Goal: Information Seeking & Learning: Find contact information

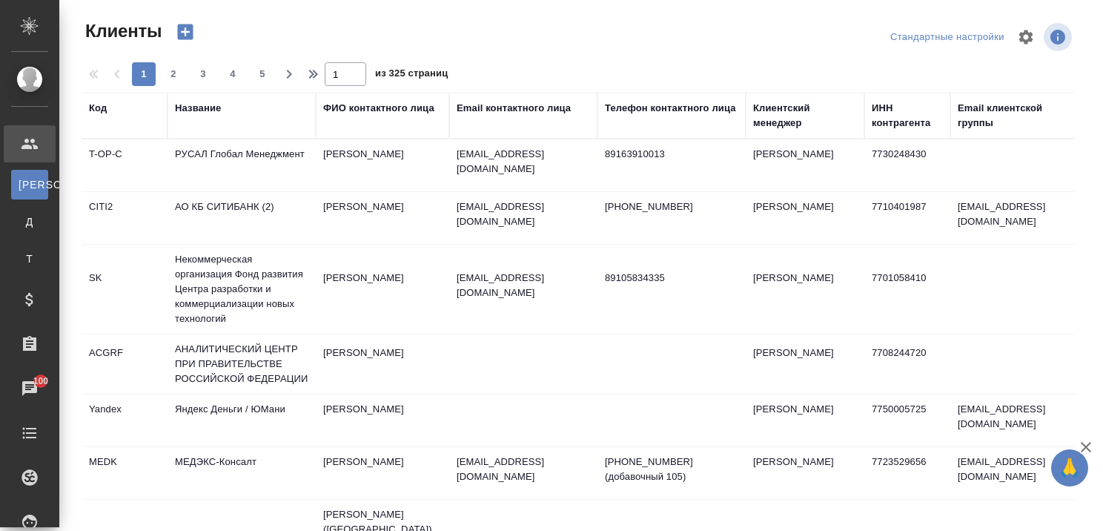
select select "RU"
click at [198, 108] on div "Название" at bounding box center [198, 108] width 46 height 15
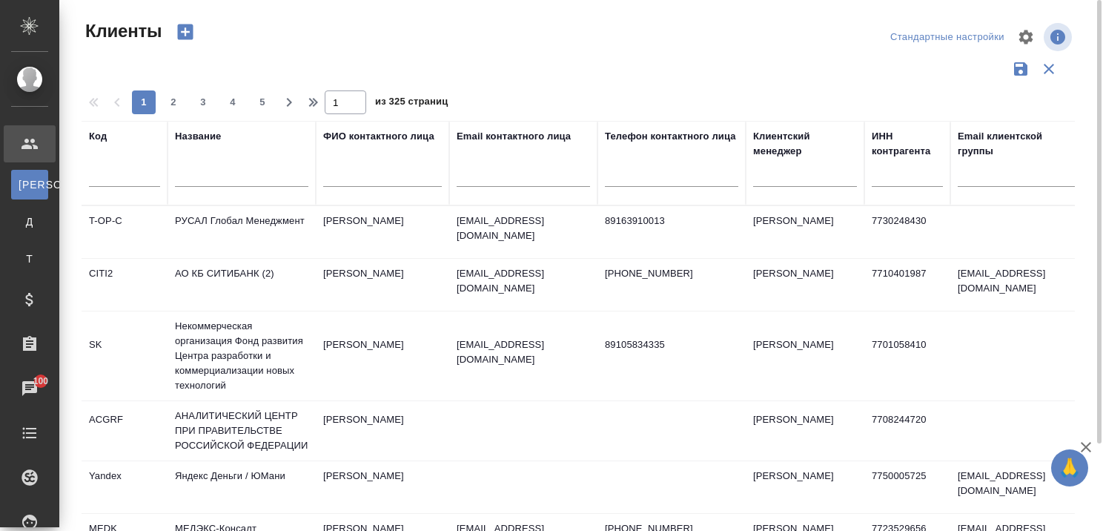
click at [202, 142] on div "Название" at bounding box center [198, 136] width 46 height 15
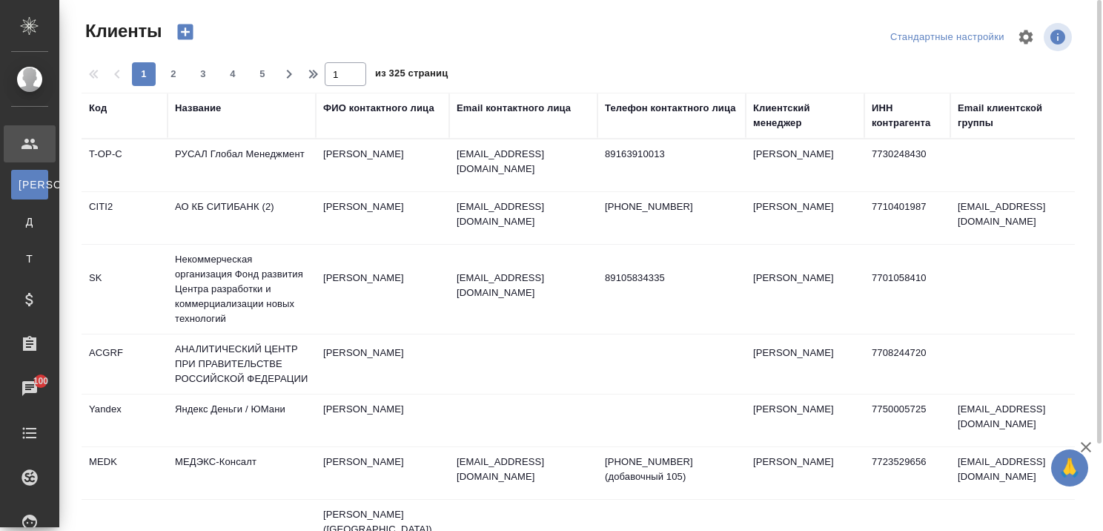
click at [202, 104] on div "Название" at bounding box center [198, 108] width 46 height 15
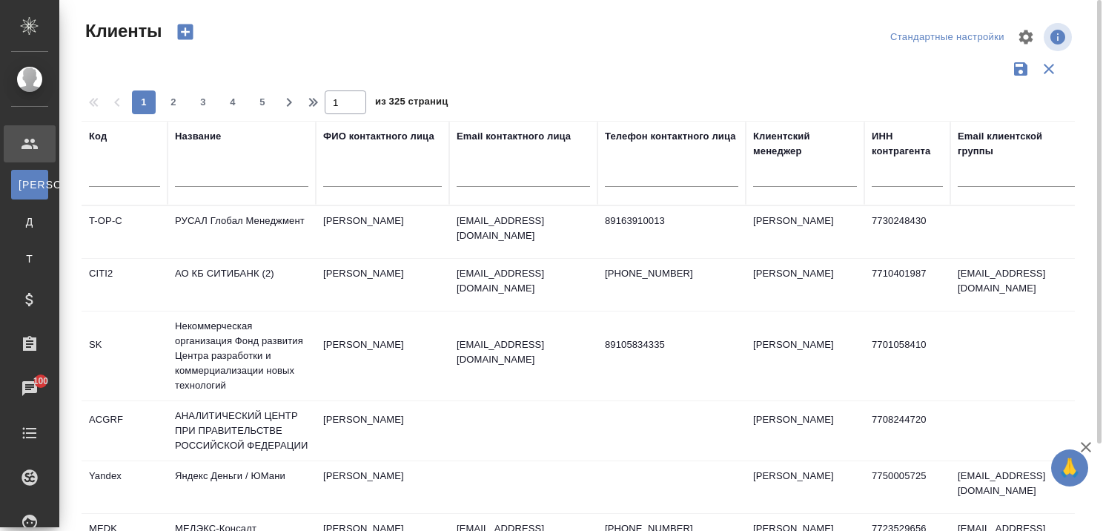
click at [205, 183] on input "text" at bounding box center [241, 177] width 133 height 19
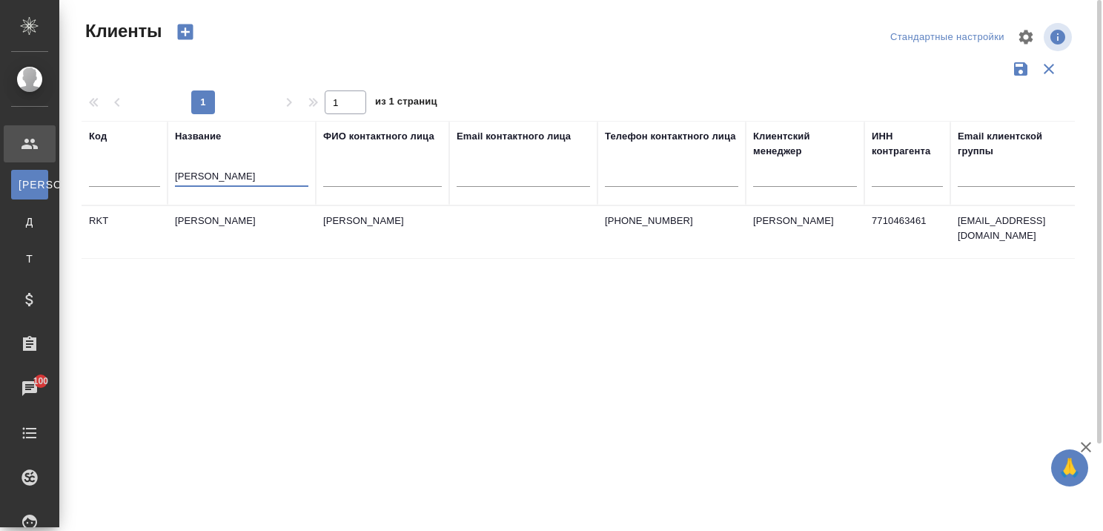
type input "Рекитт Бенкизер"
click at [228, 215] on td "[PERSON_NAME]" at bounding box center [242, 232] width 148 height 52
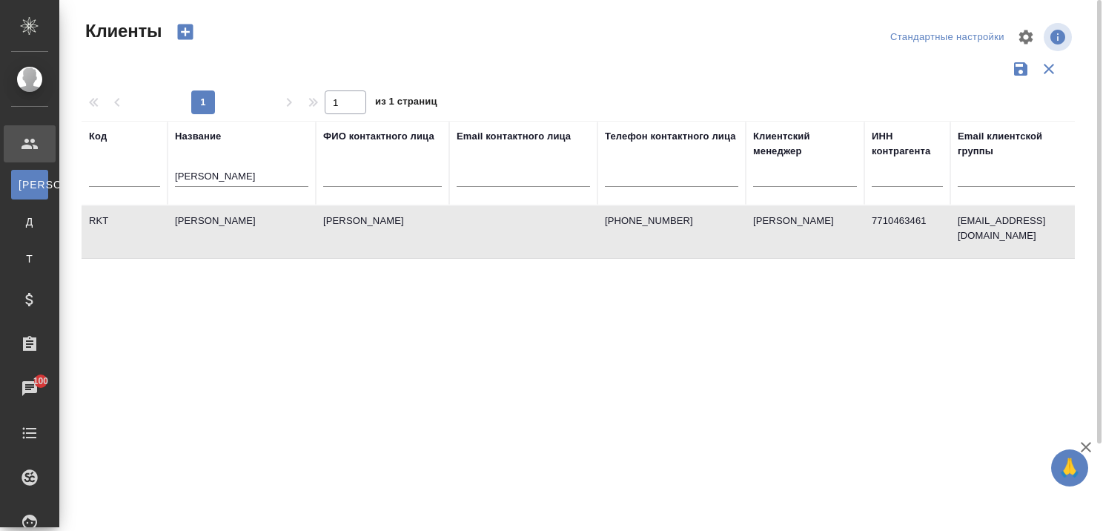
click at [228, 215] on td "[PERSON_NAME]" at bounding box center [242, 232] width 148 height 52
drag, startPoint x: 258, startPoint y: 175, endPoint x: 169, endPoint y: 178, distance: 89.0
click at [169, 178] on th "Название Рекитт Бенкизер" at bounding box center [242, 163] width 148 height 85
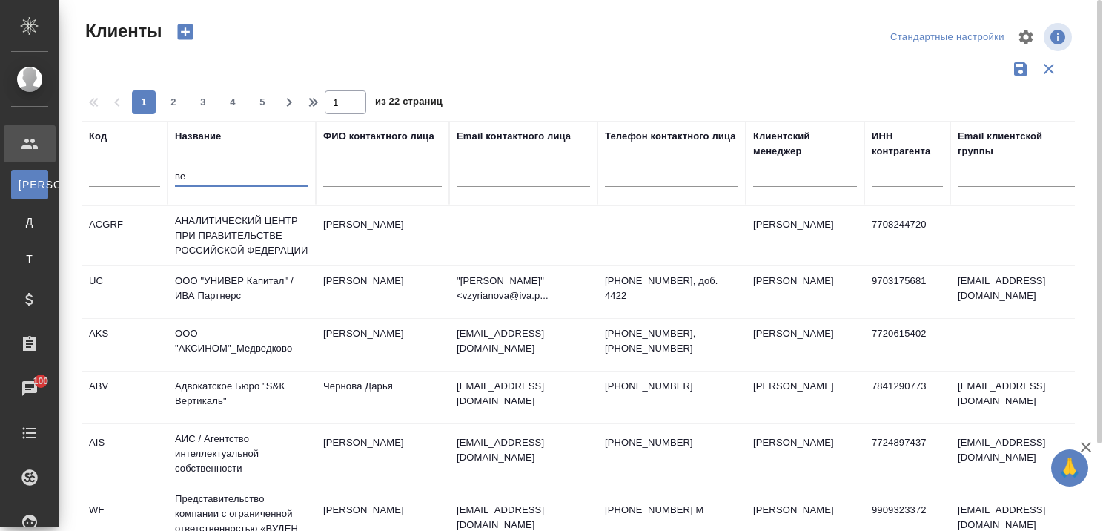
type input "в"
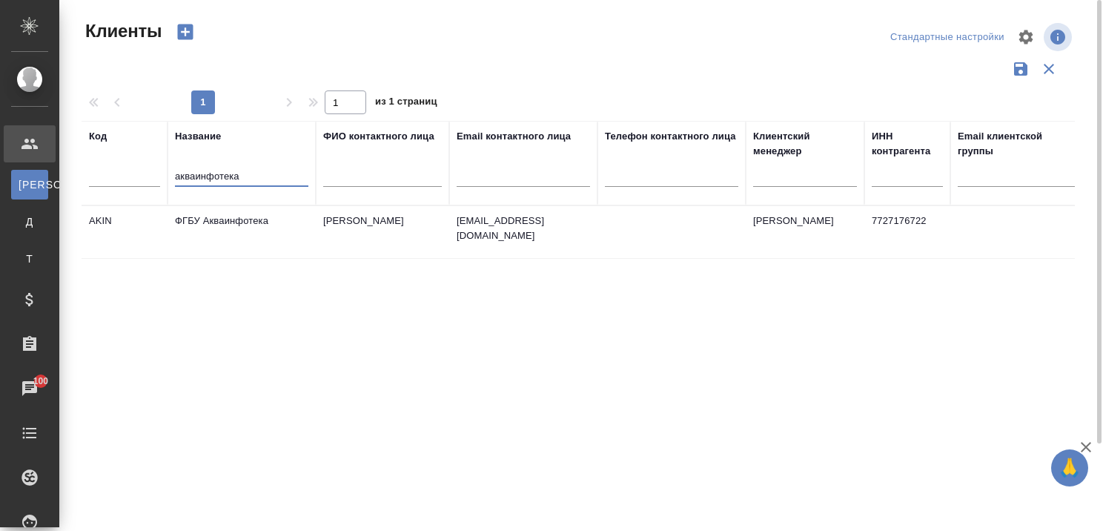
type input "акваинфотека"
click at [245, 222] on td "ФГБУ Акваинфотека" at bounding box center [242, 232] width 148 height 52
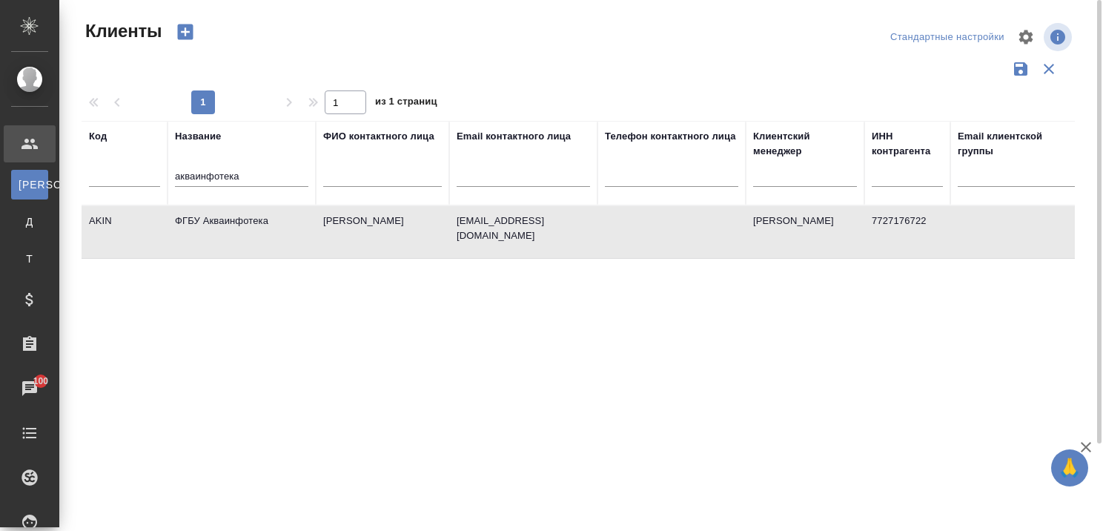
click at [245, 222] on td "ФГБУ Акваинфотека" at bounding box center [242, 232] width 148 height 52
drag, startPoint x: 225, startPoint y: 174, endPoint x: 130, endPoint y: 168, distance: 94.3
click at [135, 171] on tr "Код Название акваинфотека ФИО контактного лица Email контактного лица Телефон к…" at bounding box center [642, 163] width 1121 height 85
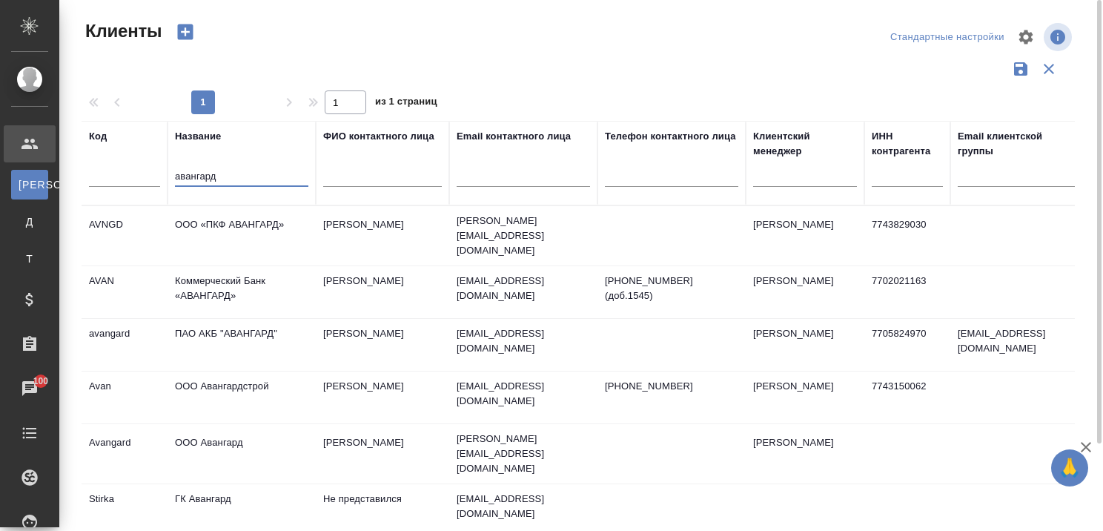
type input "авангард"
click at [248, 218] on td "ООО «ПКФ АВАНГАРД»" at bounding box center [242, 236] width 148 height 52
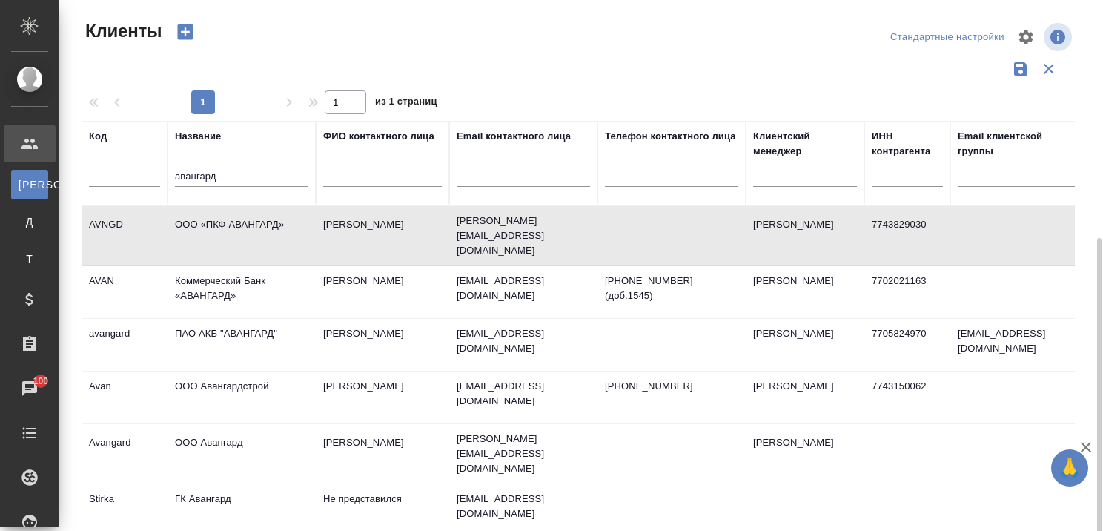
scroll to position [132, 0]
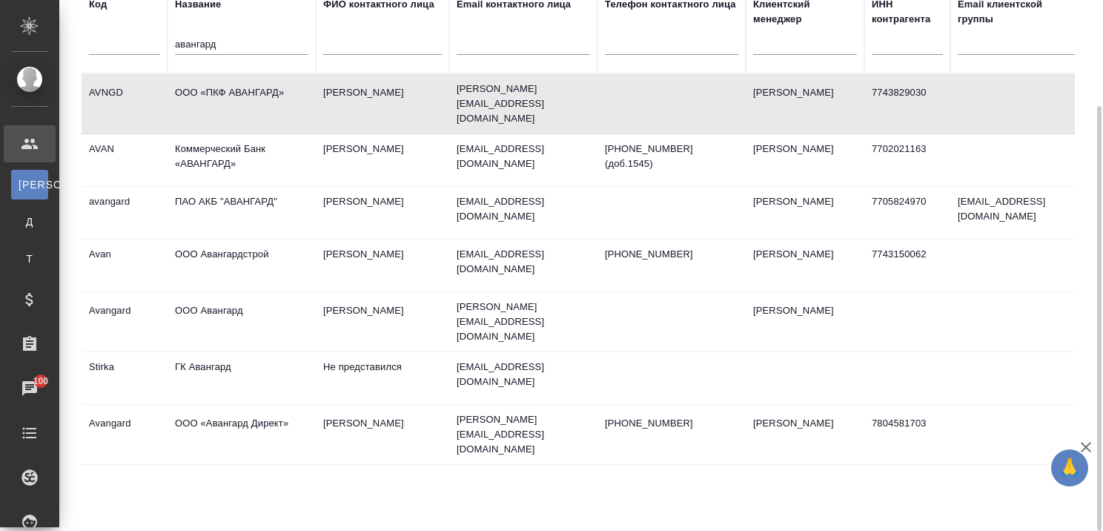
click at [255, 408] on td "ООО «Авангард Директ»" at bounding box center [242, 434] width 148 height 52
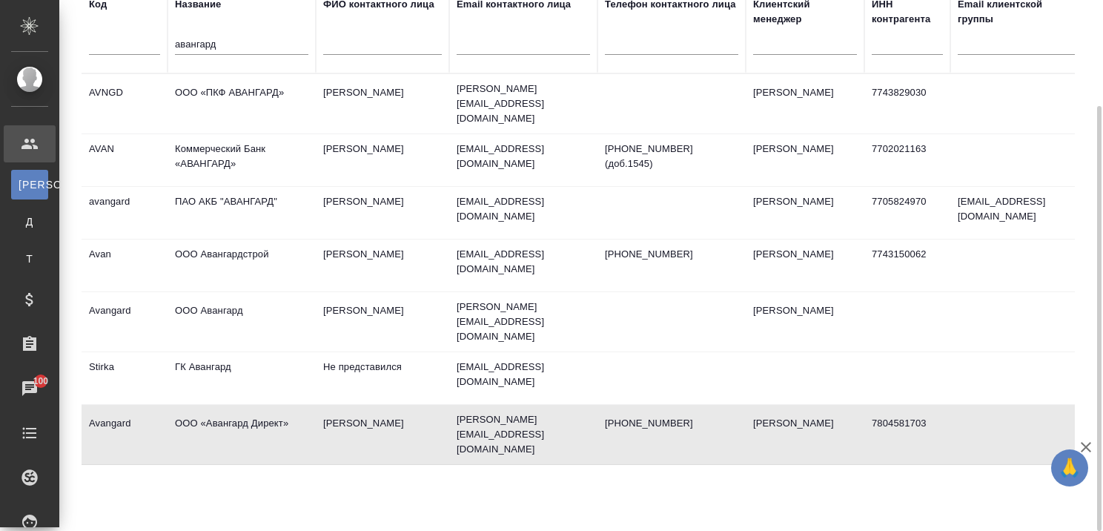
drag, startPoint x: 270, startPoint y: 42, endPoint x: 130, endPoint y: 36, distance: 139.5
click at [135, 36] on tr "Код Название авангард ФИО контактного лица Email контактного лица Телефон конта…" at bounding box center [642, 31] width 1121 height 85
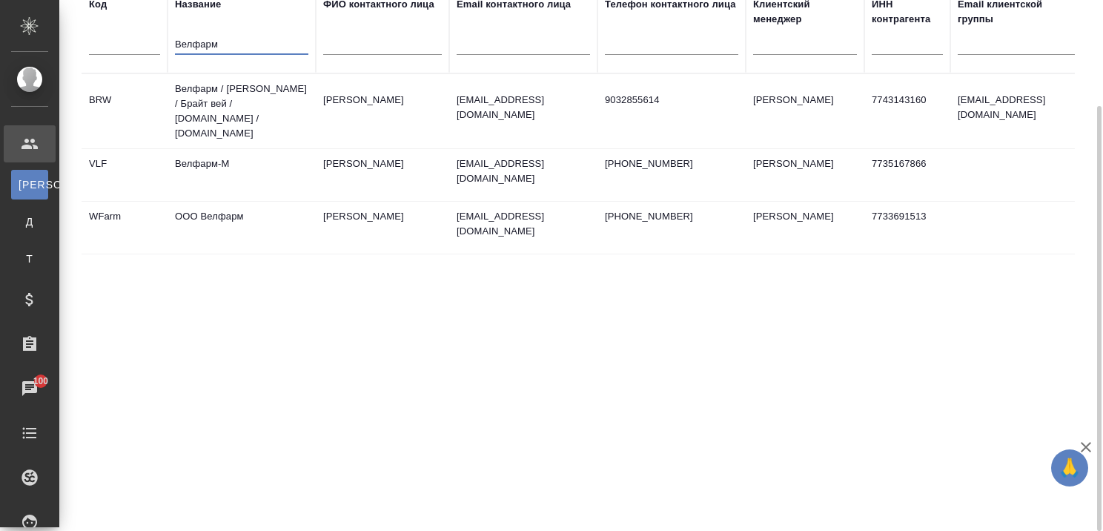
type input "Велфарм"
click at [219, 149] on td "Велфарм-М" at bounding box center [242, 175] width 148 height 52
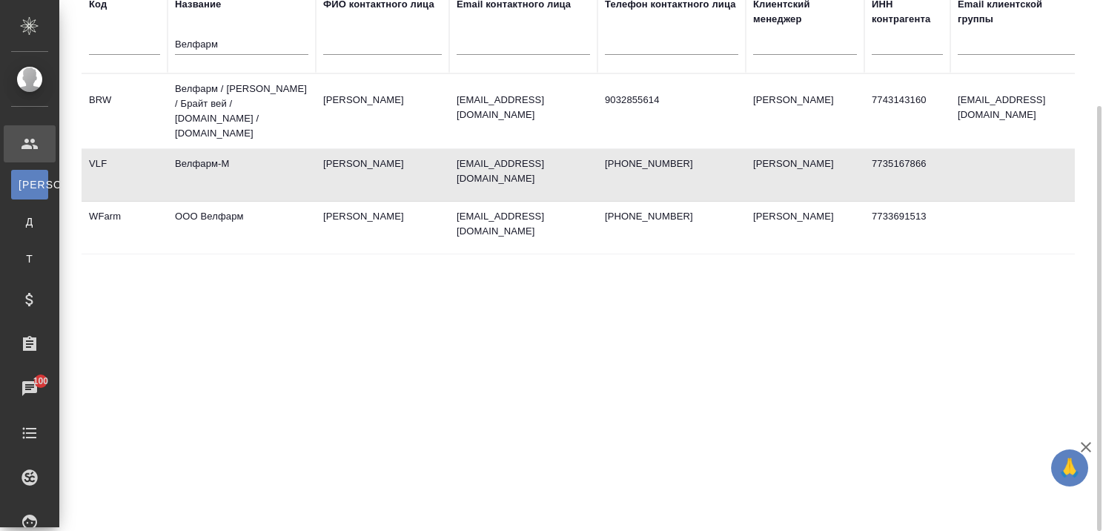
click at [219, 149] on td "Велфарм-М" at bounding box center [242, 175] width 148 height 52
drag, startPoint x: 282, startPoint y: 41, endPoint x: 108, endPoint y: 50, distance: 173.7
click at [112, 50] on tr "Код Название Велфарм ФИО контактного лица Email контактного лица Телефон контак…" at bounding box center [642, 31] width 1121 height 85
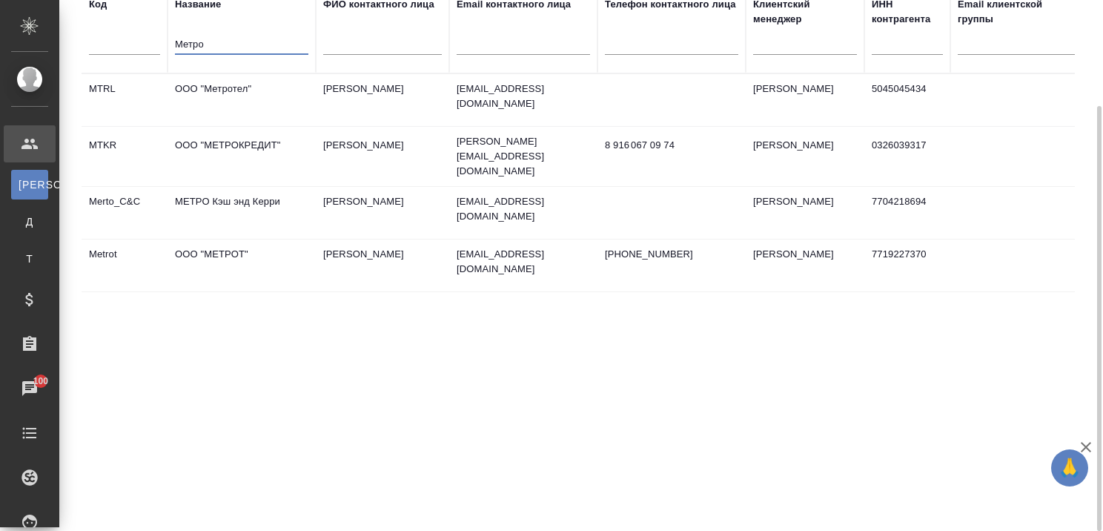
type input "Метро"
click at [236, 192] on td "МЕТРО Кэш энд Керри" at bounding box center [242, 213] width 148 height 52
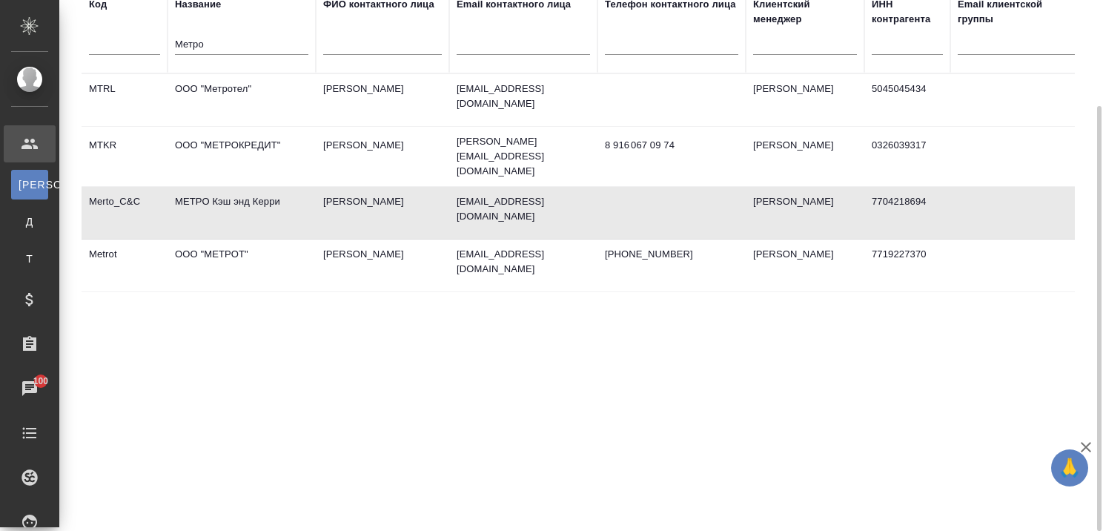
click at [236, 192] on td "МЕТРО Кэш энд Керри" at bounding box center [242, 213] width 148 height 52
drag, startPoint x: 254, startPoint y: 38, endPoint x: 92, endPoint y: 33, distance: 162.4
click at [92, 33] on tr "Код Название Метро ФИО контактного лица Email контактного лица Телефон контактн…" at bounding box center [642, 31] width 1121 height 85
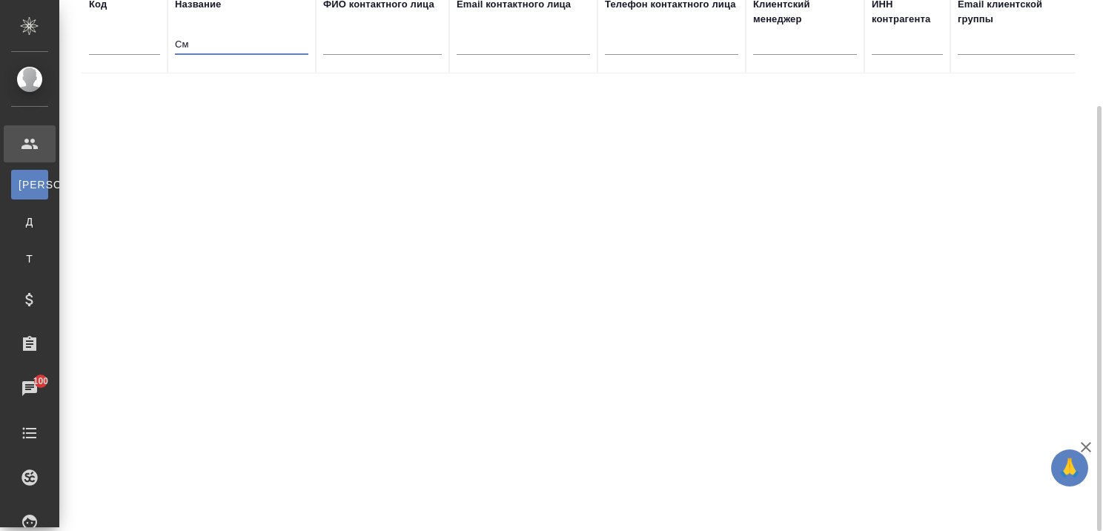
type input "С"
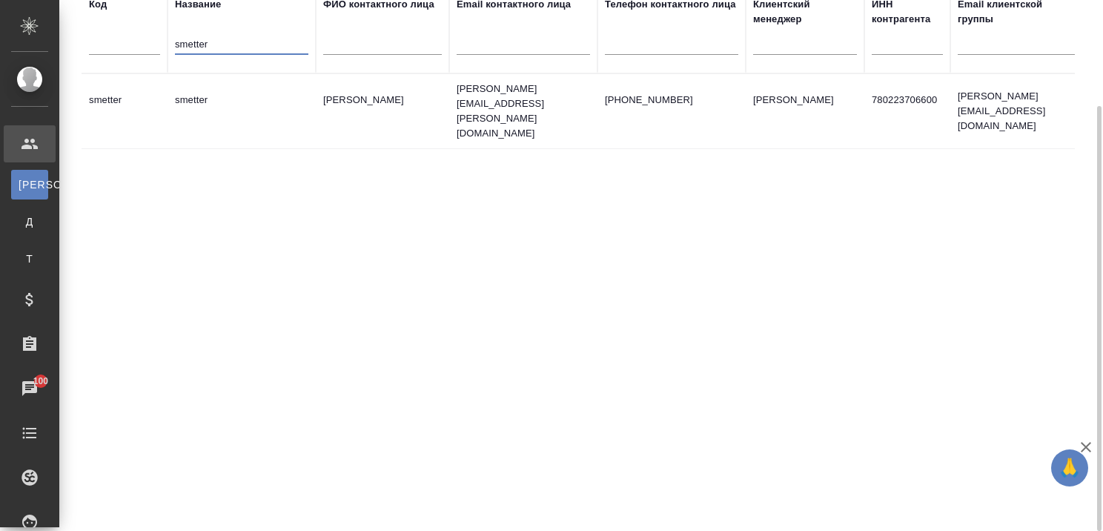
click at [208, 87] on td "smetter" at bounding box center [242, 111] width 148 height 52
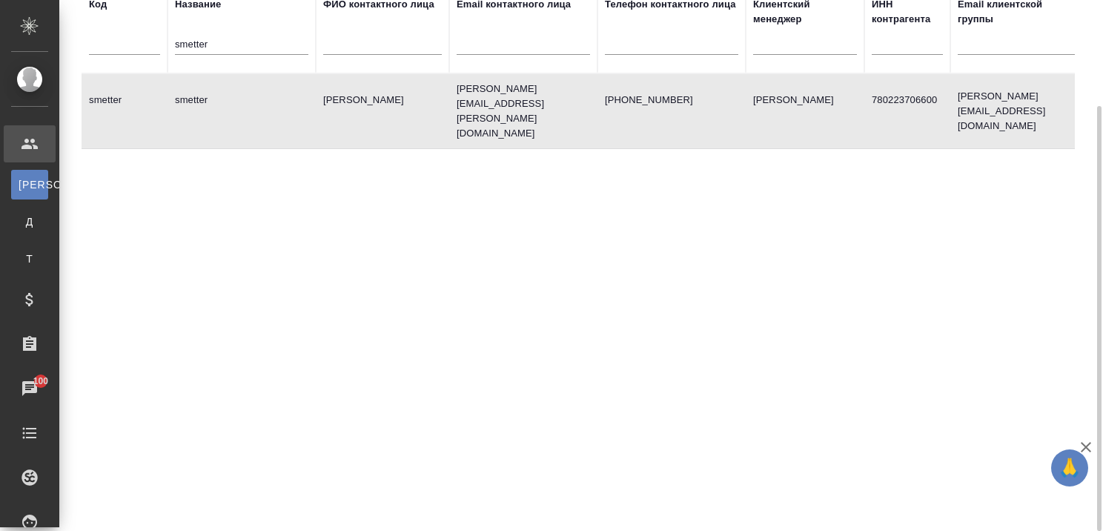
click at [208, 87] on td "smetter" at bounding box center [242, 111] width 148 height 52
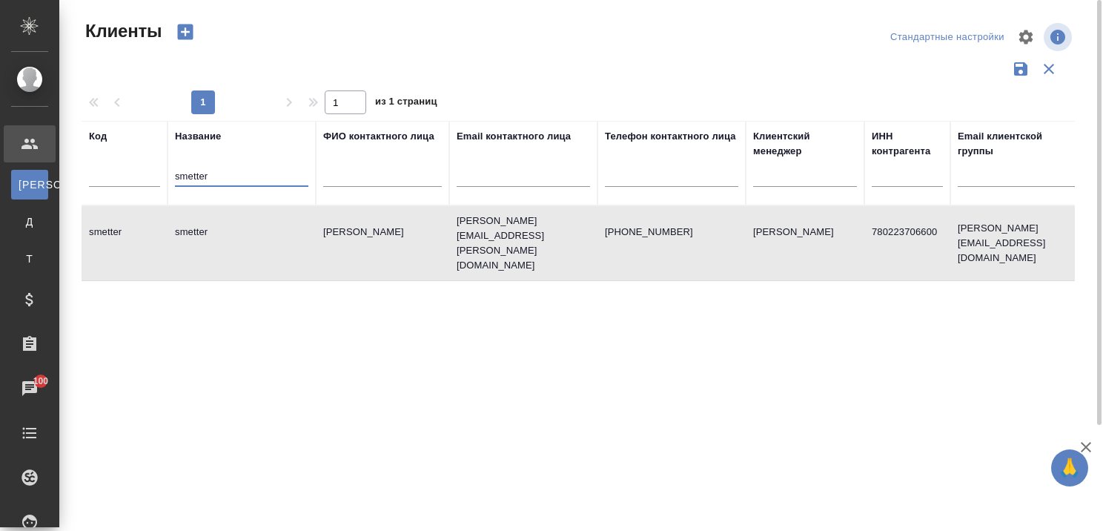
click at [244, 170] on input "smetter" at bounding box center [241, 177] width 133 height 19
click at [205, 223] on td "smetter" at bounding box center [242, 243] width 148 height 52
click at [236, 179] on input "smetter" at bounding box center [241, 177] width 133 height 19
type input "s"
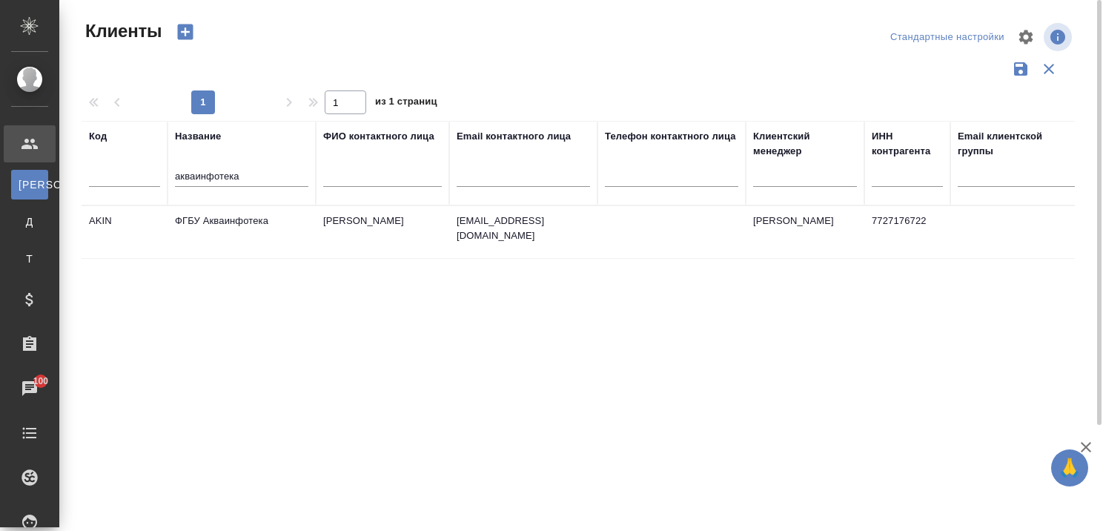
click at [245, 219] on td "ФГБУ Акваинфотека" at bounding box center [242, 232] width 148 height 52
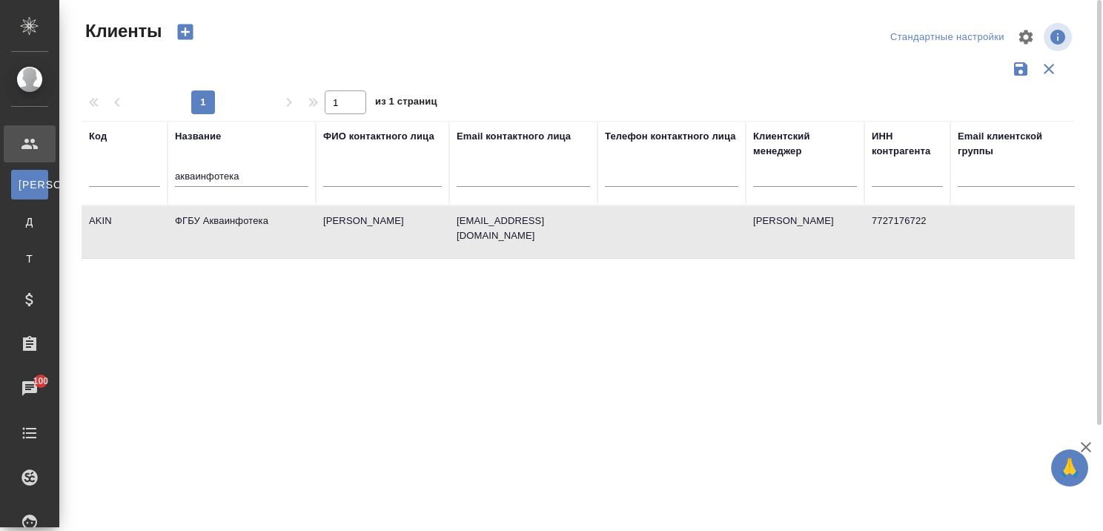
click at [244, 219] on td "ФГБУ Акваинфотека" at bounding box center [242, 232] width 148 height 52
drag, startPoint x: 282, startPoint y: 174, endPoint x: 167, endPoint y: 165, distance: 116.0
click at [178, 168] on input "акваинфотека" at bounding box center [241, 177] width 133 height 19
type input "а"
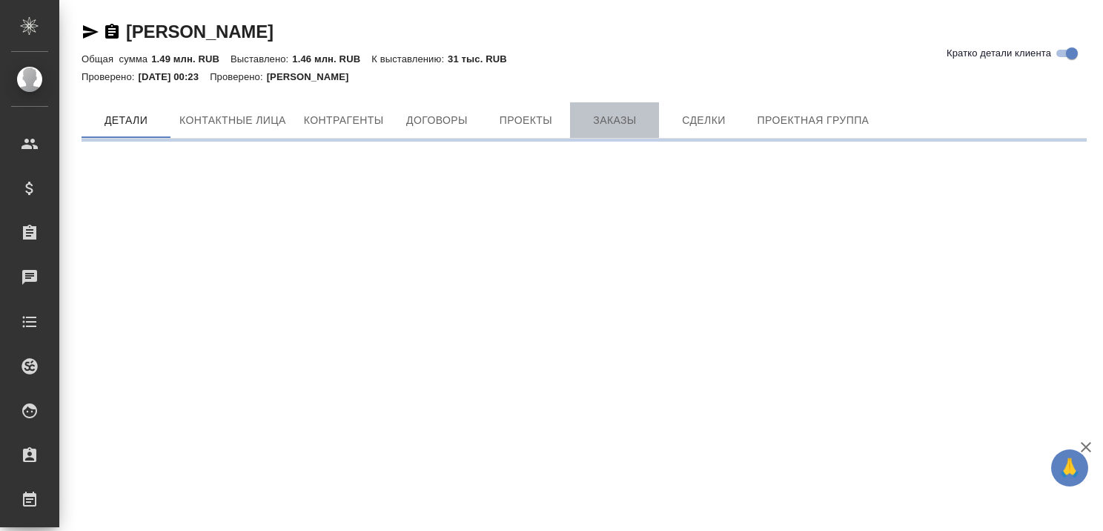
click at [612, 120] on span "Заказы" at bounding box center [614, 120] width 71 height 19
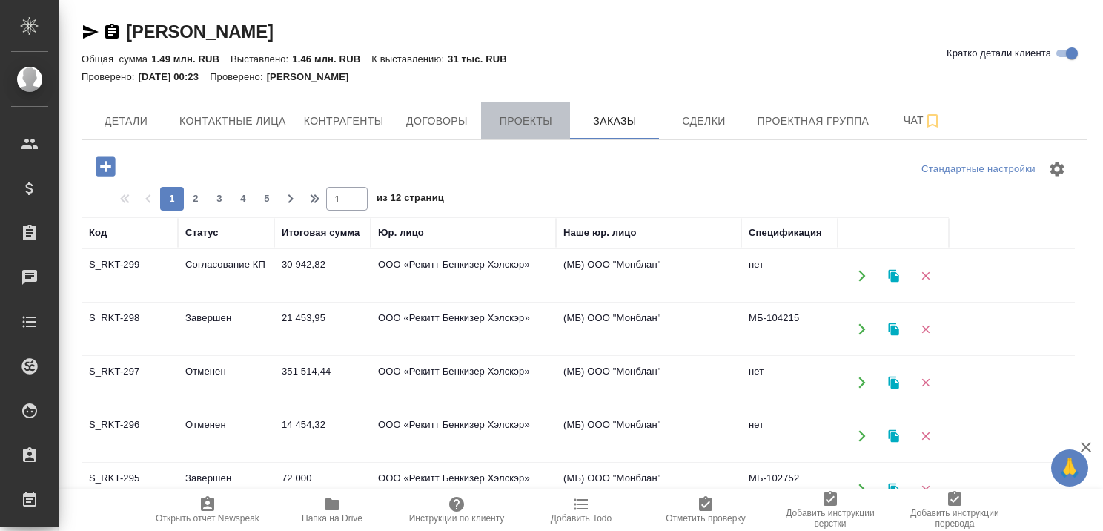
click at [534, 117] on span "Проекты" at bounding box center [525, 121] width 71 height 19
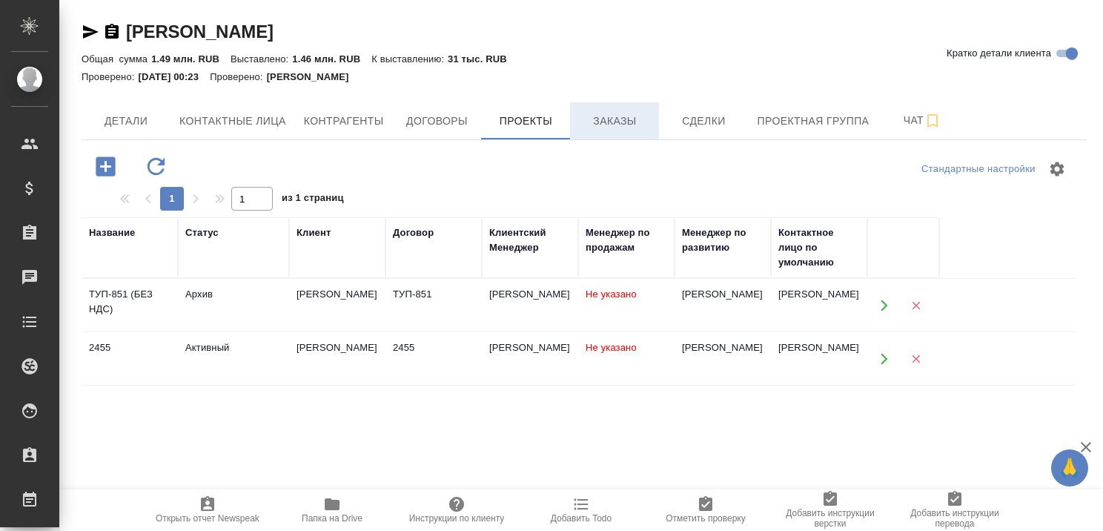
click at [615, 112] on span "Заказы" at bounding box center [614, 121] width 71 height 19
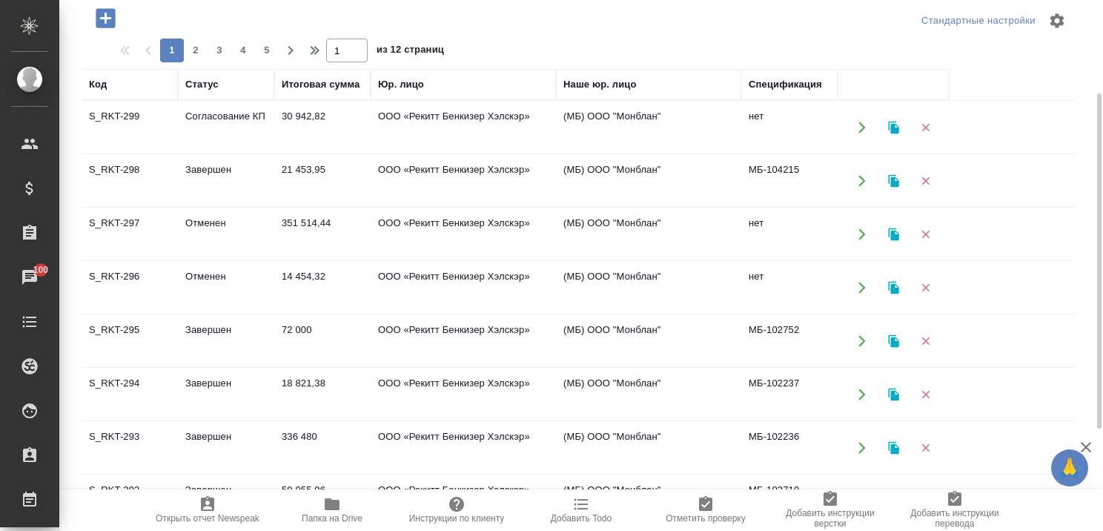
scroll to position [222, 0]
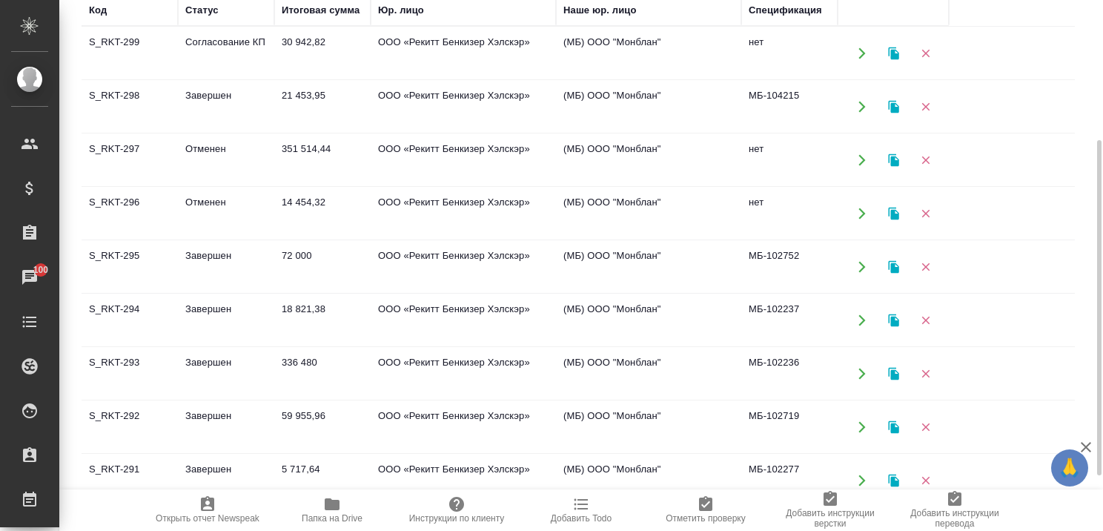
click at [213, 358] on td "Завершен" at bounding box center [226, 374] width 96 height 52
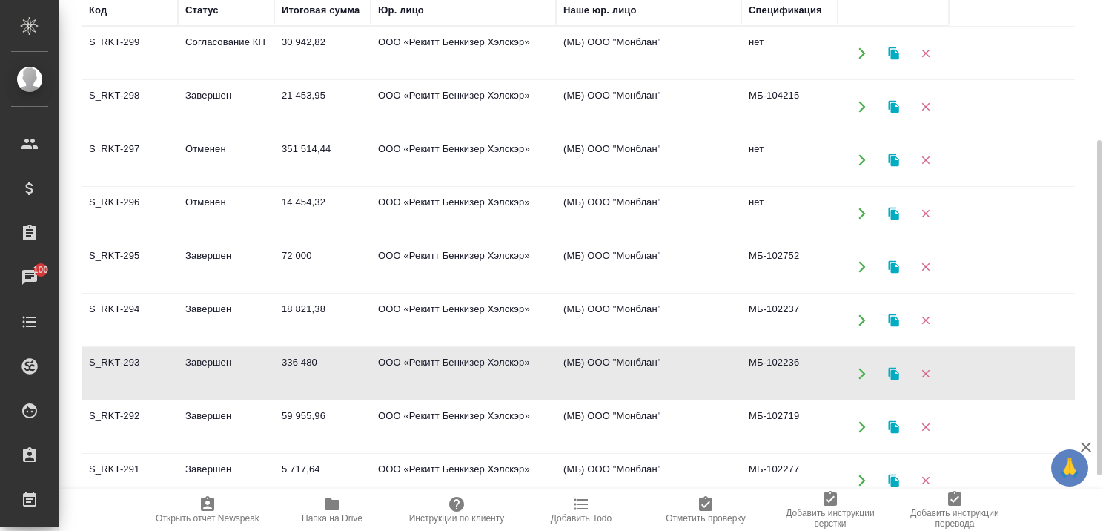
click at [212, 358] on td "Завершен" at bounding box center [226, 374] width 96 height 52
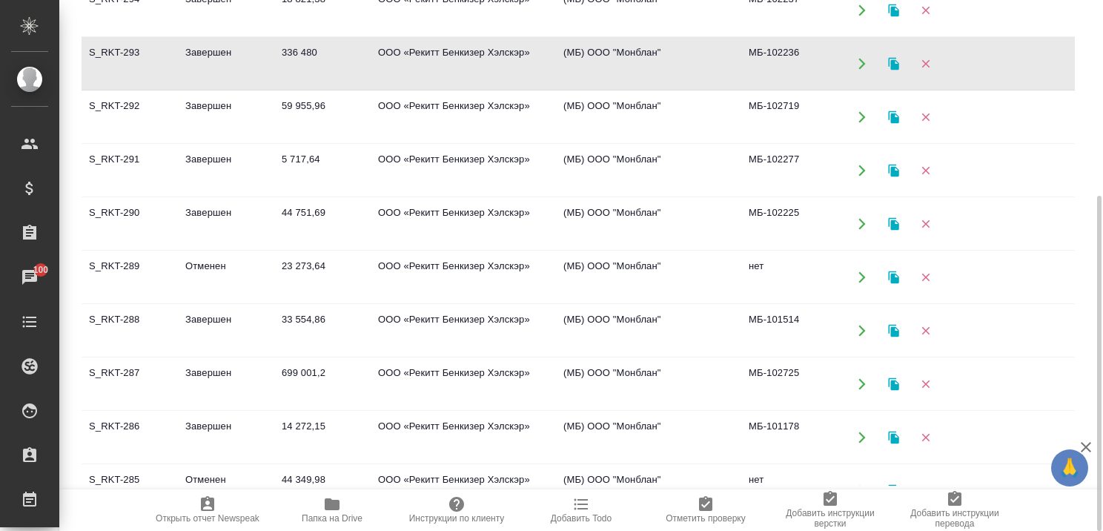
click at [223, 210] on td "Завершен" at bounding box center [226, 224] width 96 height 52
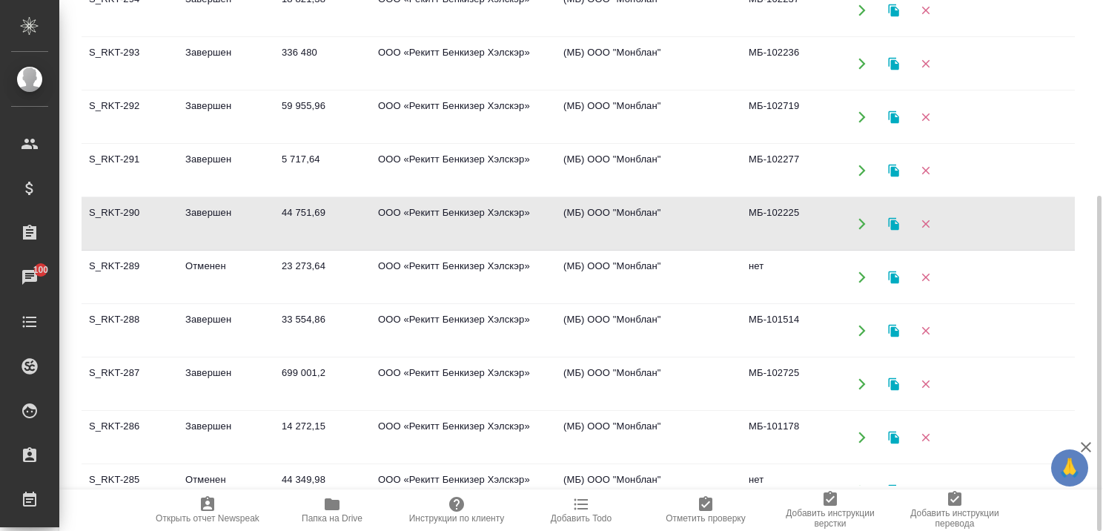
click at [223, 210] on td "Завершен" at bounding box center [226, 224] width 96 height 52
click at [205, 314] on td "Завершен" at bounding box center [226, 331] width 96 height 52
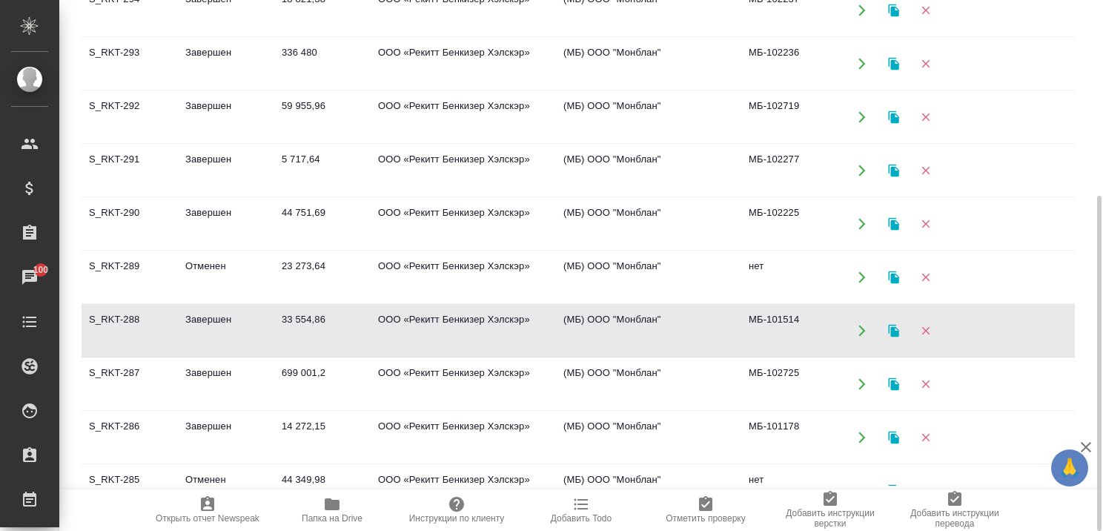
click at [202, 365] on td "Завершен" at bounding box center [226, 384] width 96 height 52
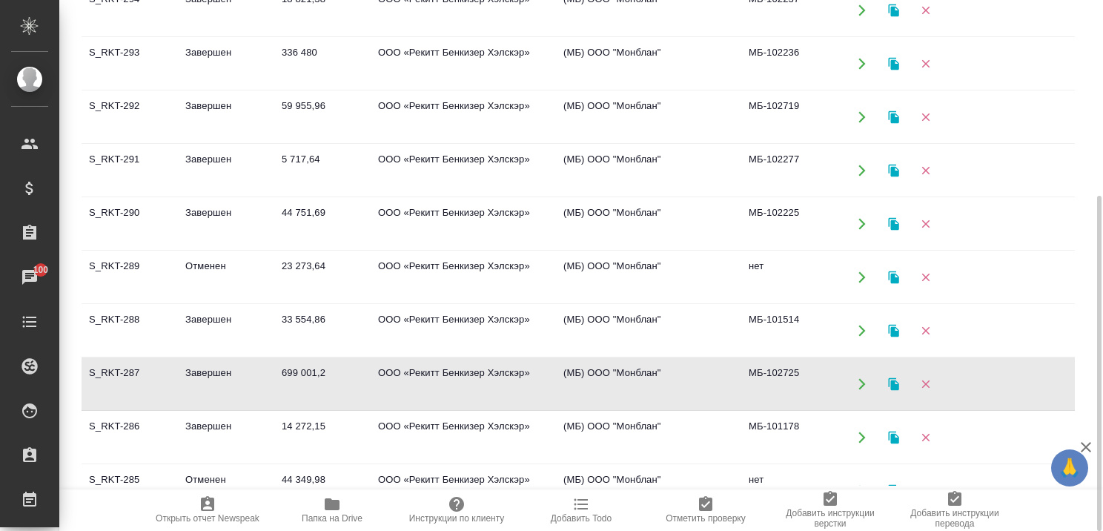
click at [202, 365] on td "Завершен" at bounding box center [226, 384] width 96 height 52
click at [208, 421] on td "Завершен" at bounding box center [226, 437] width 96 height 52
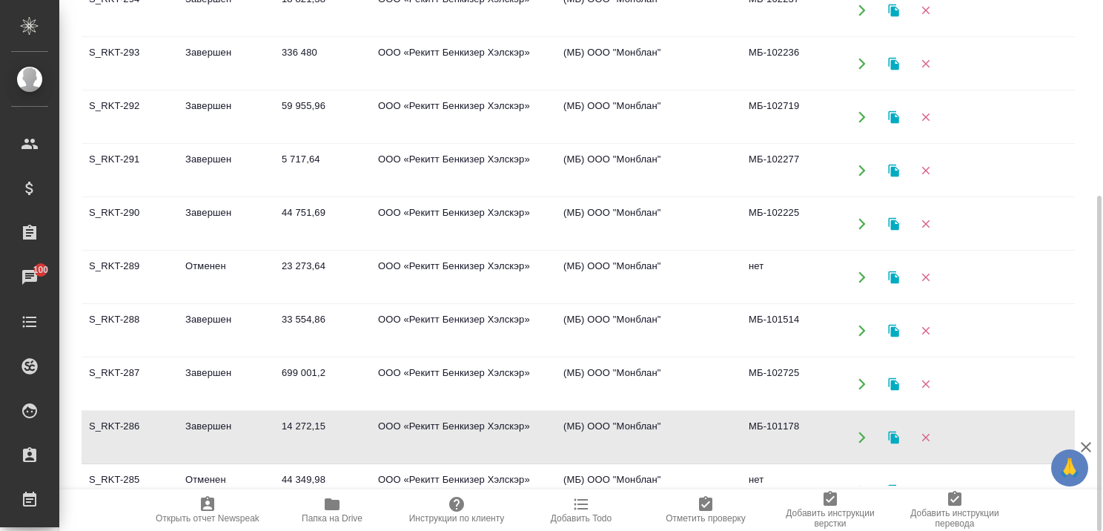
click at [208, 421] on td "Завершен" at bounding box center [226, 437] width 96 height 52
click at [215, 206] on td "Завершен" at bounding box center [226, 224] width 96 height 52
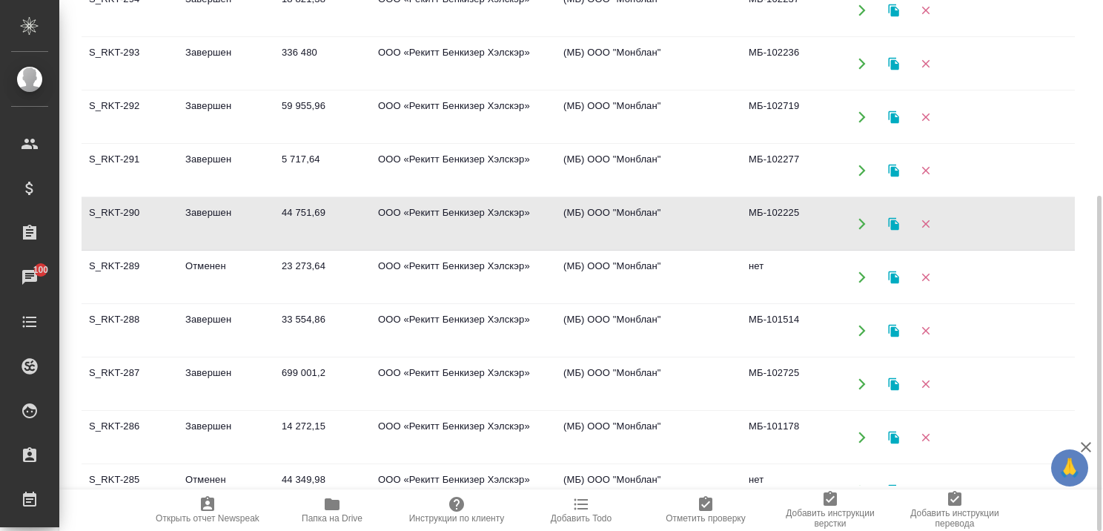
scroll to position [74, 0]
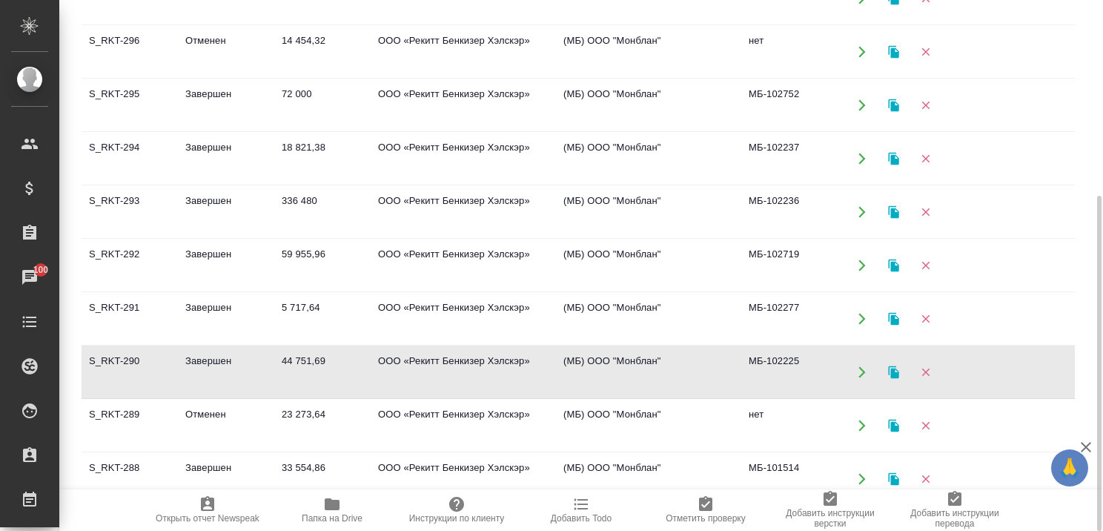
click at [216, 300] on td "Завершен" at bounding box center [226, 319] width 96 height 52
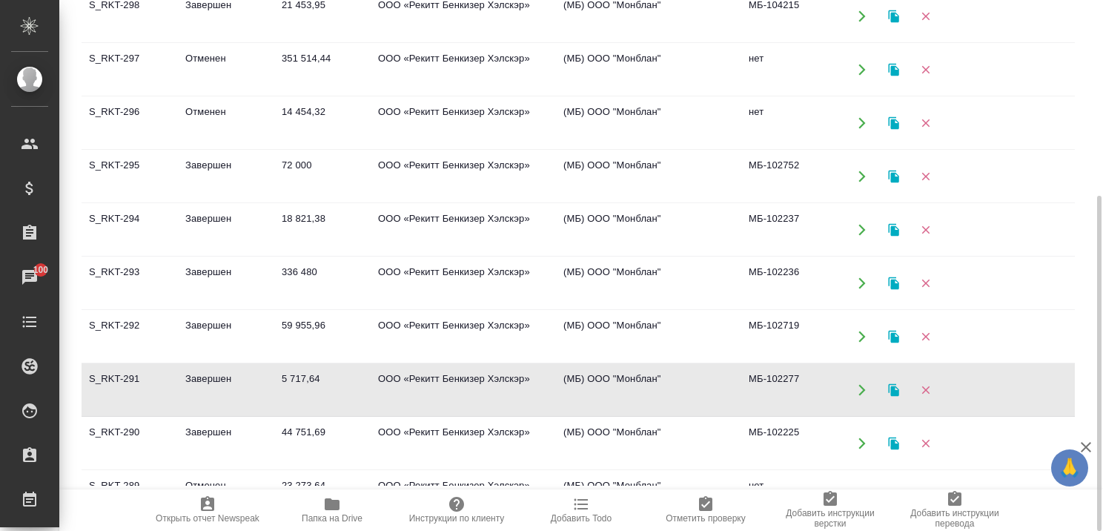
scroll to position [0, 0]
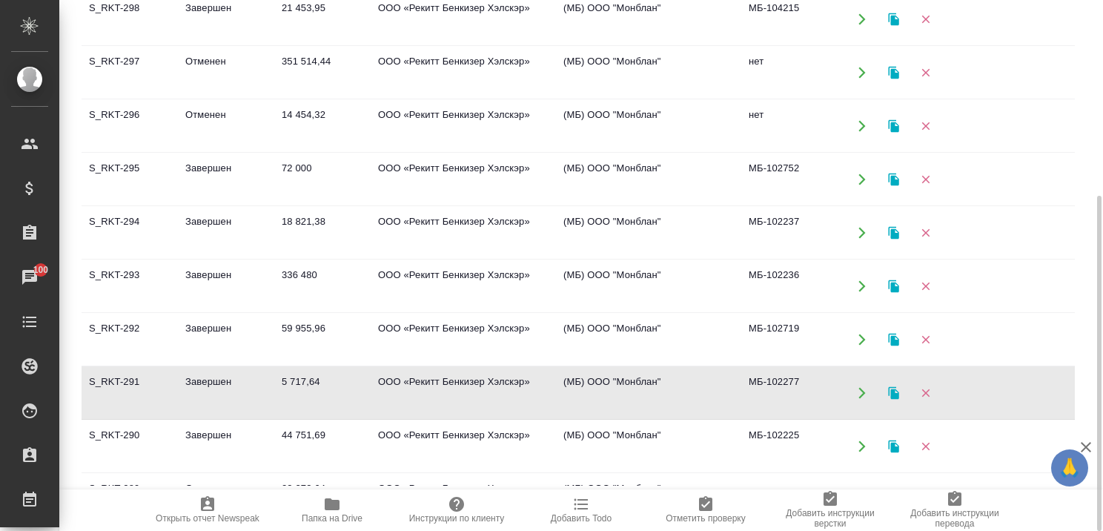
click at [211, 322] on td "Завершен" at bounding box center [226, 340] width 96 height 52
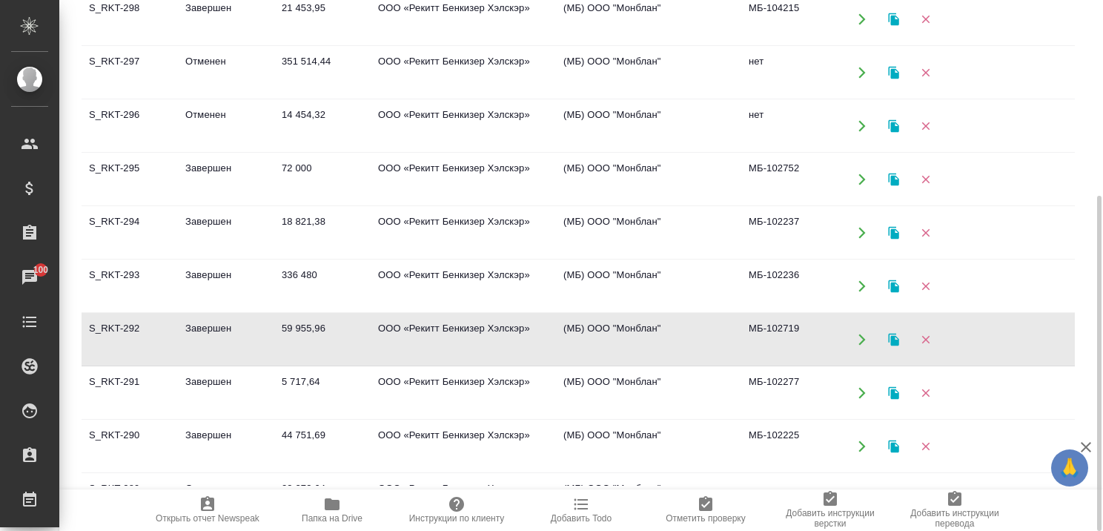
click at [209, 271] on td "Завершен" at bounding box center [226, 286] width 96 height 52
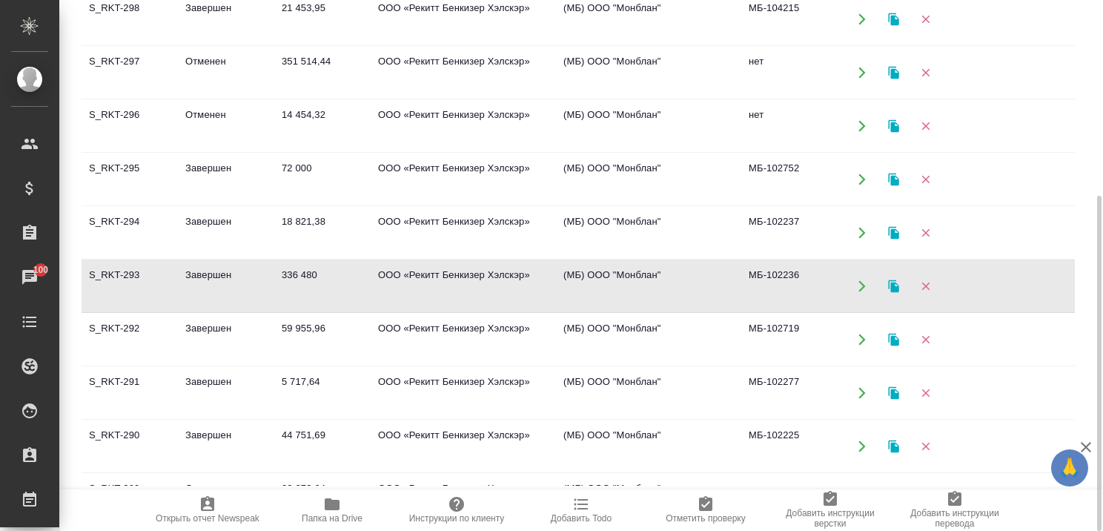
click at [209, 271] on td "Завершен" at bounding box center [226, 286] width 96 height 52
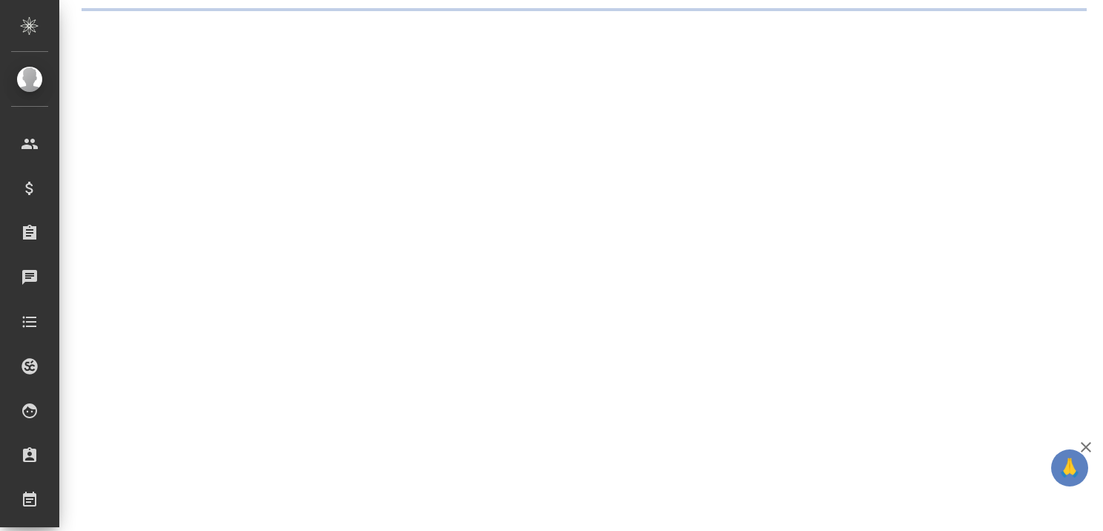
select select "RU"
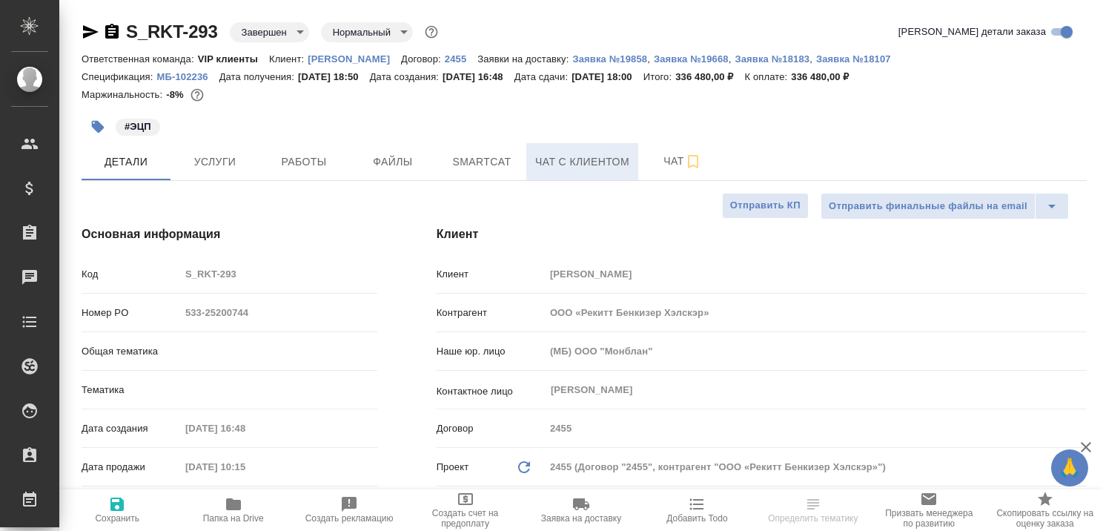
type textarea "x"
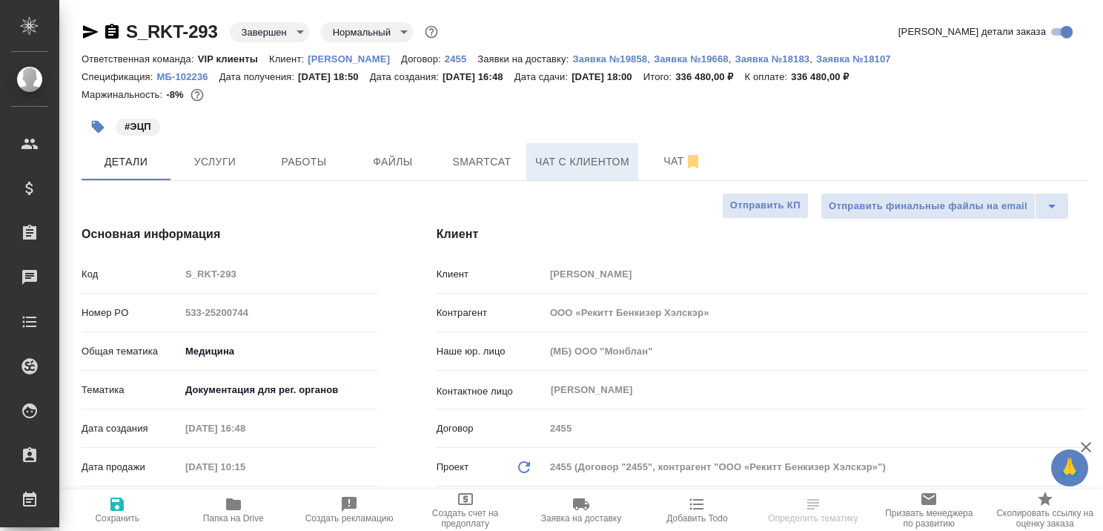
type textarea "x"
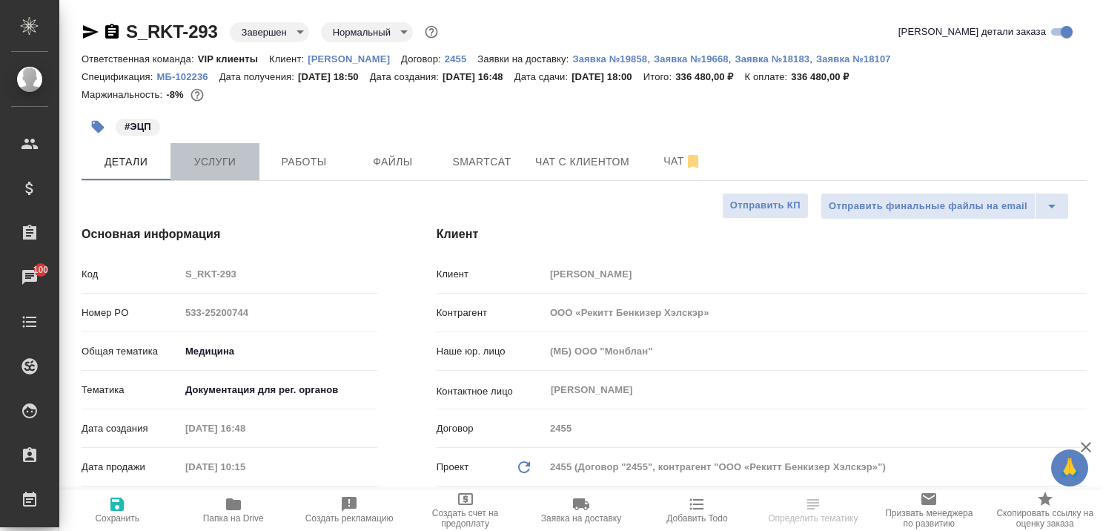
click at [221, 163] on span "Услуги" at bounding box center [214, 162] width 71 height 19
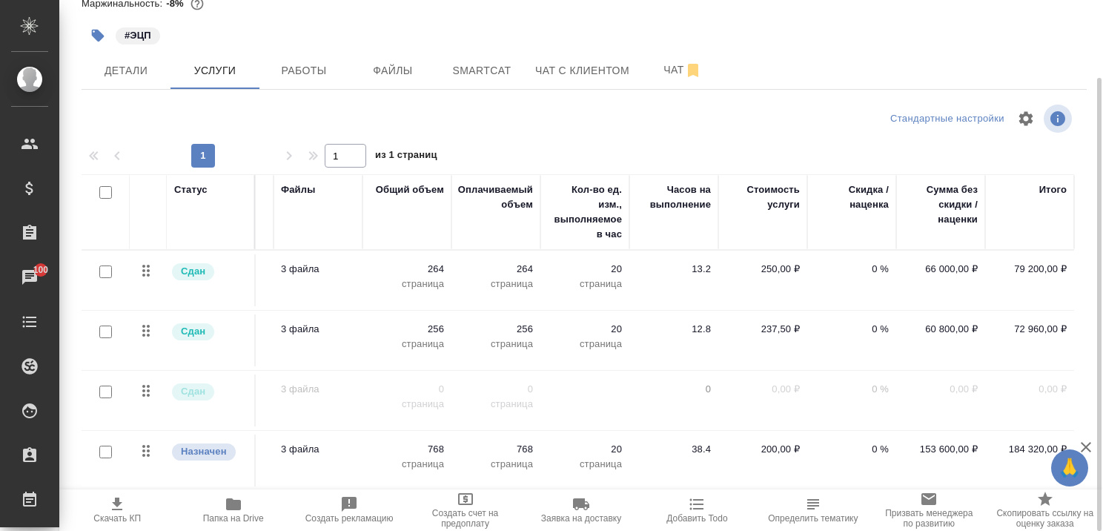
scroll to position [7, 371]
click at [113, 507] on icon "button" at bounding box center [117, 504] width 18 height 18
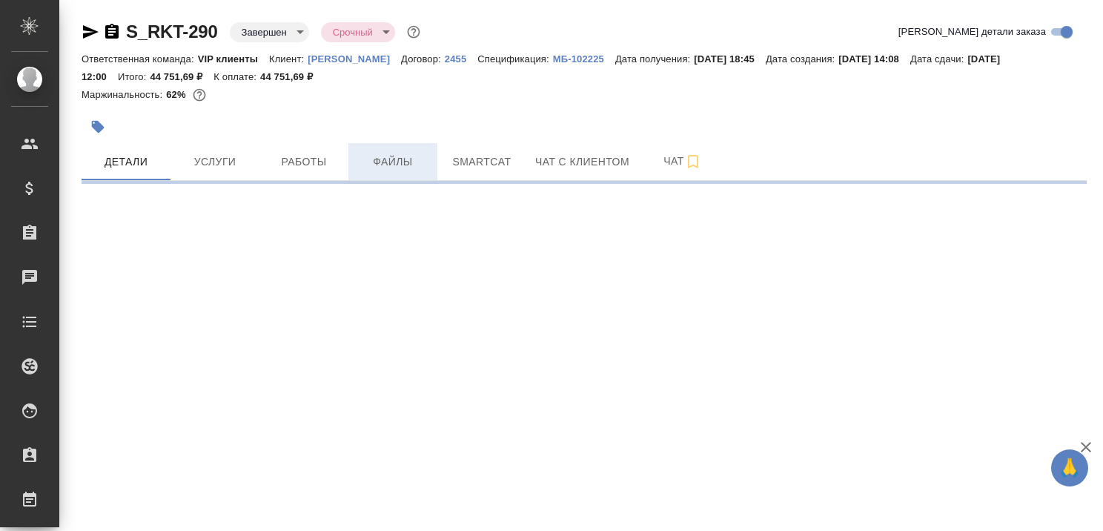
select select "RU"
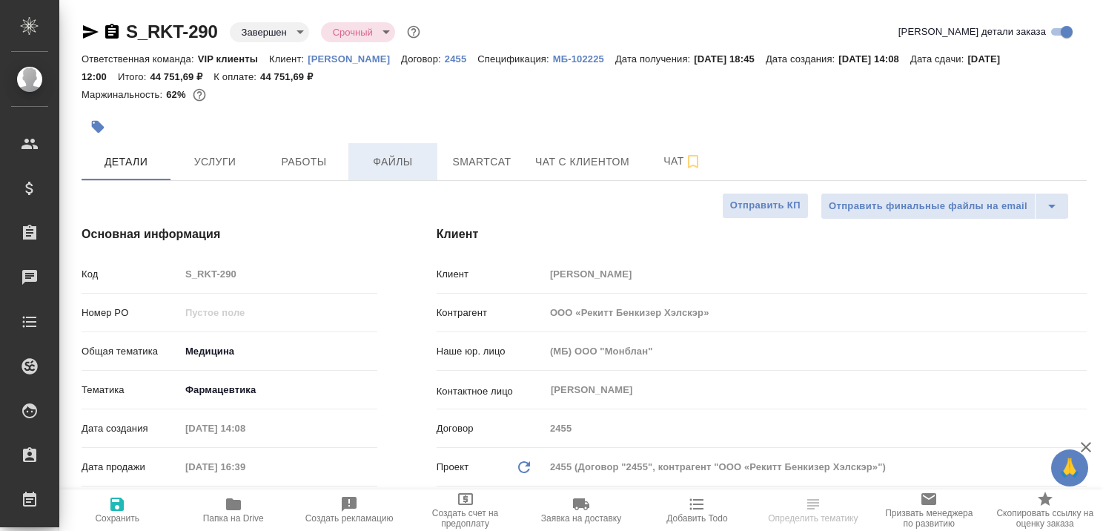
type textarea "x"
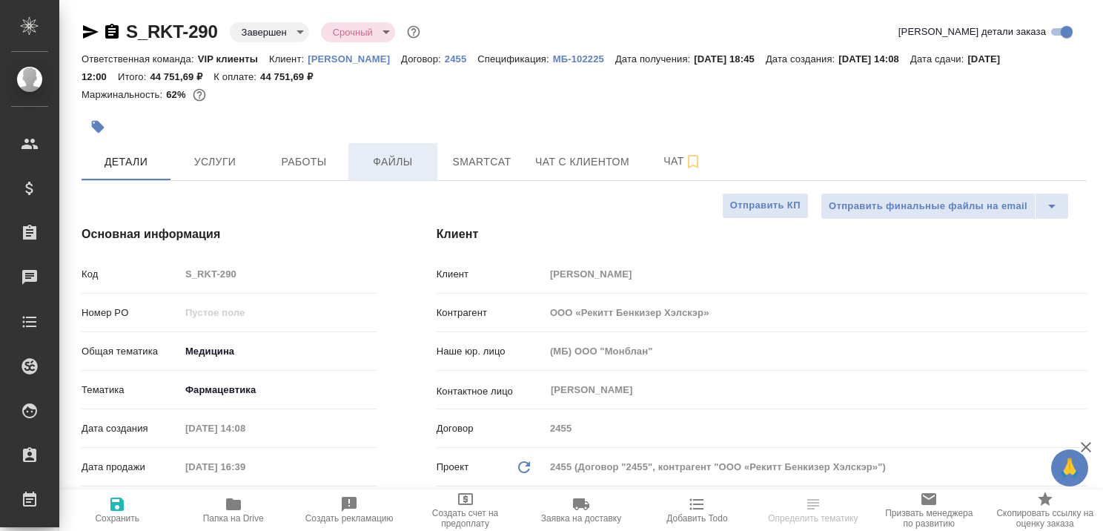
type textarea "x"
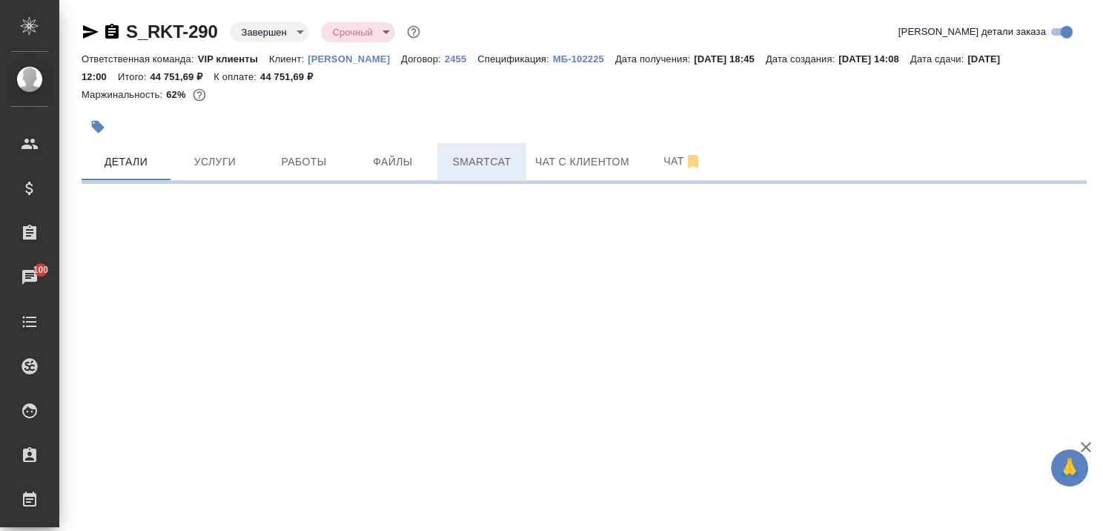
select select "RU"
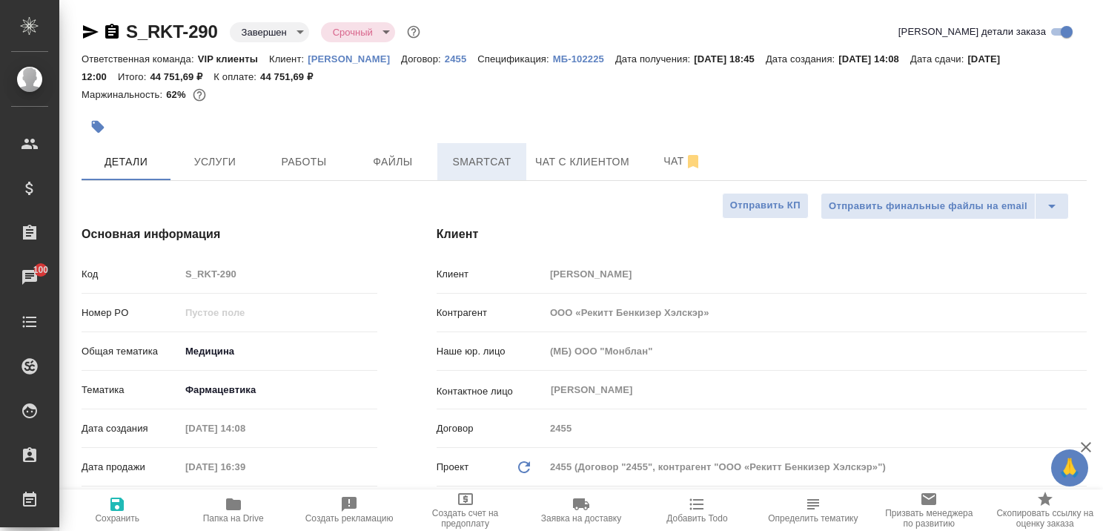
type textarea "x"
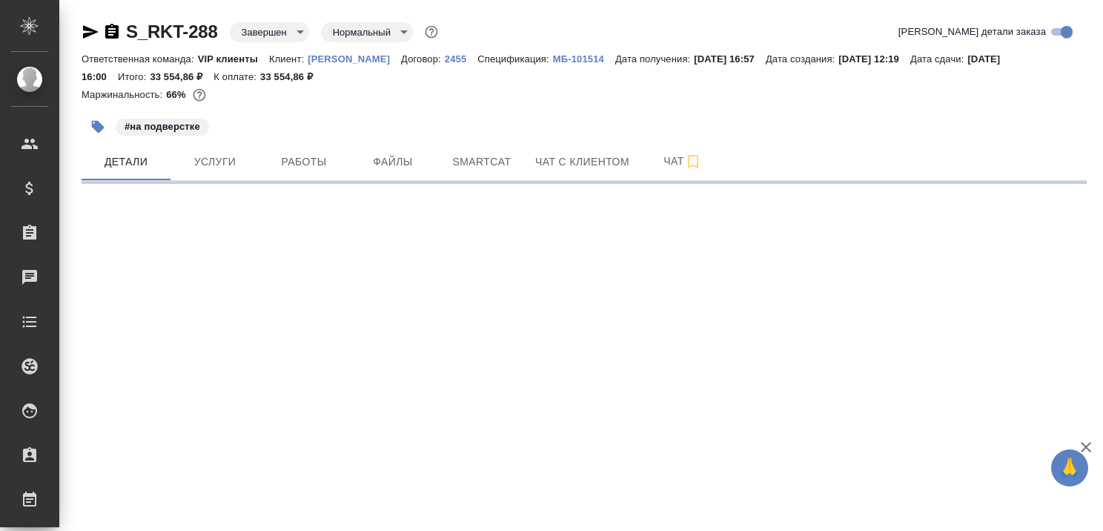
select select "RU"
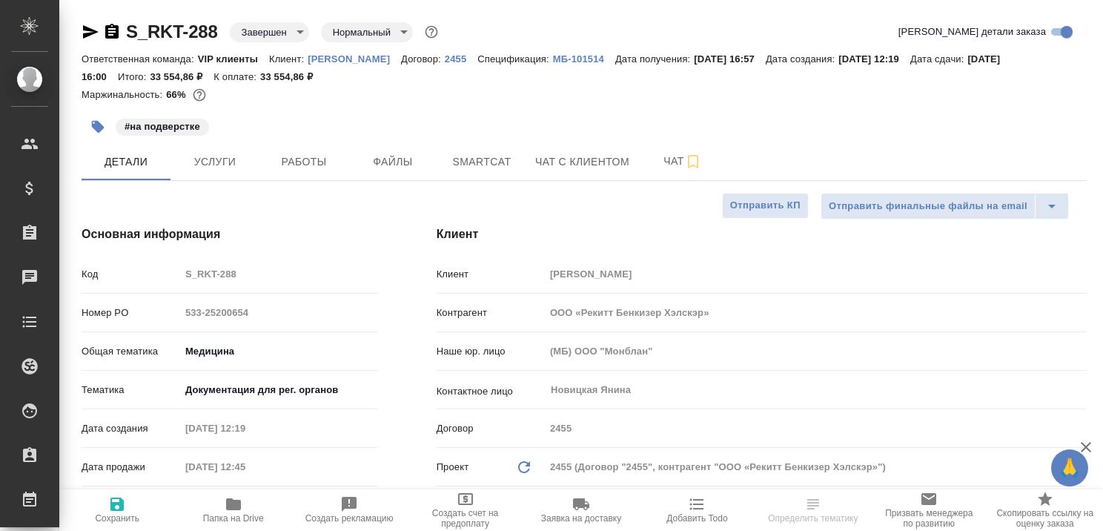
type textarea "x"
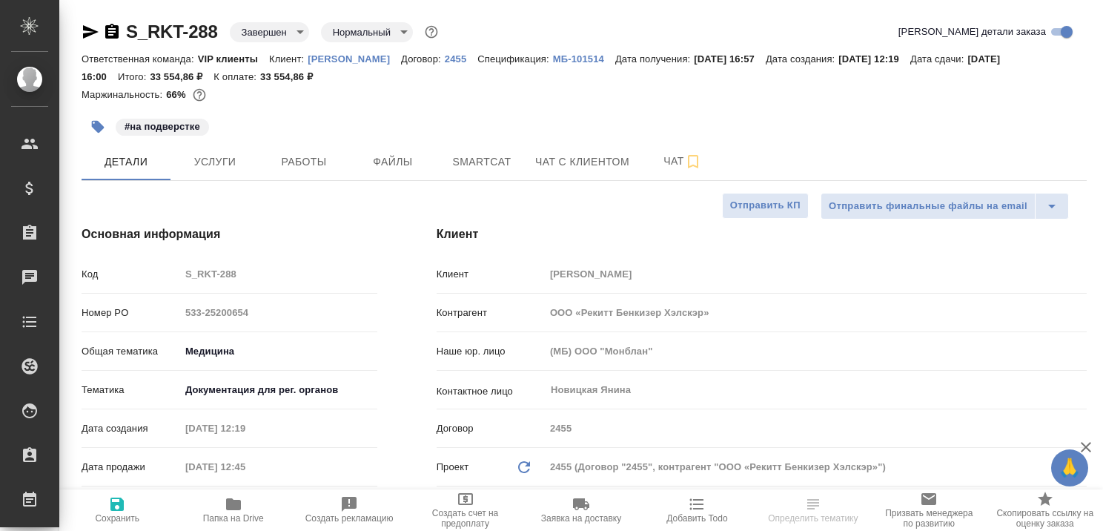
type textarea "x"
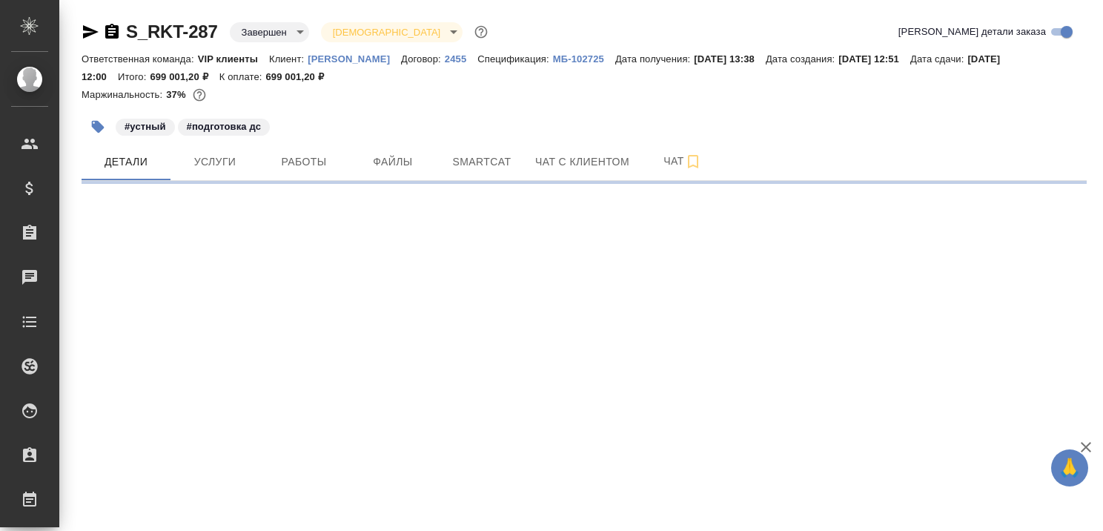
select select "RU"
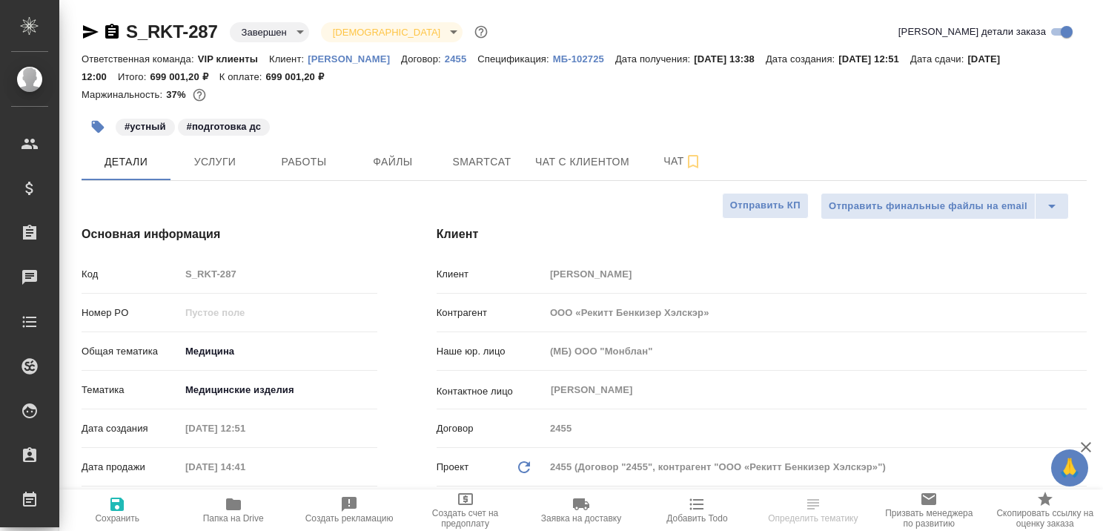
type textarea "x"
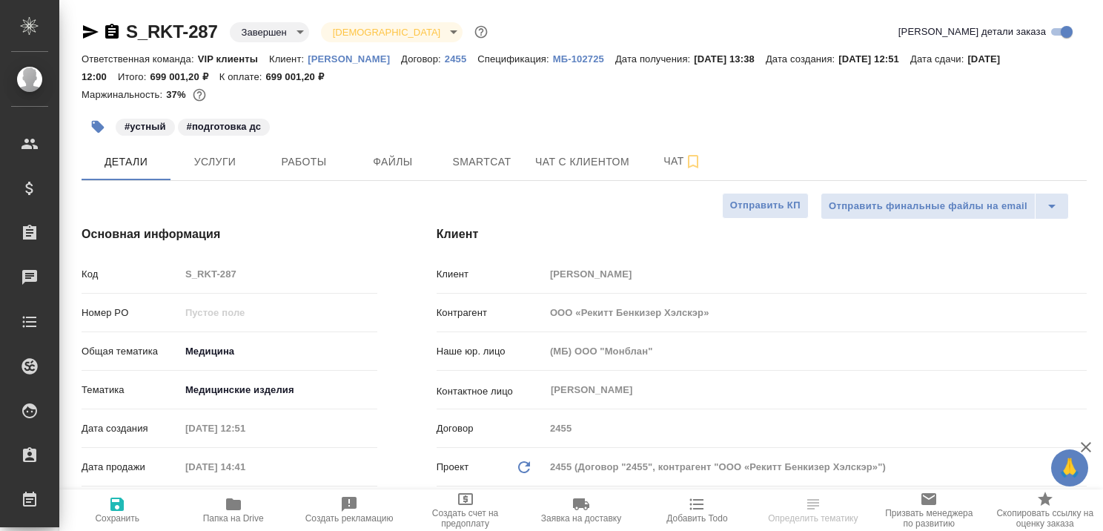
type textarea "x"
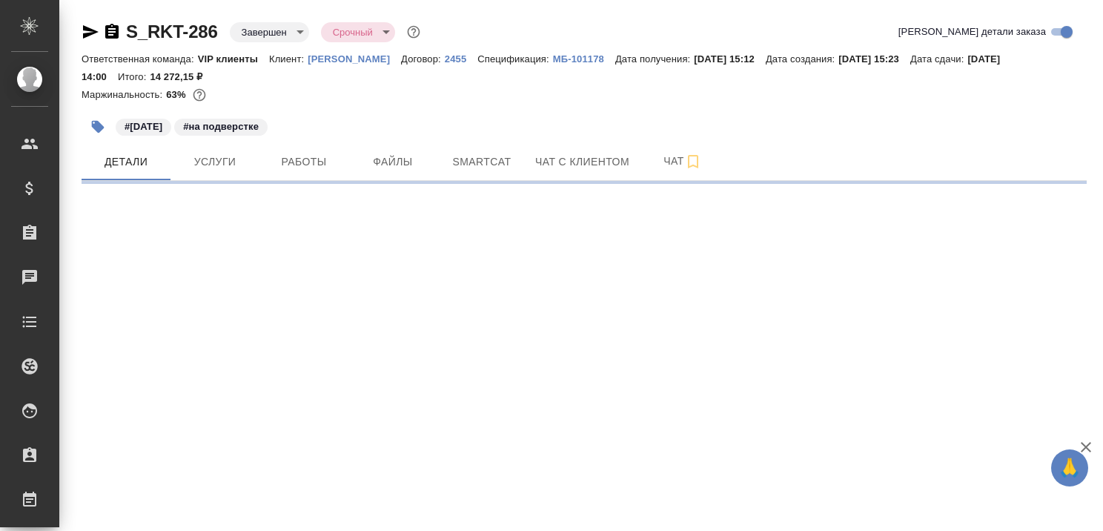
select select "RU"
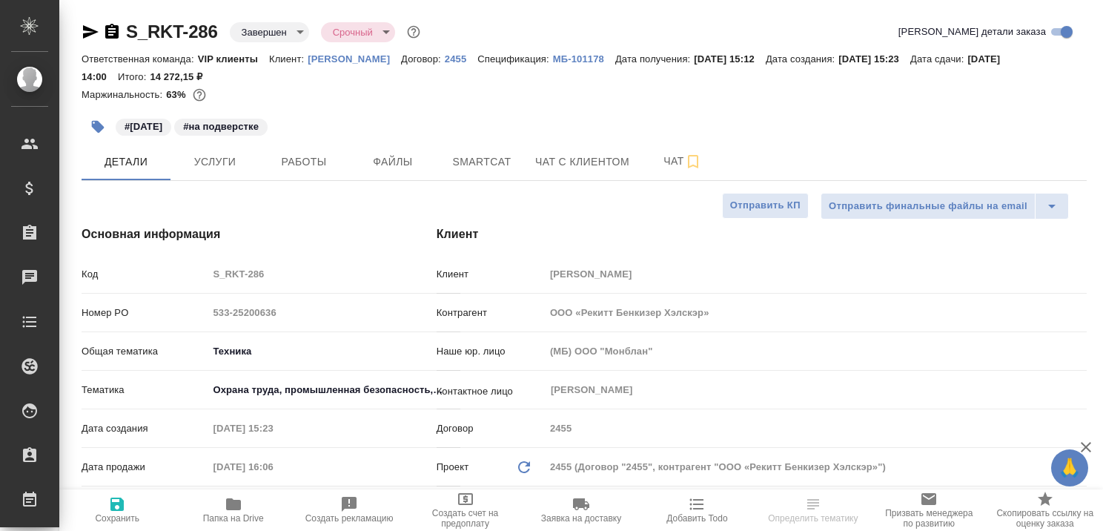
type textarea "x"
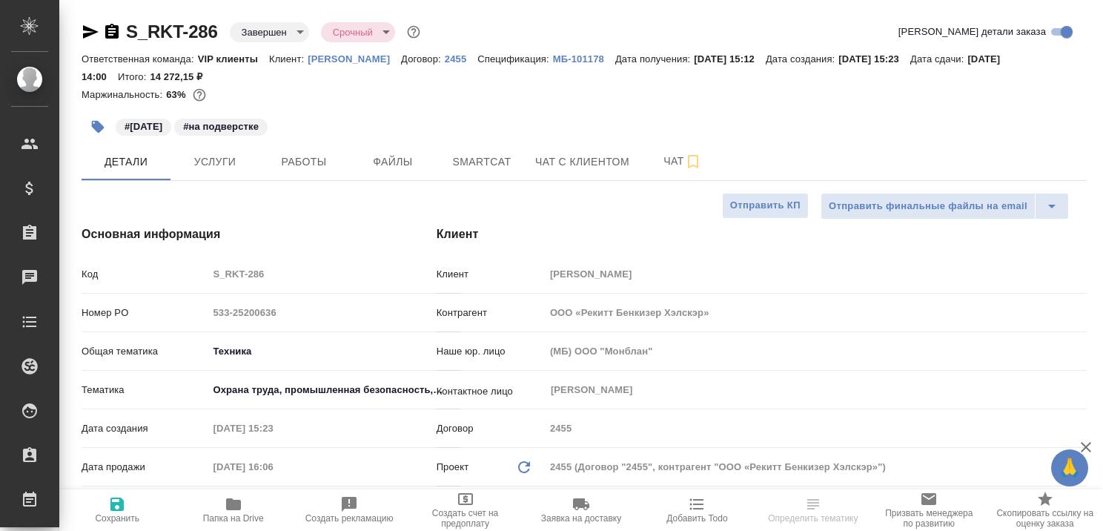
type textarea "x"
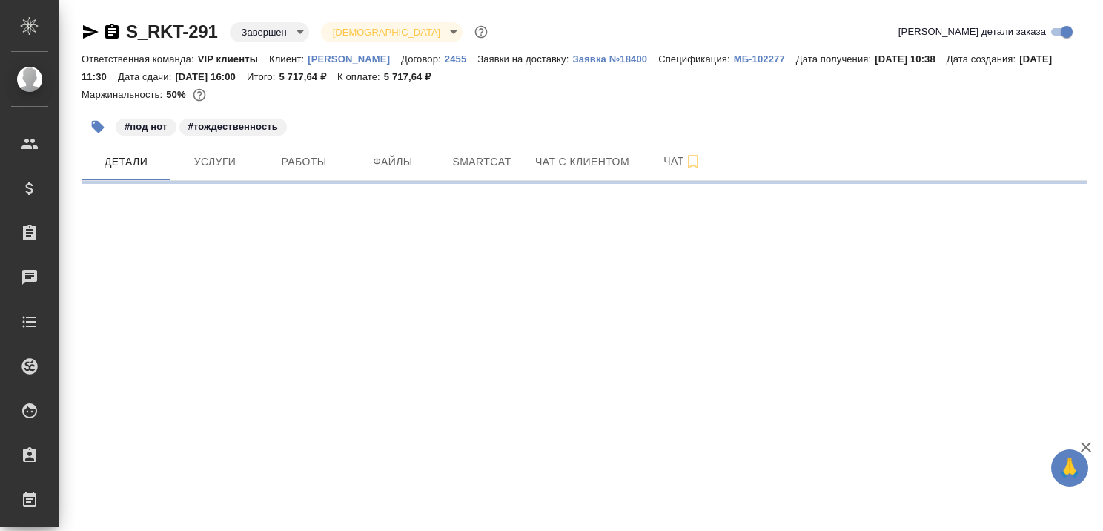
select select "RU"
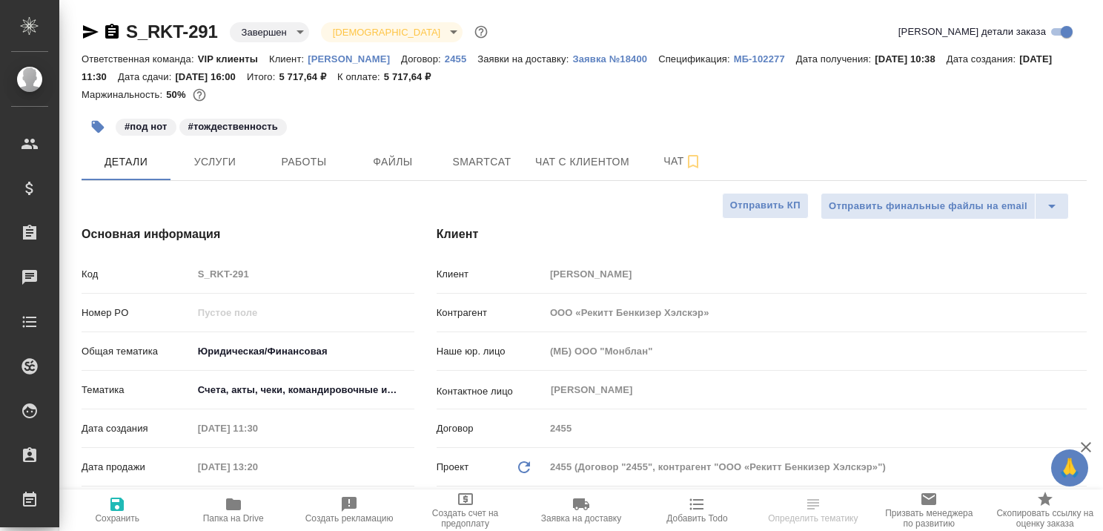
type textarea "x"
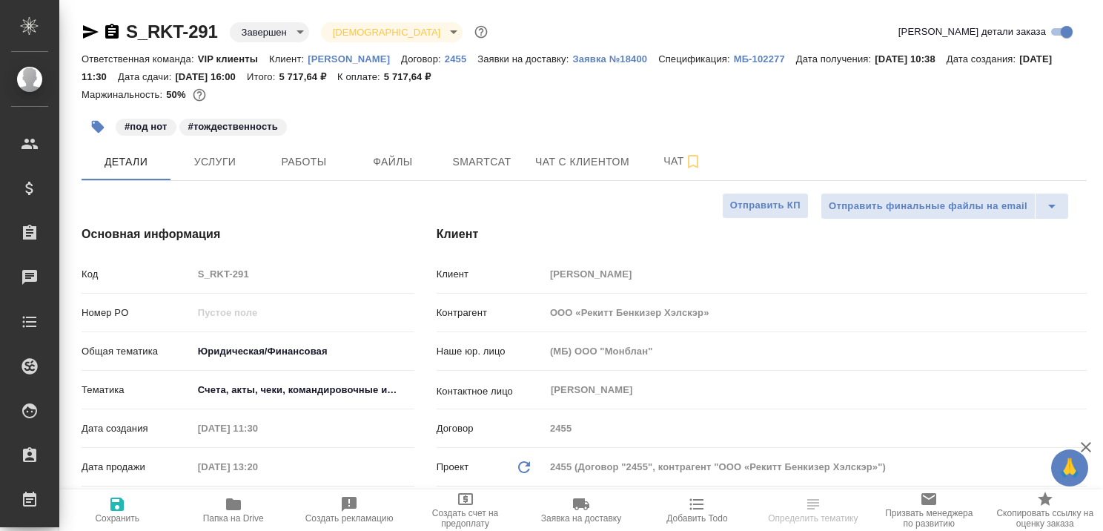
type textarea "x"
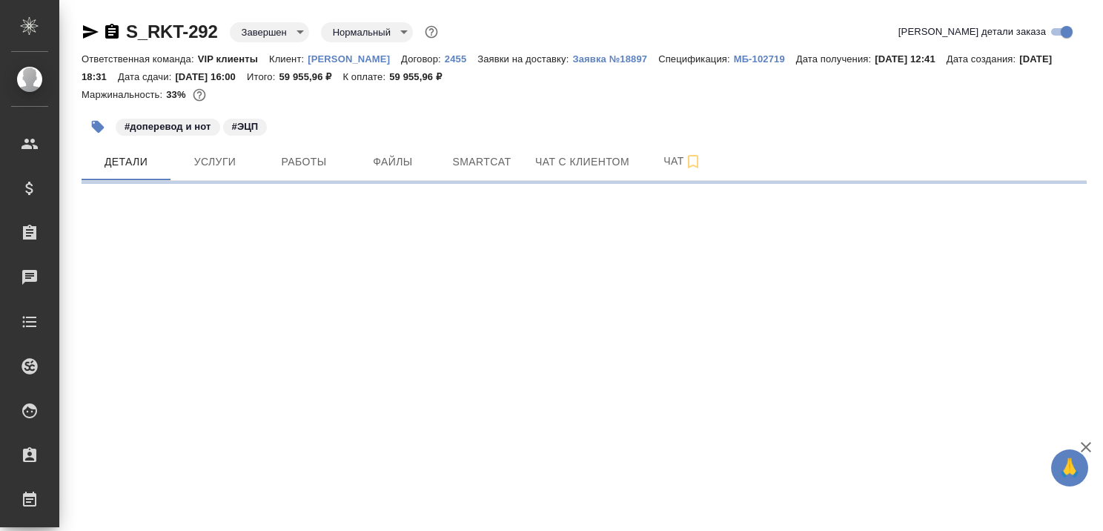
select select "RU"
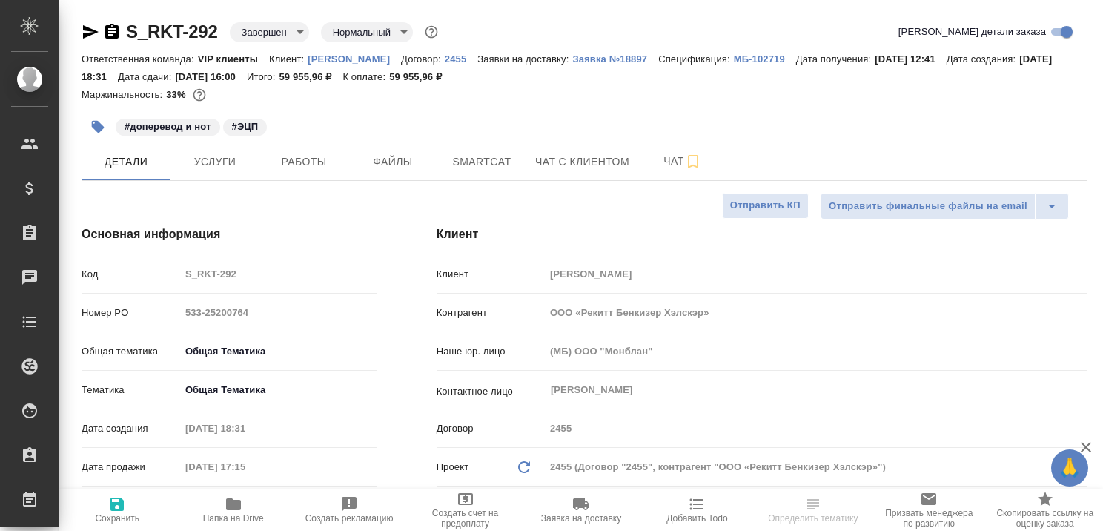
type textarea "x"
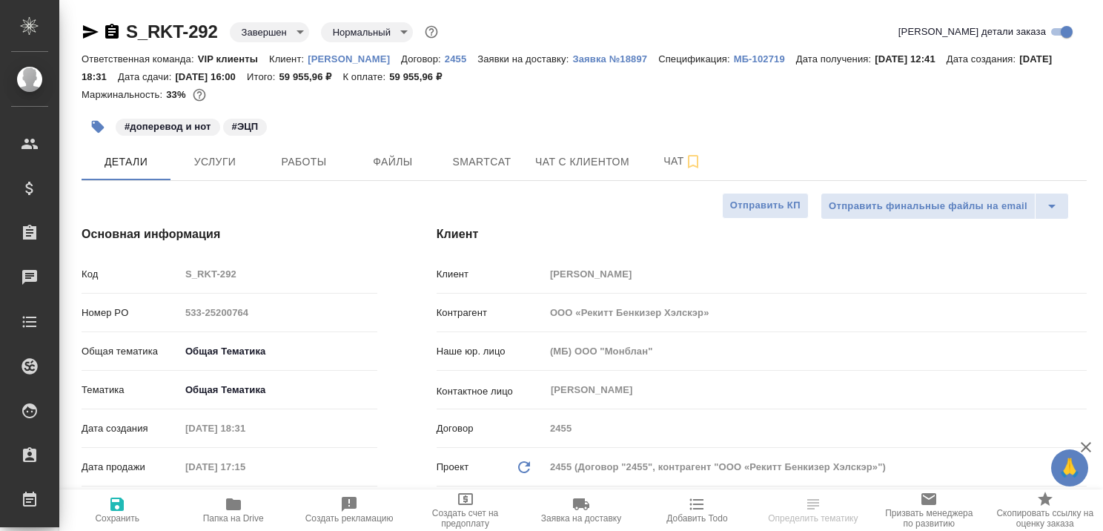
type textarea "x"
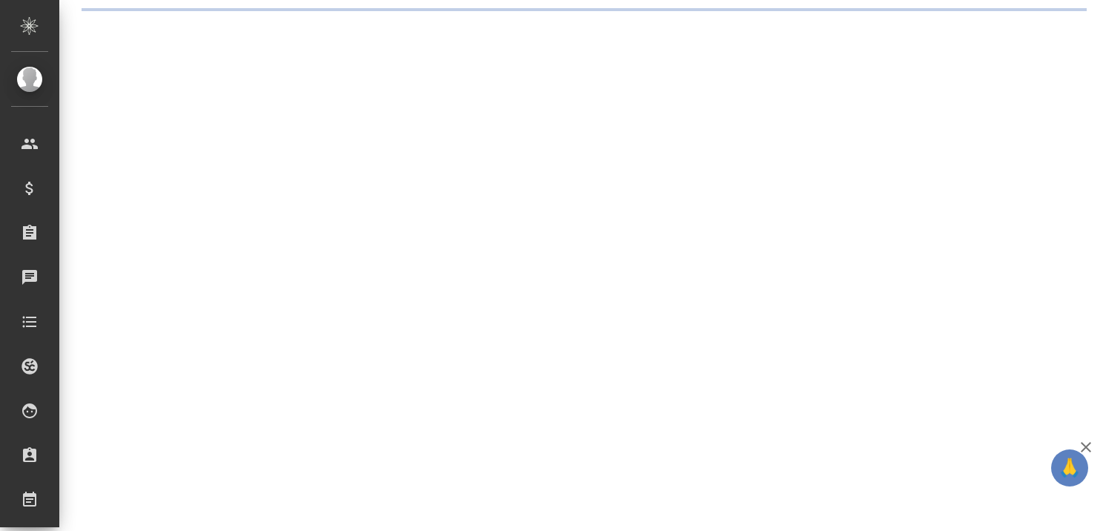
select select "RU"
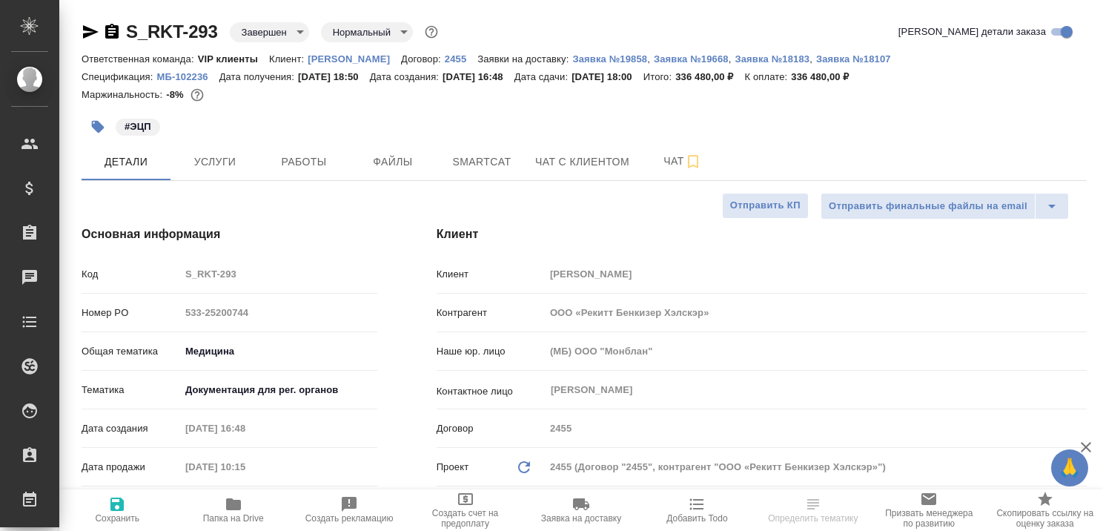
type textarea "x"
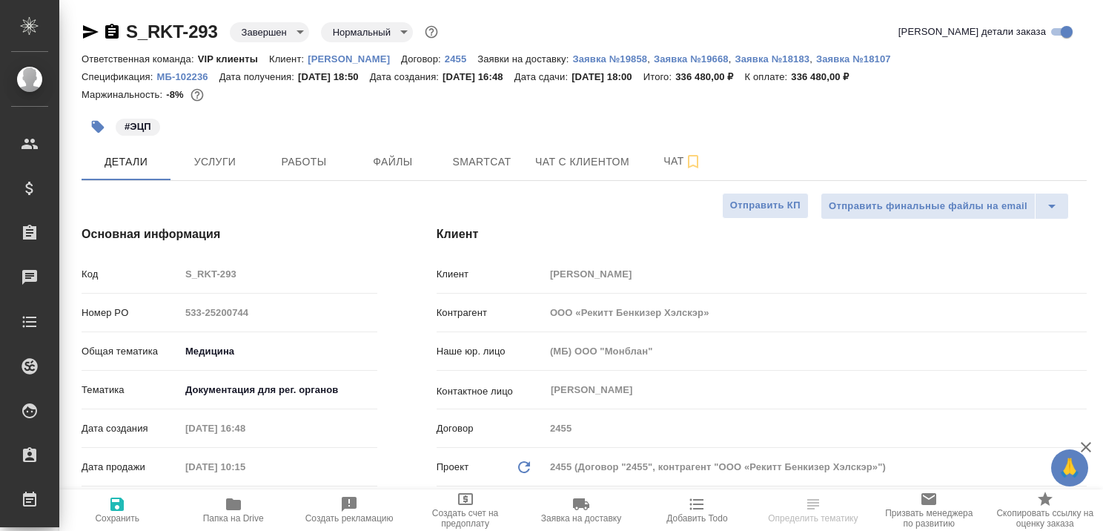
type textarea "x"
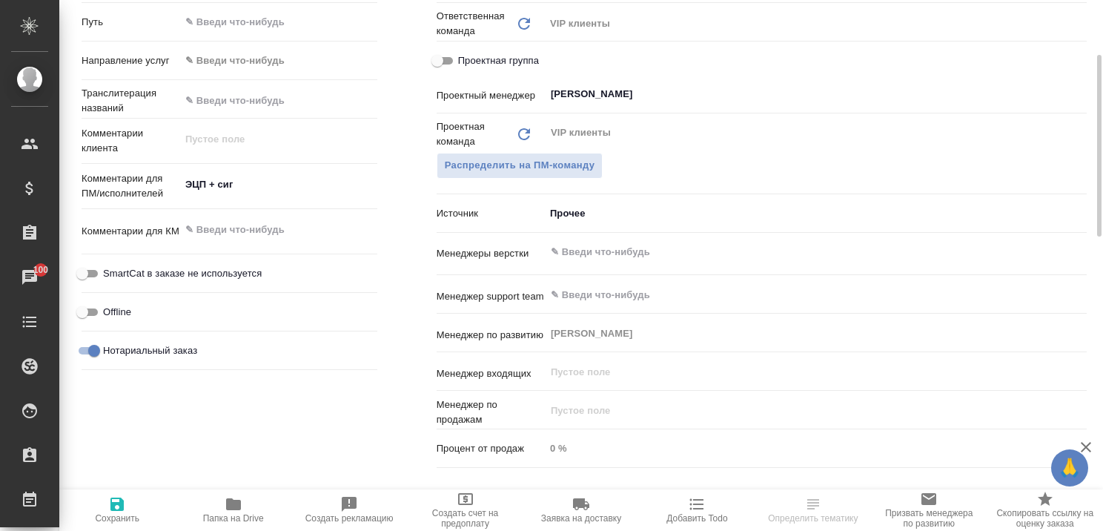
scroll to position [593, 0]
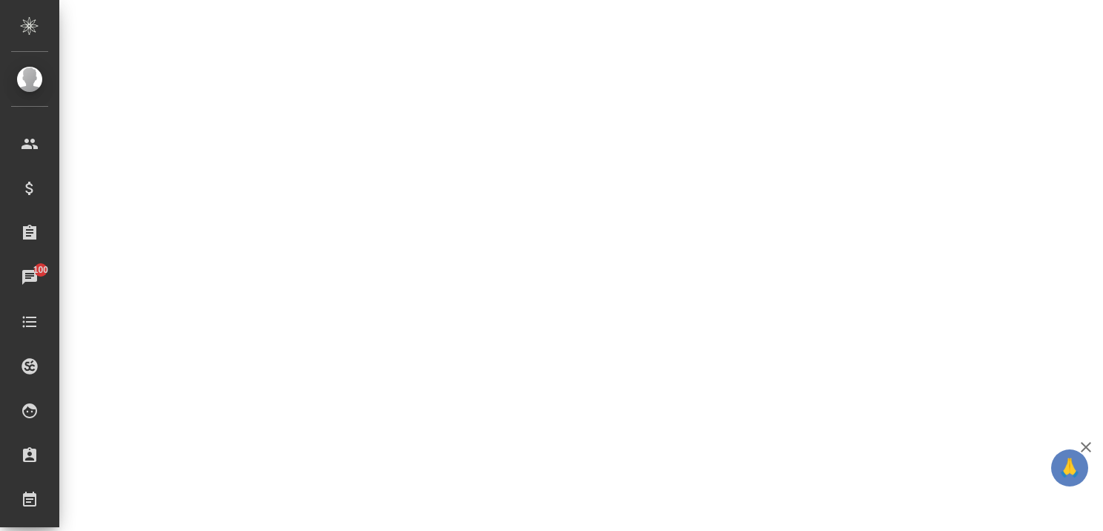
select select "RU"
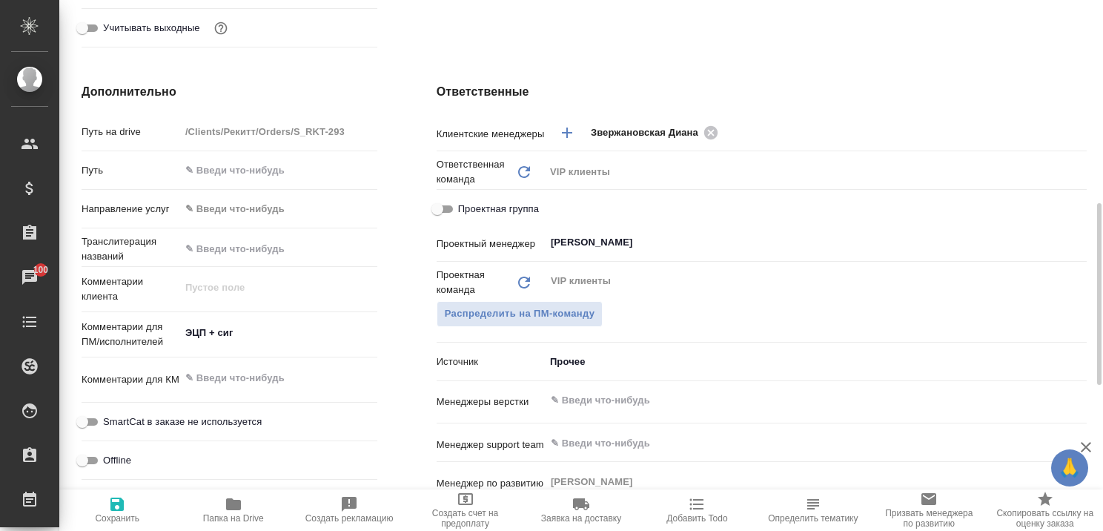
type textarea "x"
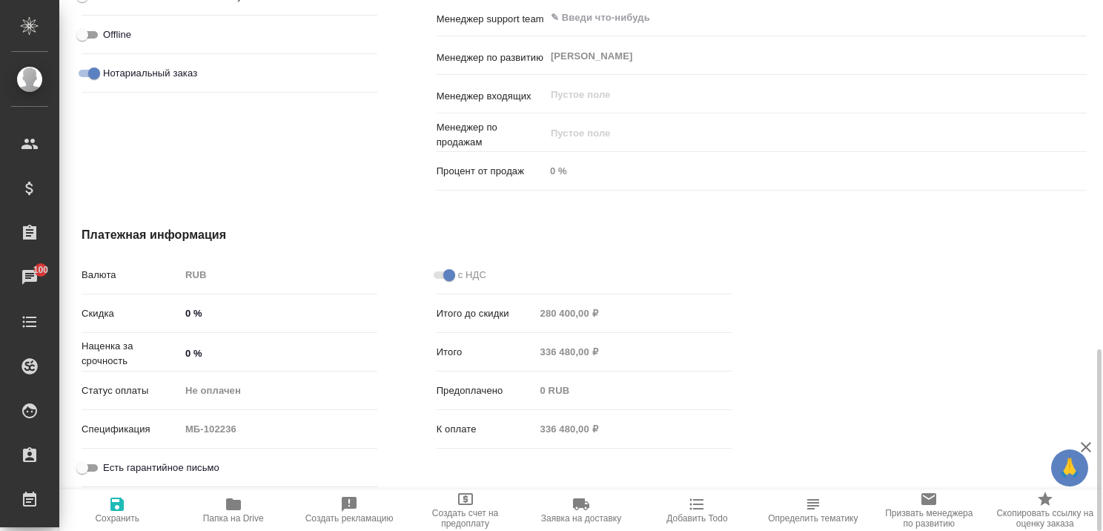
scroll to position [648, 0]
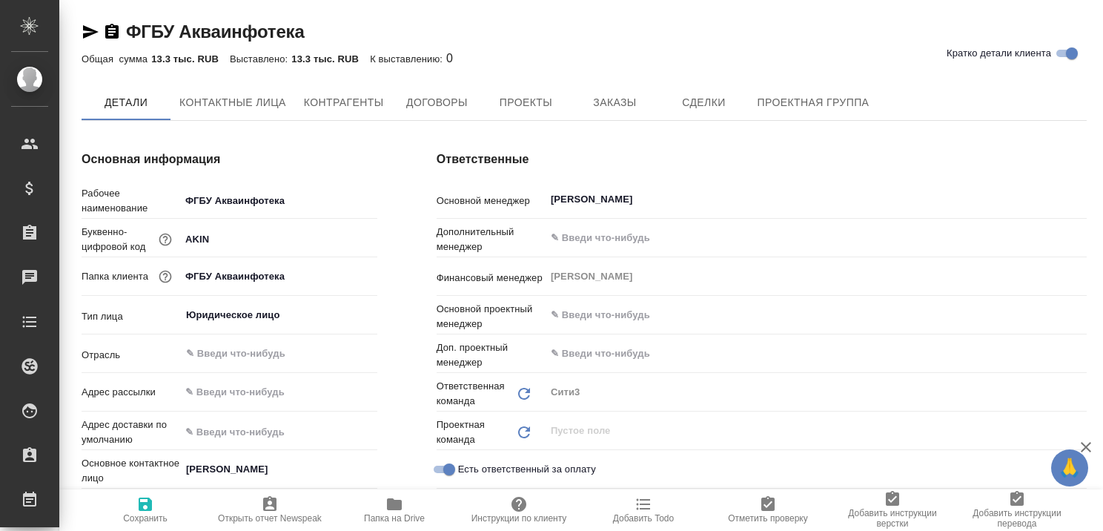
type textarea "x"
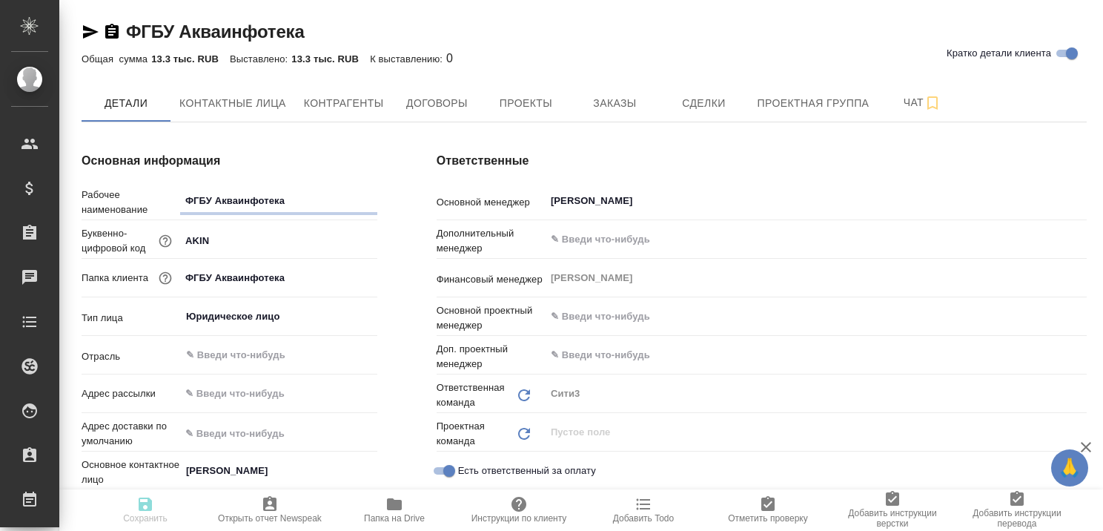
type textarea "x"
click at [608, 98] on span "Заказы" at bounding box center [614, 103] width 71 height 19
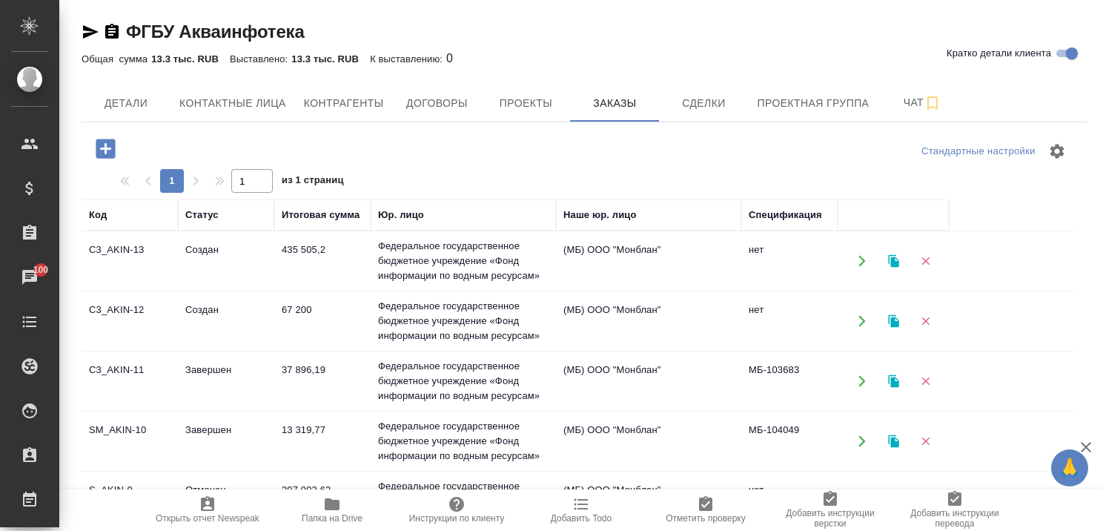
scroll to position [74, 0]
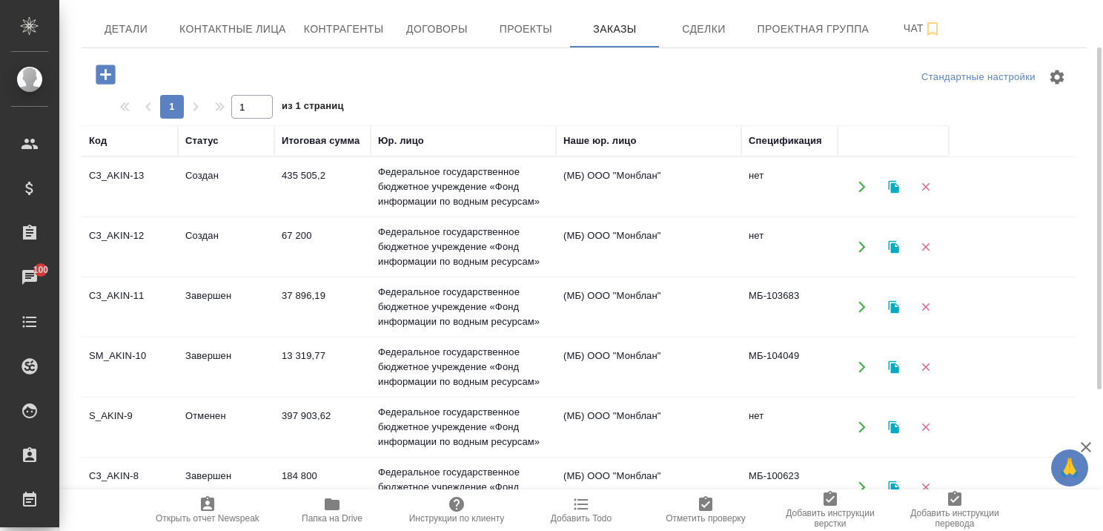
click at [214, 346] on td "Завершен" at bounding box center [226, 367] width 96 height 52
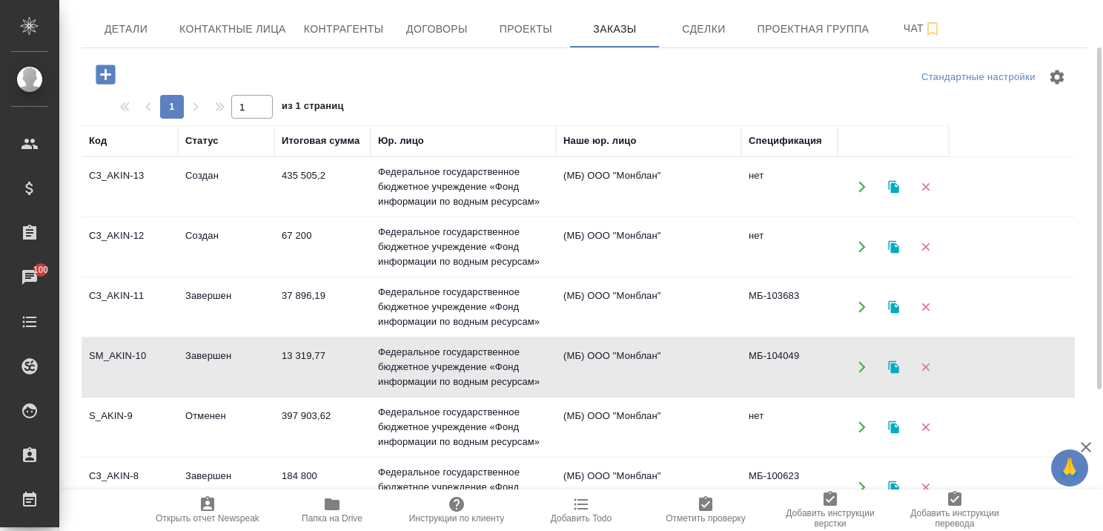
click at [214, 346] on td "Завершен" at bounding box center [226, 367] width 96 height 52
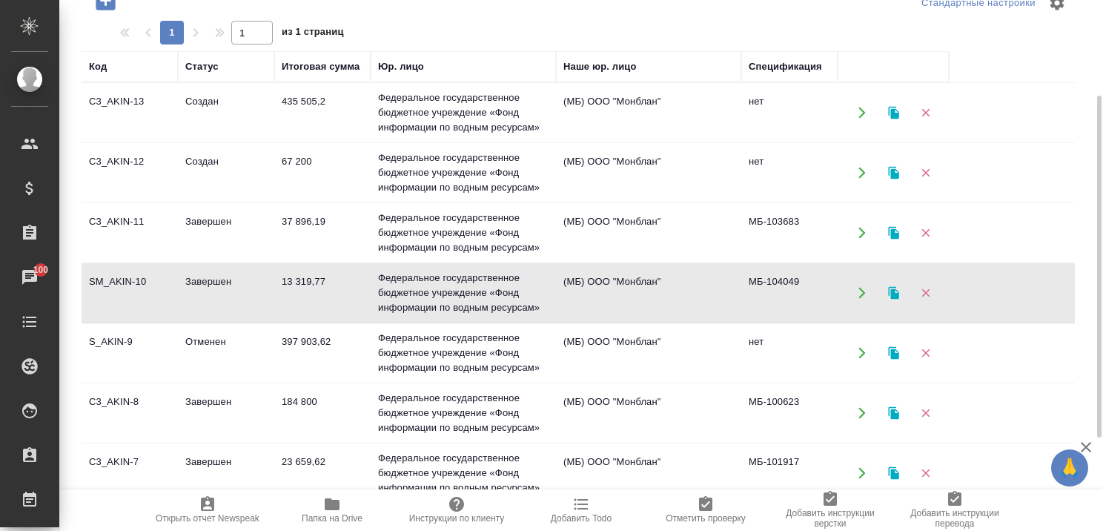
click at [211, 397] on td "Завершен" at bounding box center [226, 413] width 96 height 52
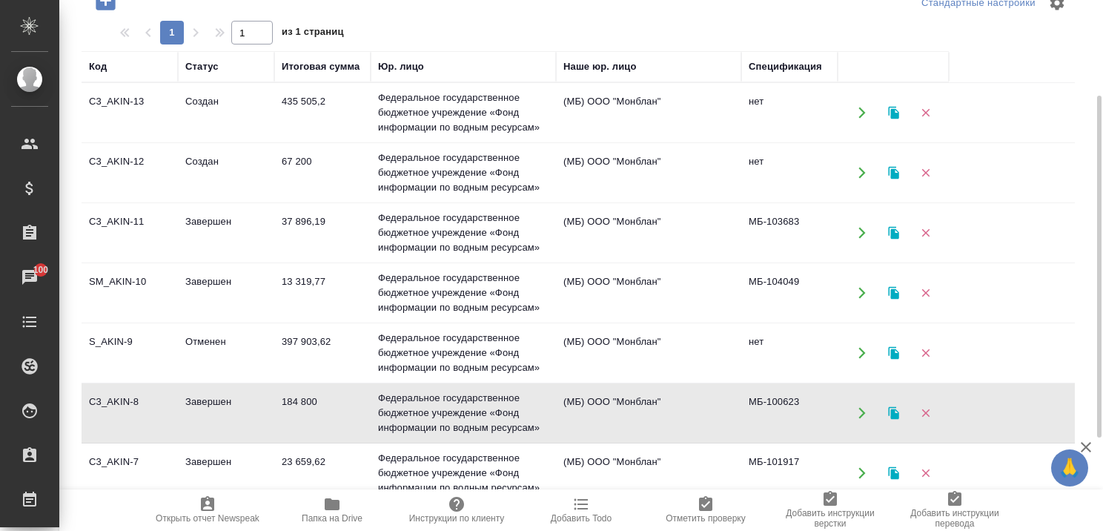
click at [199, 220] on td "Завершен" at bounding box center [226, 233] width 96 height 52
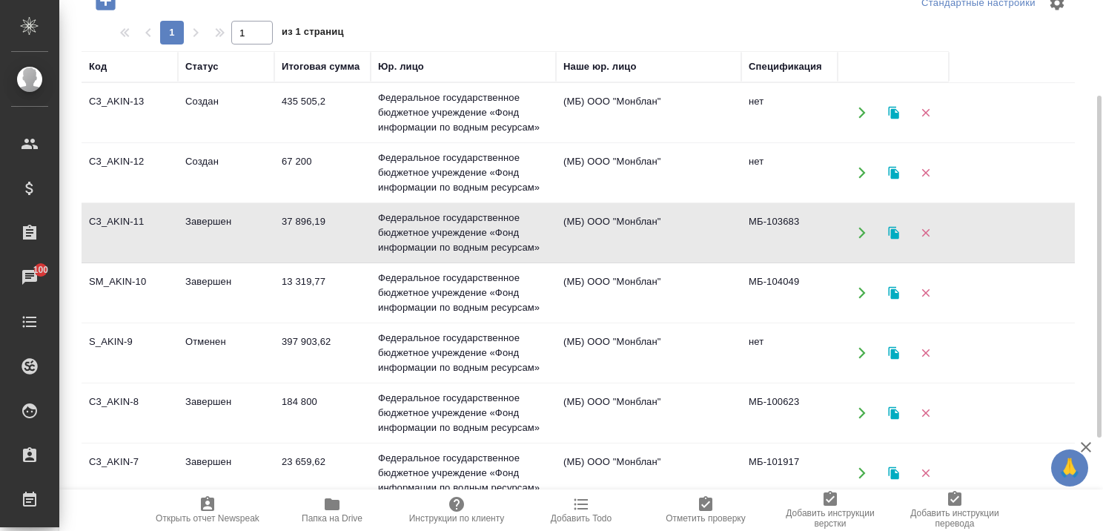
click at [199, 220] on td "Завершен" at bounding box center [226, 233] width 96 height 52
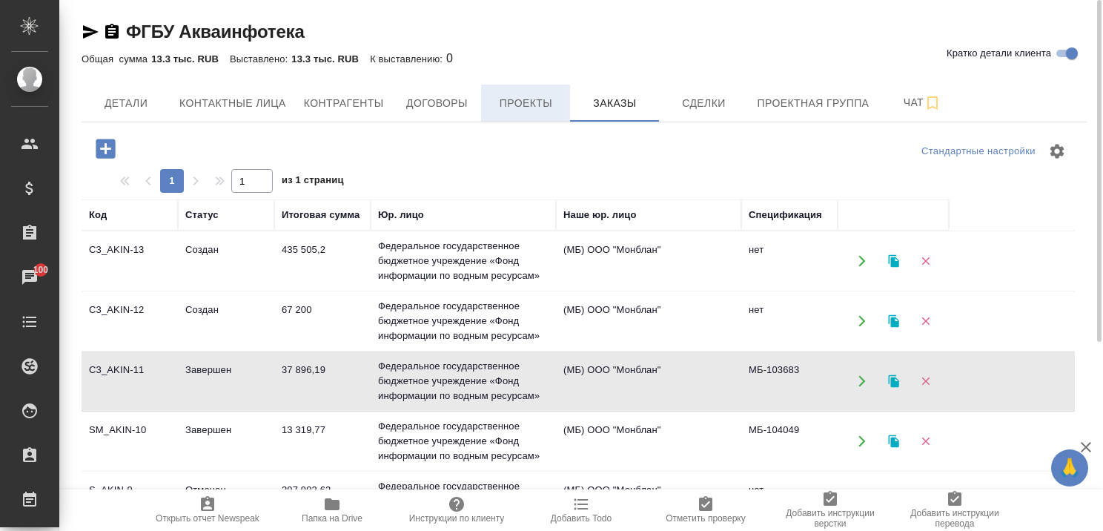
click at [526, 96] on span "Проекты" at bounding box center [525, 103] width 71 height 19
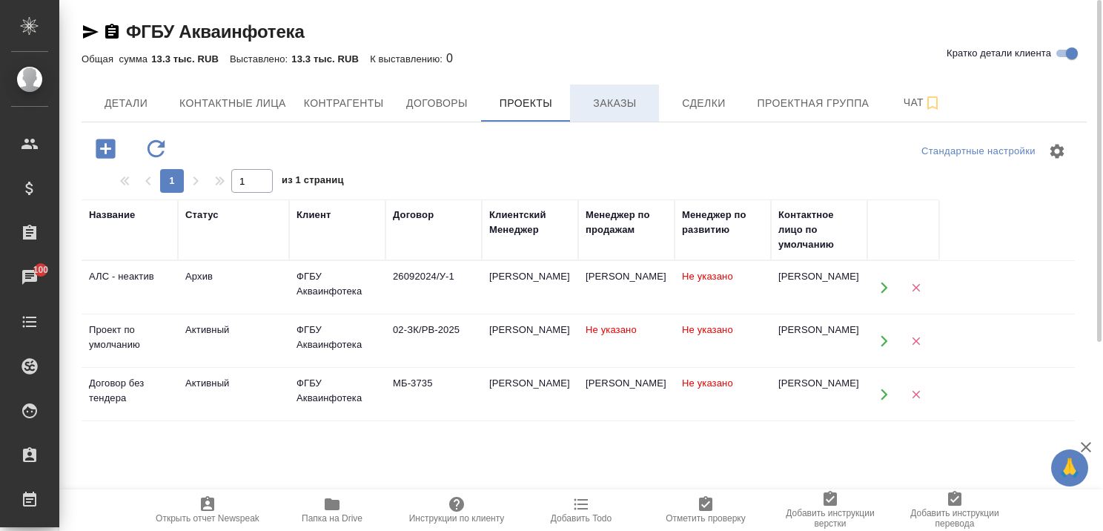
click at [590, 107] on span "Заказы" at bounding box center [614, 103] width 71 height 19
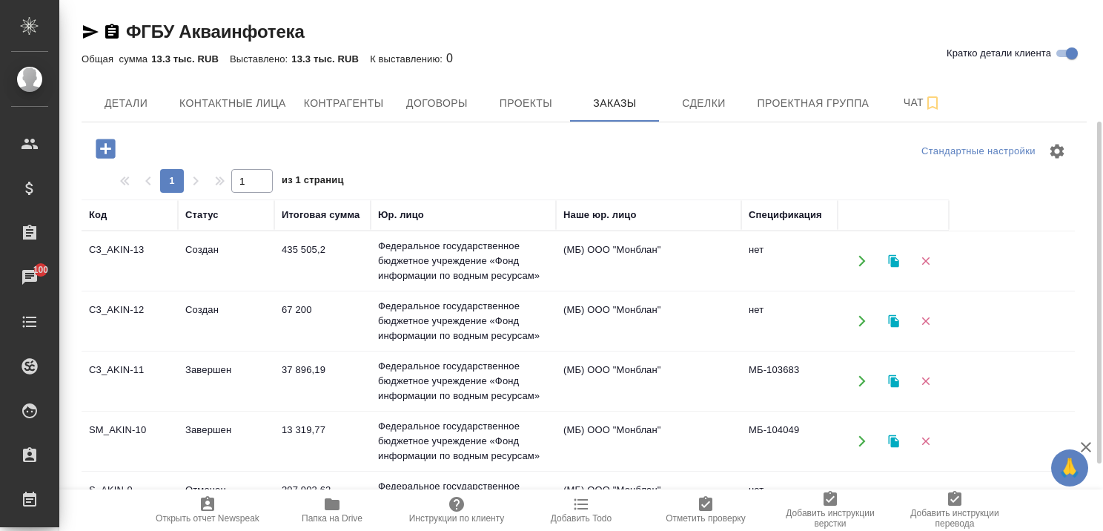
scroll to position [74, 0]
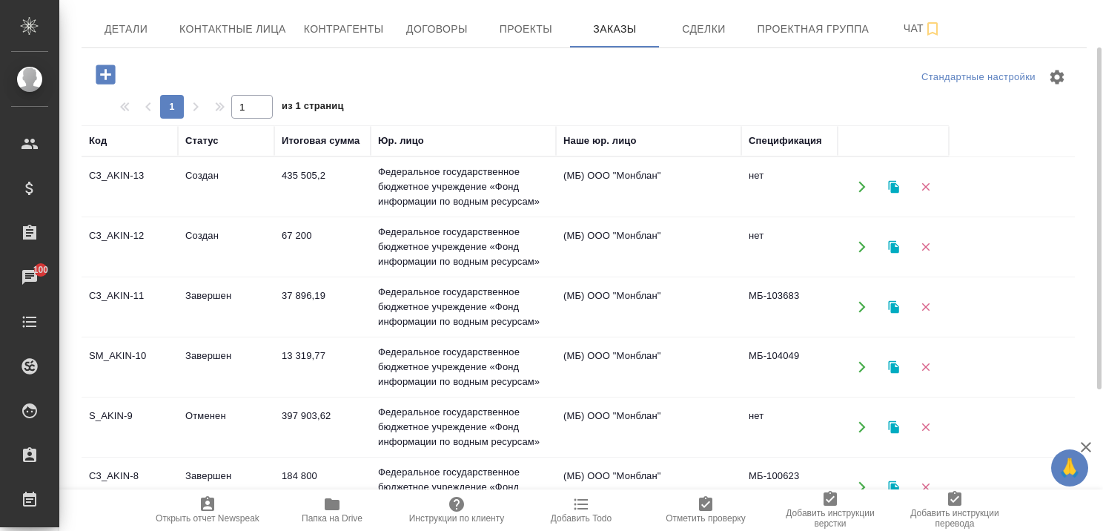
click at [204, 347] on td "Завершен" at bounding box center [226, 367] width 96 height 52
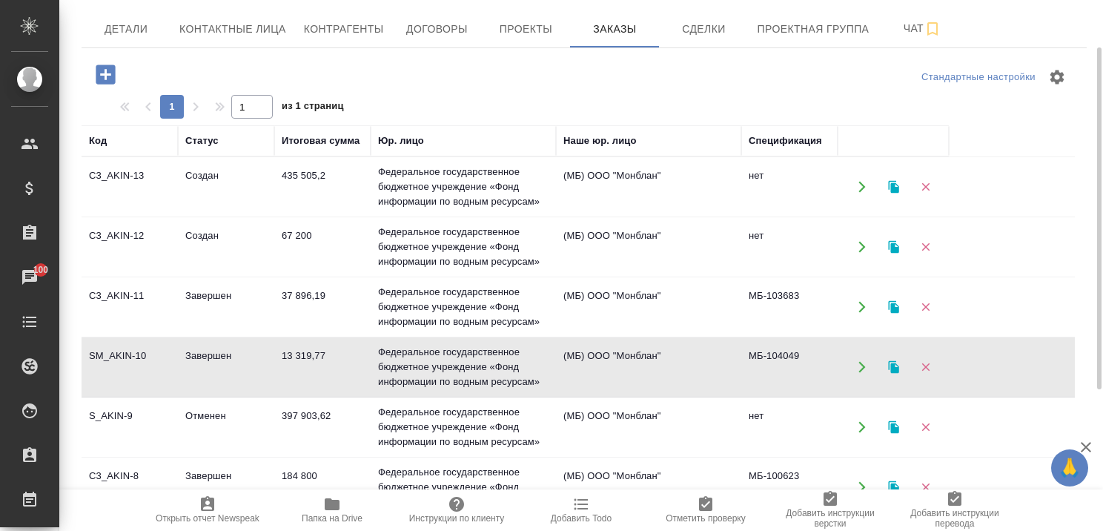
click at [204, 347] on td "Завершен" at bounding box center [226, 367] width 96 height 52
click at [219, 291] on td "Завершен" at bounding box center [226, 307] width 96 height 52
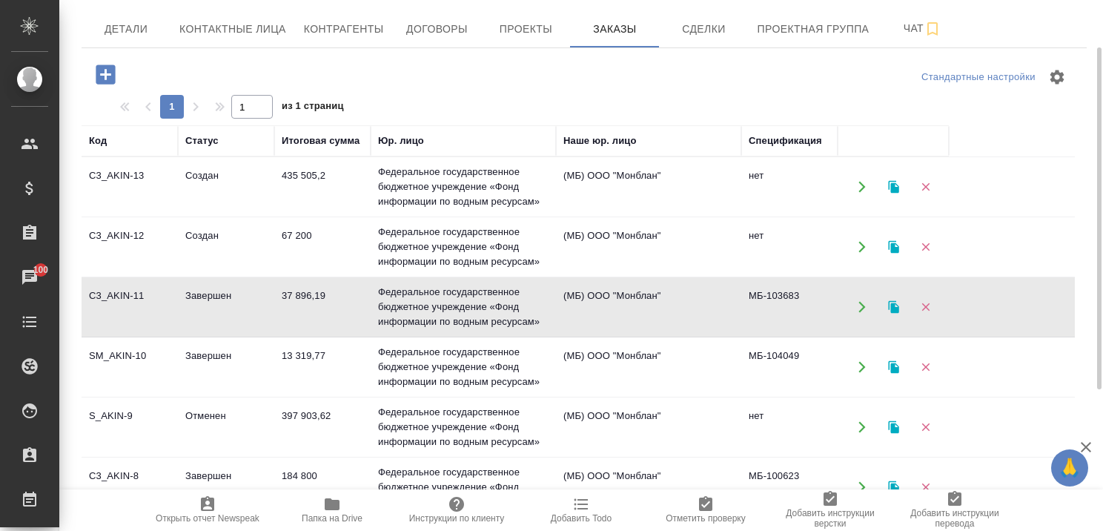
click at [219, 291] on td "Завершен" at bounding box center [226, 307] width 96 height 52
click at [216, 295] on td "Завершен" at bounding box center [226, 307] width 96 height 52
click at [519, 26] on span "Проекты" at bounding box center [525, 29] width 71 height 19
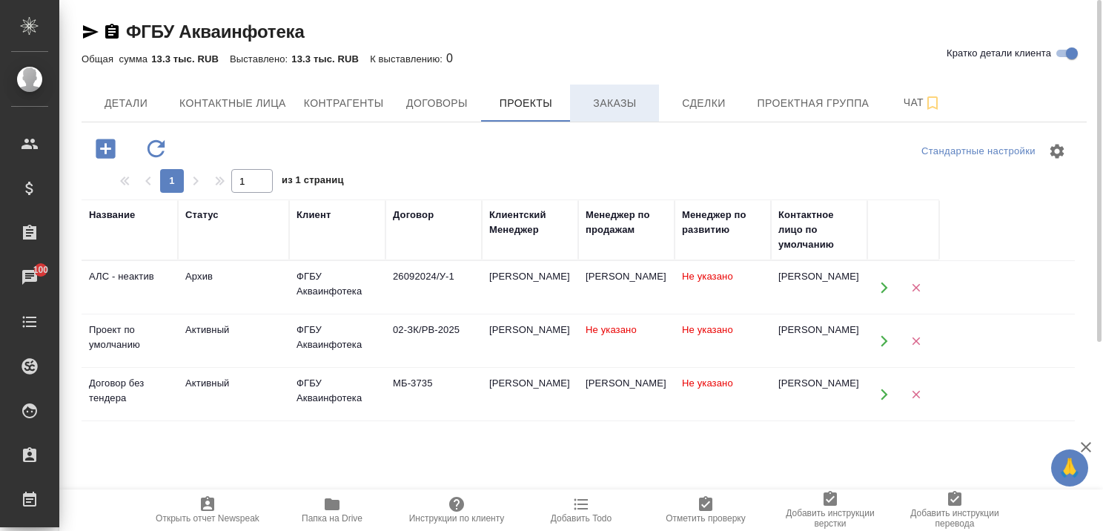
click at [629, 105] on span "Заказы" at bounding box center [614, 103] width 71 height 19
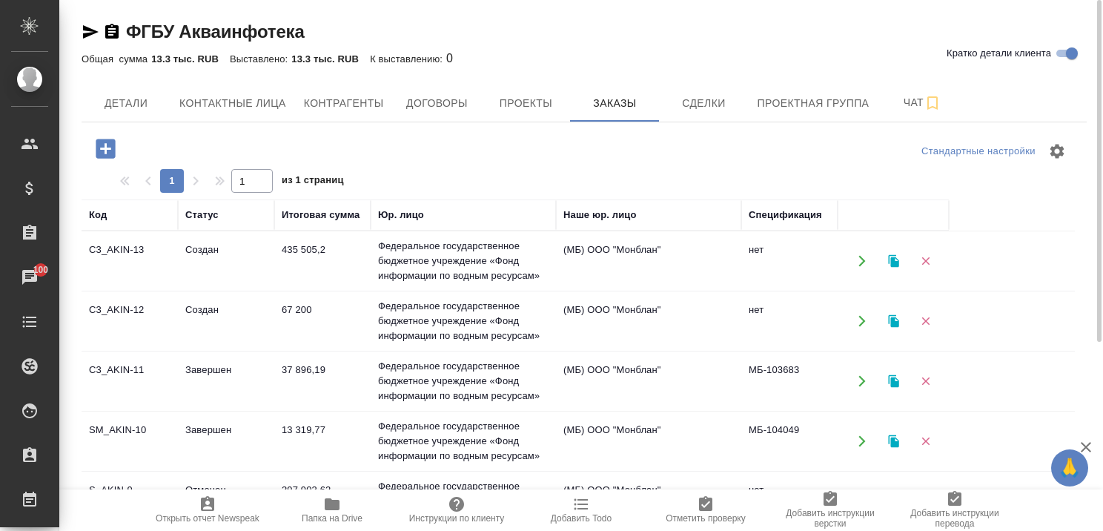
click at [213, 427] on td "Завершен" at bounding box center [226, 441] width 96 height 52
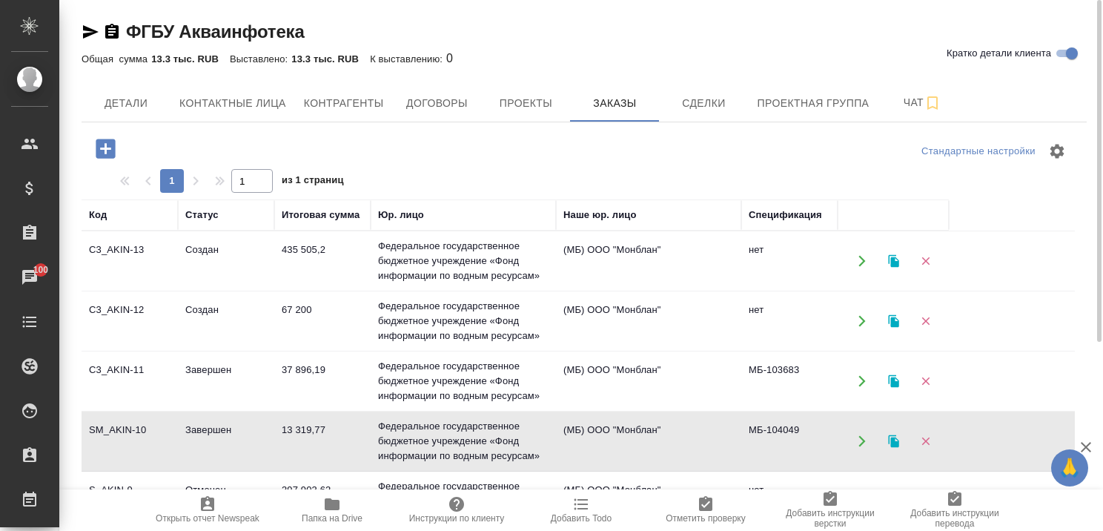
click at [222, 365] on td "Завершен" at bounding box center [226, 381] width 96 height 52
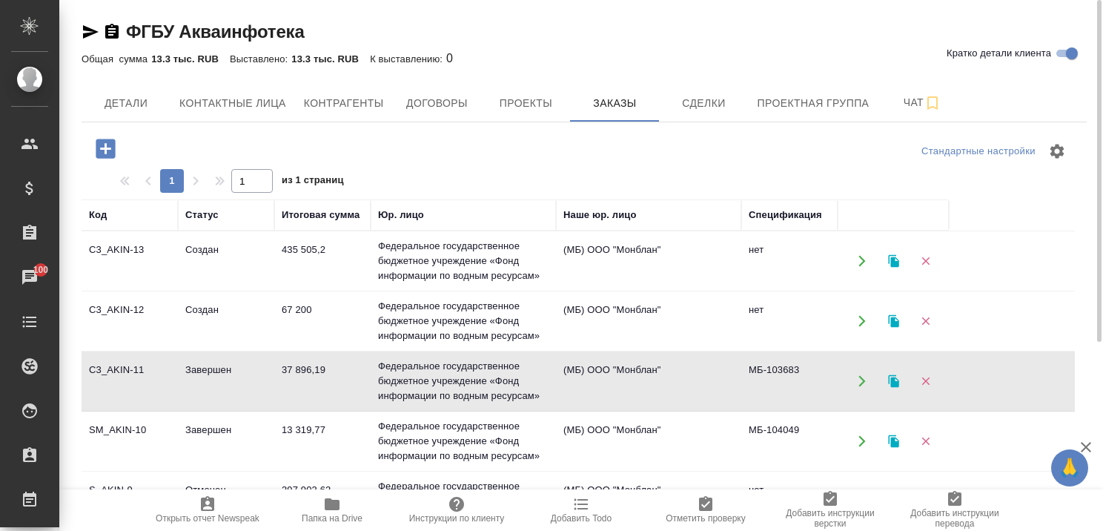
click at [222, 365] on td "Завершен" at bounding box center [226, 381] width 96 height 52
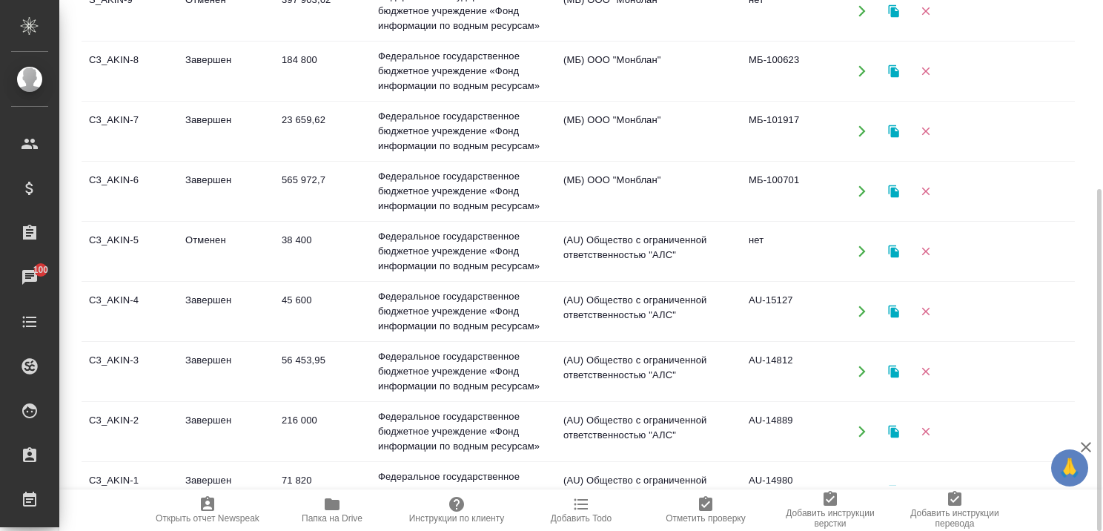
scroll to position [222, 0]
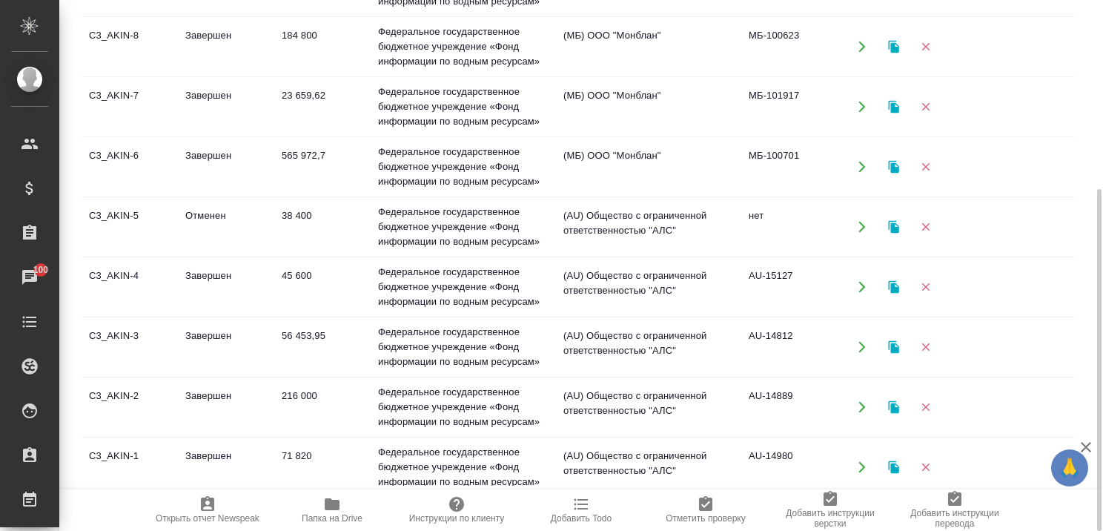
click at [214, 153] on td "Завершен" at bounding box center [226, 167] width 96 height 52
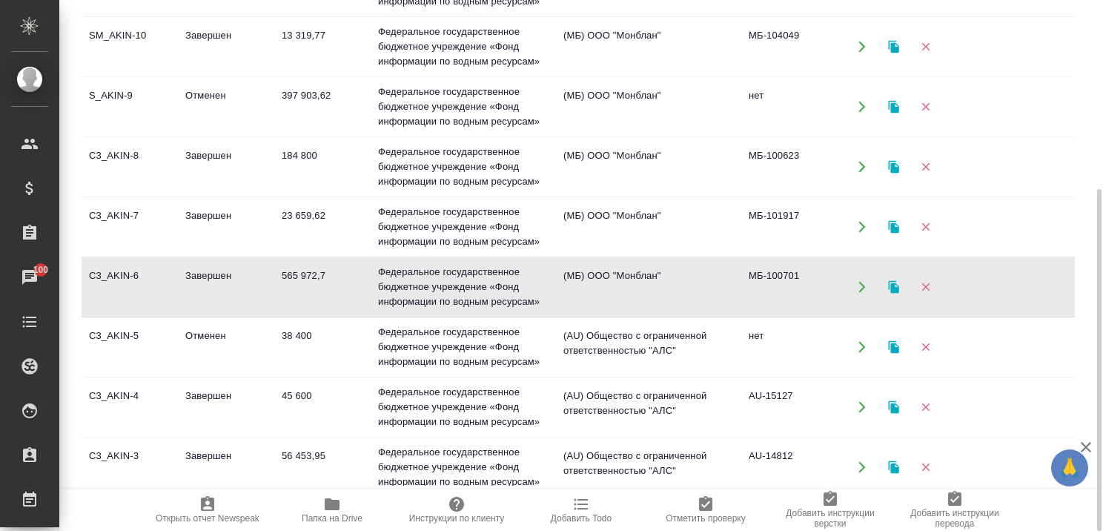
scroll to position [0, 0]
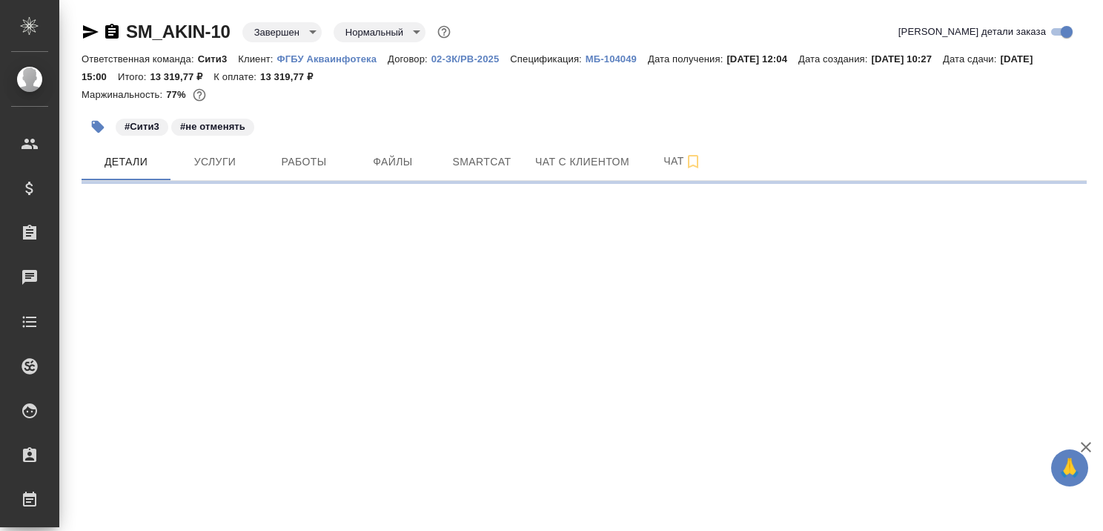
select select "RU"
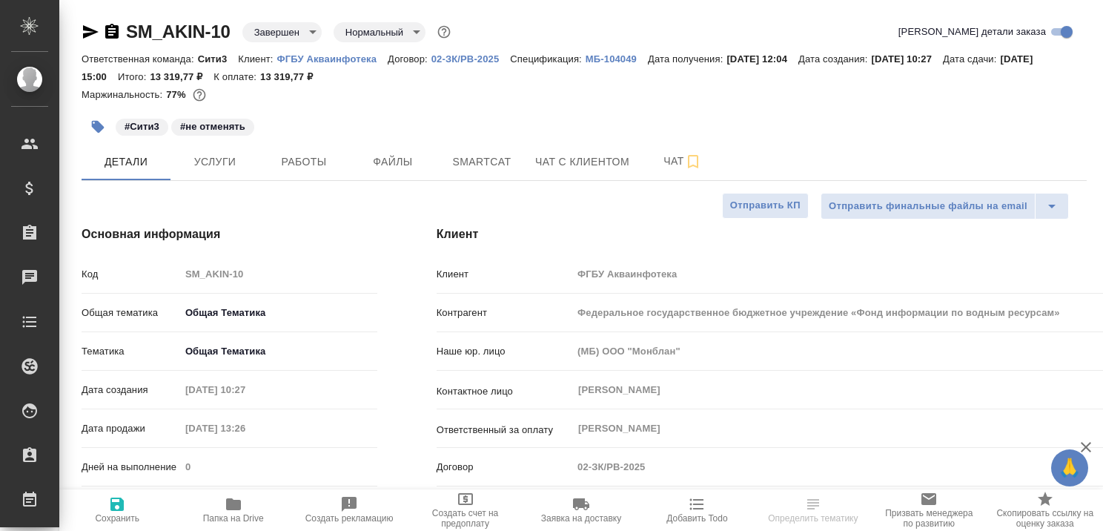
type textarea "x"
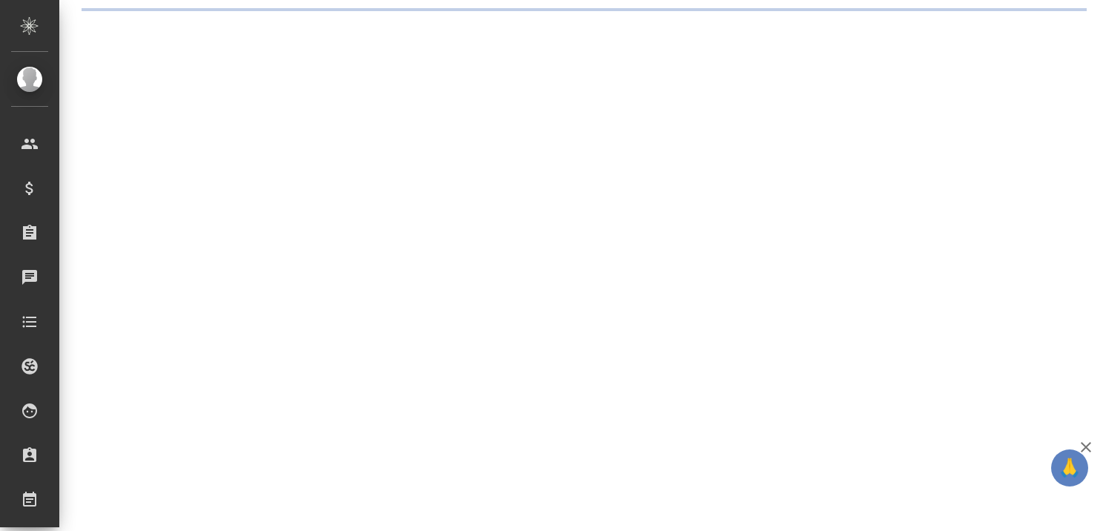
select select "RU"
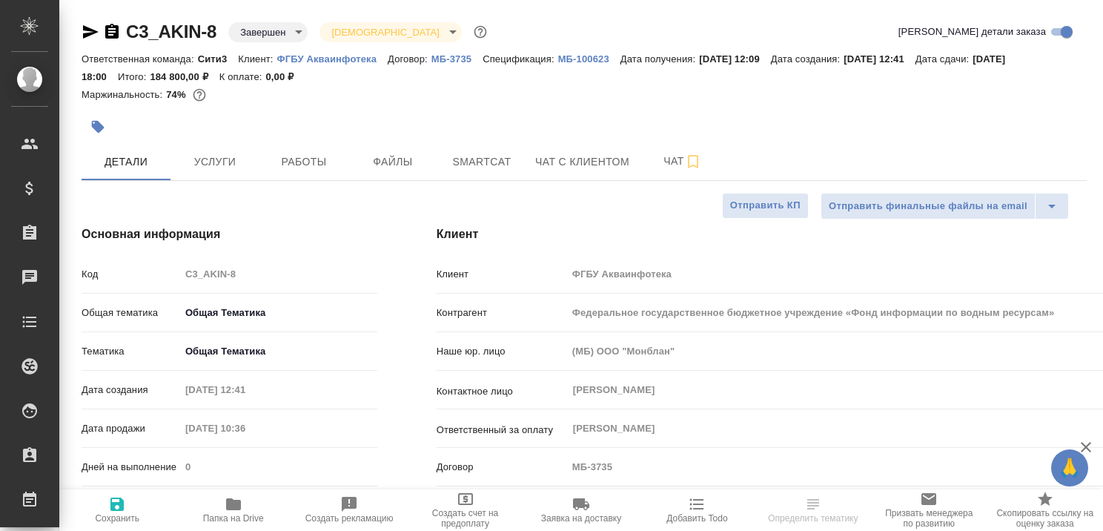
type textarea "x"
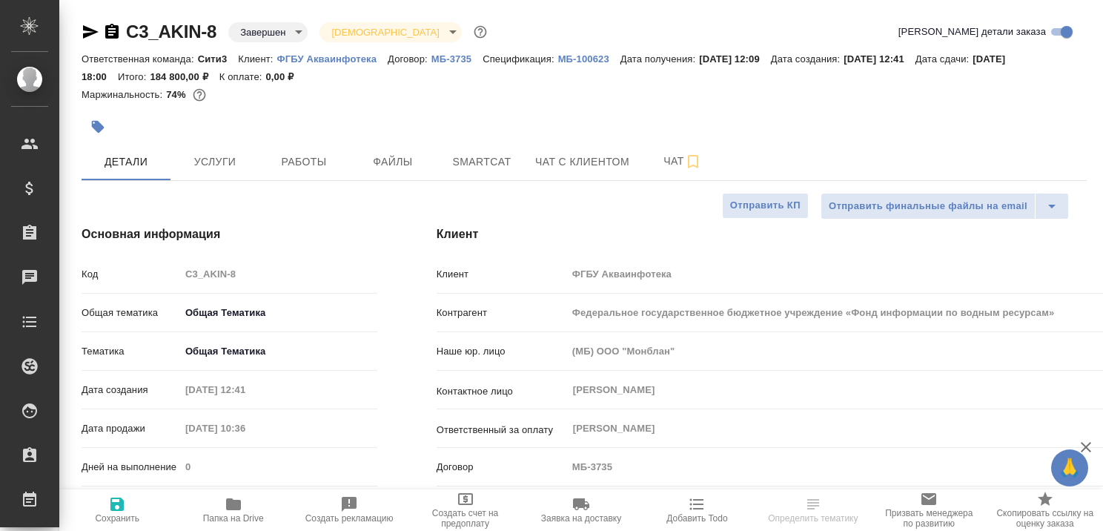
type textarea "x"
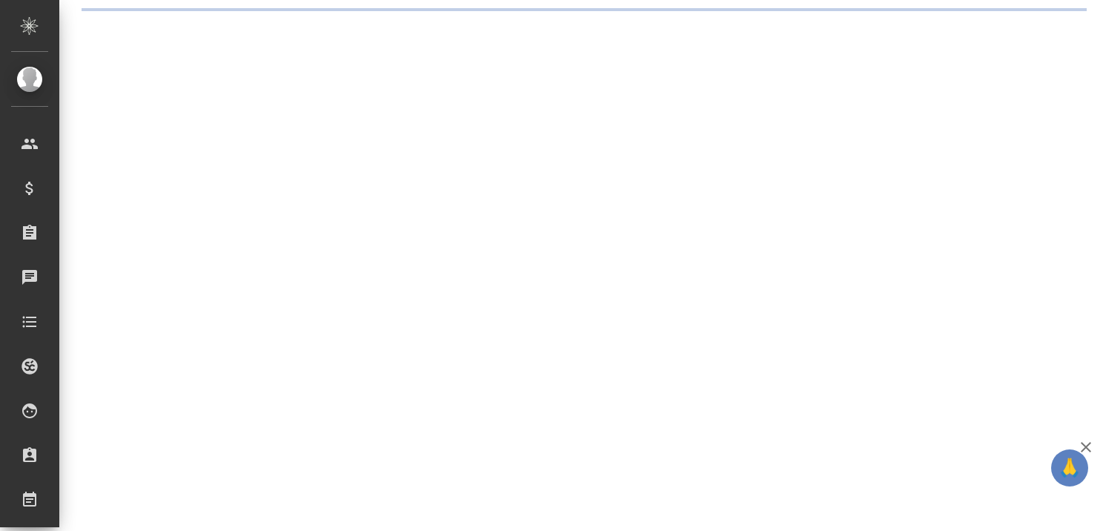
select select "RU"
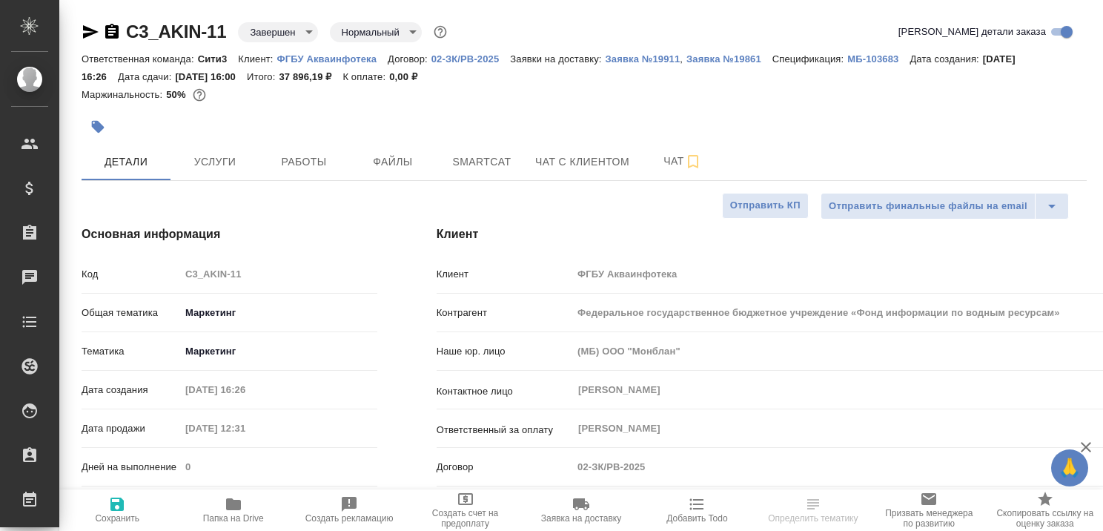
type textarea "x"
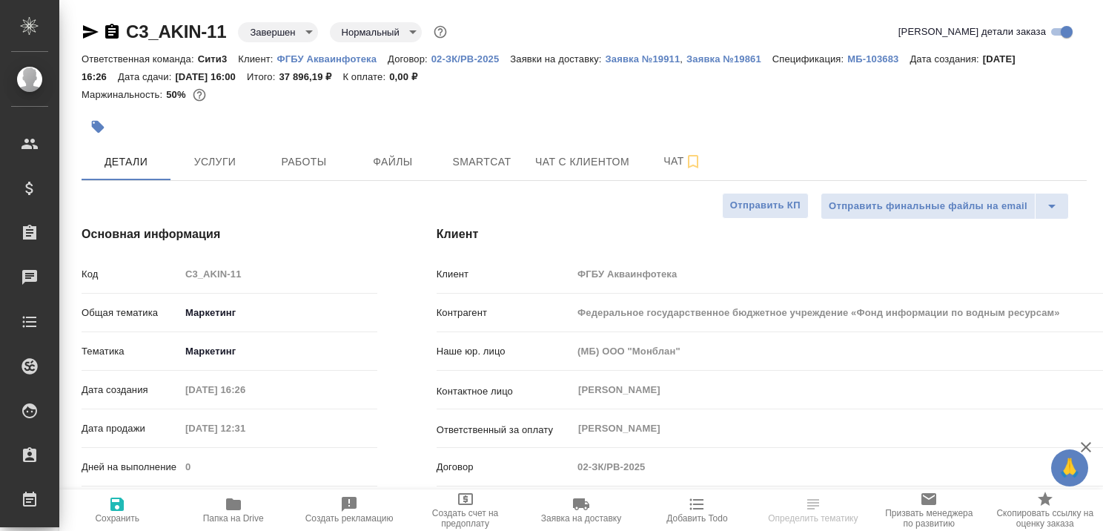
type textarea "x"
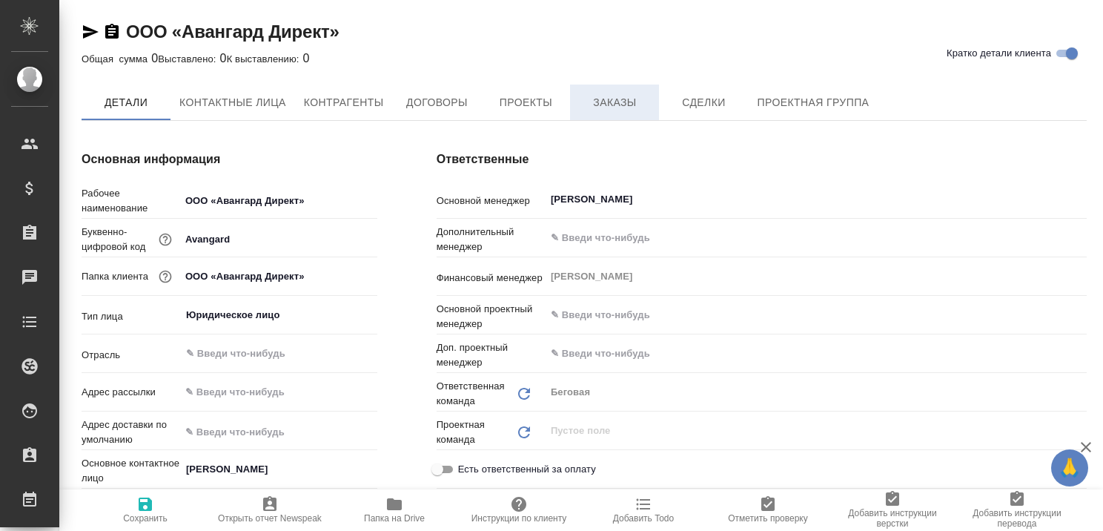
type textarea "x"
click at [620, 98] on span "Заказы" at bounding box center [614, 103] width 71 height 19
type textarea "x"
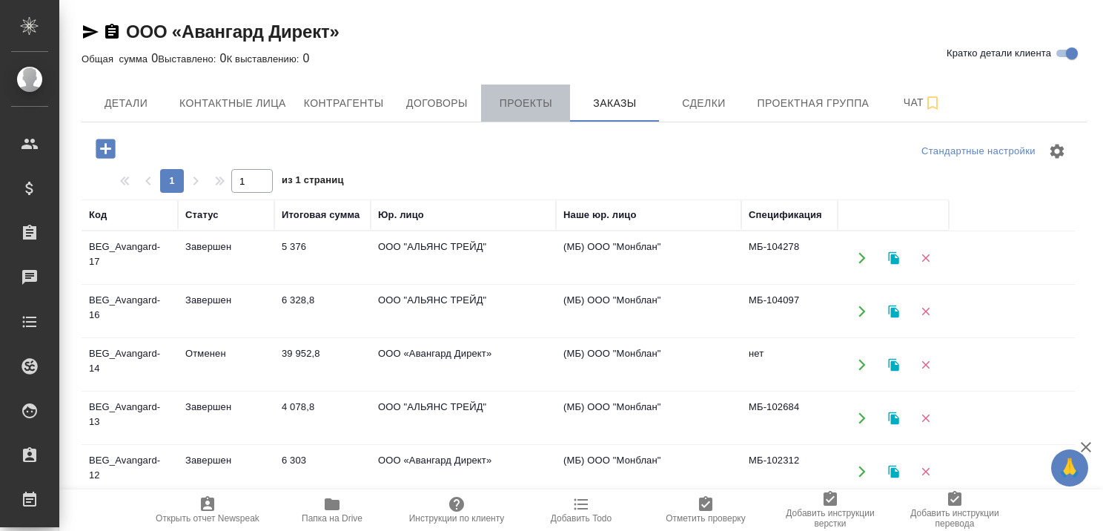
click at [534, 104] on span "Проекты" at bounding box center [525, 103] width 71 height 19
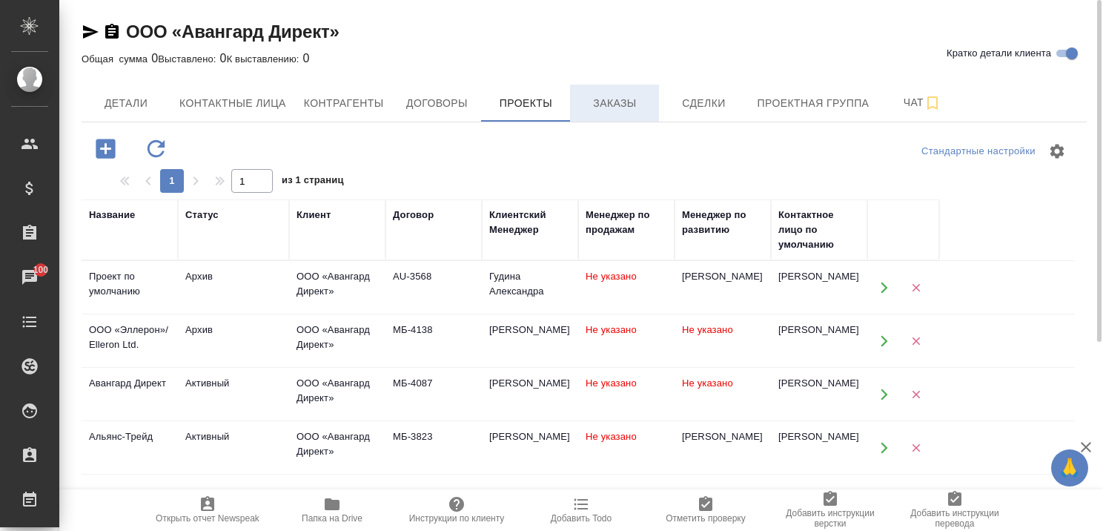
click at [605, 101] on span "Заказы" at bounding box center [614, 103] width 71 height 19
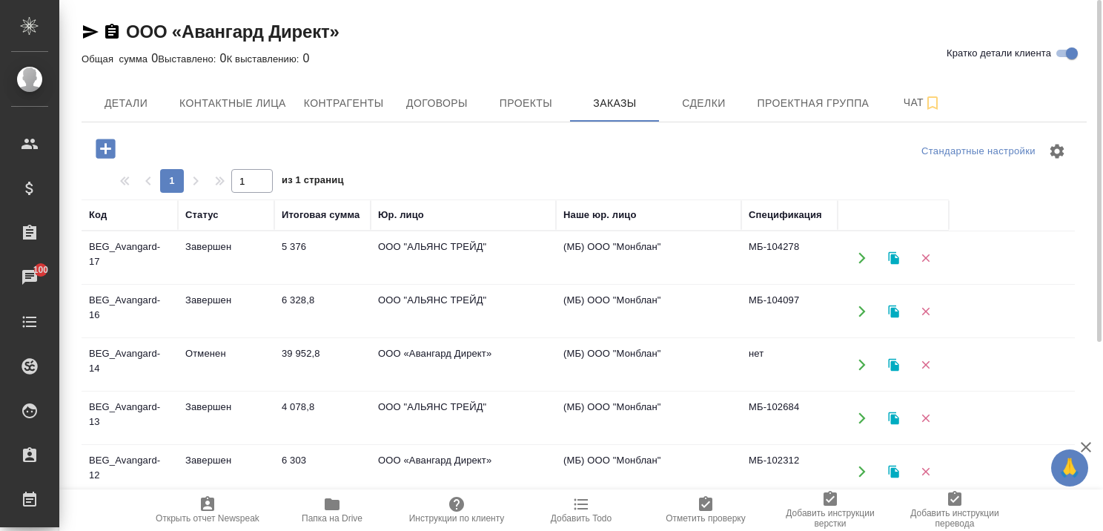
click at [205, 244] on td "Завершен" at bounding box center [226, 258] width 96 height 52
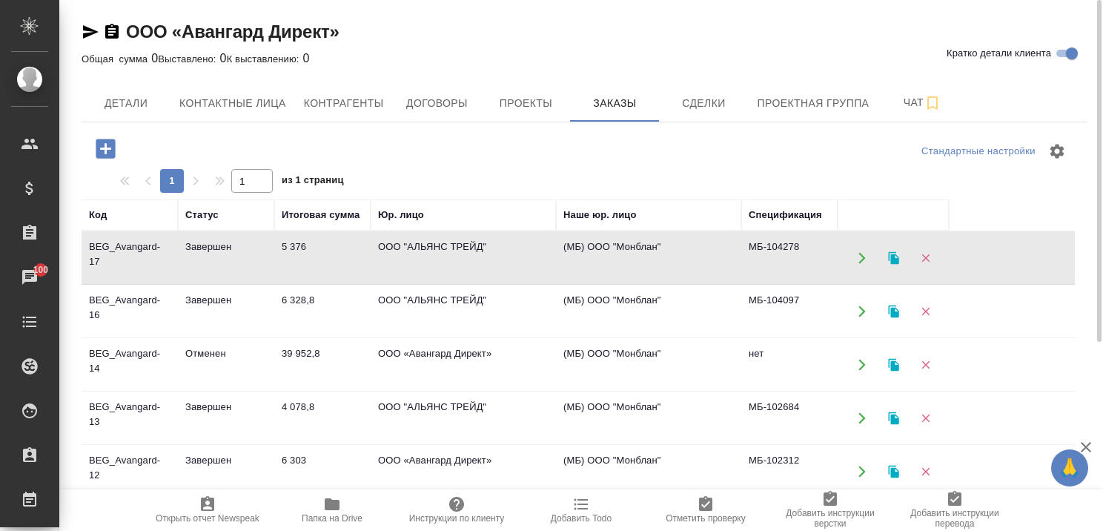
click at [204, 244] on td "Завершен" at bounding box center [226, 258] width 96 height 52
click at [211, 297] on td "Завершен" at bounding box center [226, 311] width 96 height 52
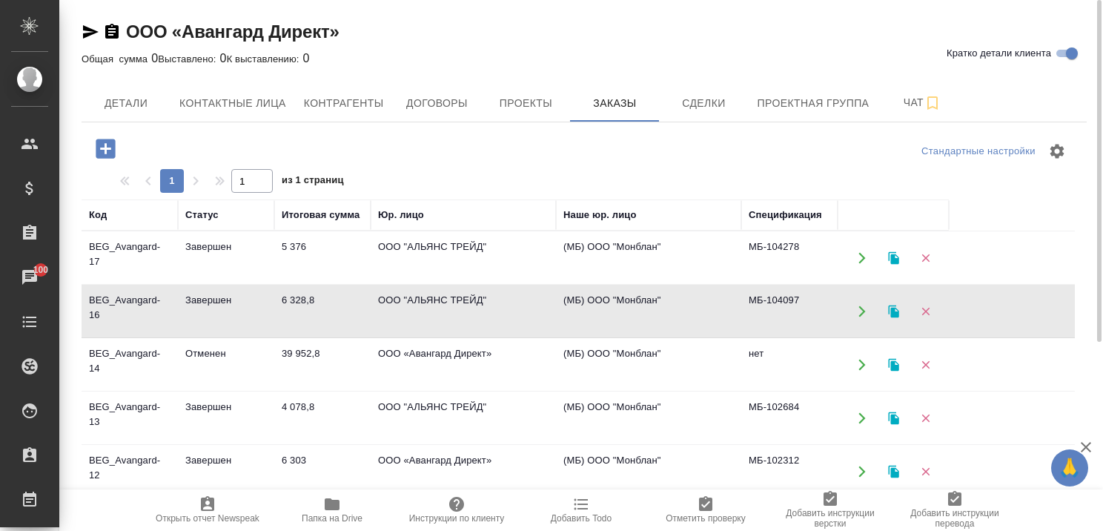
click at [211, 297] on td "Завершен" at bounding box center [226, 311] width 96 height 52
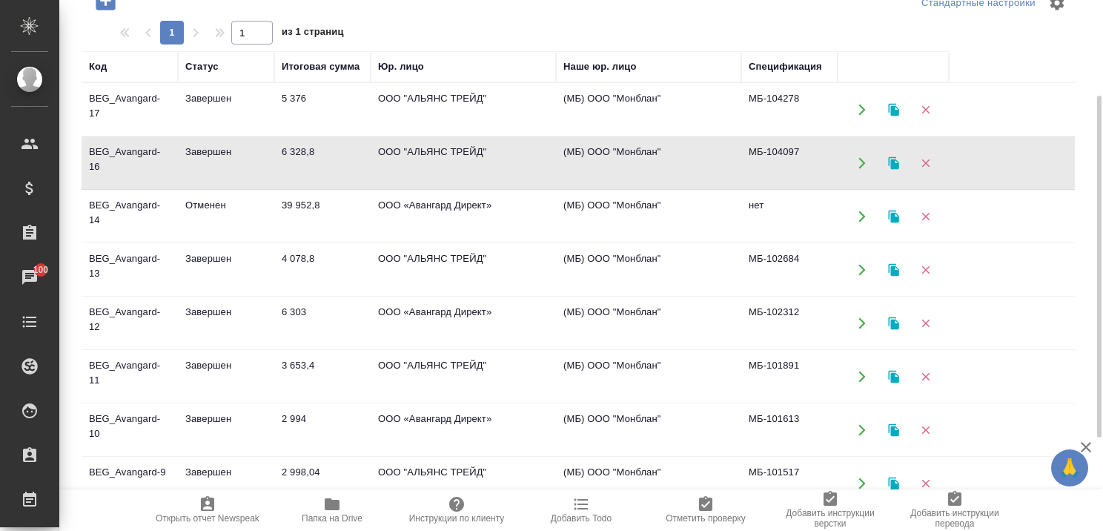
click at [204, 253] on td "Завершен" at bounding box center [226, 270] width 96 height 52
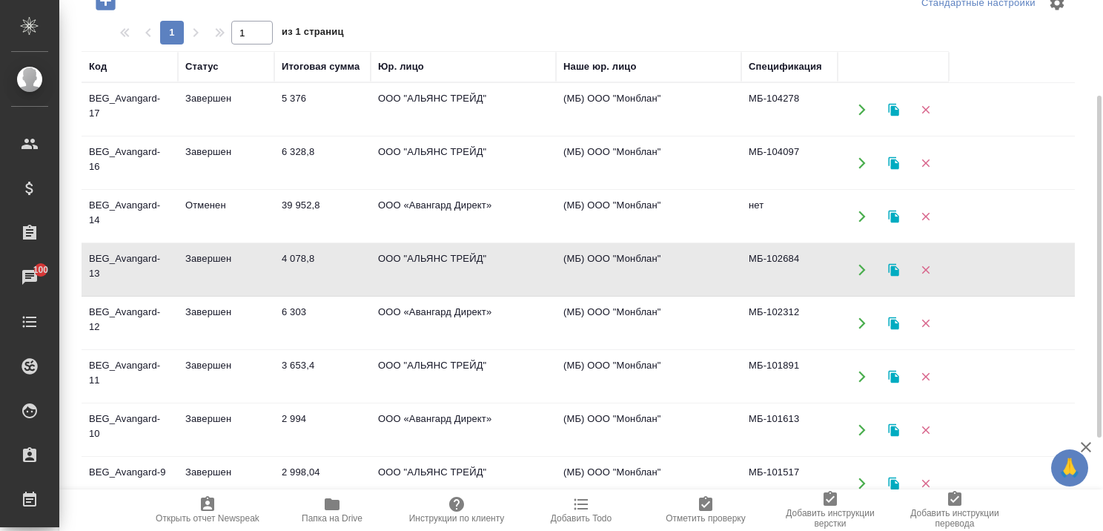
click at [211, 314] on td "Завершен" at bounding box center [226, 323] width 96 height 52
click at [211, 305] on td "Завершен" at bounding box center [226, 323] width 96 height 52
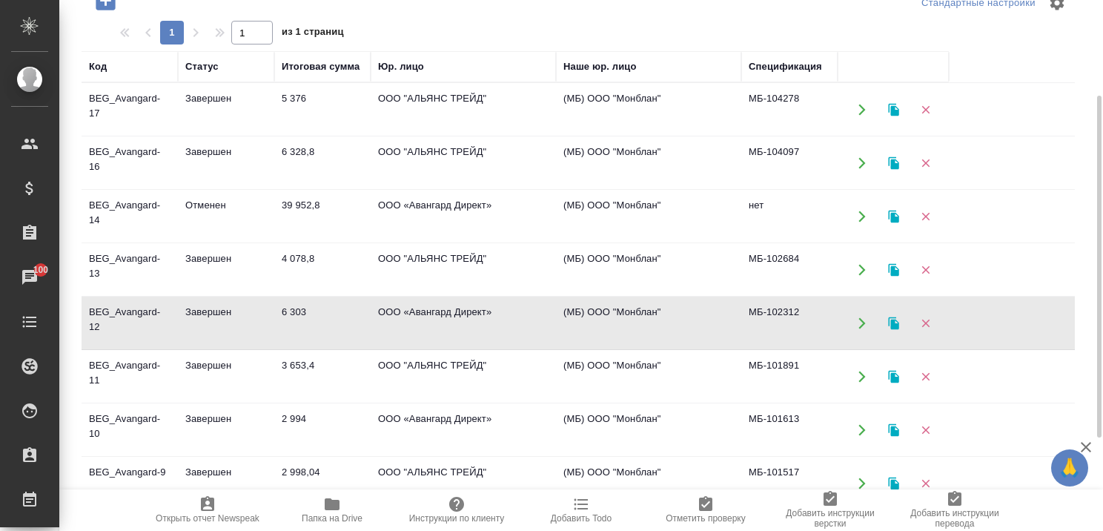
click at [207, 304] on td "Завершен" at bounding box center [226, 323] width 96 height 52
click at [211, 362] on td "Завершен" at bounding box center [226, 377] width 96 height 52
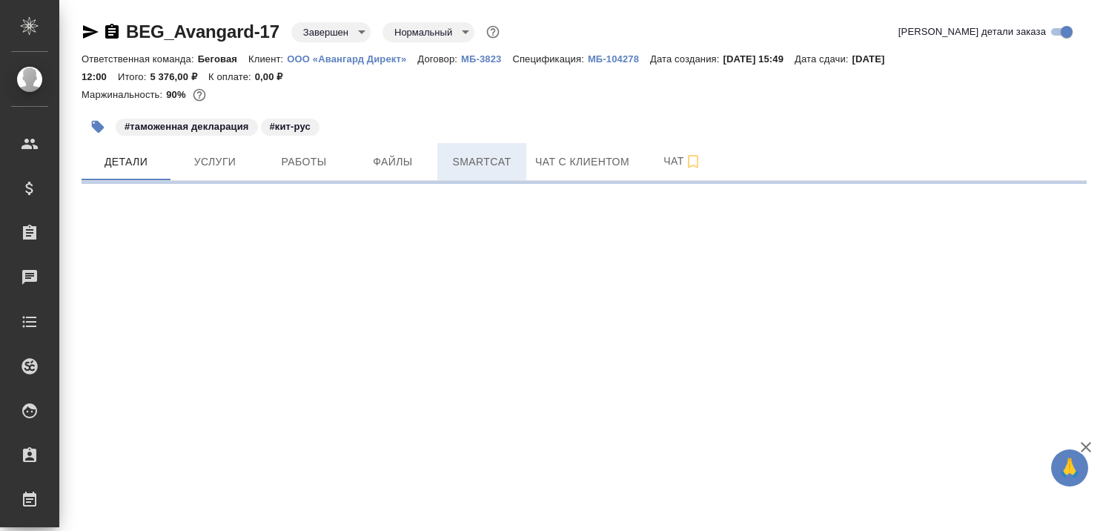
select select "RU"
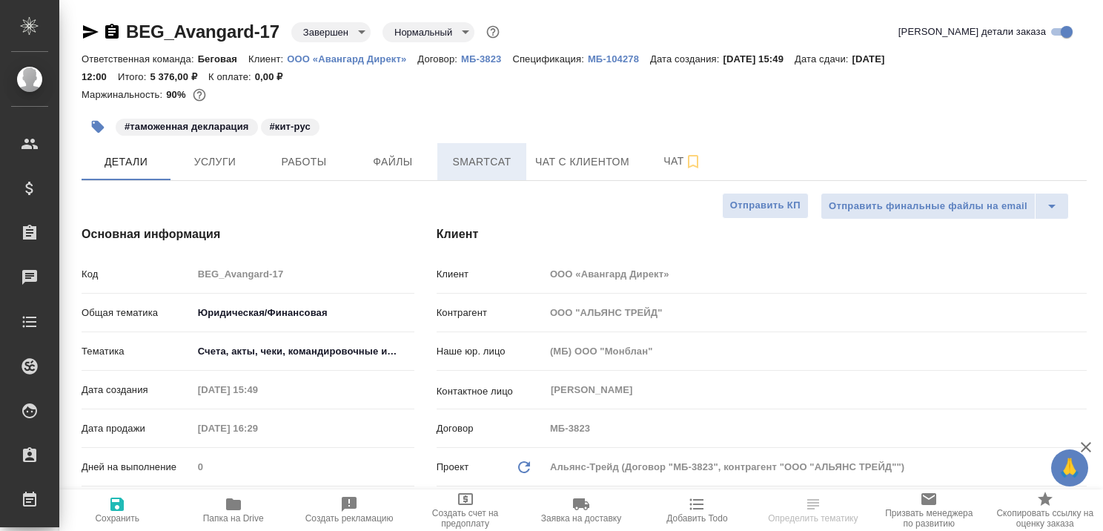
type textarea "x"
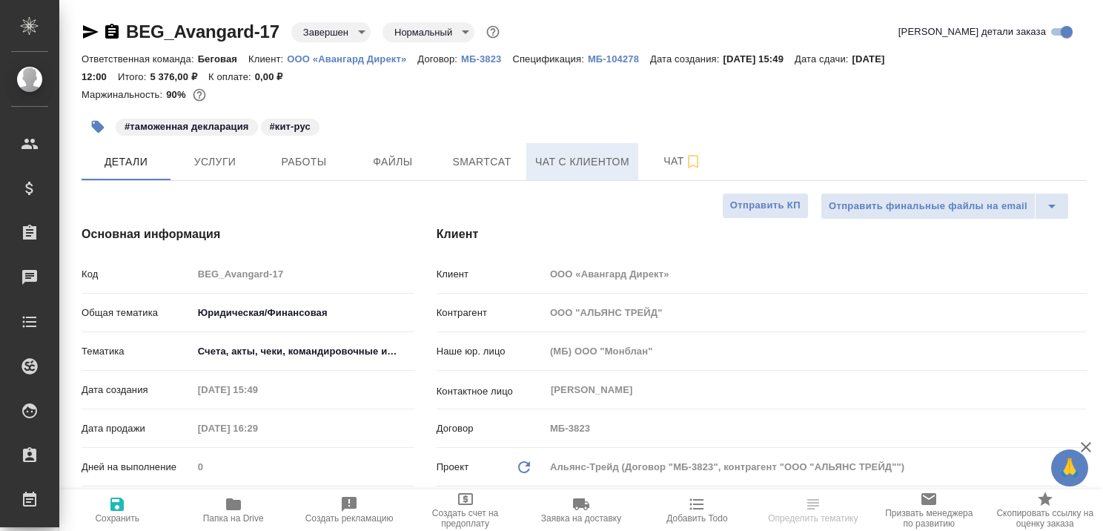
type textarea "x"
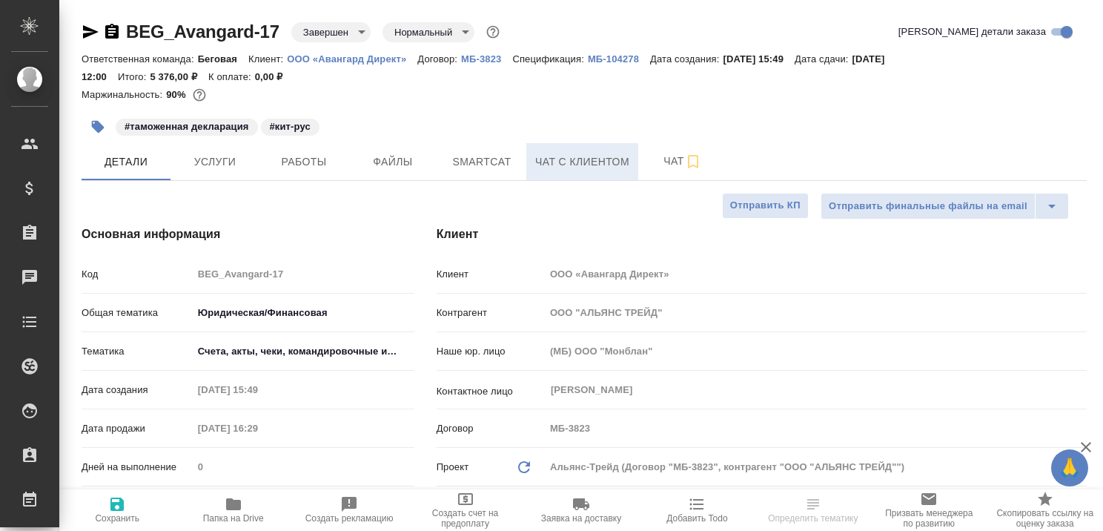
type textarea "x"
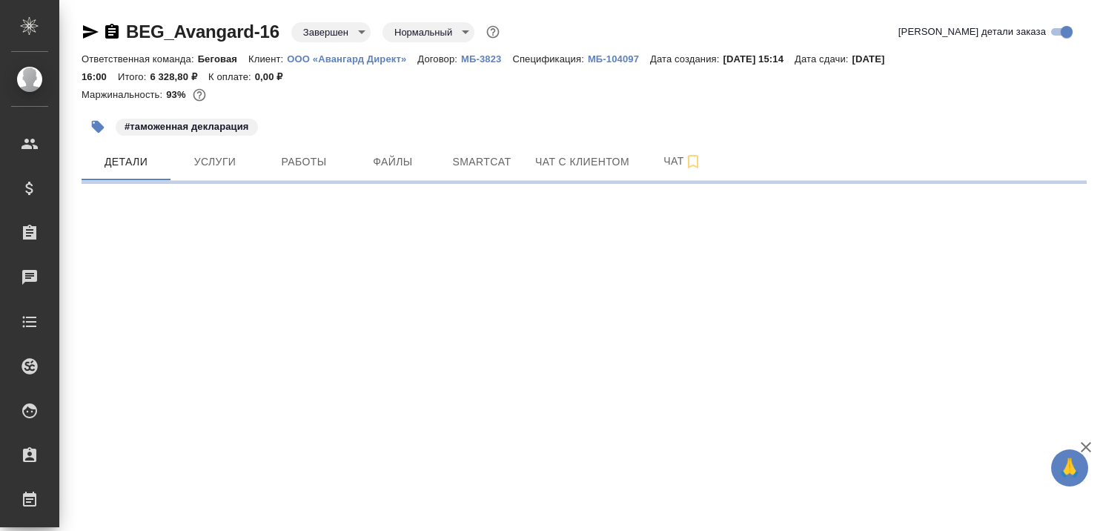
select select "RU"
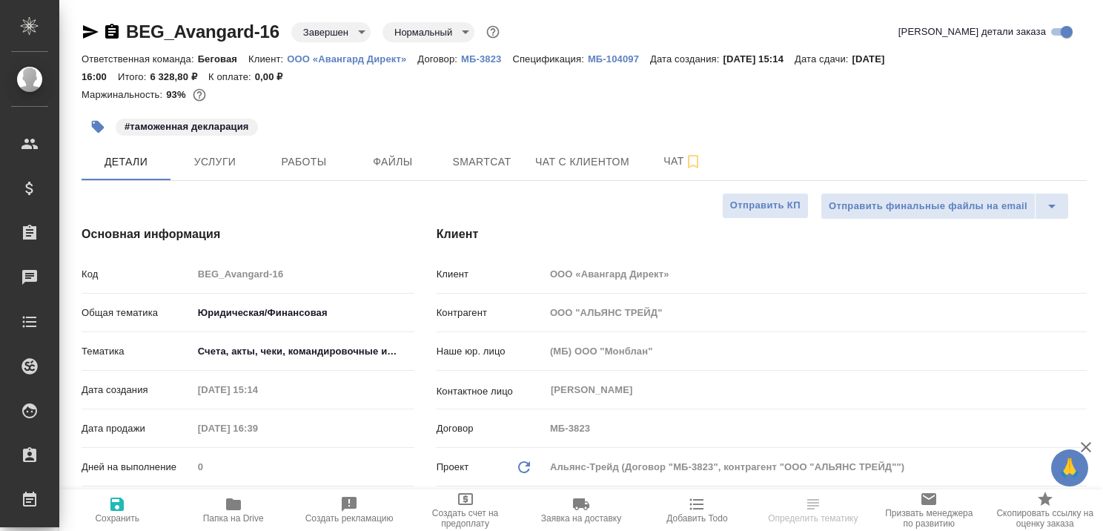
type textarea "x"
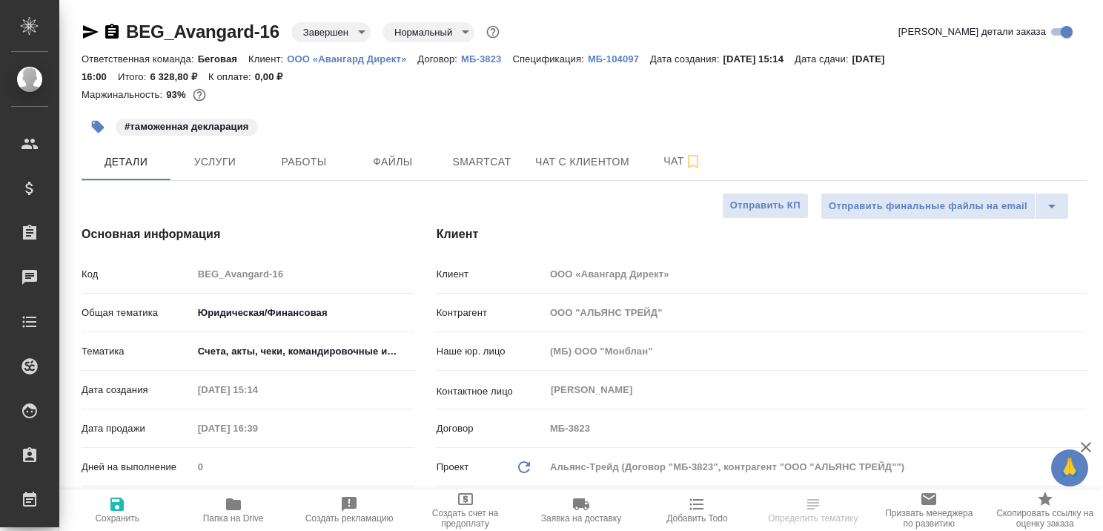
type textarea "x"
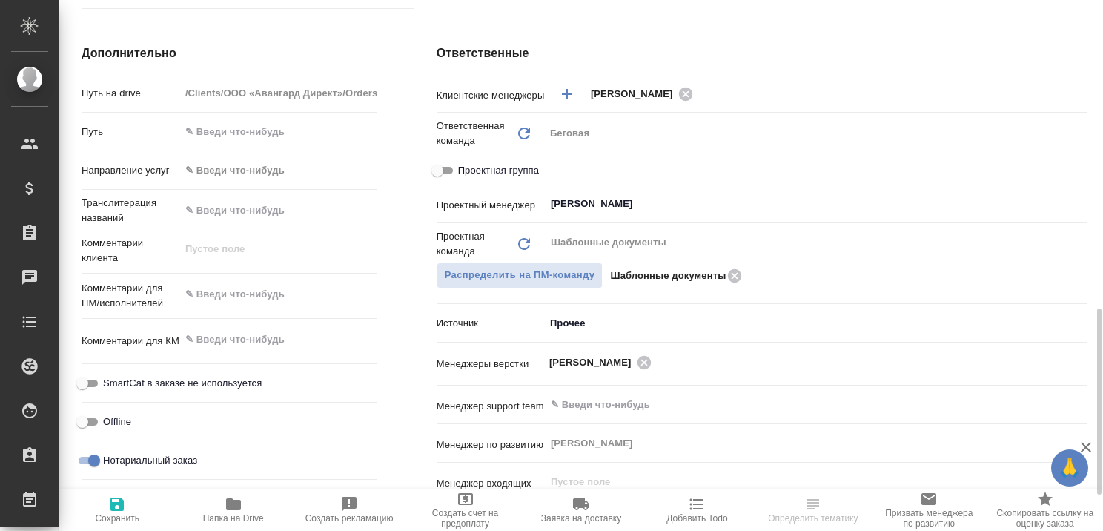
scroll to position [815, 0]
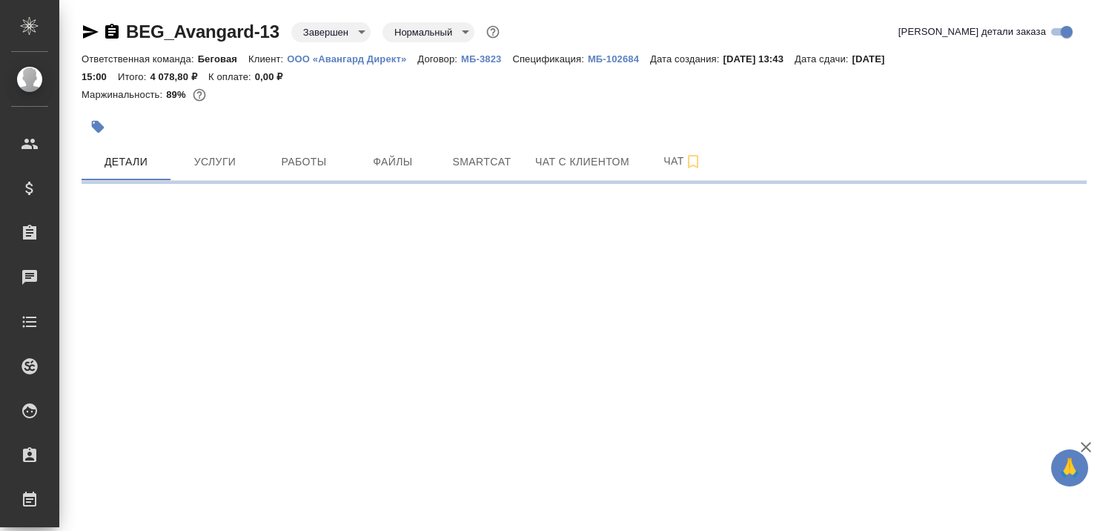
select select "RU"
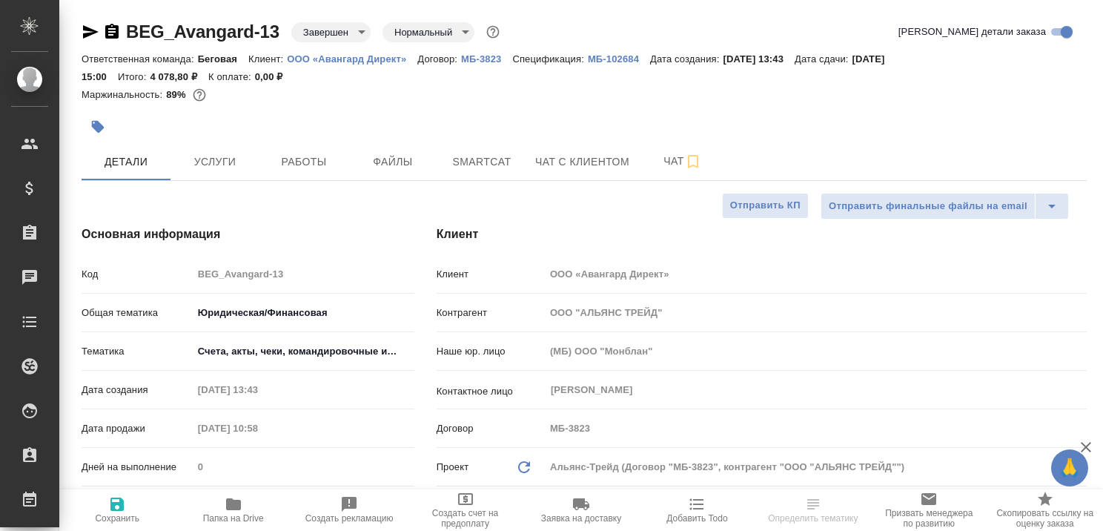
type textarea "x"
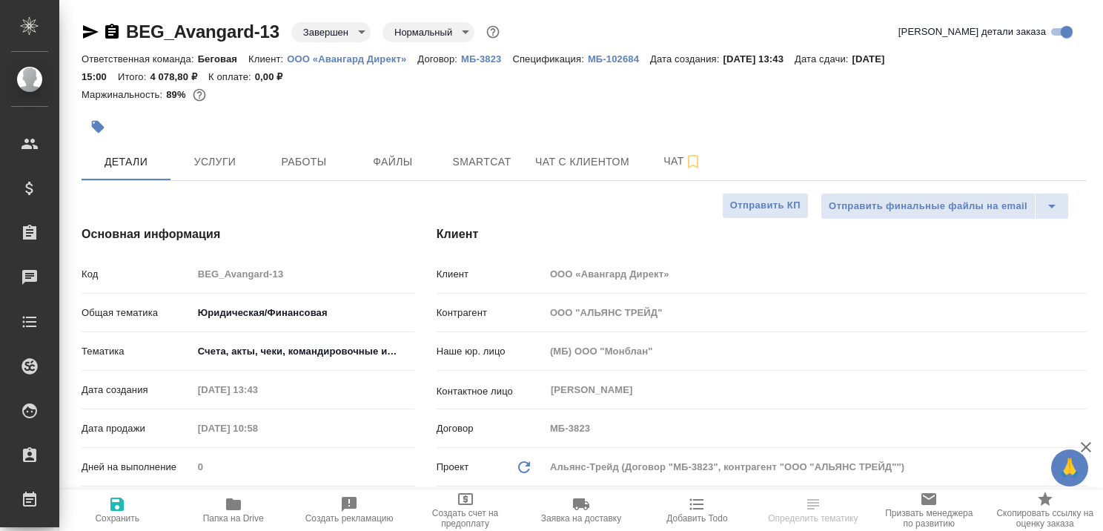
type textarea "x"
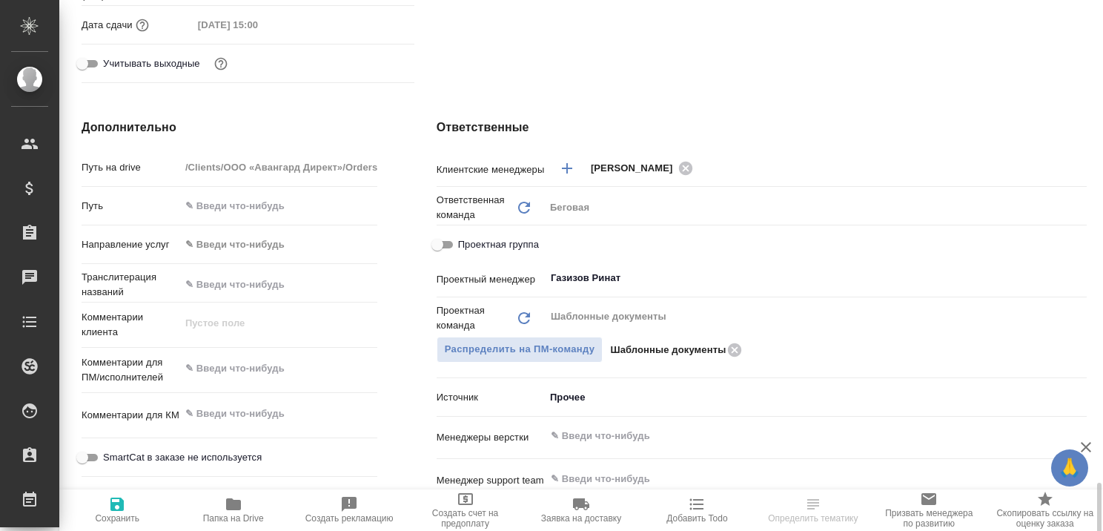
scroll to position [741, 0]
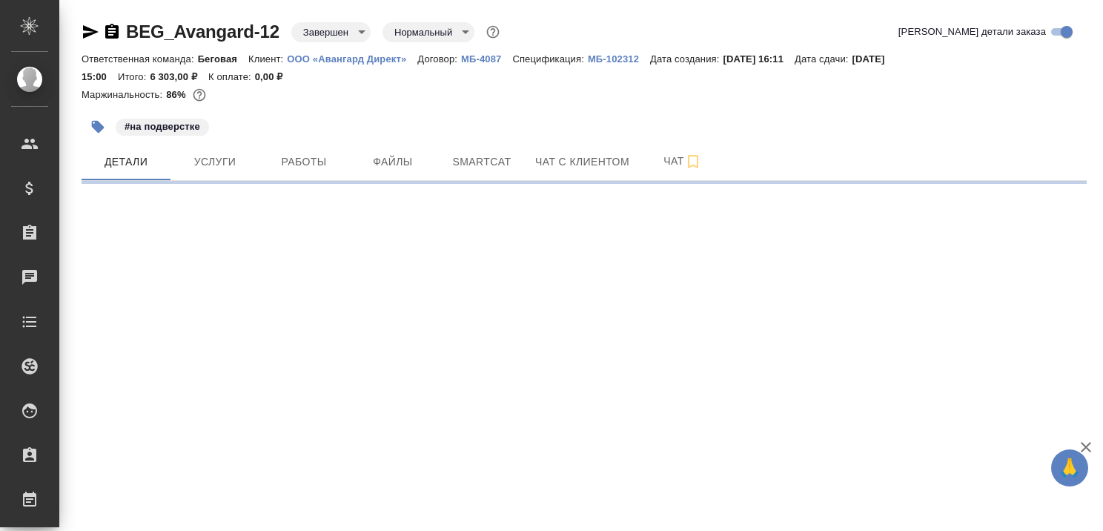
select select "RU"
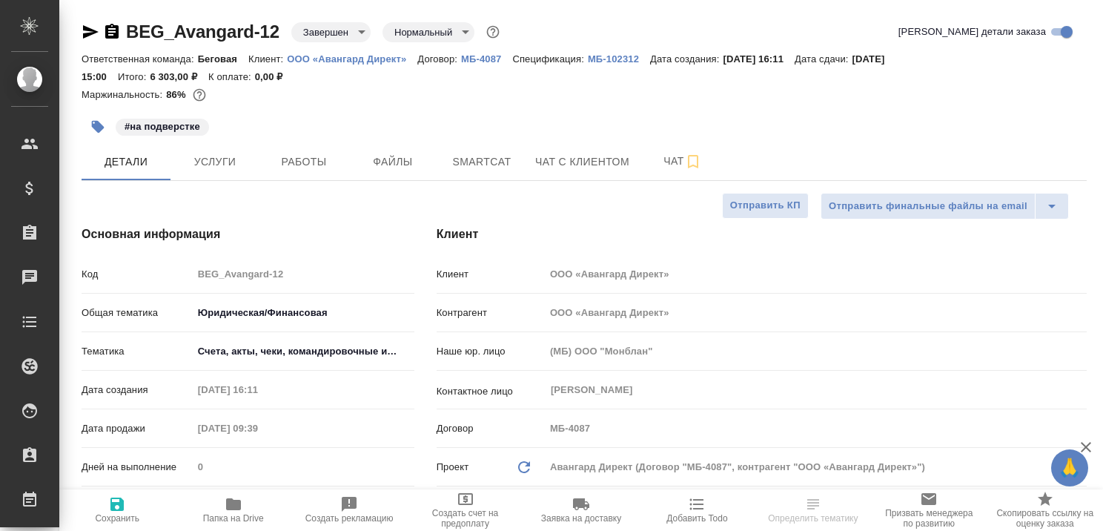
type textarea "x"
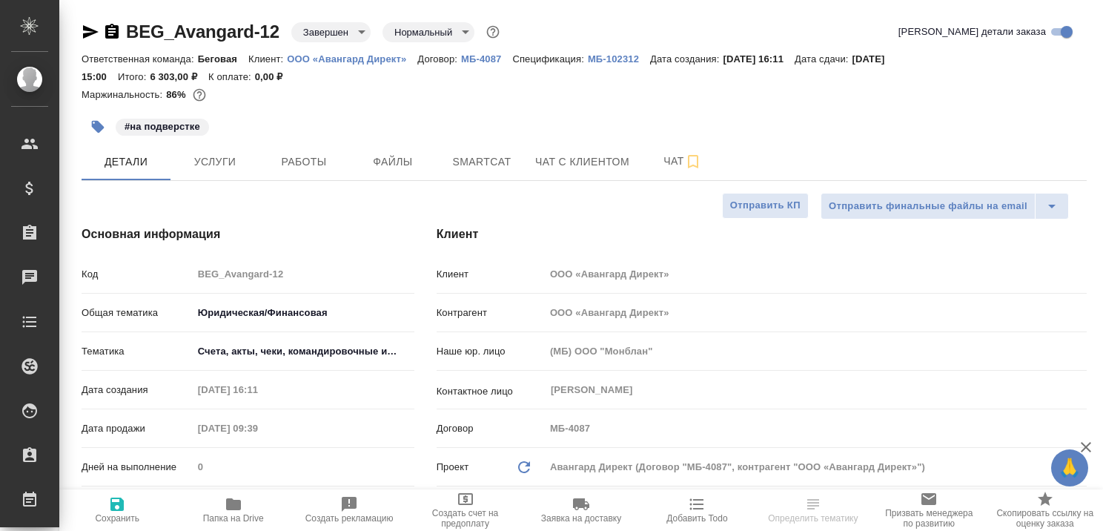
type textarea "x"
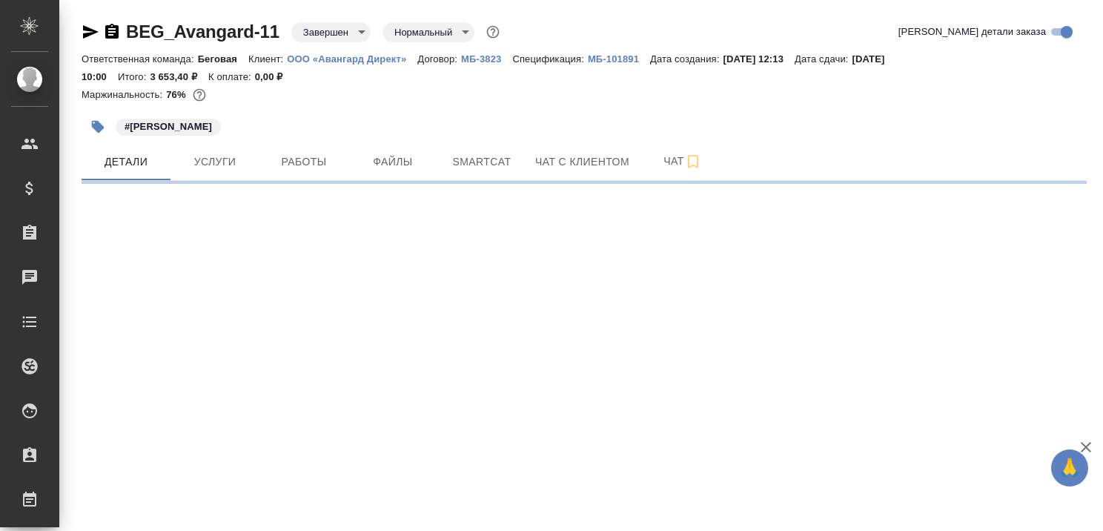
select select "RU"
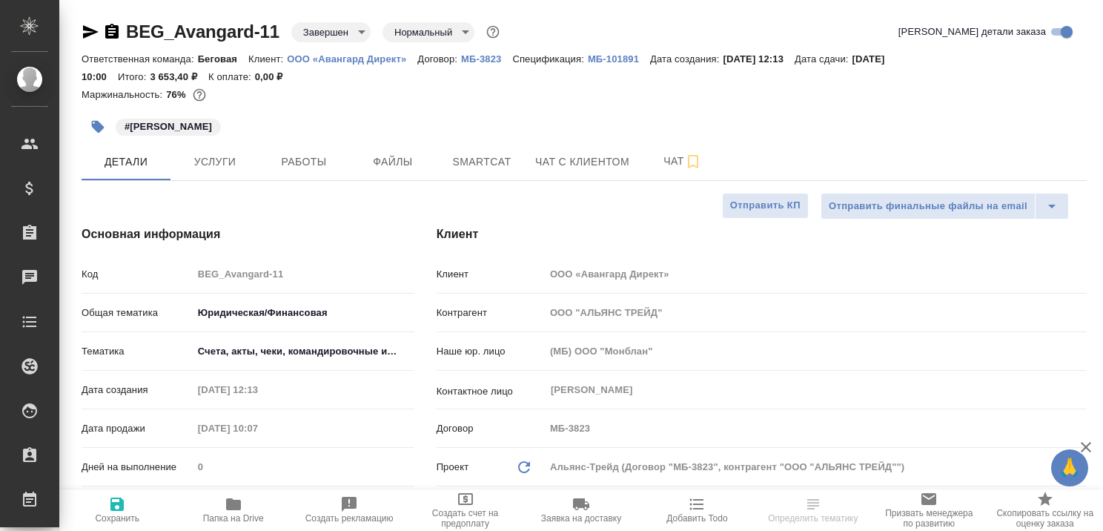
type textarea "x"
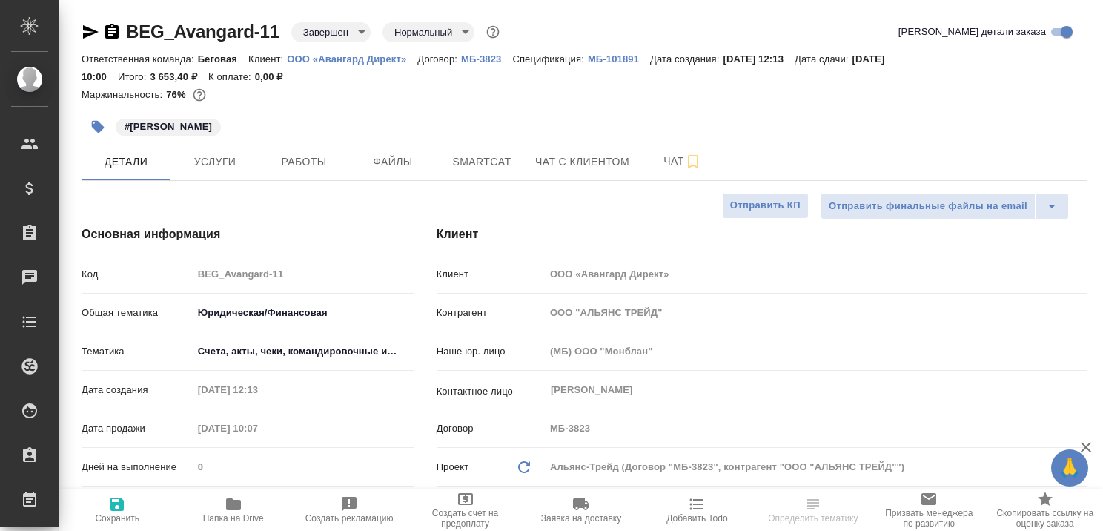
type textarea "x"
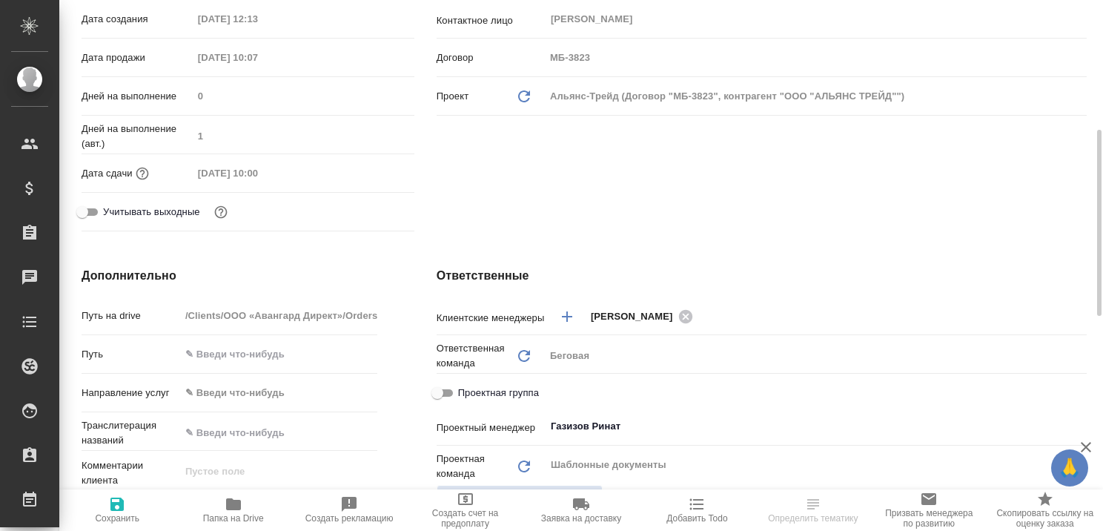
type textarea "x"
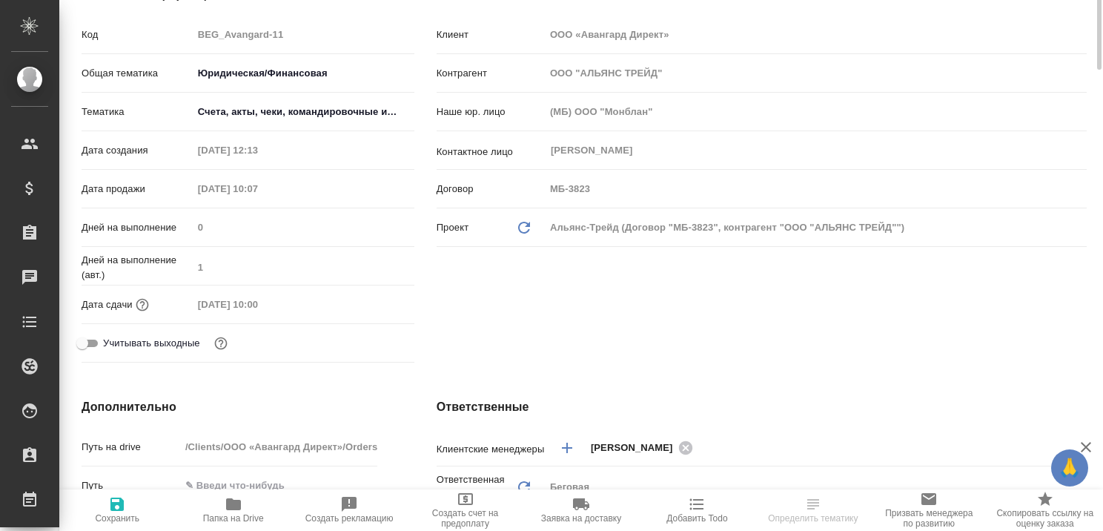
scroll to position [91, 0]
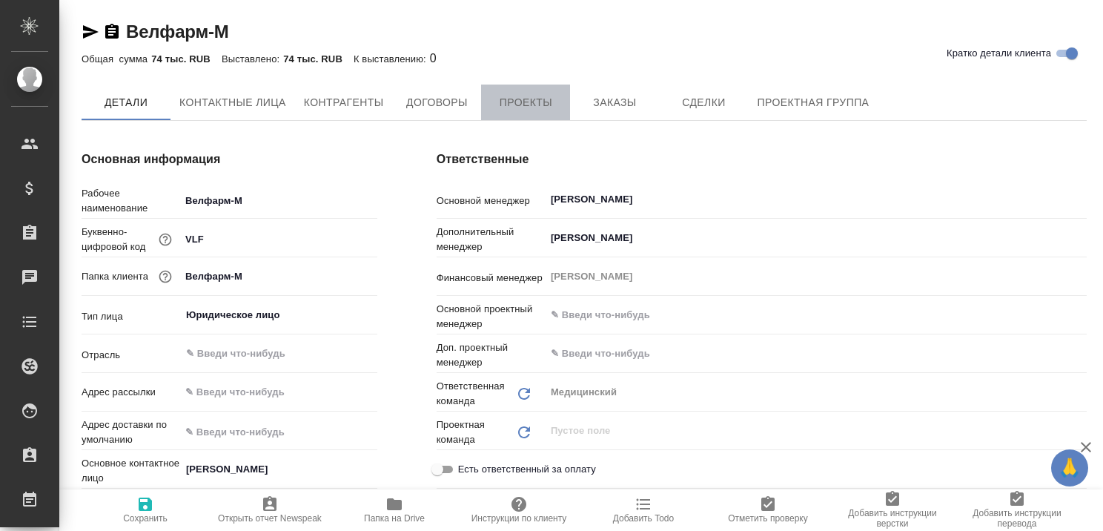
click at [528, 109] on span "Проекты" at bounding box center [525, 102] width 71 height 19
type textarea "x"
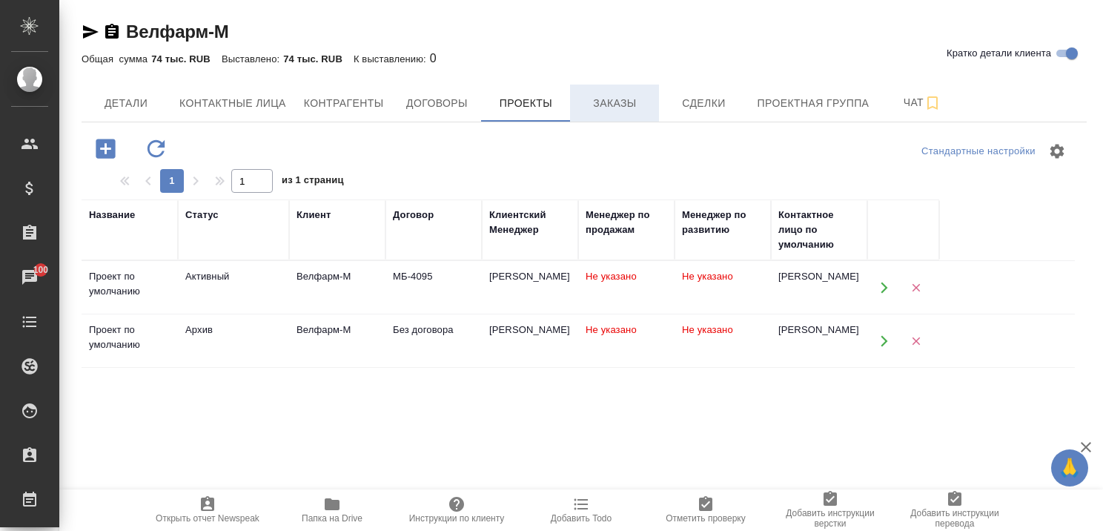
click at [611, 107] on span "Заказы" at bounding box center [614, 103] width 71 height 19
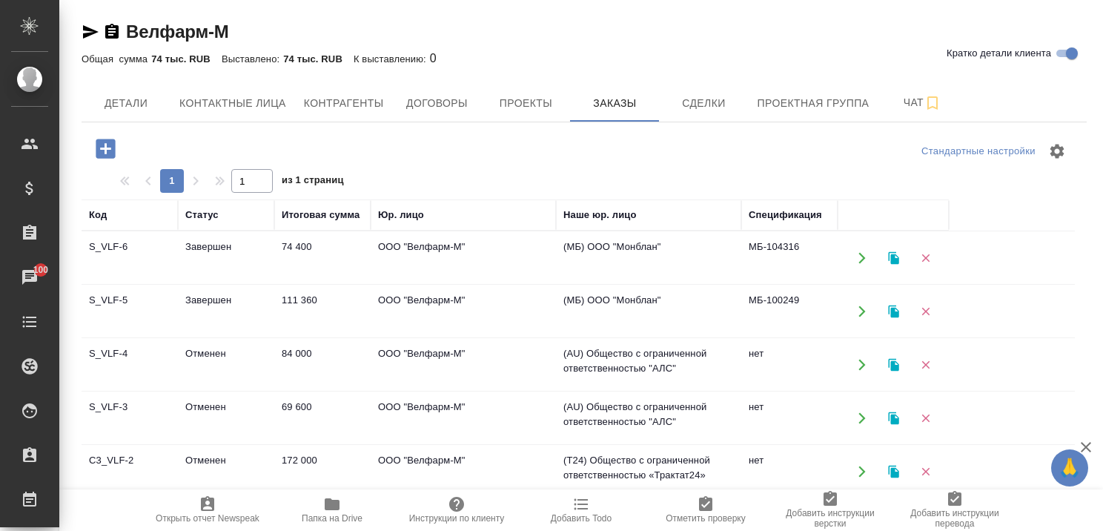
click at [219, 242] on td "Завершен" at bounding box center [226, 258] width 96 height 52
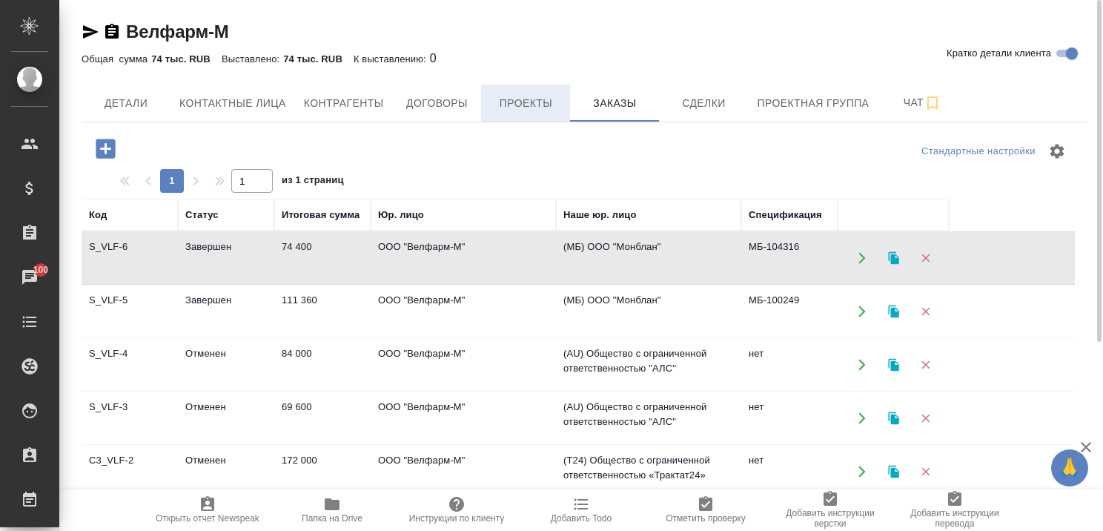
click at [538, 92] on button "Проекты" at bounding box center [525, 103] width 89 height 37
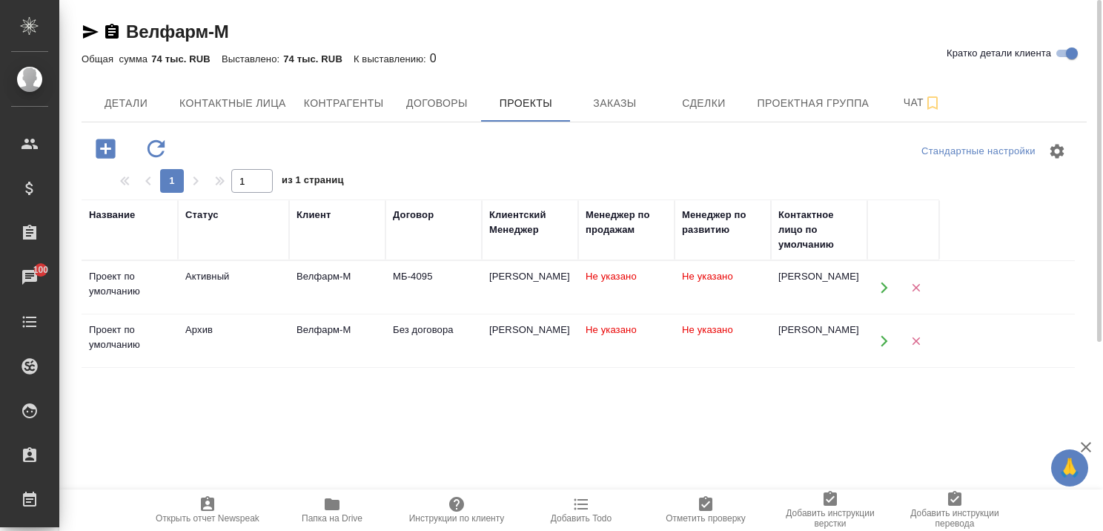
click at [403, 402] on div "Название Статус Клиент Договор Клиентский Менеджер Менеджер по продажам Менедже…" at bounding box center [578, 488] width 993 height 578
click at [1087, 448] on icon "button" at bounding box center [1086, 447] width 10 height 10
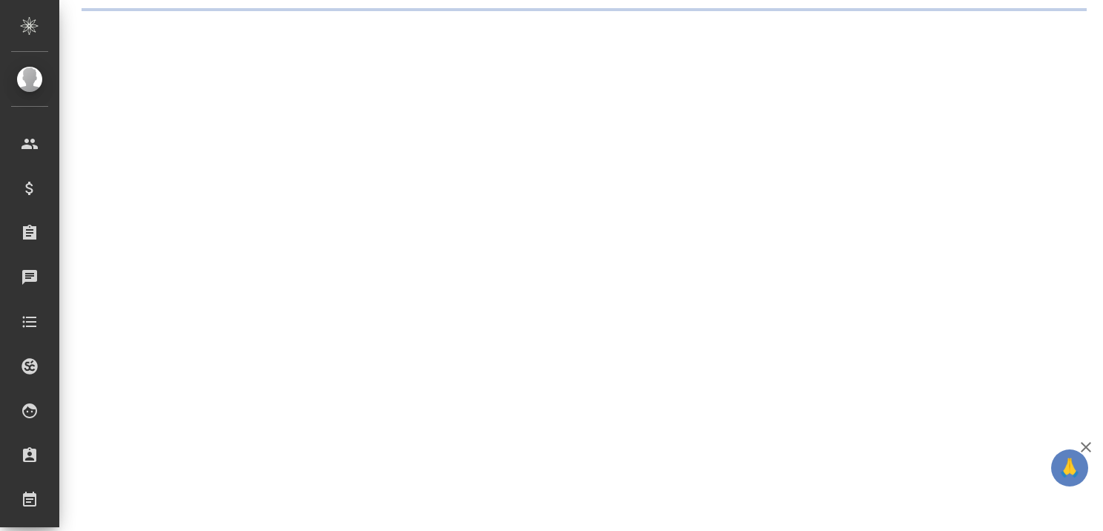
select select "RU"
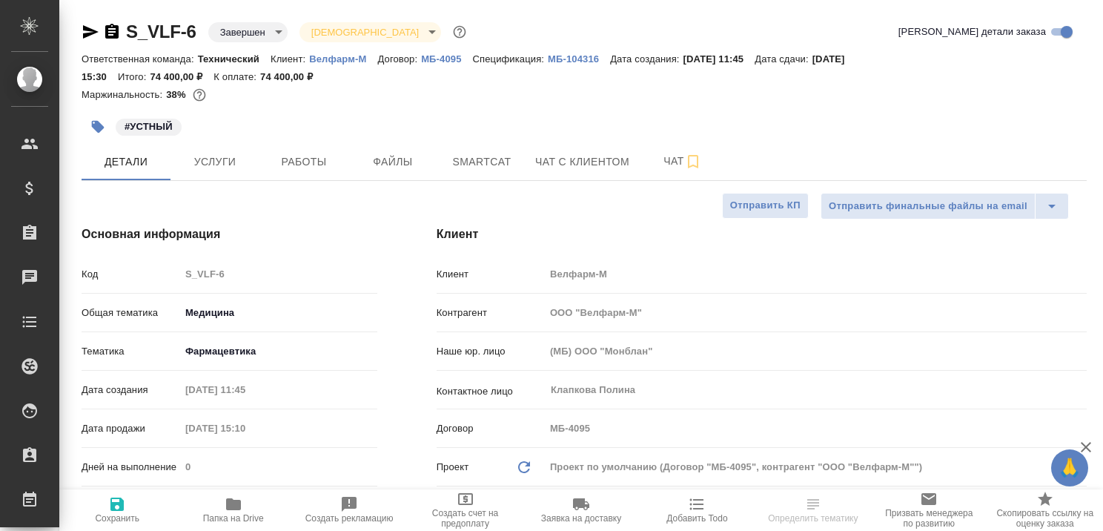
type textarea "x"
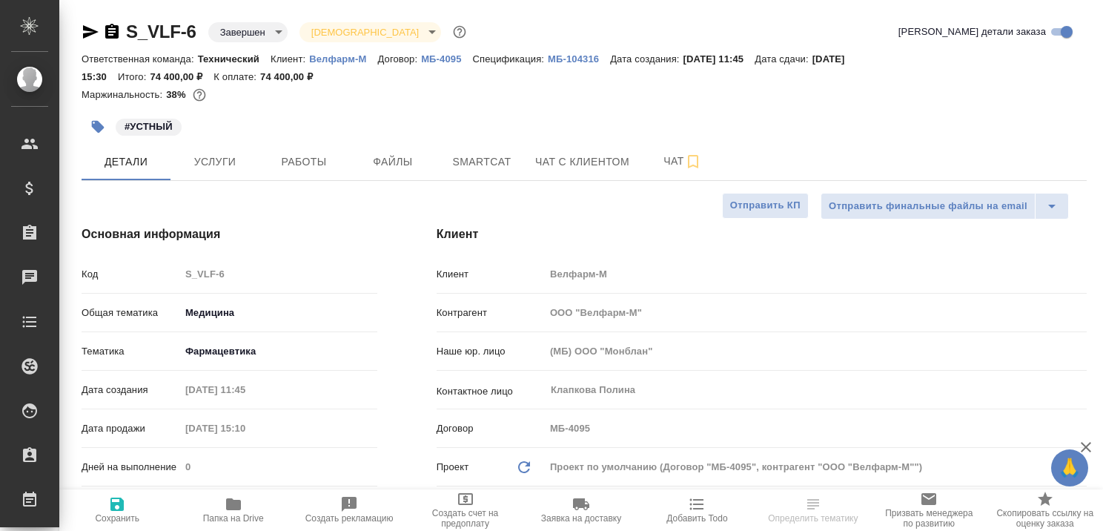
type textarea "x"
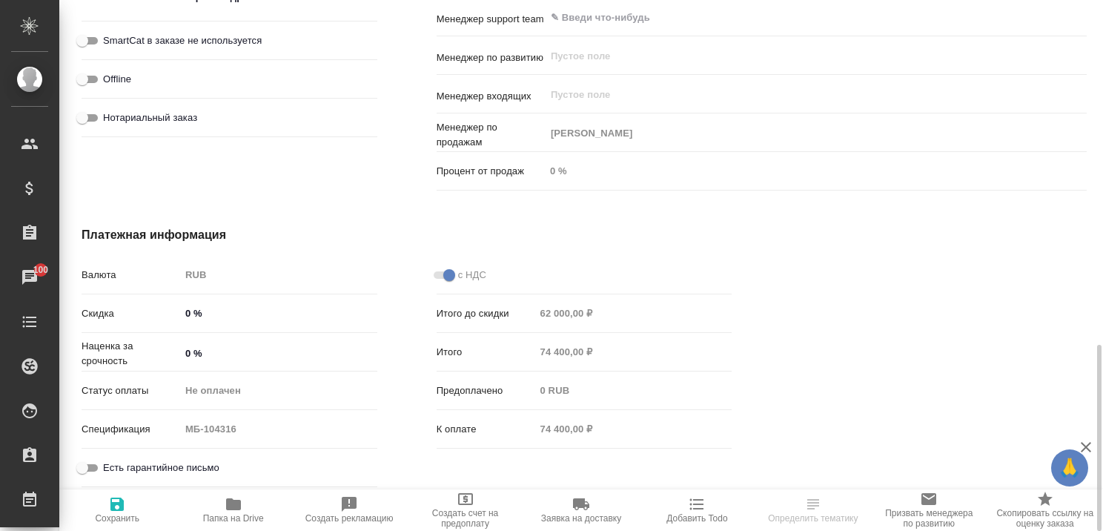
scroll to position [758, 0]
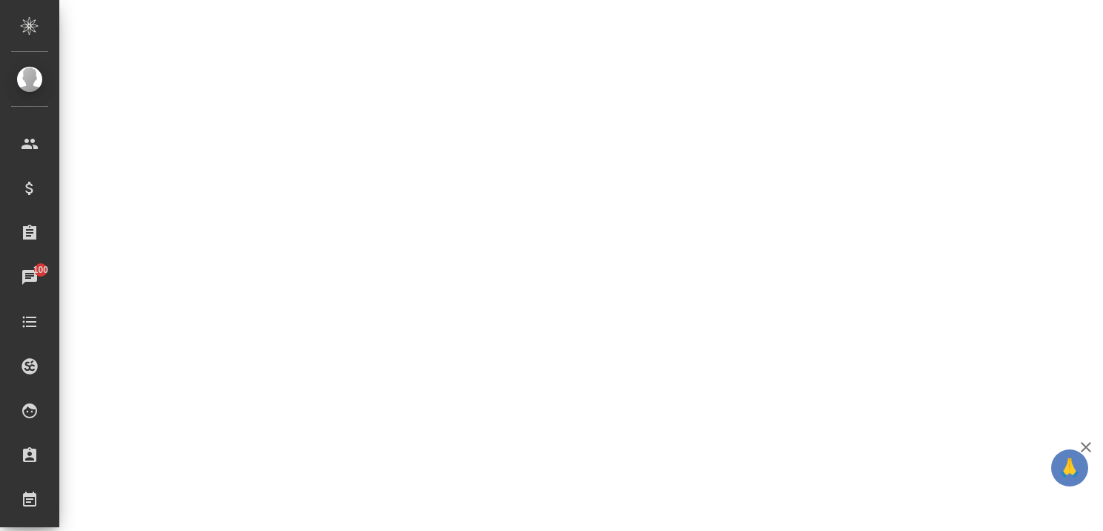
select select "RU"
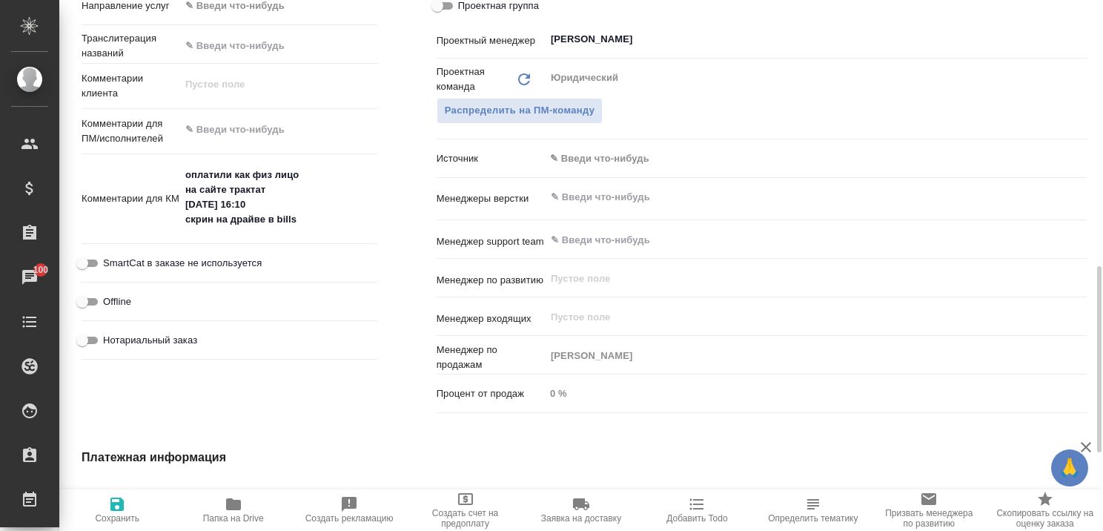
type textarea "x"
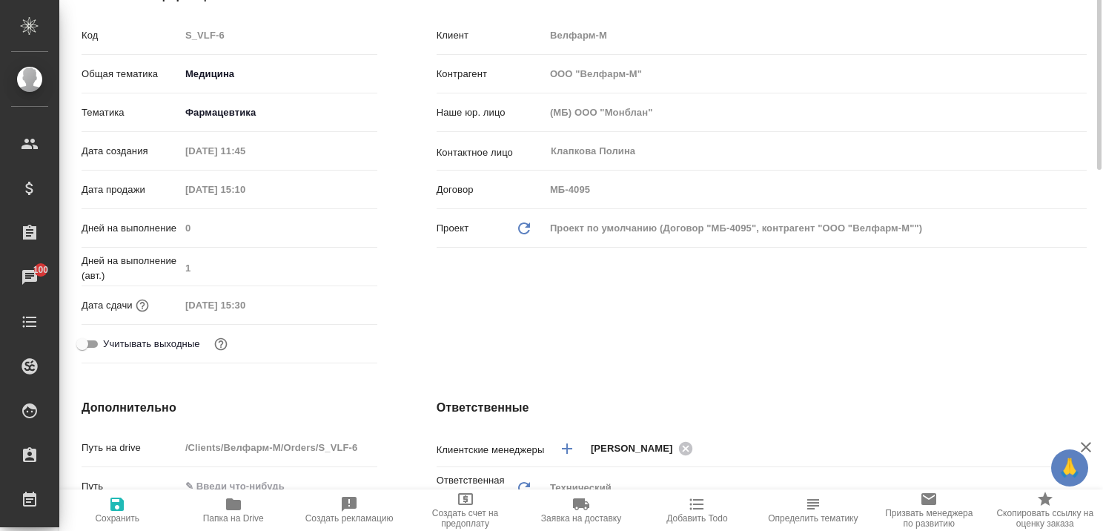
scroll to position [0, 0]
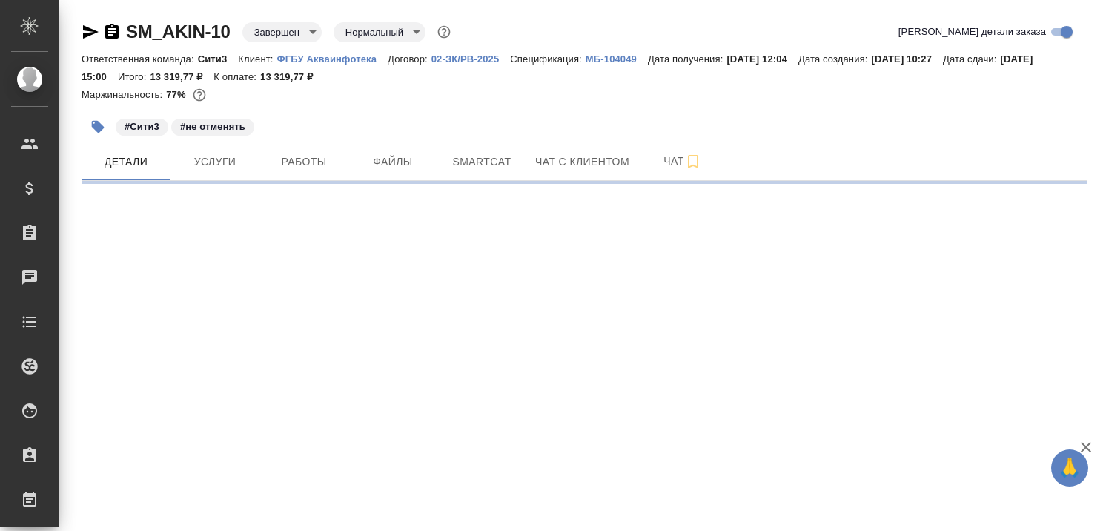
select select "RU"
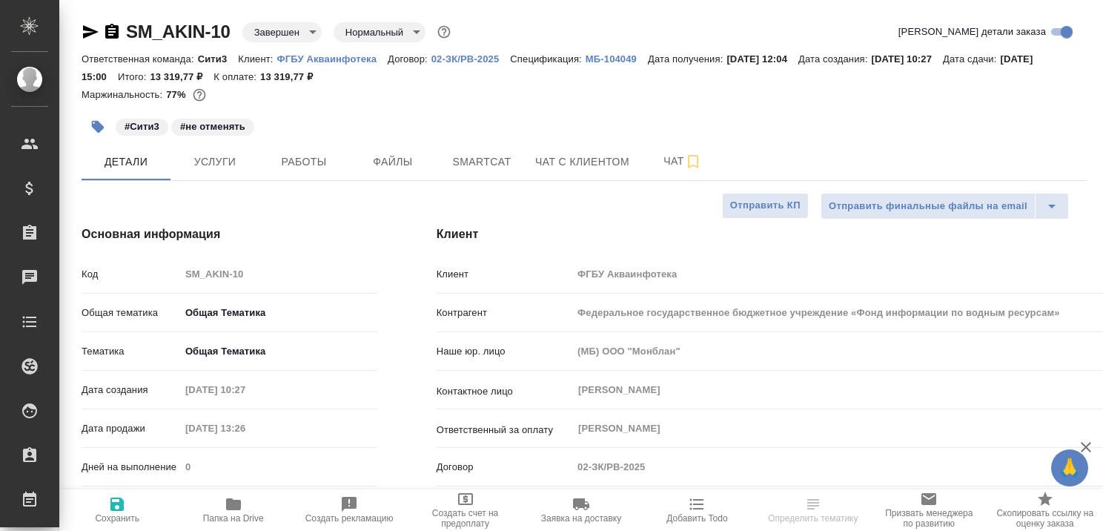
type textarea "x"
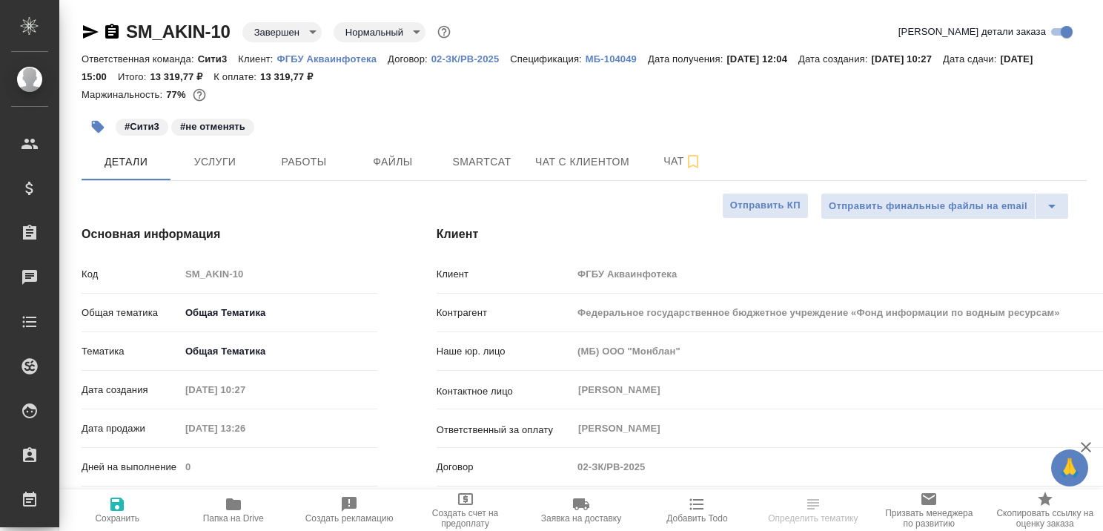
type textarea "x"
type input "Федотова Ирина"
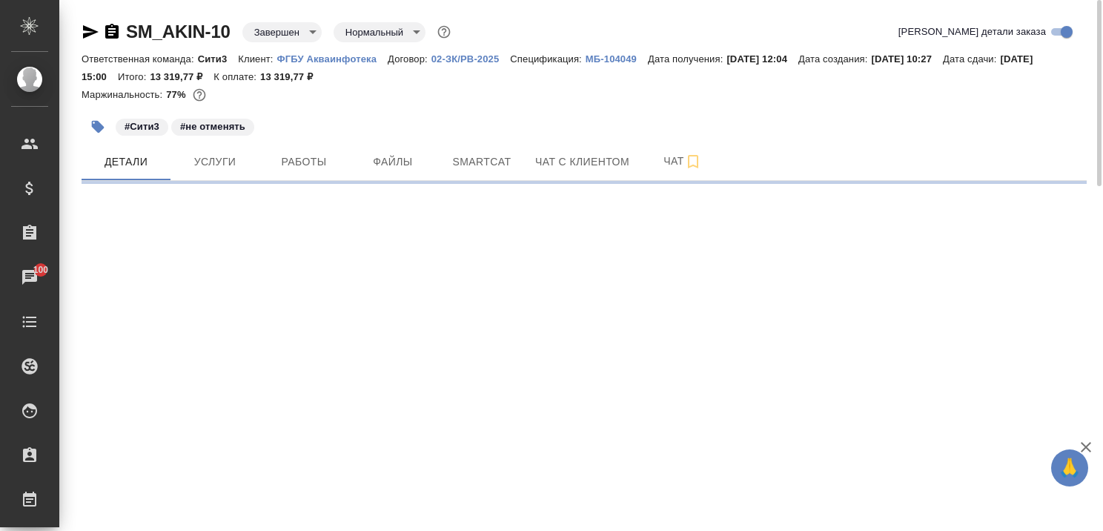
select select "RU"
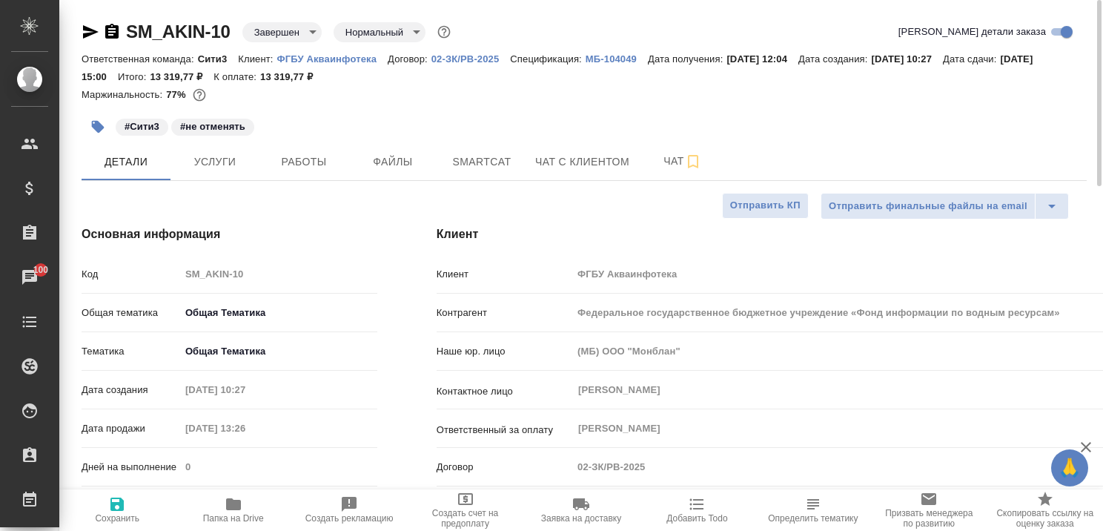
type textarea "x"
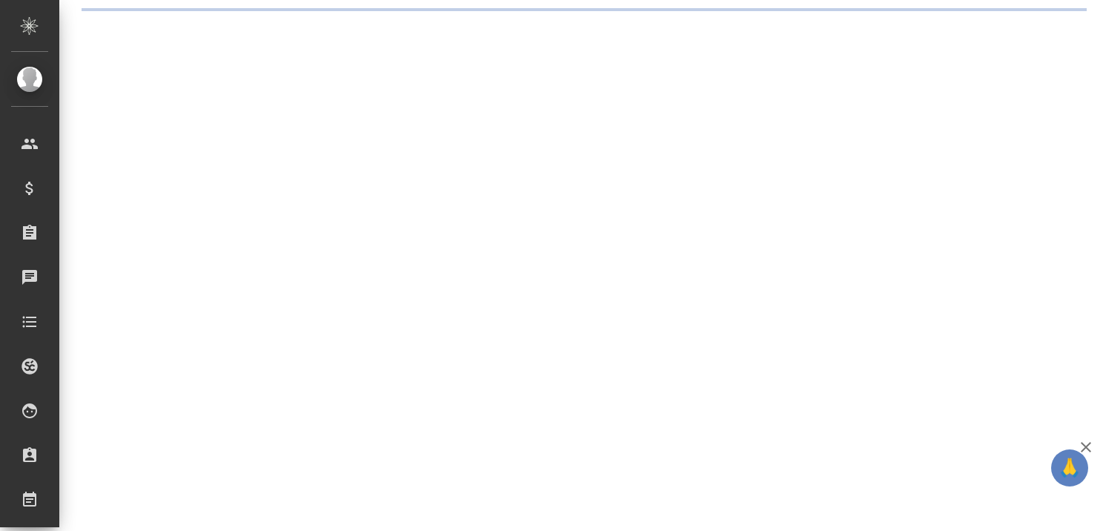
select select "RU"
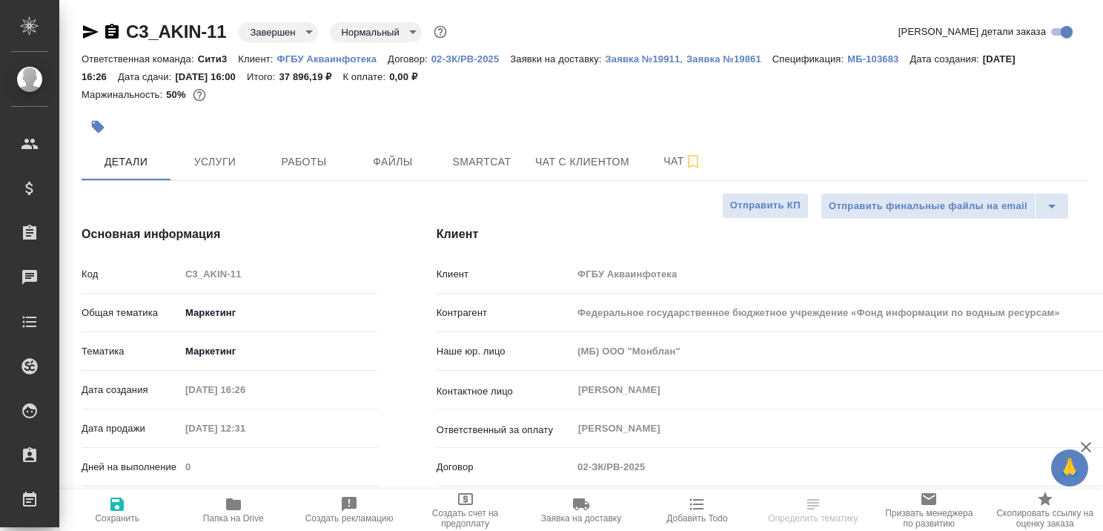
type textarea "x"
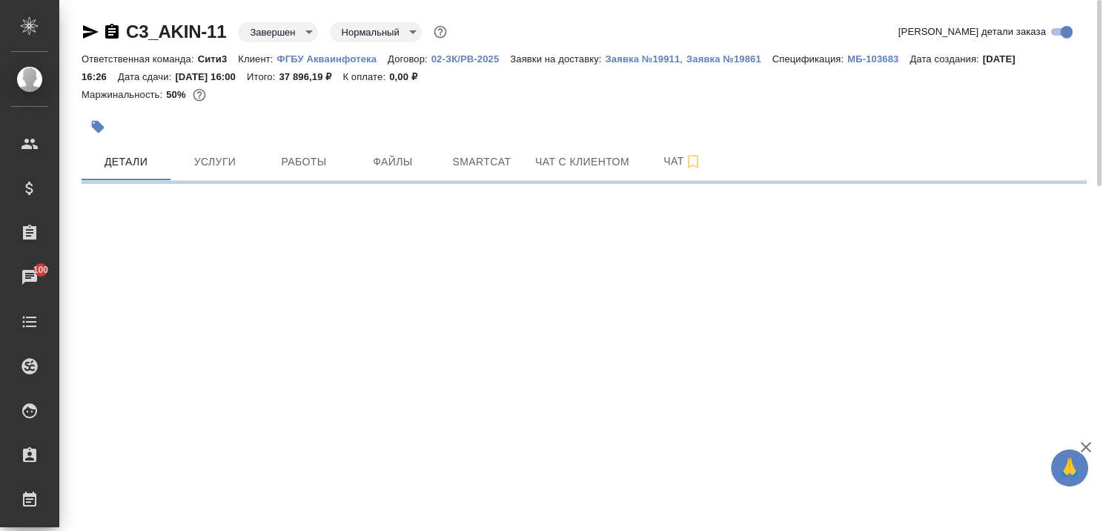
select select "RU"
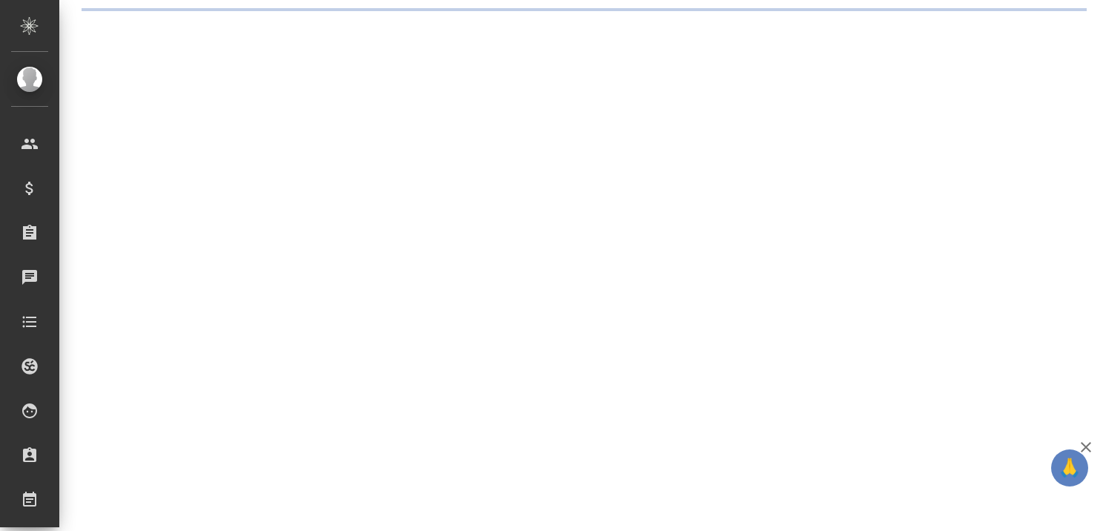
select select "RU"
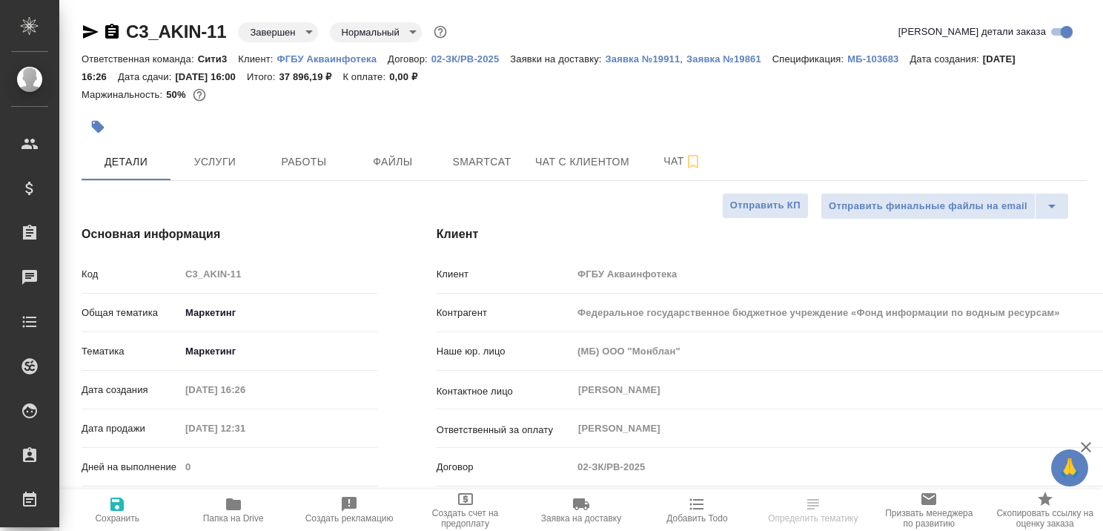
type textarea "x"
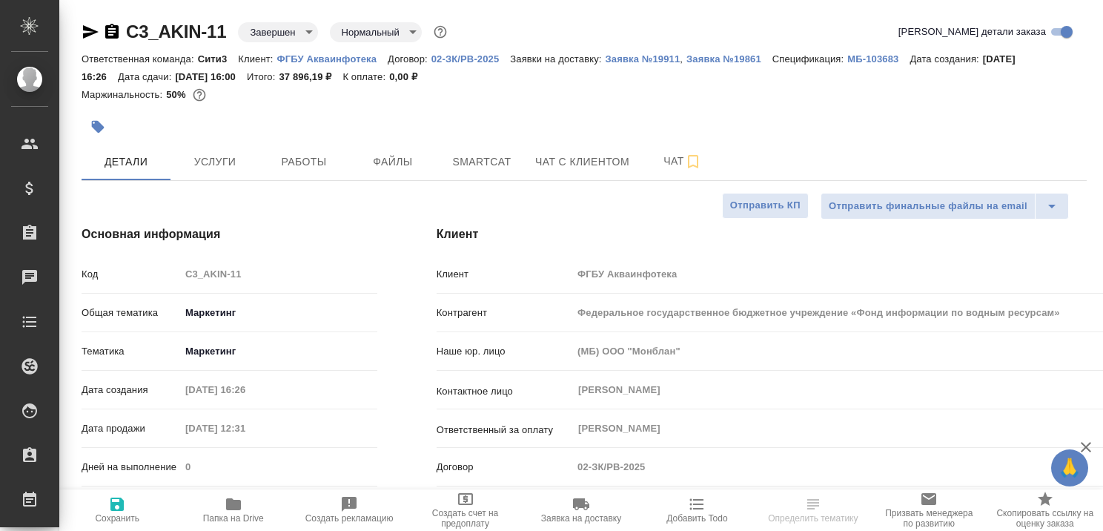
type textarea "x"
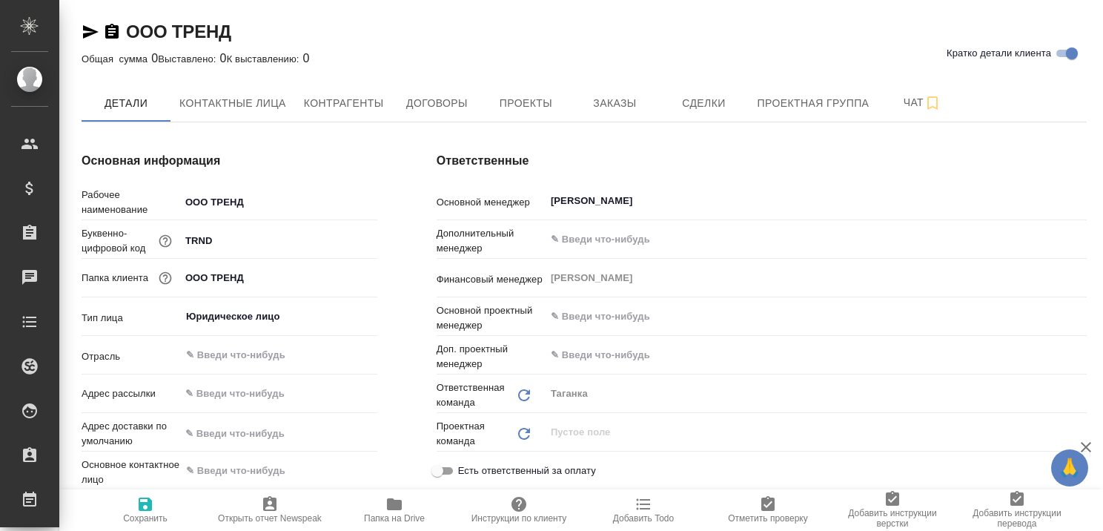
type textarea "x"
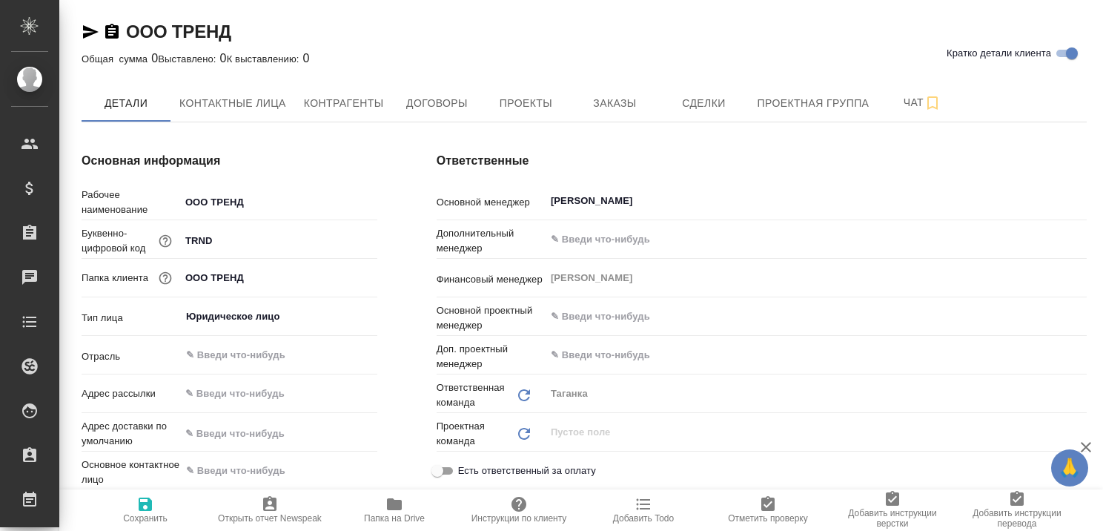
type textarea "x"
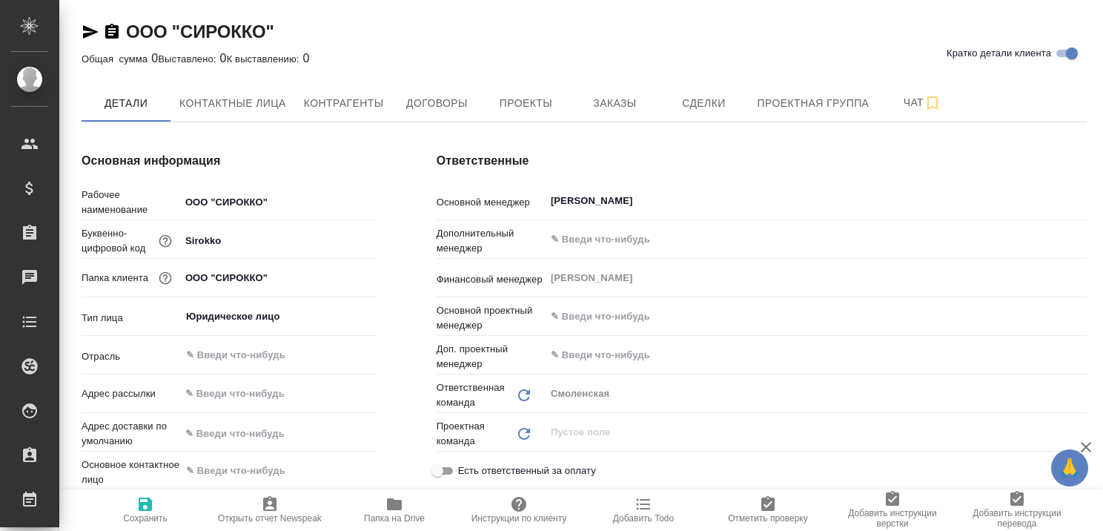
type textarea "x"
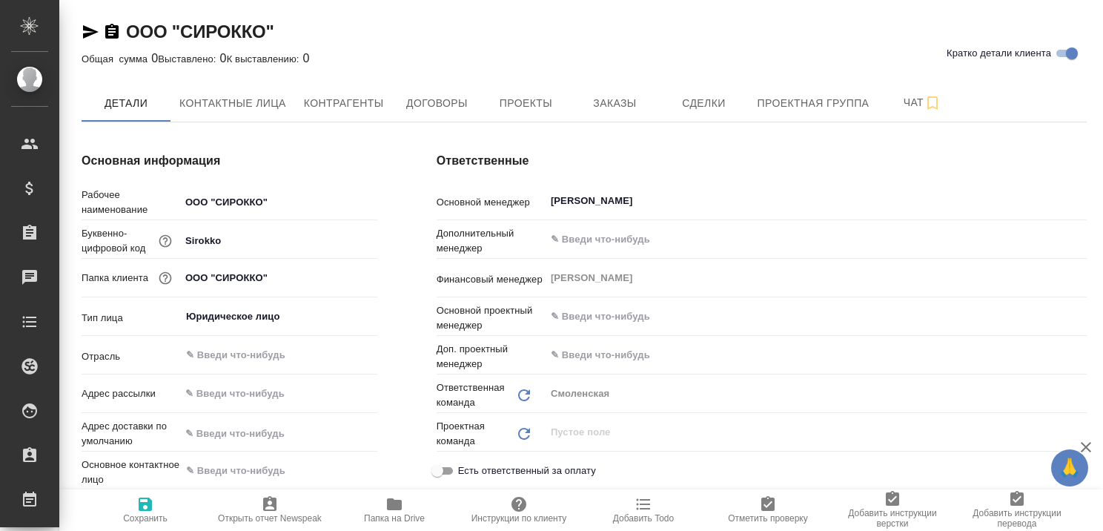
type textarea "x"
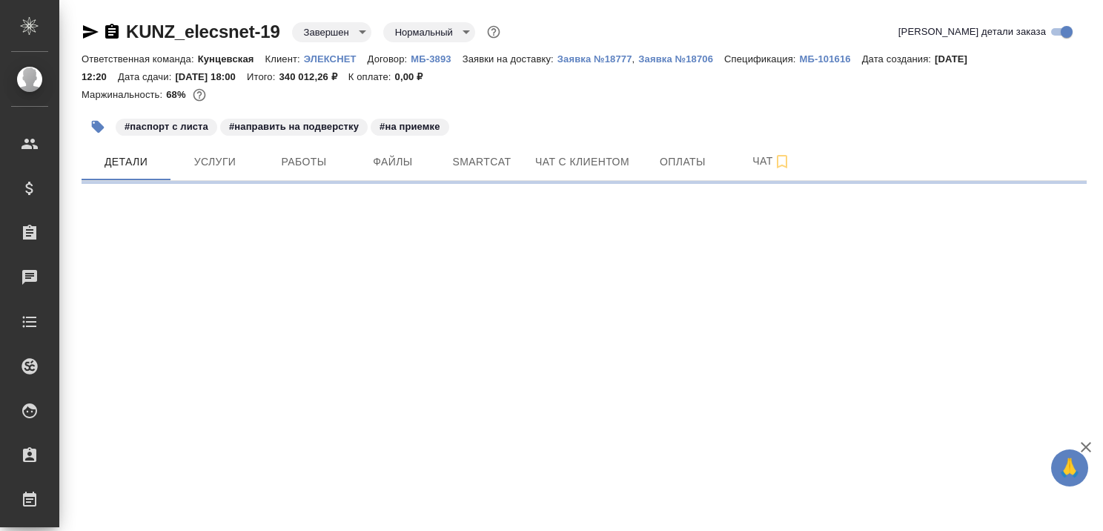
select select "RU"
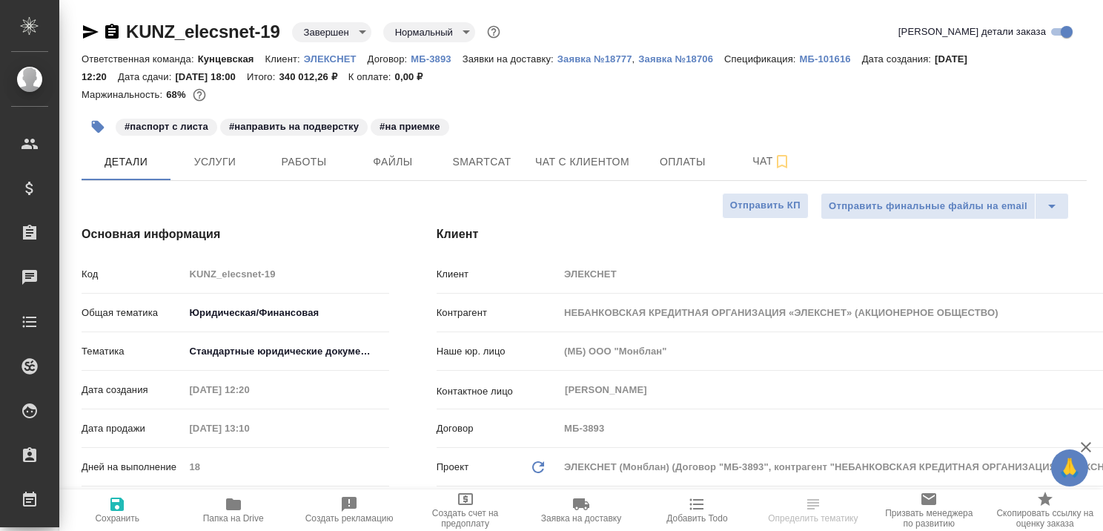
type textarea "x"
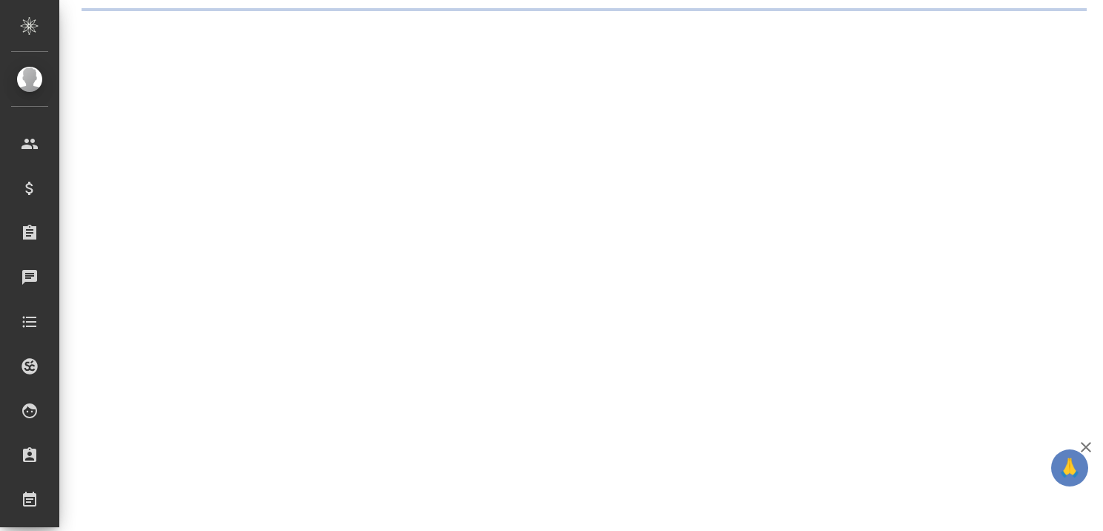
select select "RU"
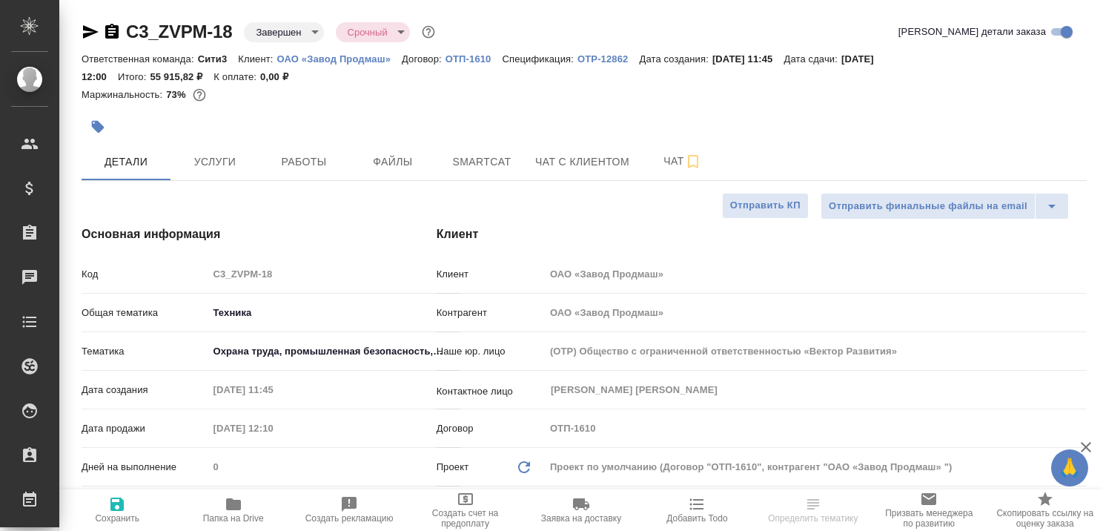
type textarea "x"
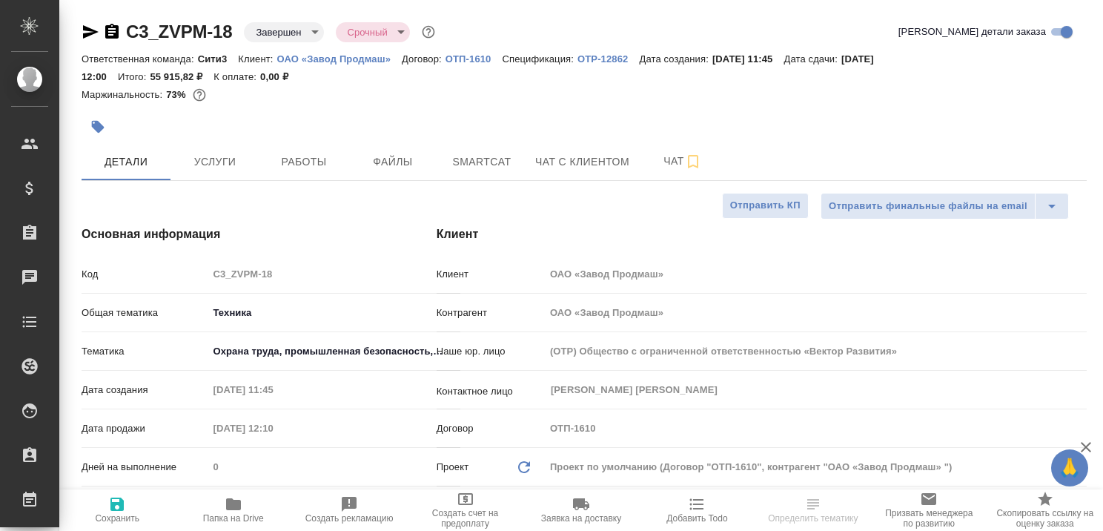
type textarea "x"
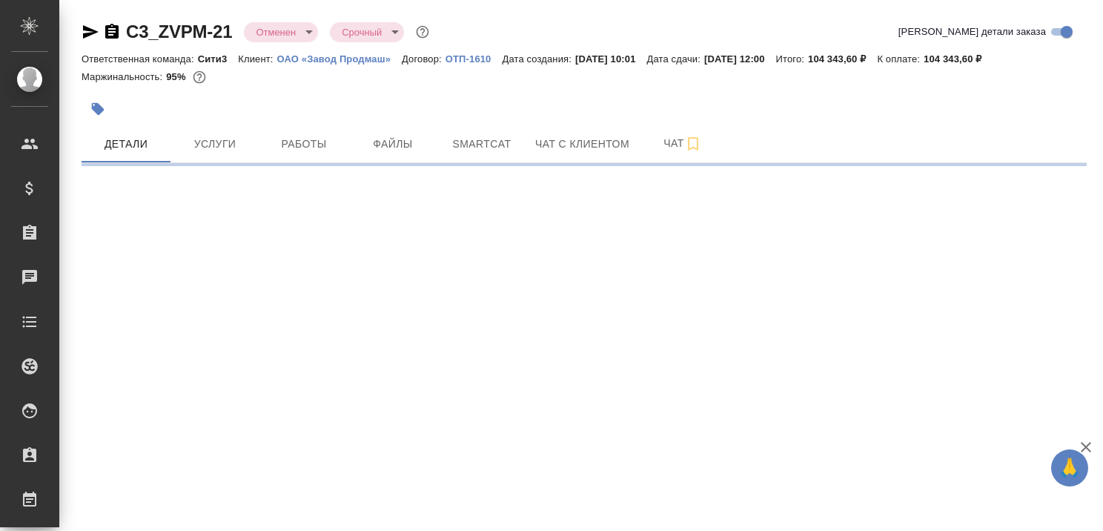
select select "RU"
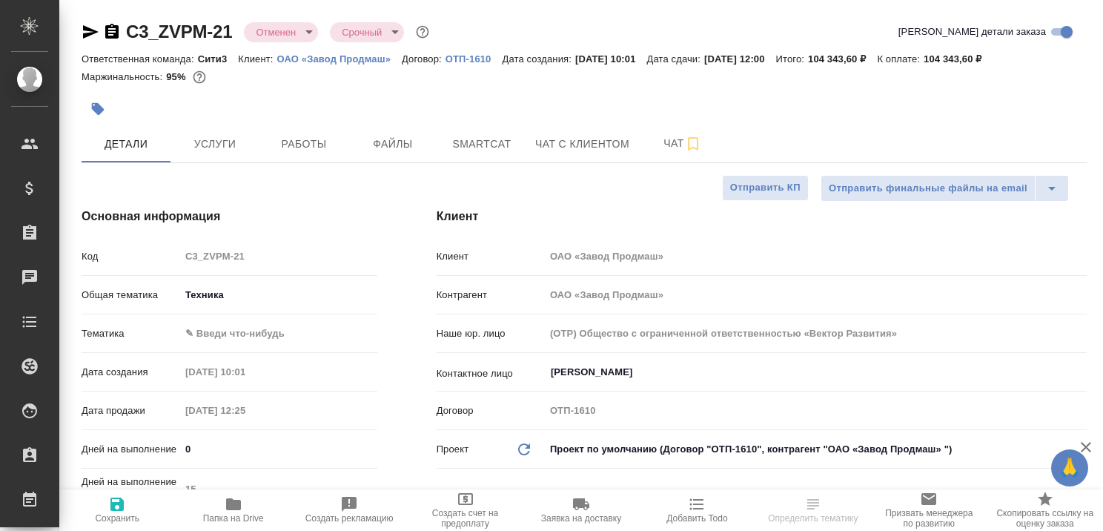
type textarea "x"
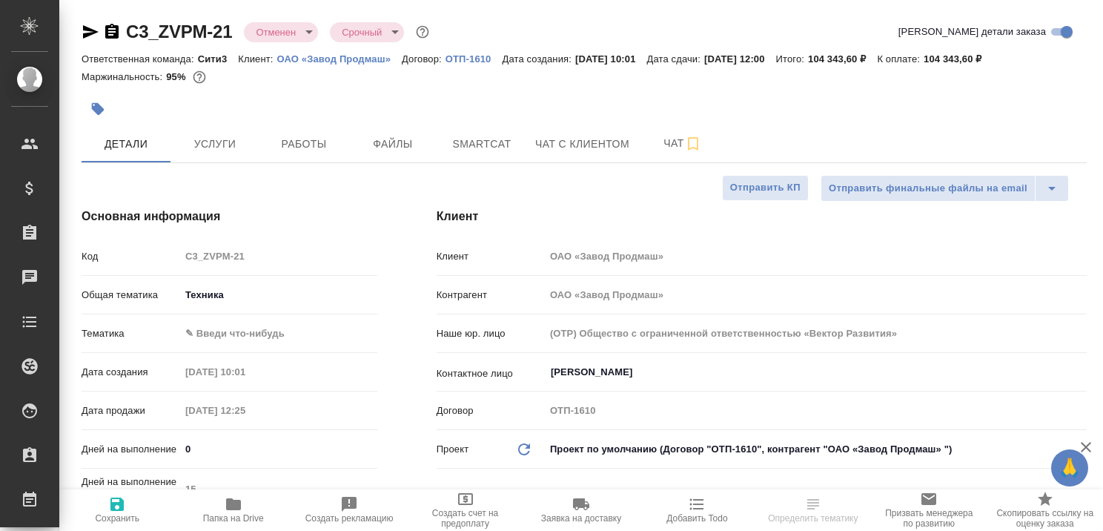
type textarea "x"
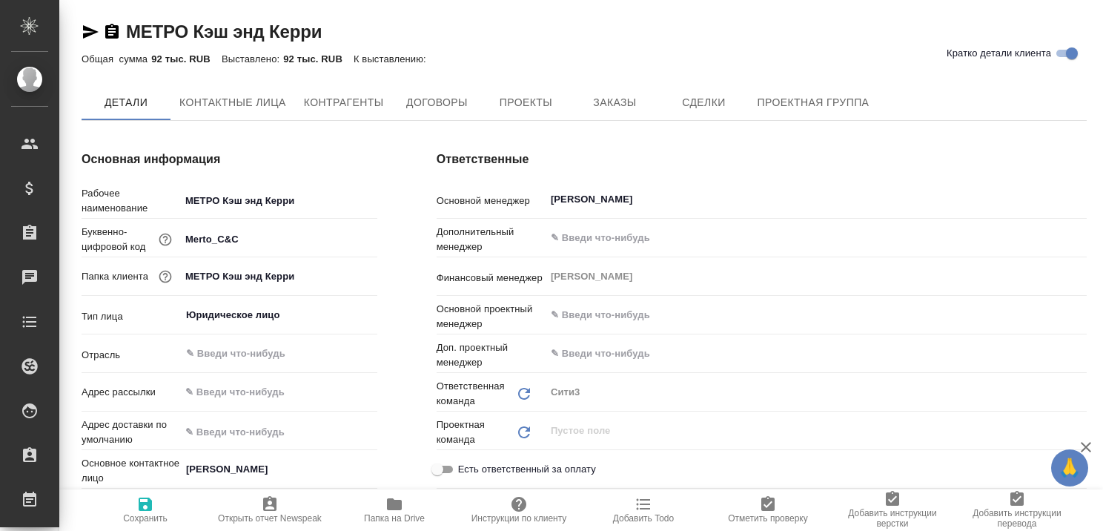
type textarea "x"
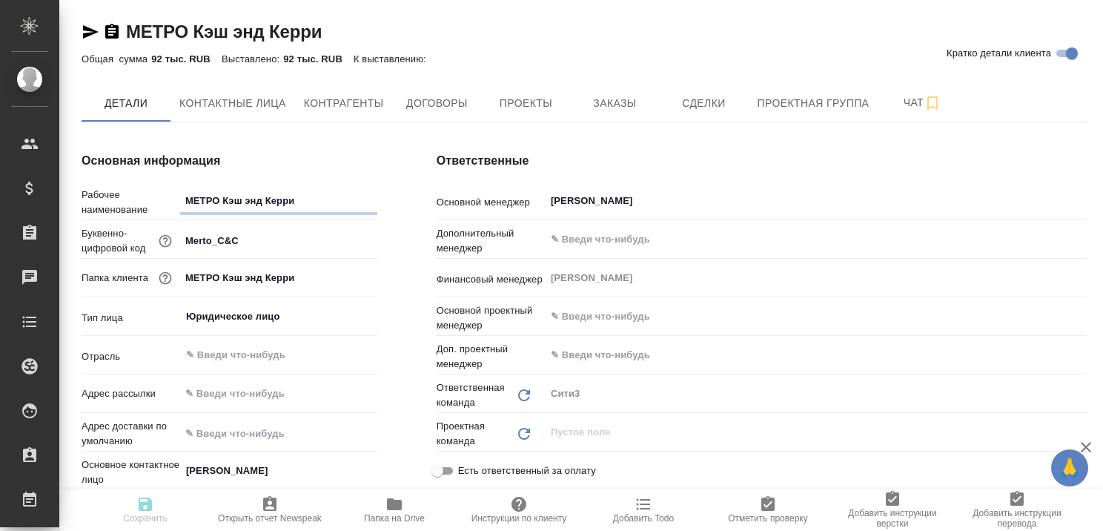
type textarea "x"
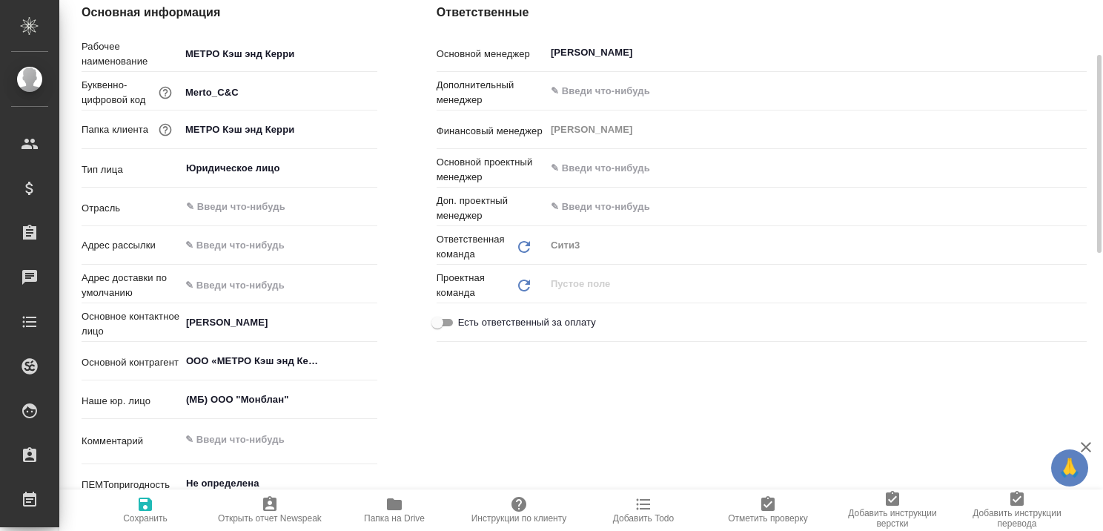
type textarea "x"
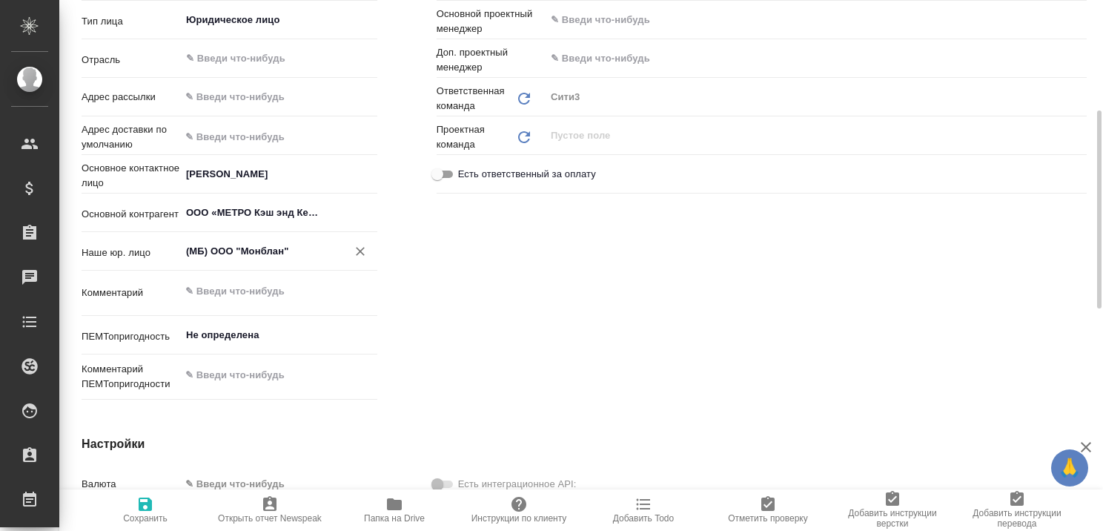
type textarea "x"
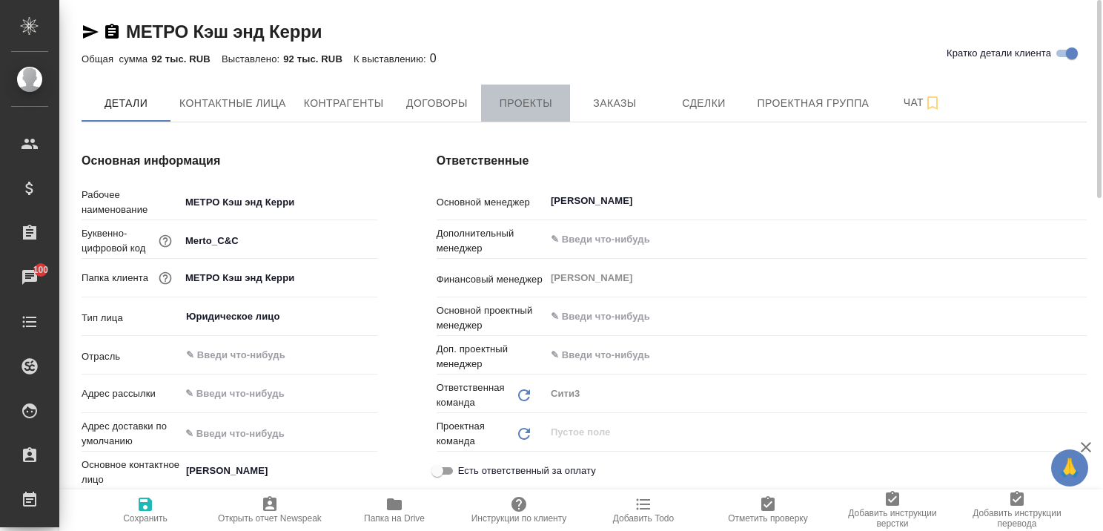
click at [524, 101] on span "Проекты" at bounding box center [525, 103] width 71 height 19
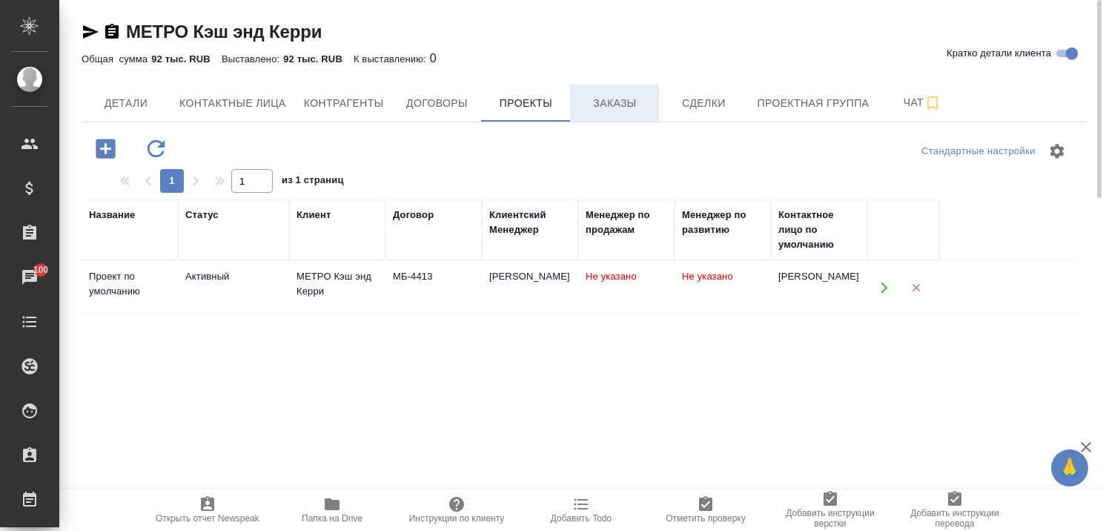
click at [617, 102] on span "Заказы" at bounding box center [614, 103] width 71 height 19
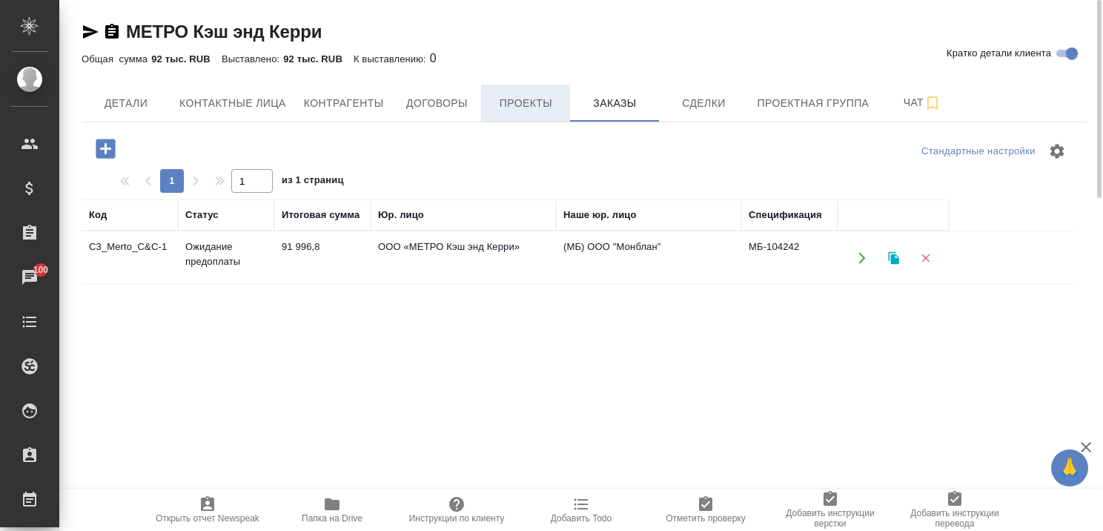
click at [517, 99] on span "Проекты" at bounding box center [525, 103] width 71 height 19
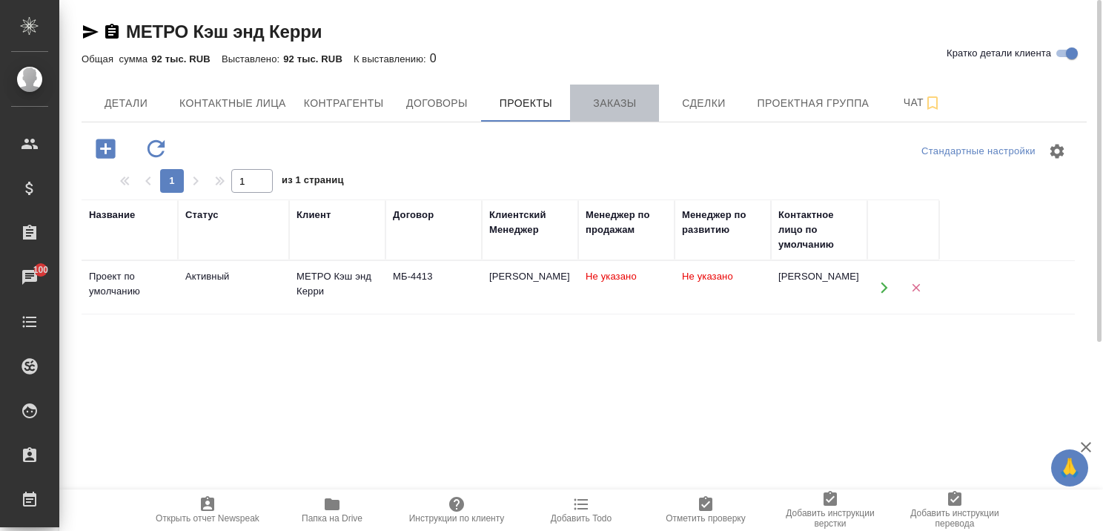
click at [636, 102] on span "Заказы" at bounding box center [614, 103] width 71 height 19
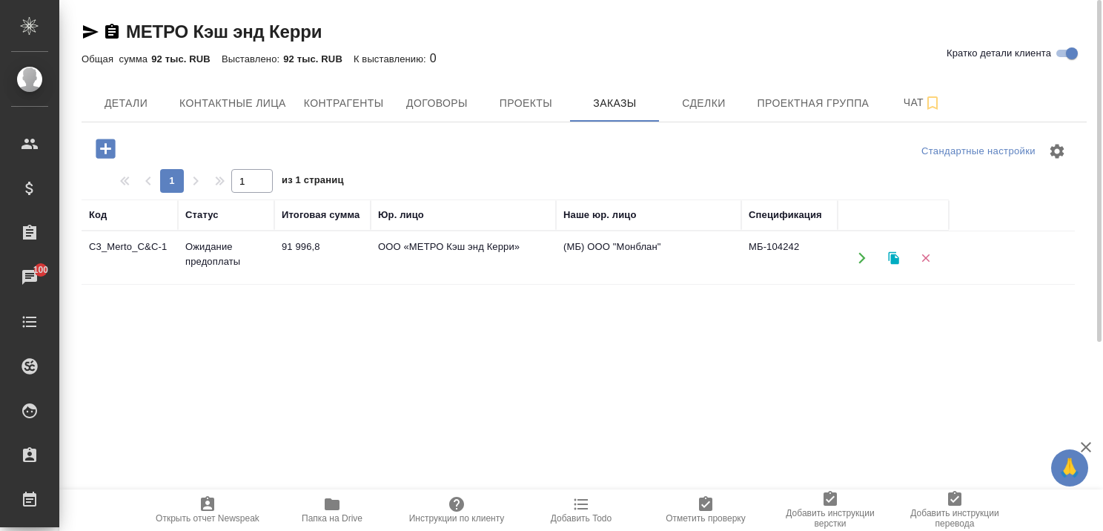
click at [225, 248] on td "Ожидание предоплаты" at bounding box center [226, 258] width 96 height 52
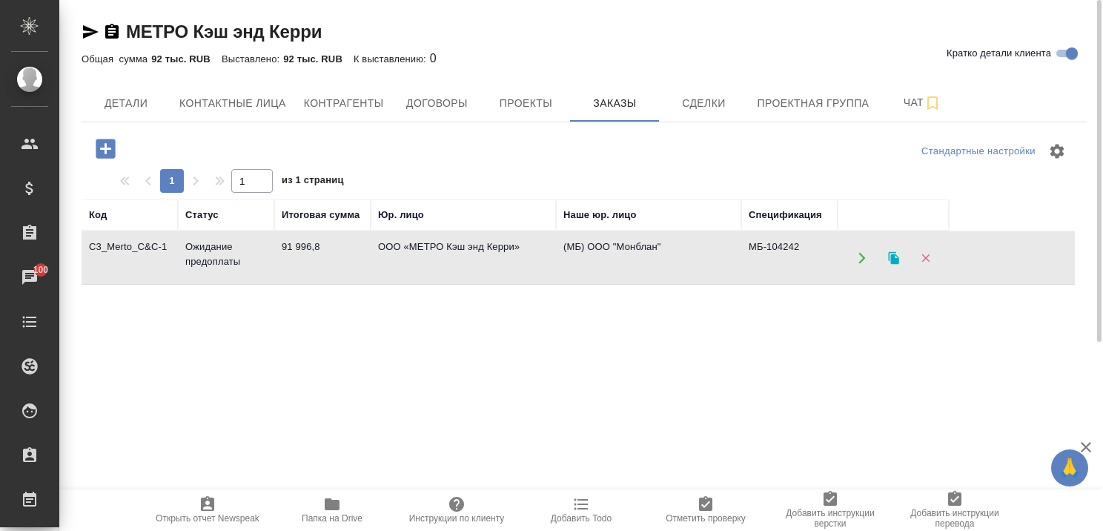
click at [225, 248] on td "Ожидание предоплаты" at bounding box center [226, 258] width 96 height 52
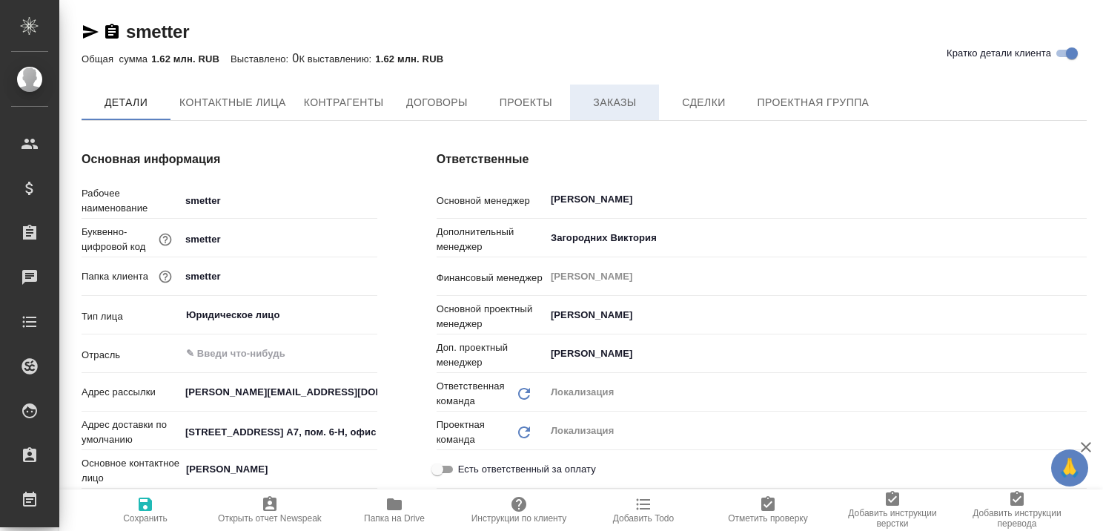
type textarea "x"
click at [625, 99] on span "Заказы" at bounding box center [614, 103] width 71 height 19
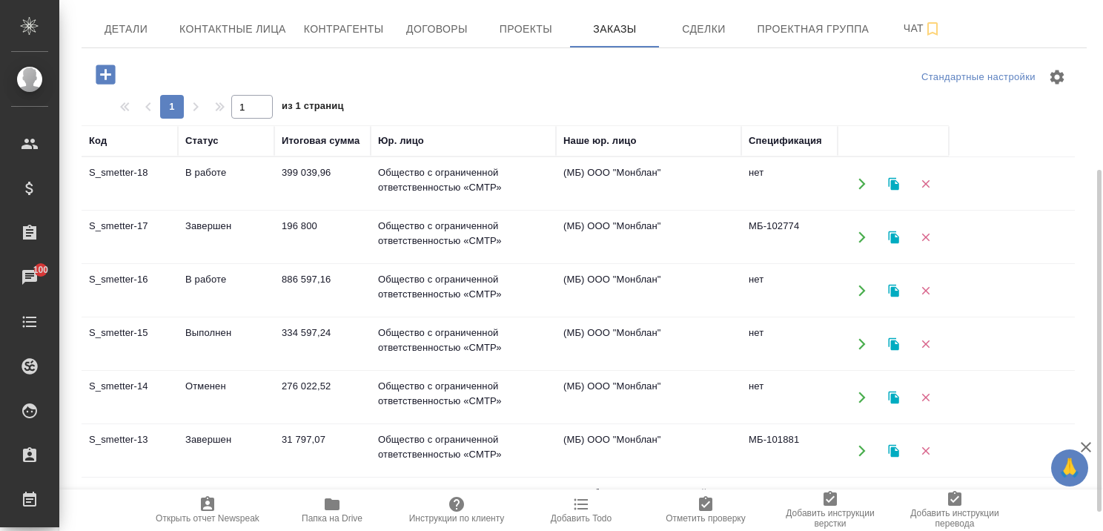
scroll to position [148, 0]
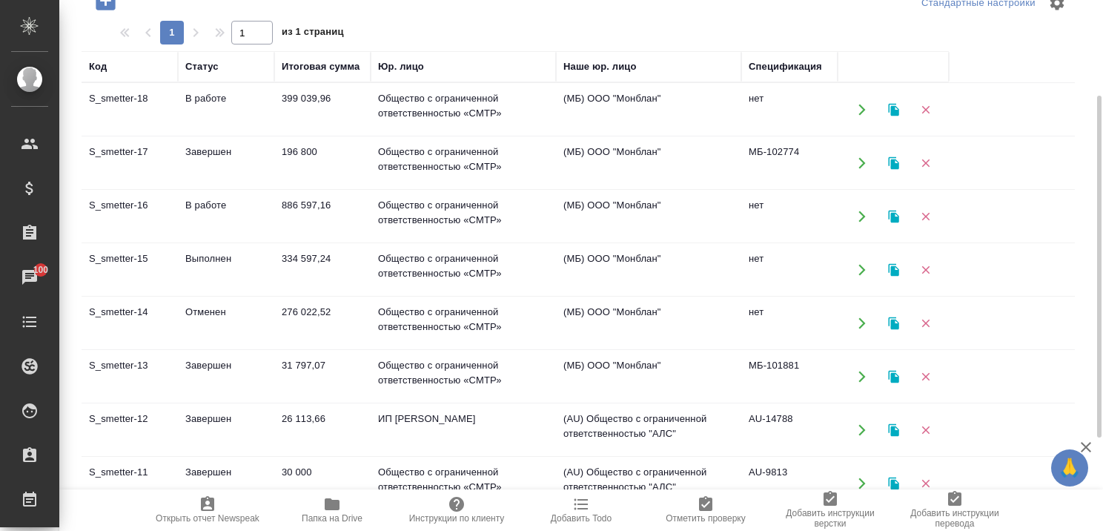
click at [205, 255] on td "Выполнен" at bounding box center [226, 270] width 96 height 52
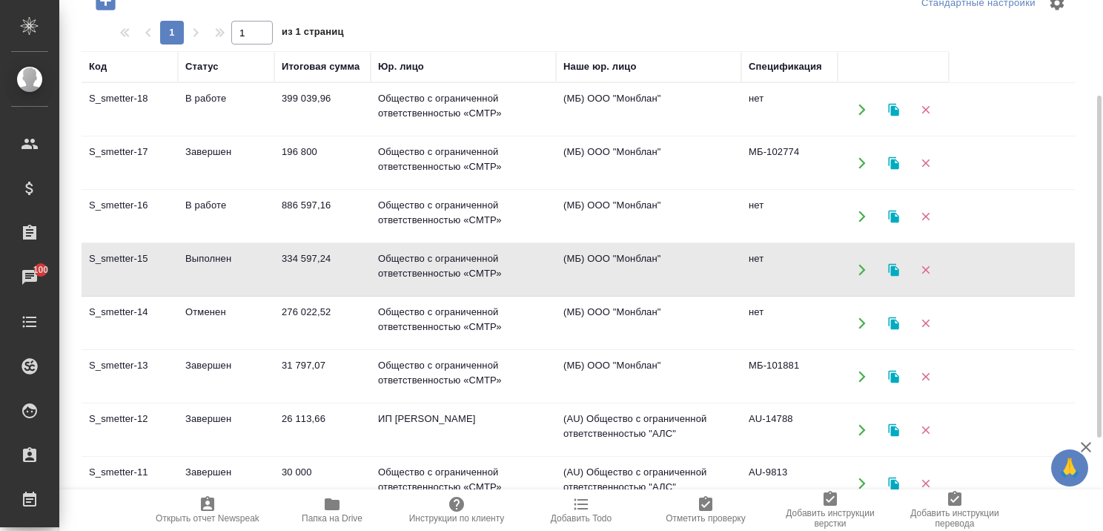
click at [204, 205] on td "В работе" at bounding box center [226, 217] width 96 height 52
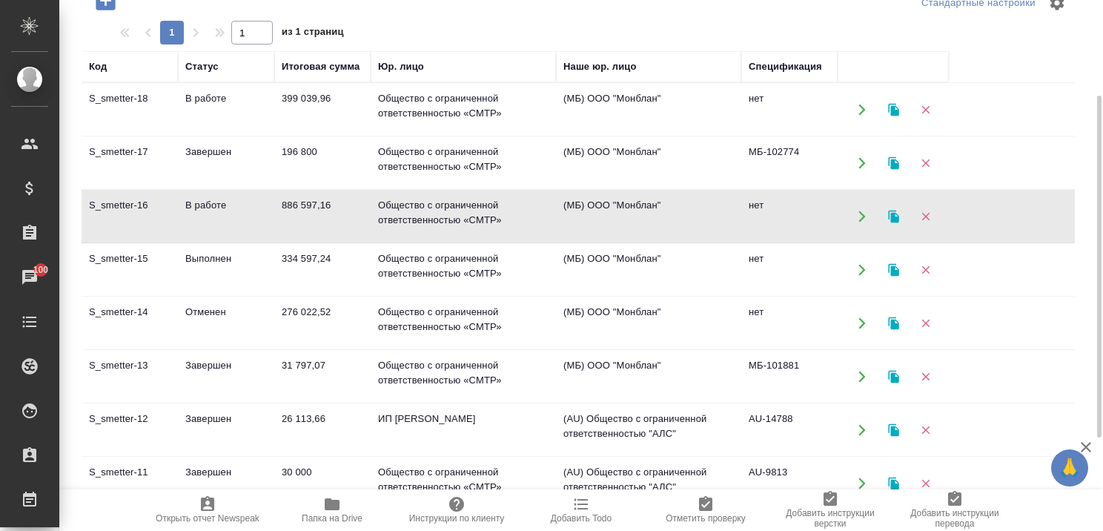
click at [204, 205] on td "В работе" at bounding box center [226, 217] width 96 height 52
click at [219, 147] on td "Завершен" at bounding box center [226, 163] width 96 height 52
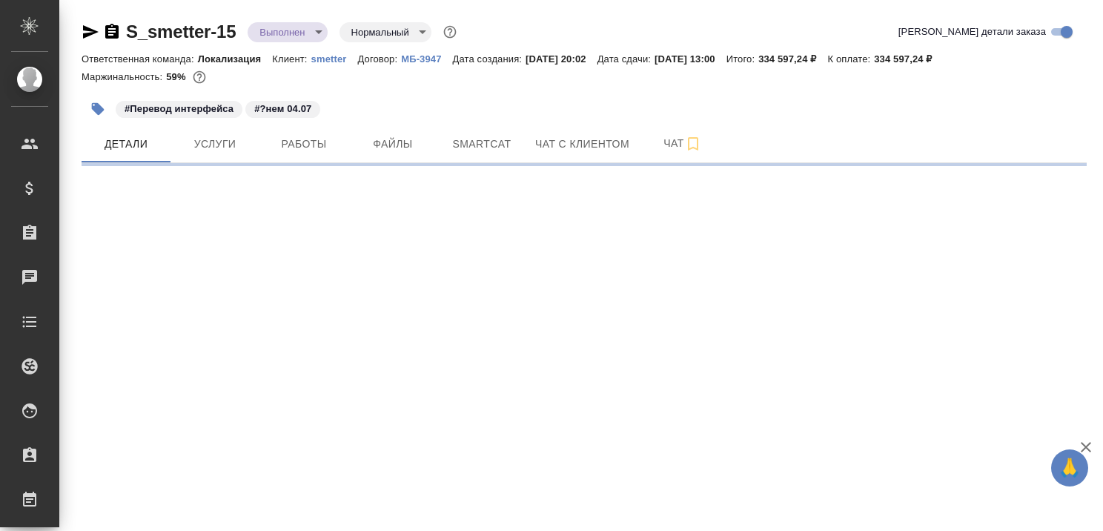
select select "RU"
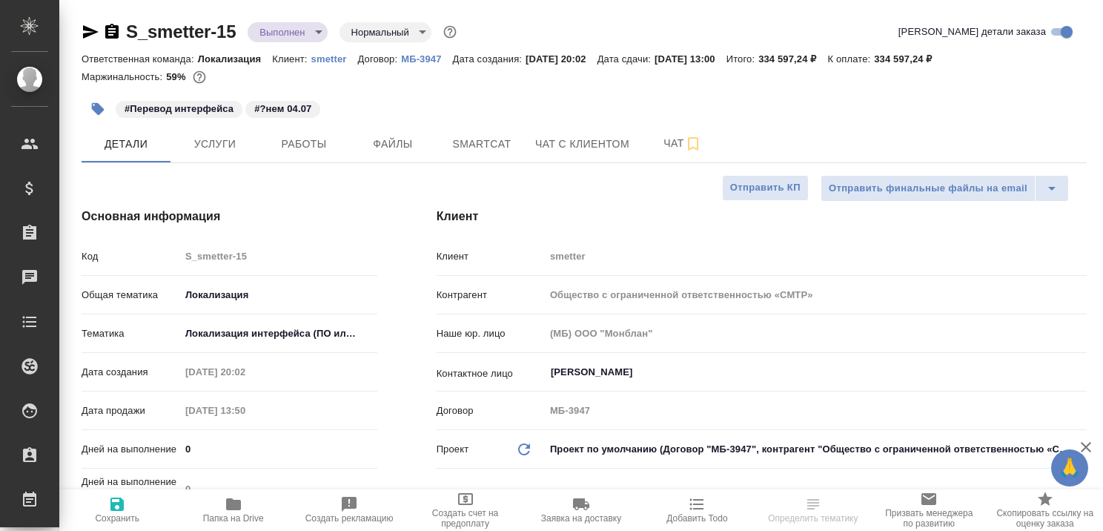
type textarea "x"
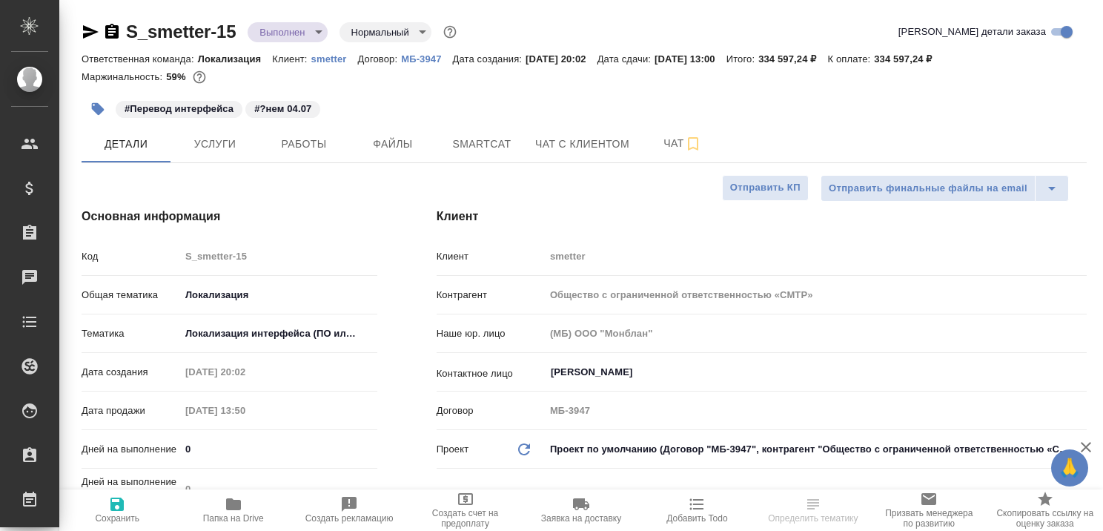
type textarea "x"
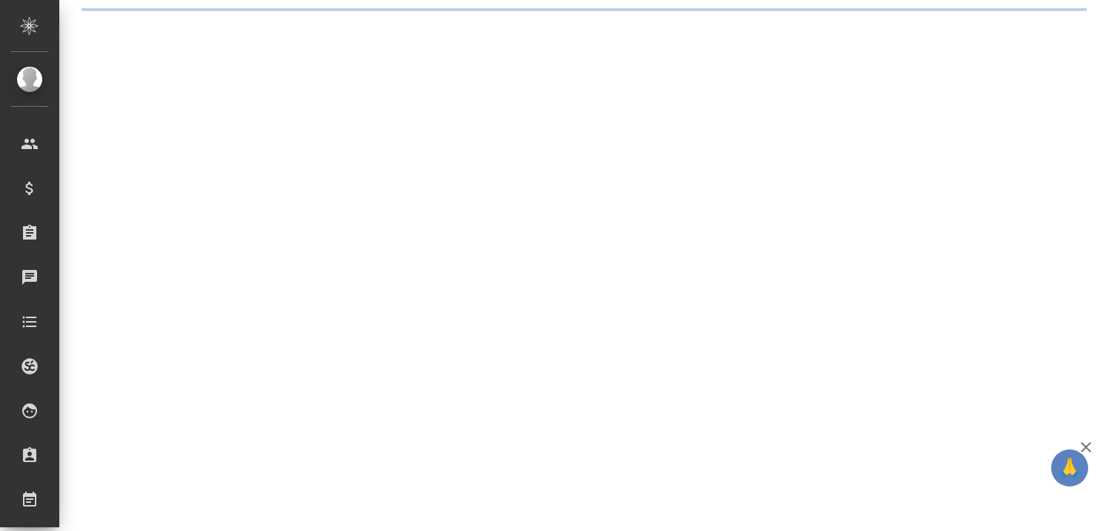
select select "RU"
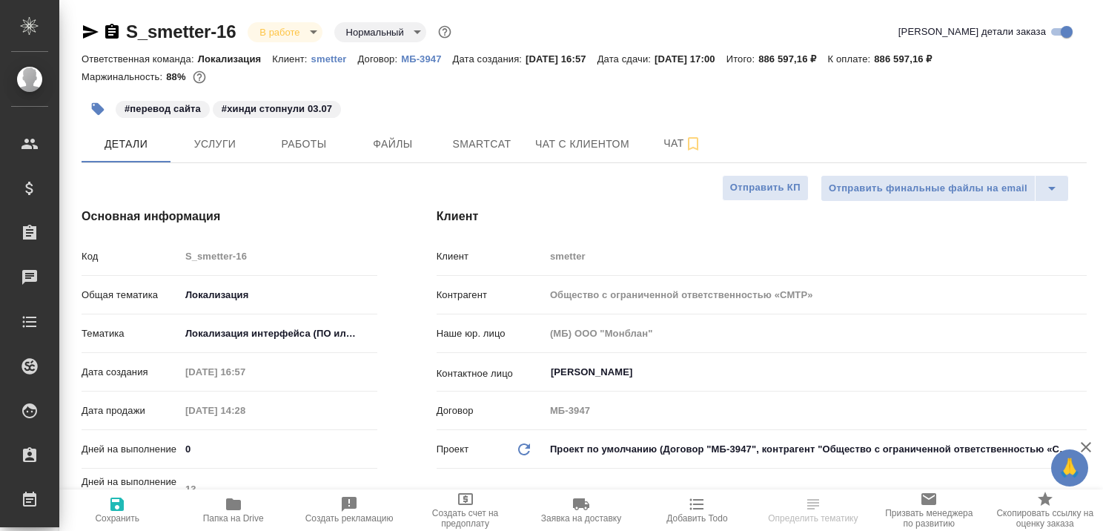
type textarea "x"
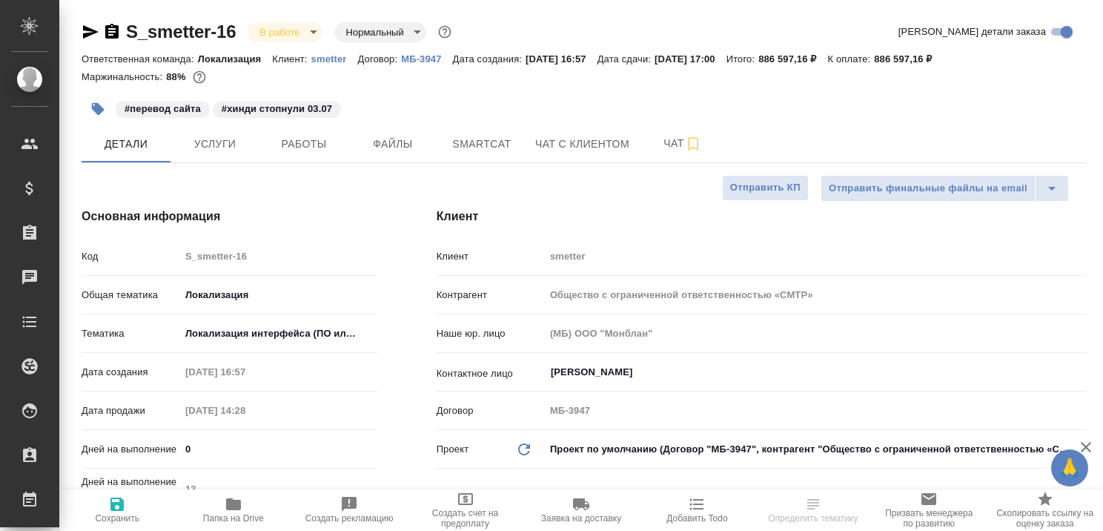
type textarea "x"
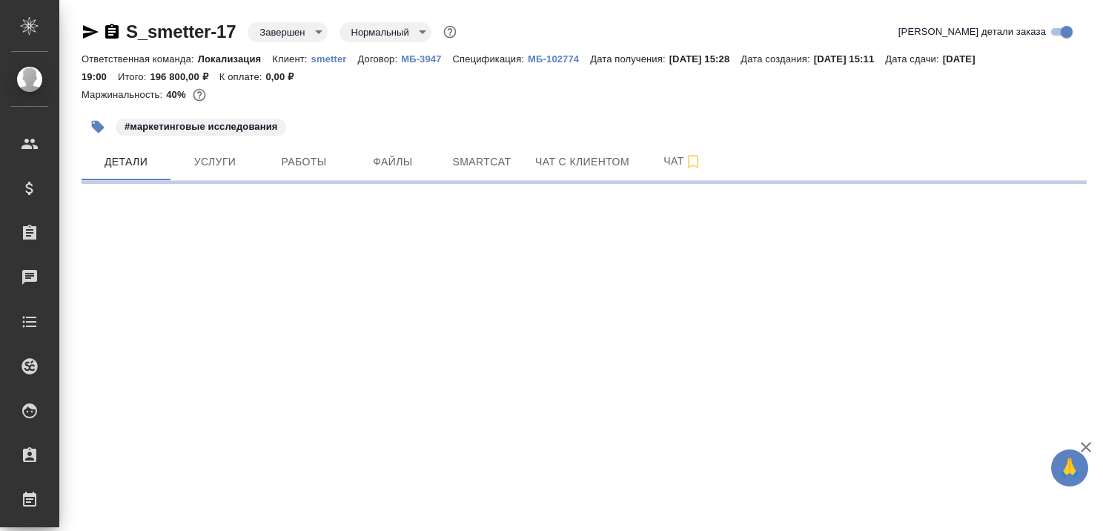
select select "RU"
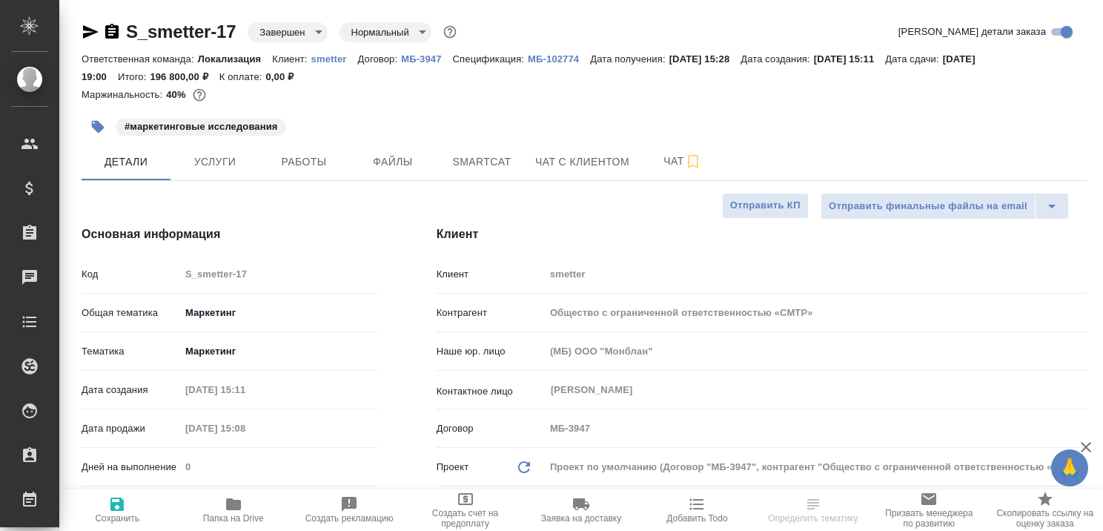
type textarea "x"
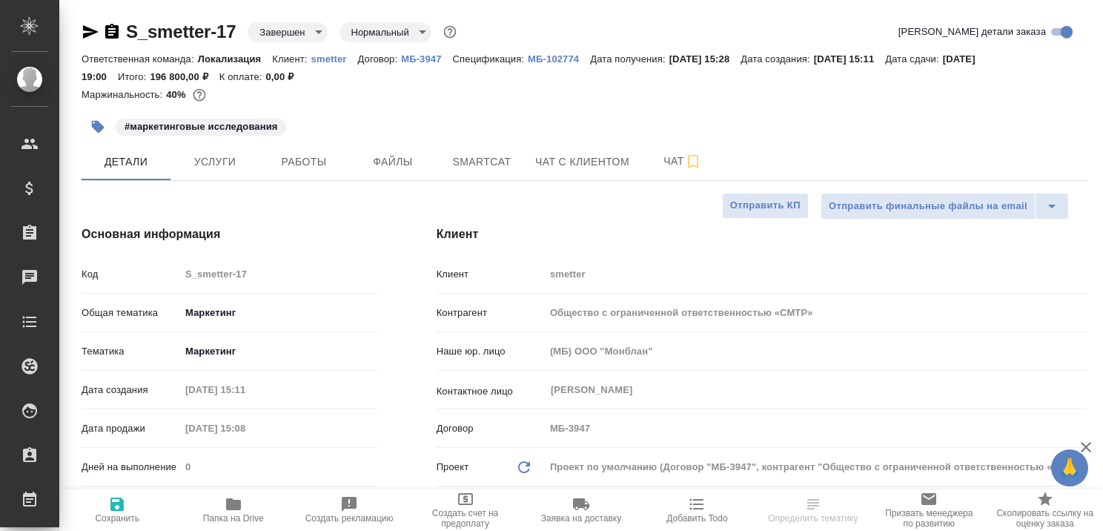
type textarea "x"
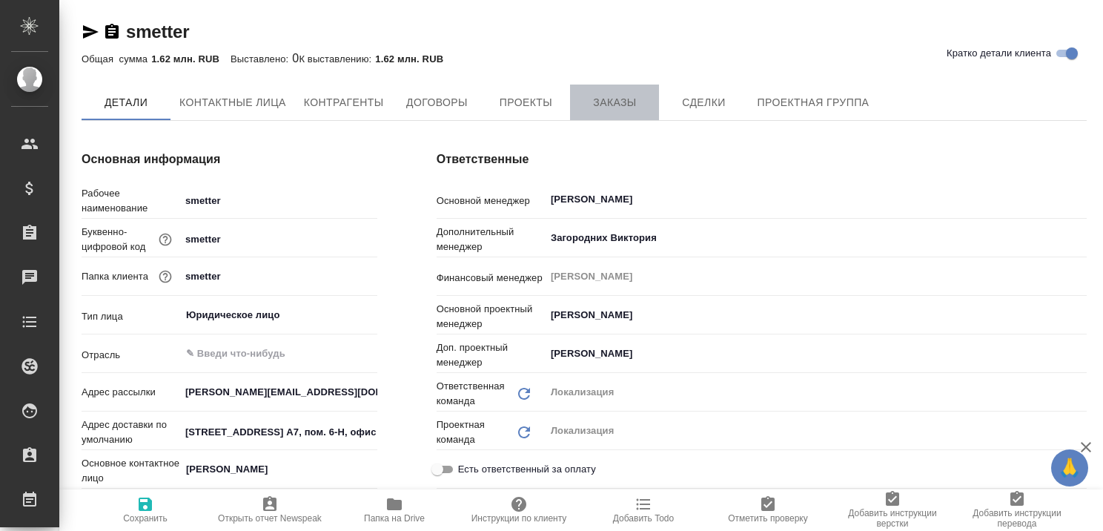
click at [603, 98] on span "Заказы" at bounding box center [614, 102] width 71 height 19
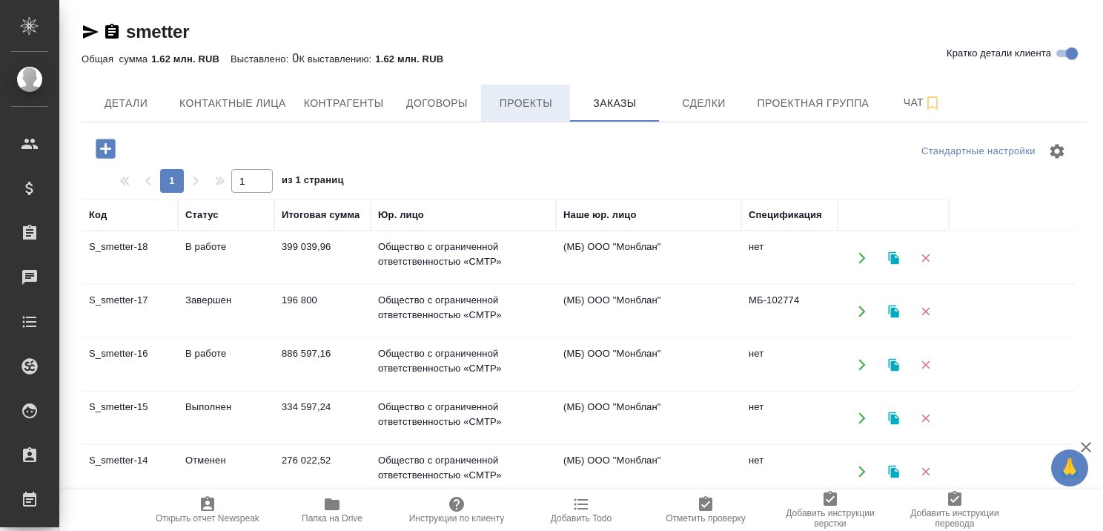
click at [535, 103] on span "Проекты" at bounding box center [525, 103] width 71 height 19
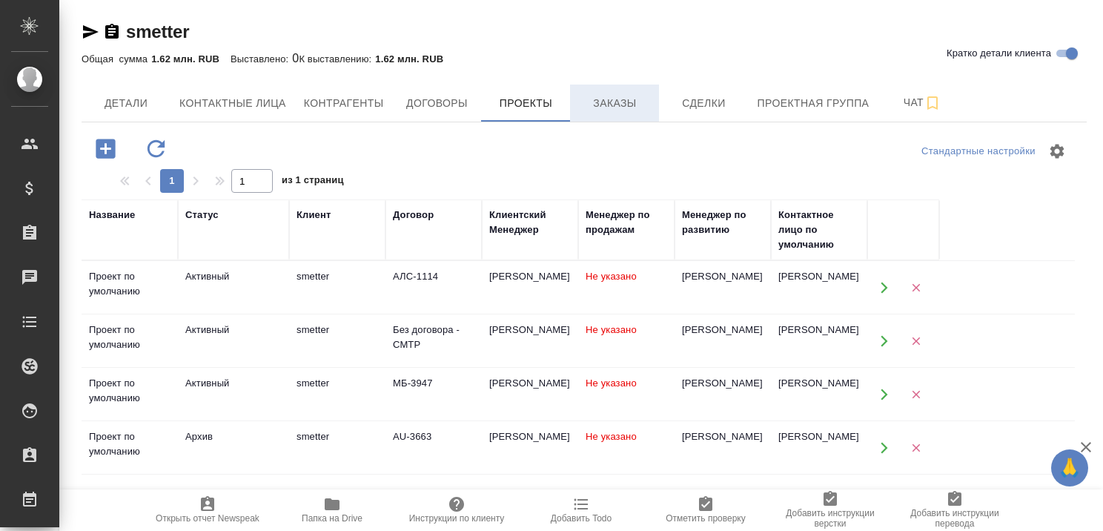
click at [602, 93] on button "Заказы" at bounding box center [614, 103] width 89 height 37
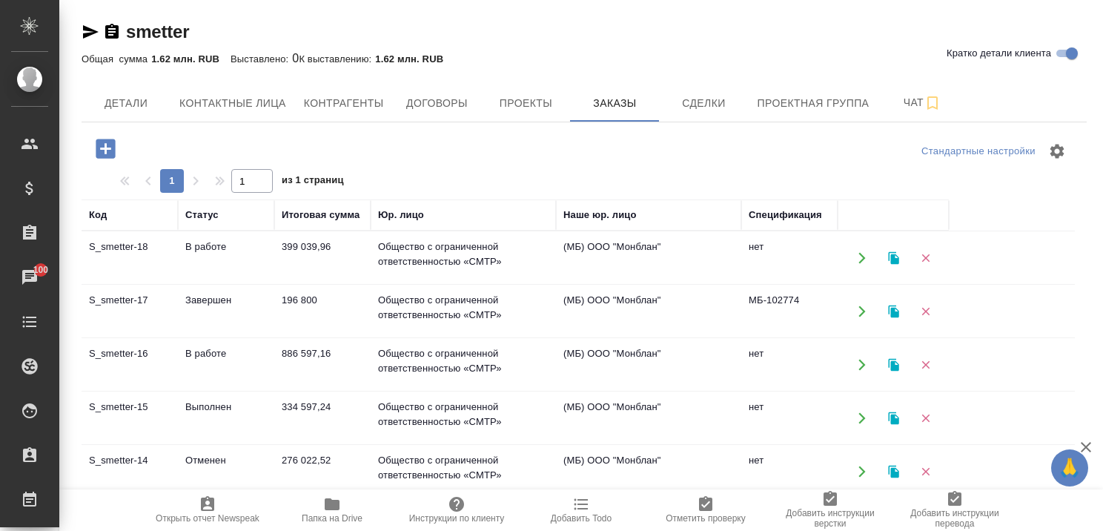
click at [216, 247] on td "В работе" at bounding box center [226, 258] width 96 height 52
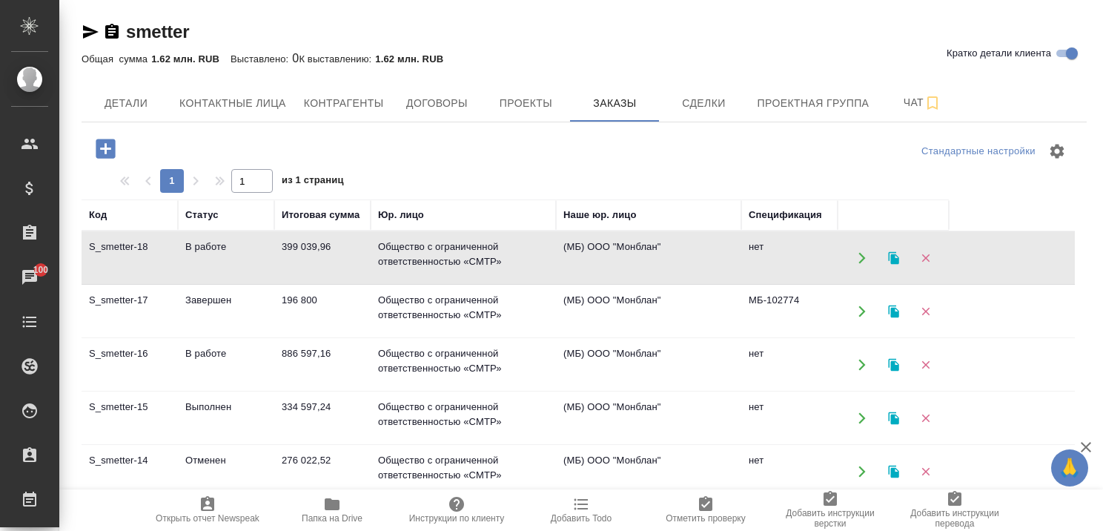
click at [219, 294] on td "Завершен" at bounding box center [226, 311] width 96 height 52
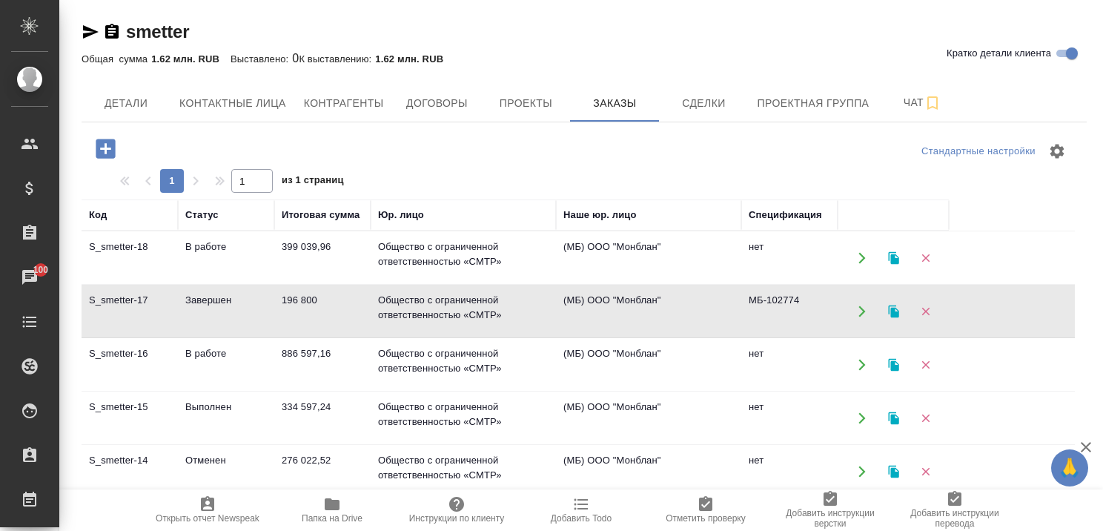
click at [216, 349] on td "В работе" at bounding box center [226, 365] width 96 height 52
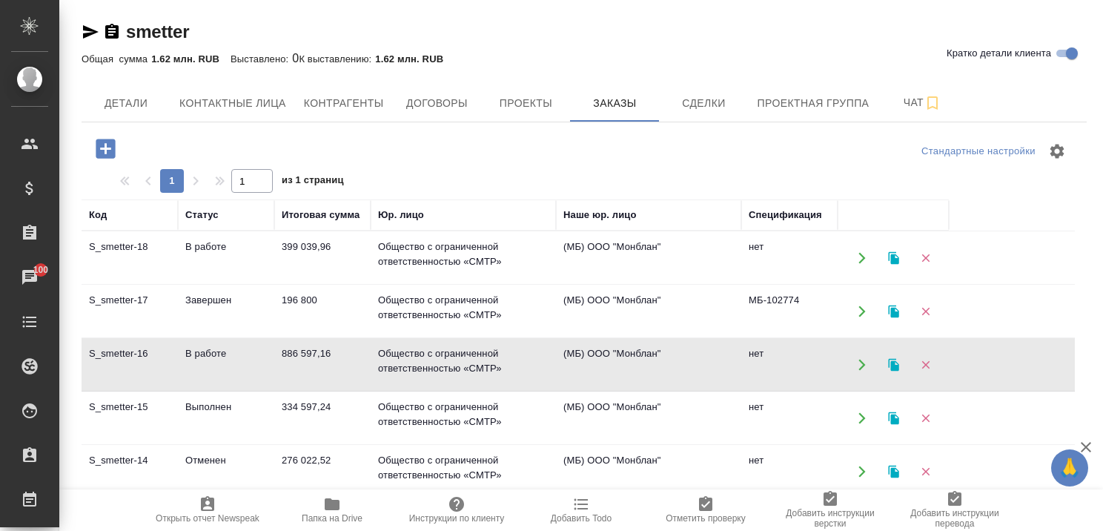
scroll to position [222, 0]
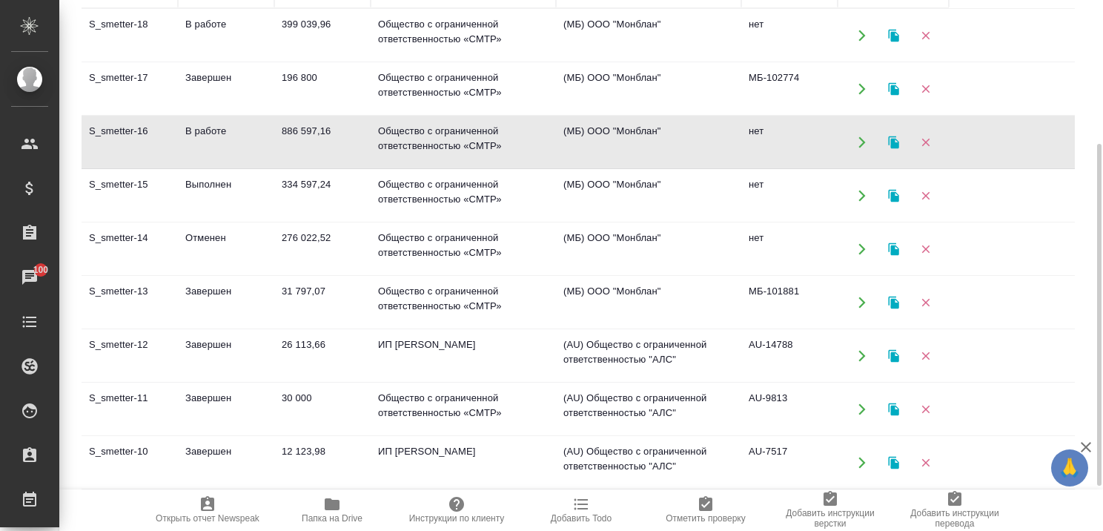
click at [205, 182] on td "Выполнен" at bounding box center [226, 196] width 96 height 52
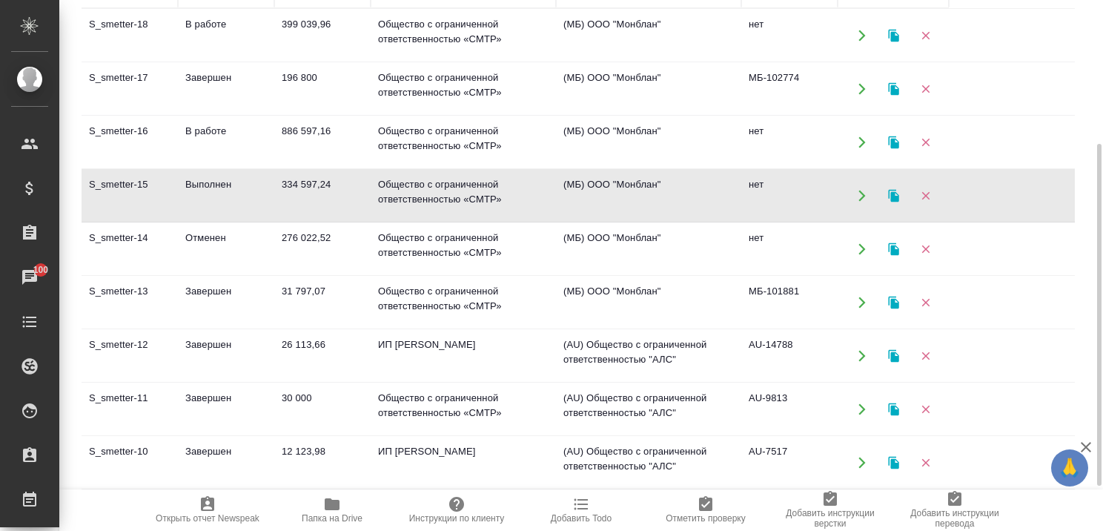
click at [205, 182] on td "Выполнен" at bounding box center [226, 196] width 96 height 52
click at [212, 285] on td "Завершен" at bounding box center [226, 302] width 96 height 52
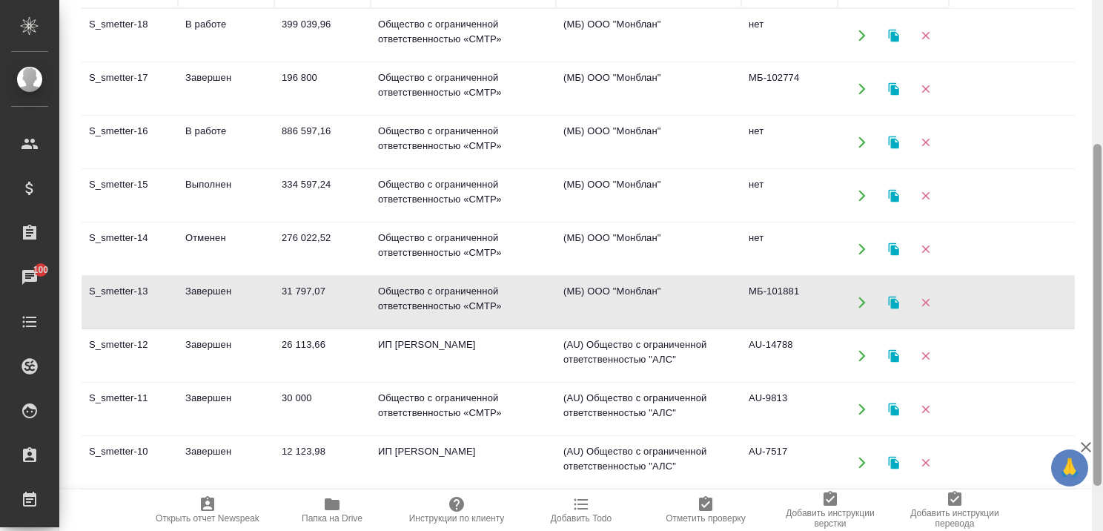
scroll to position [0, 0]
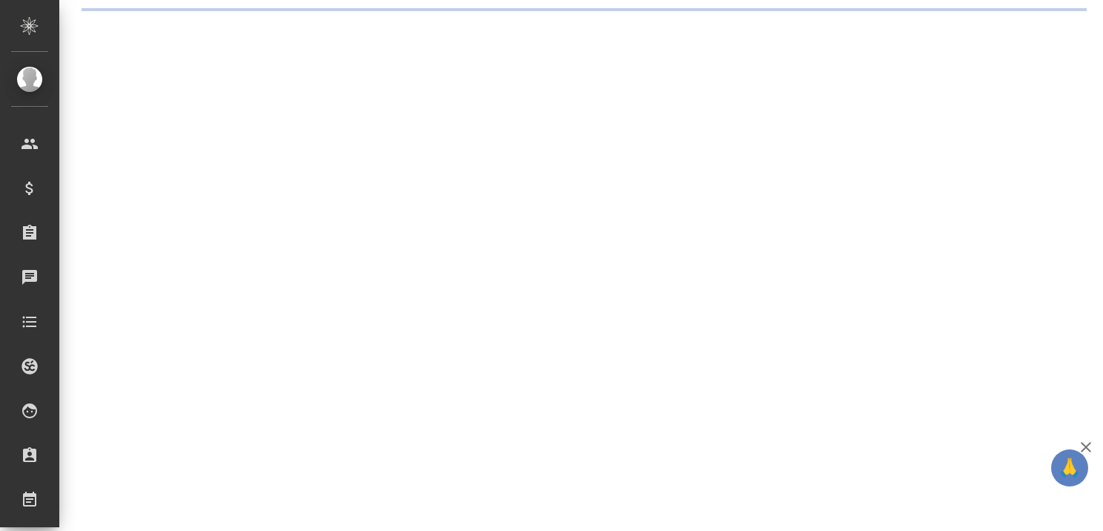
select select "RU"
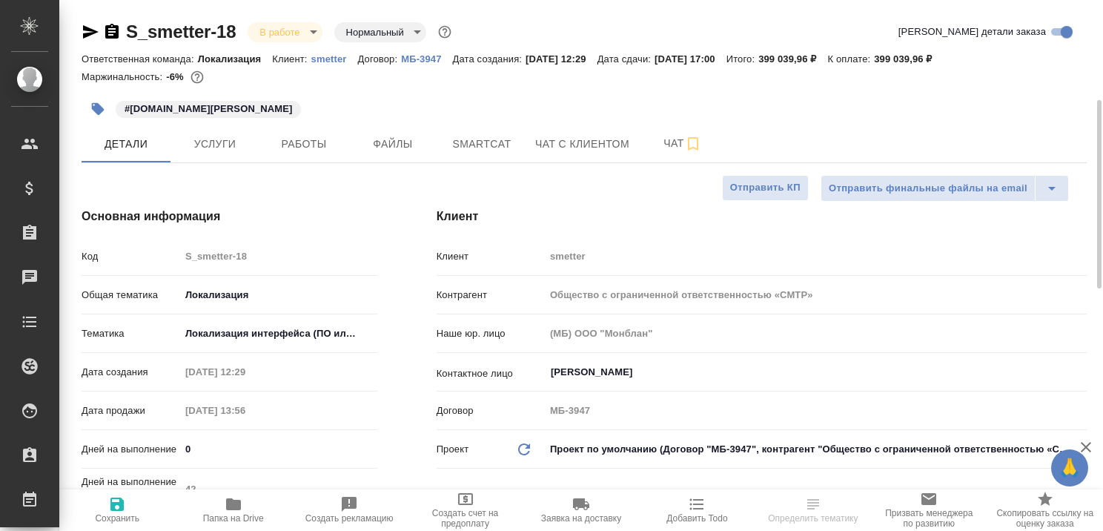
type textarea "x"
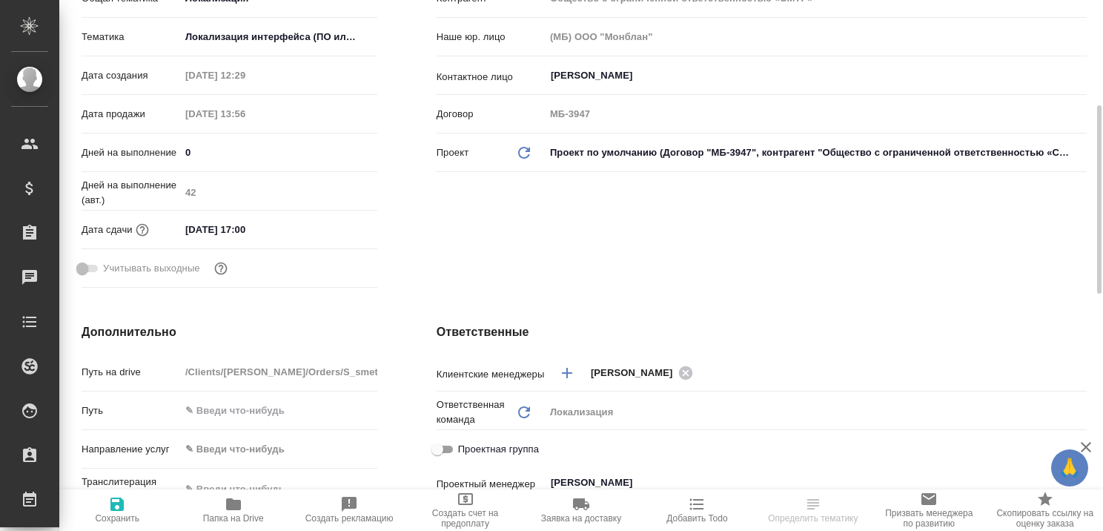
type textarea "x"
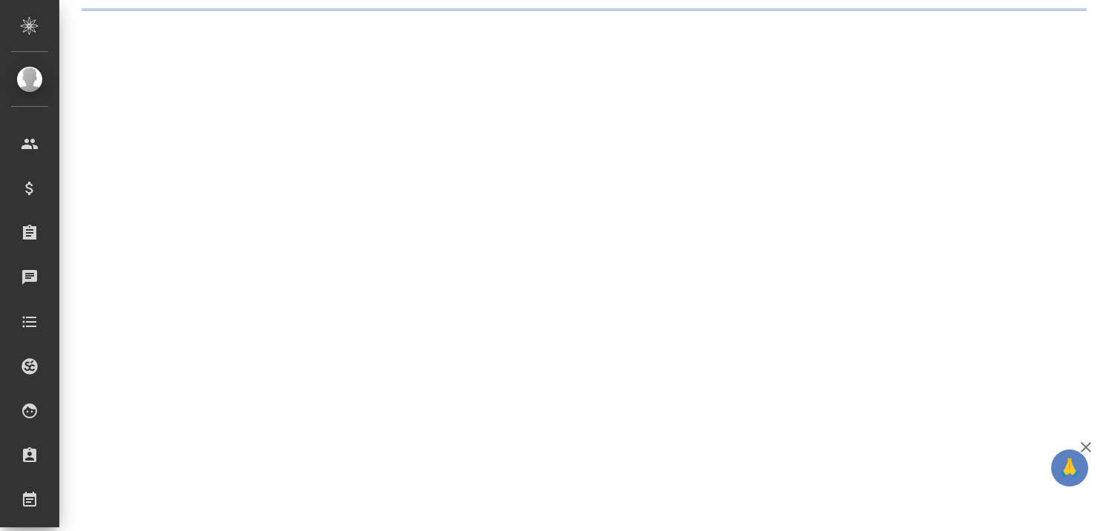
select select "RU"
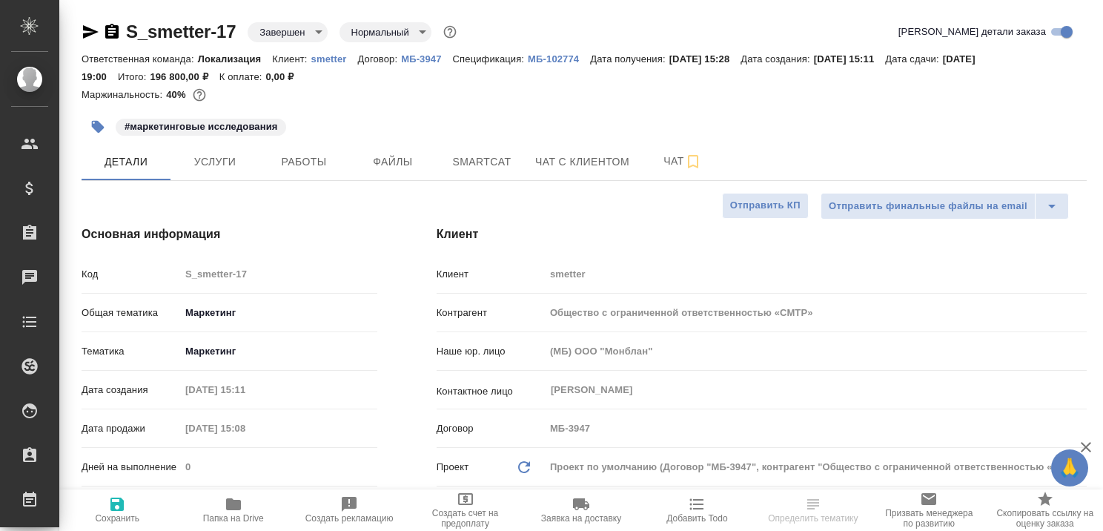
type textarea "x"
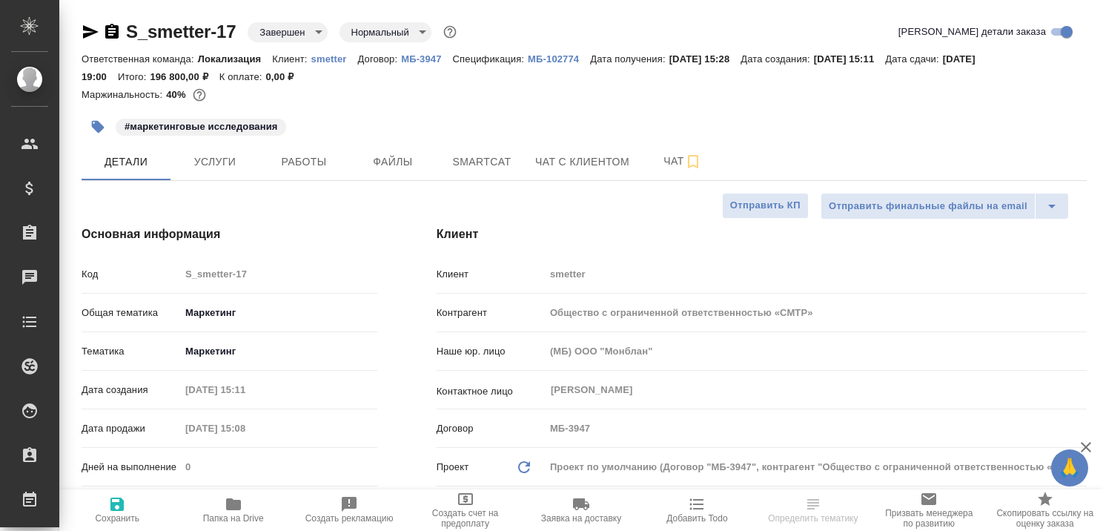
type textarea "x"
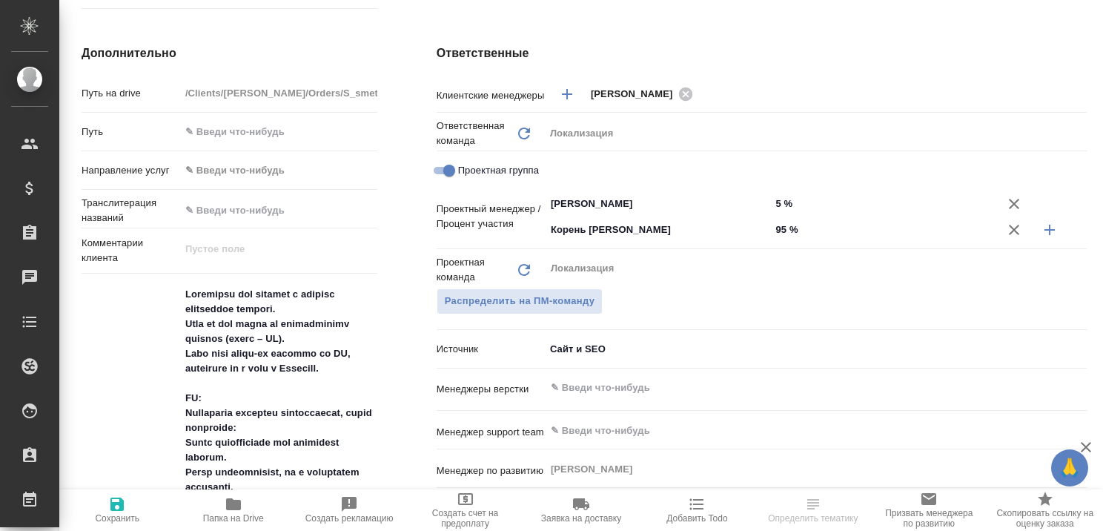
scroll to position [964, 0]
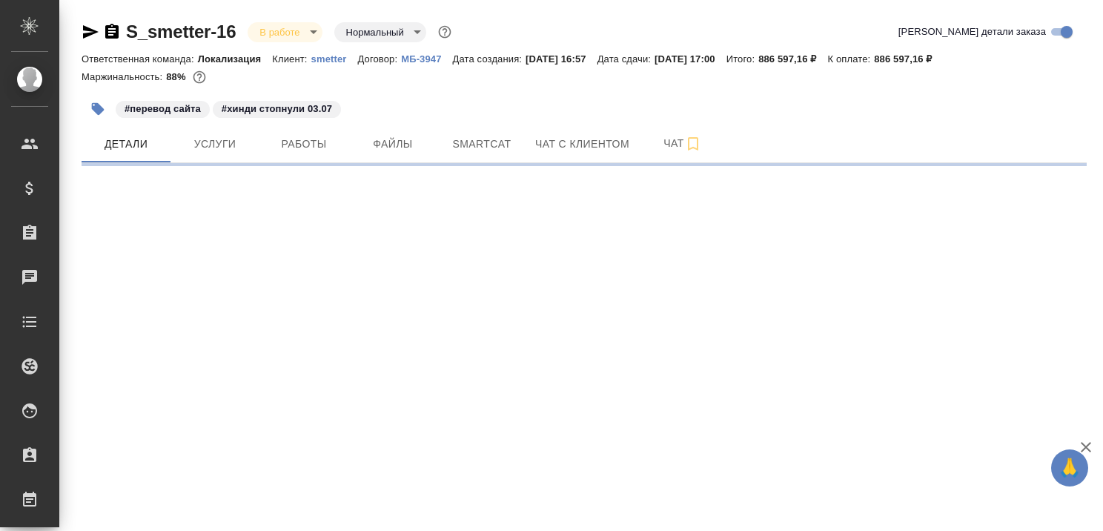
select select "RU"
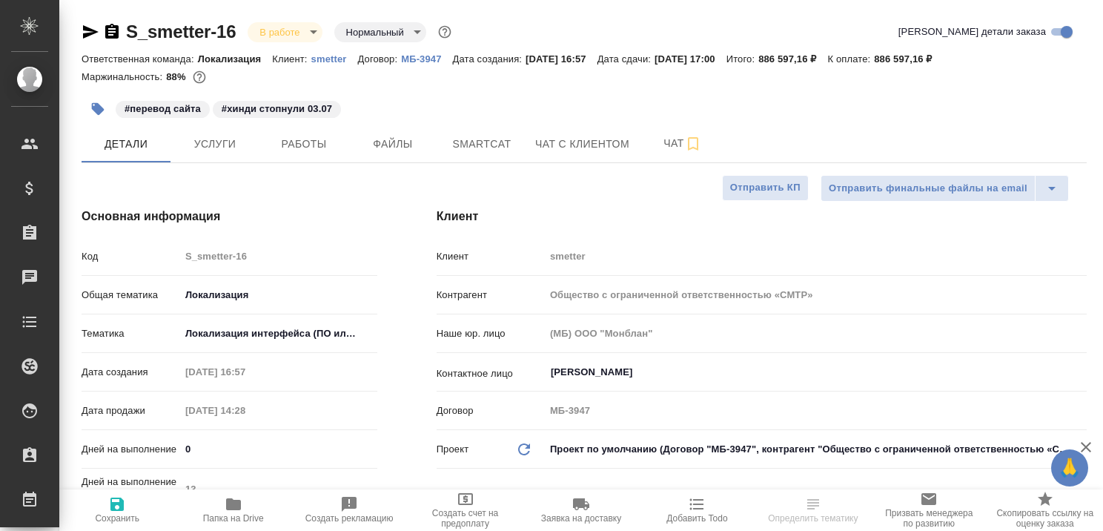
type textarea "x"
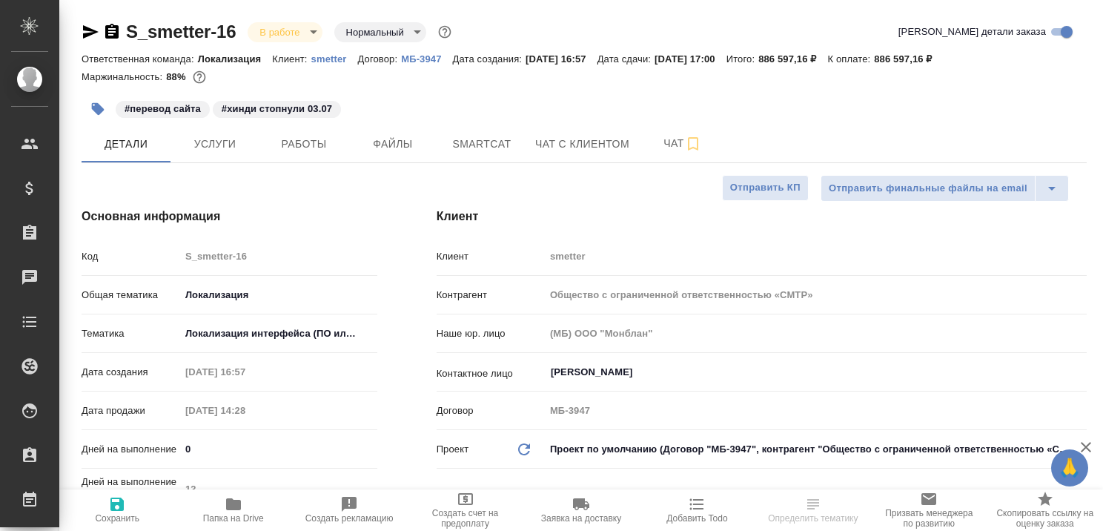
type textarea "x"
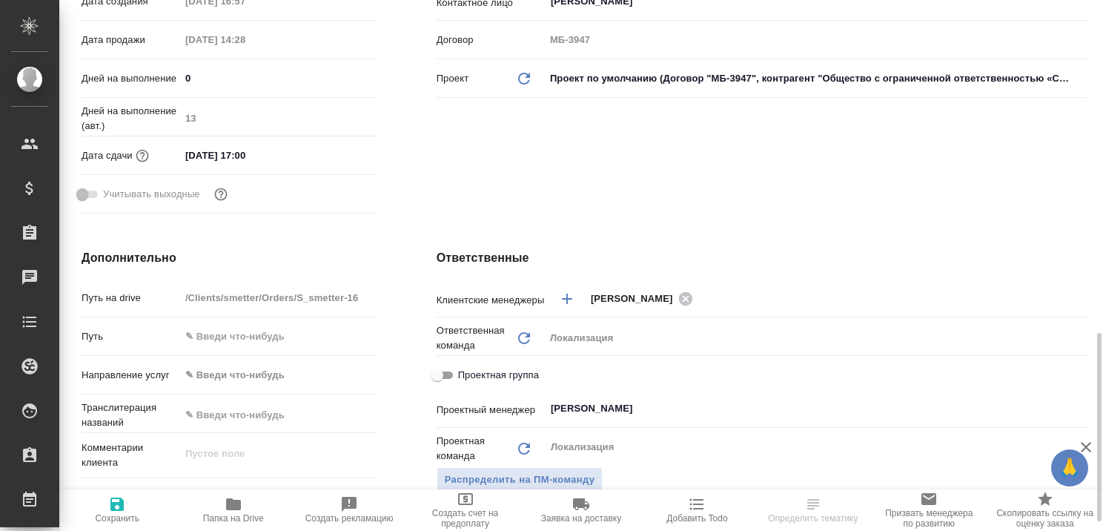
scroll to position [593, 0]
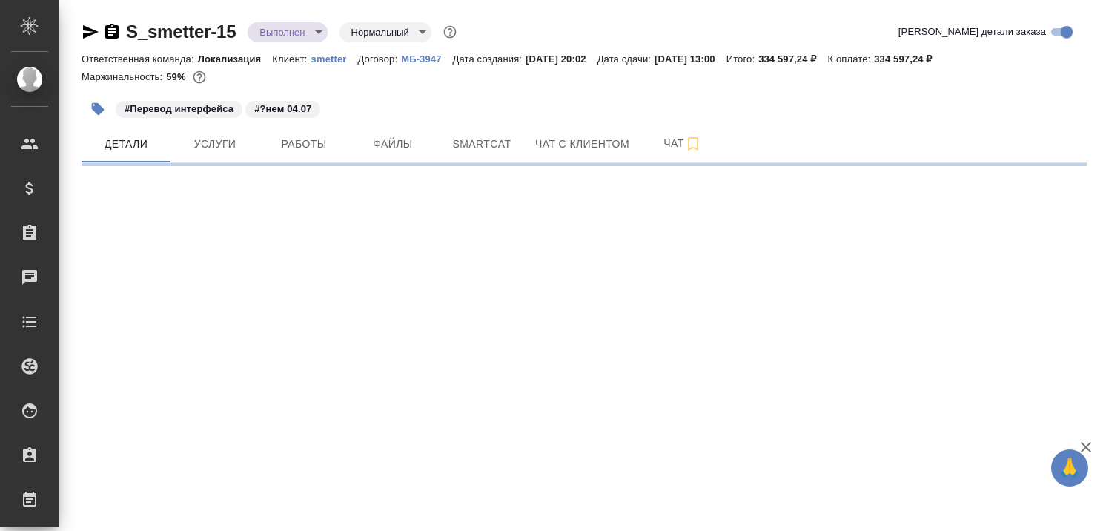
select select "RU"
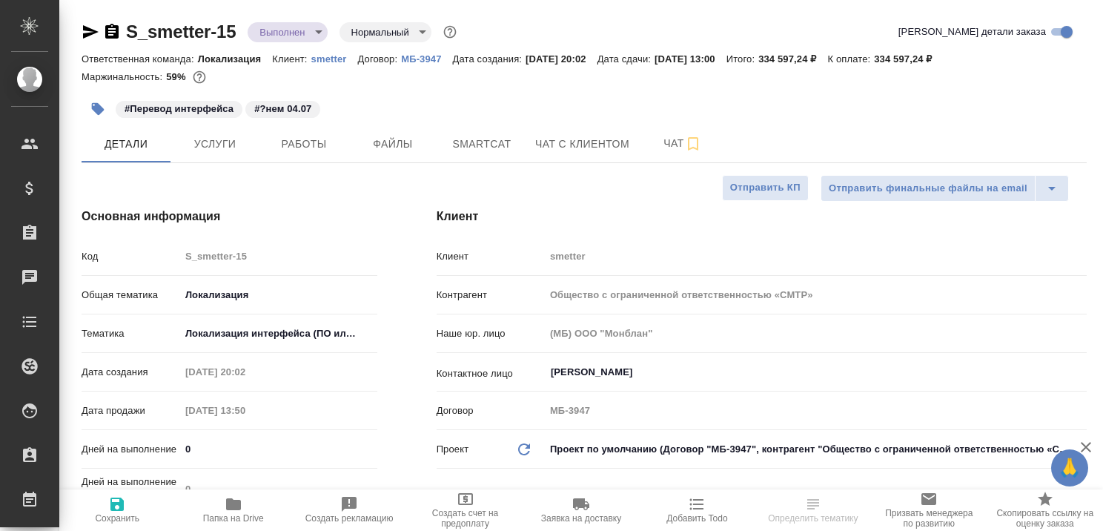
type textarea "x"
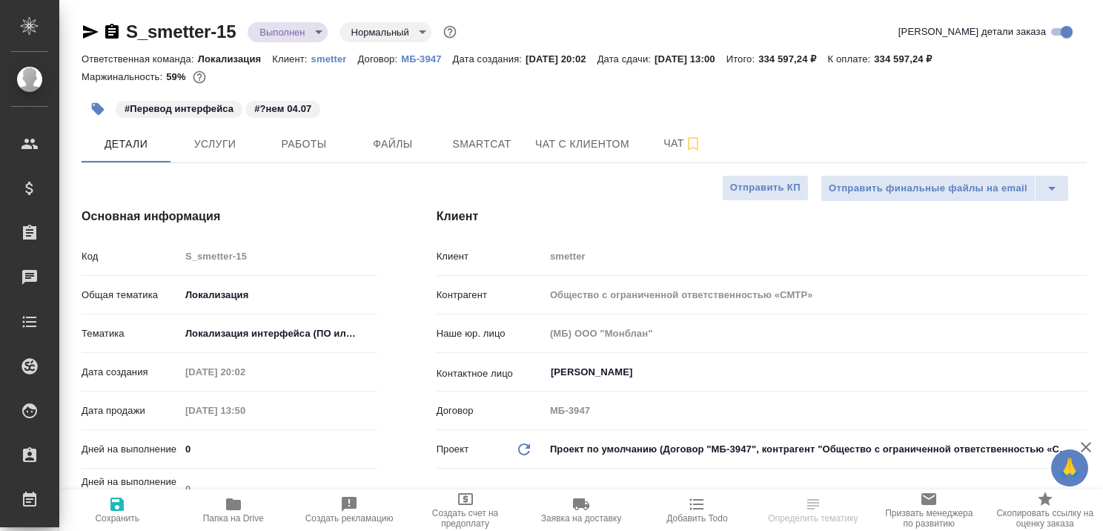
type textarea "x"
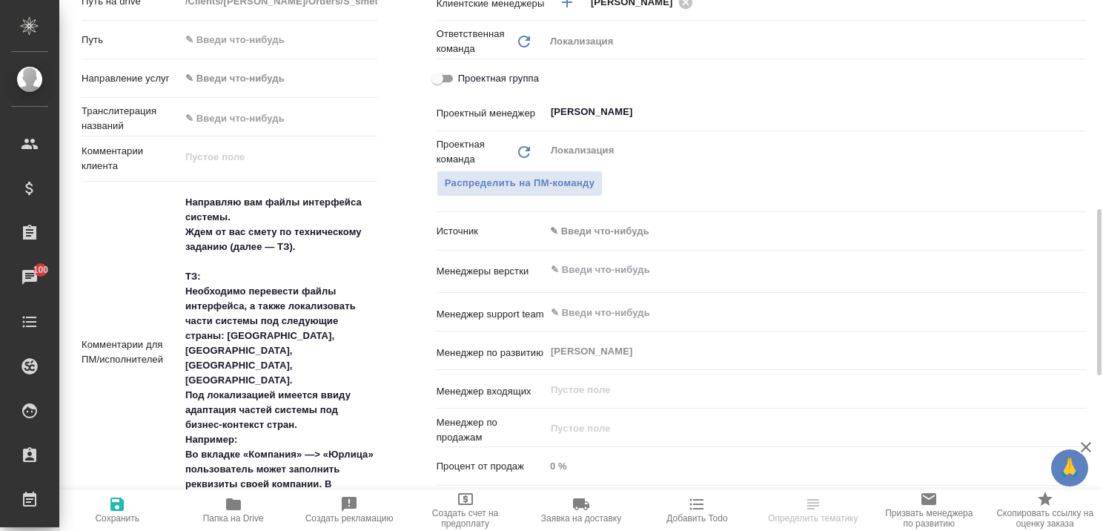
scroll to position [222, 0]
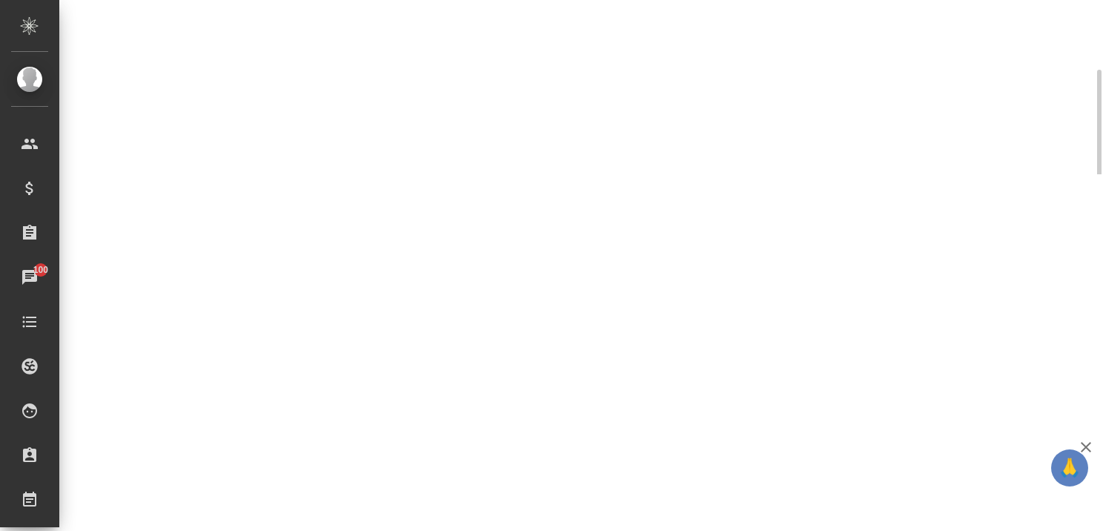
select select "RU"
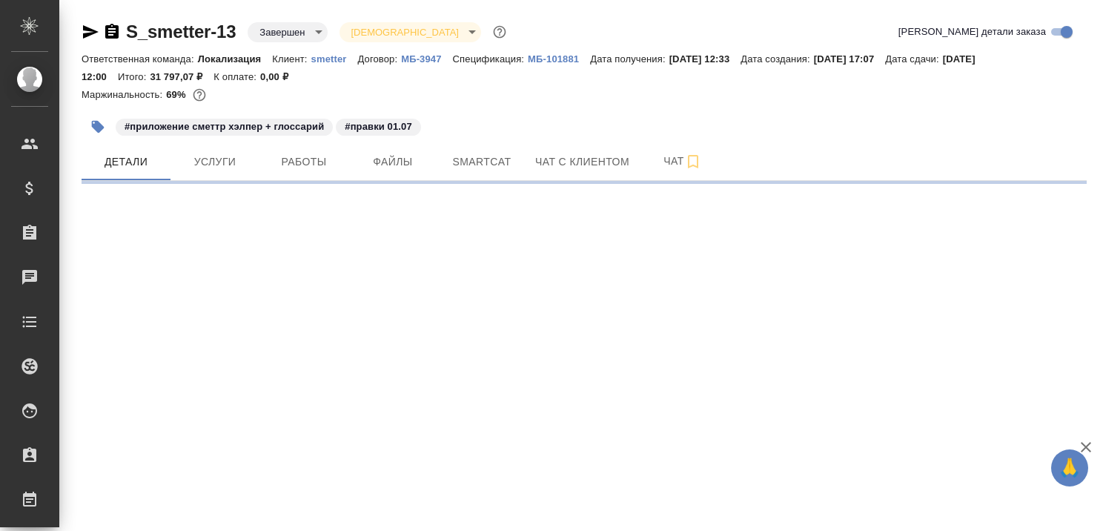
select select "RU"
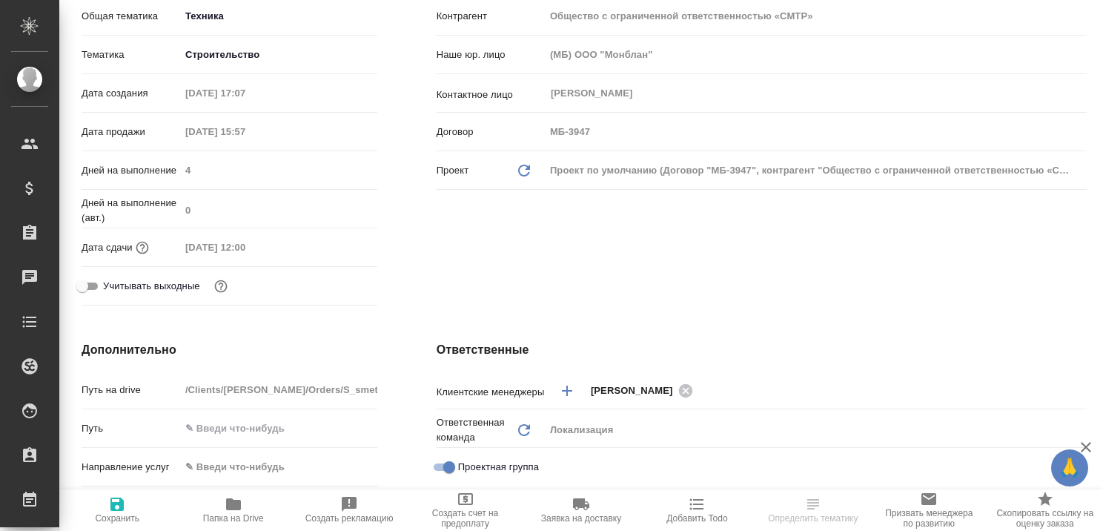
type textarea "x"
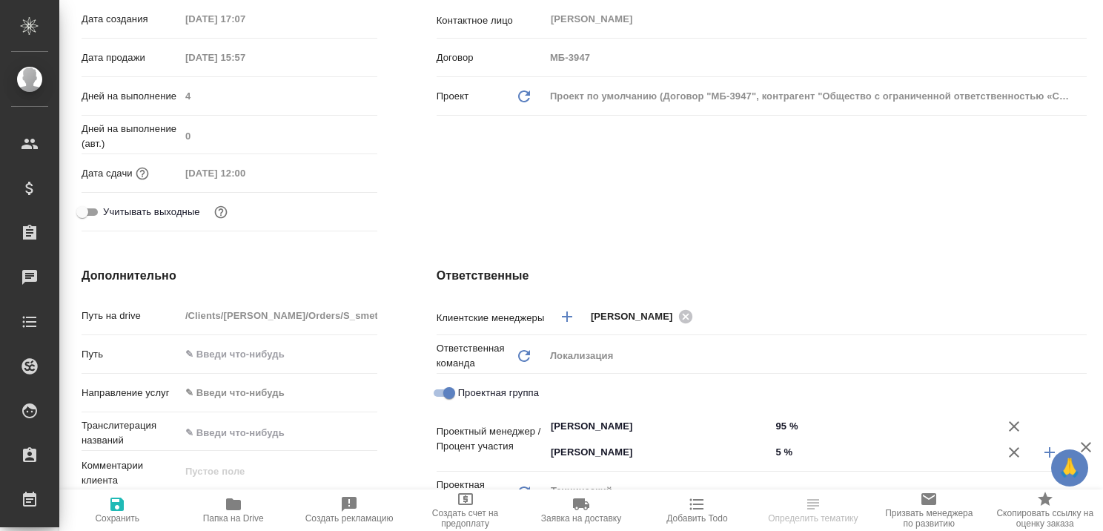
type textarea "x"
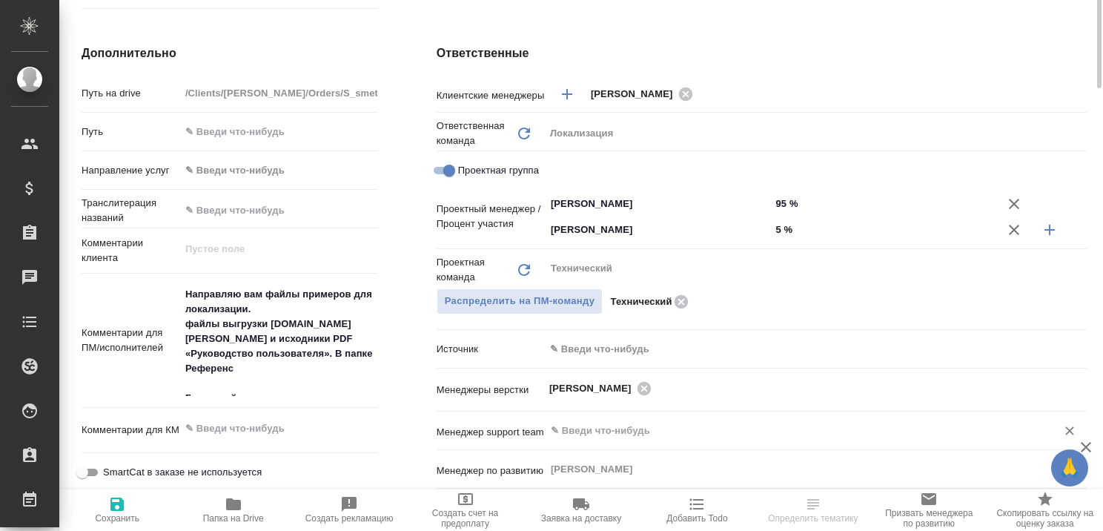
type textarea "x"
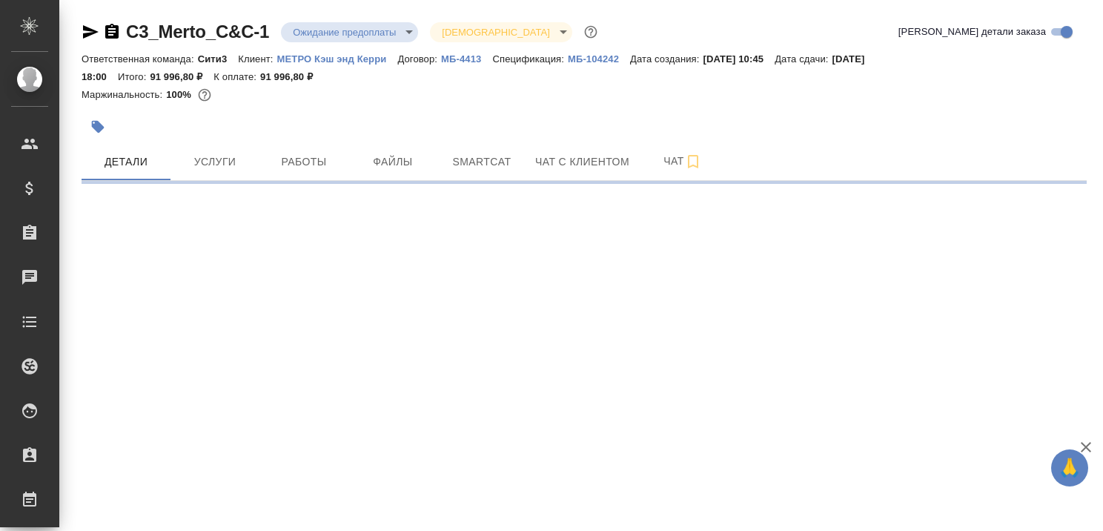
select select "RU"
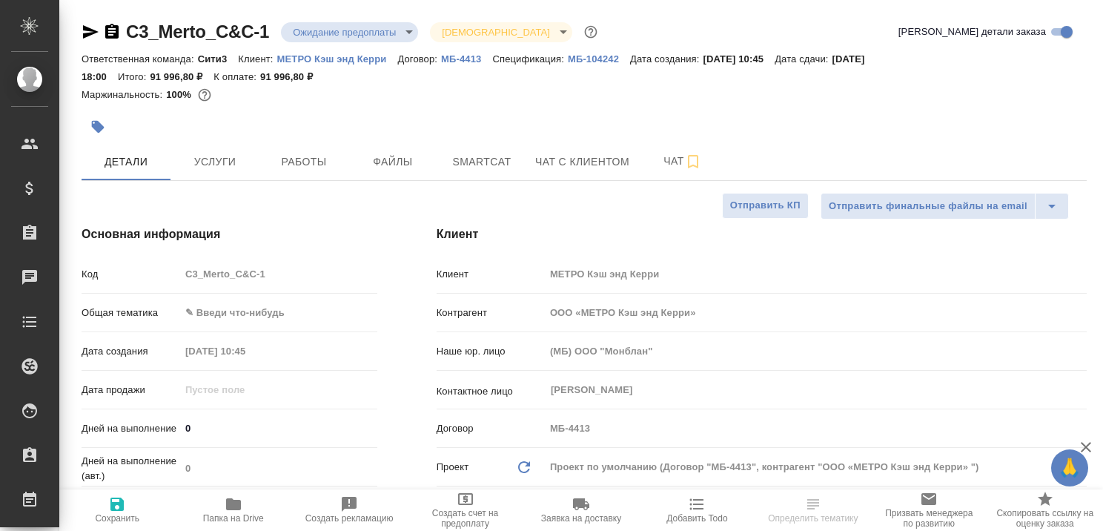
type textarea "x"
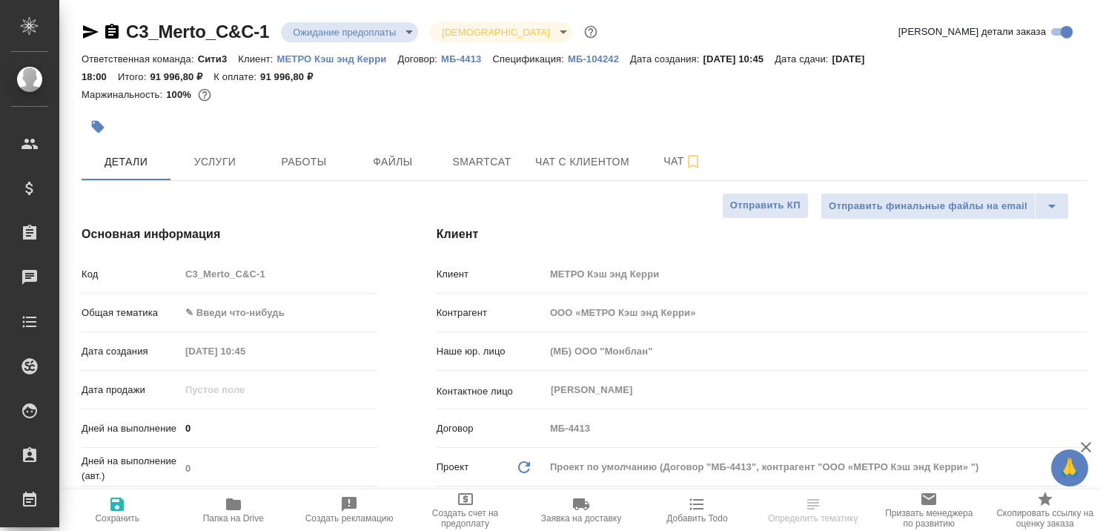
type textarea "x"
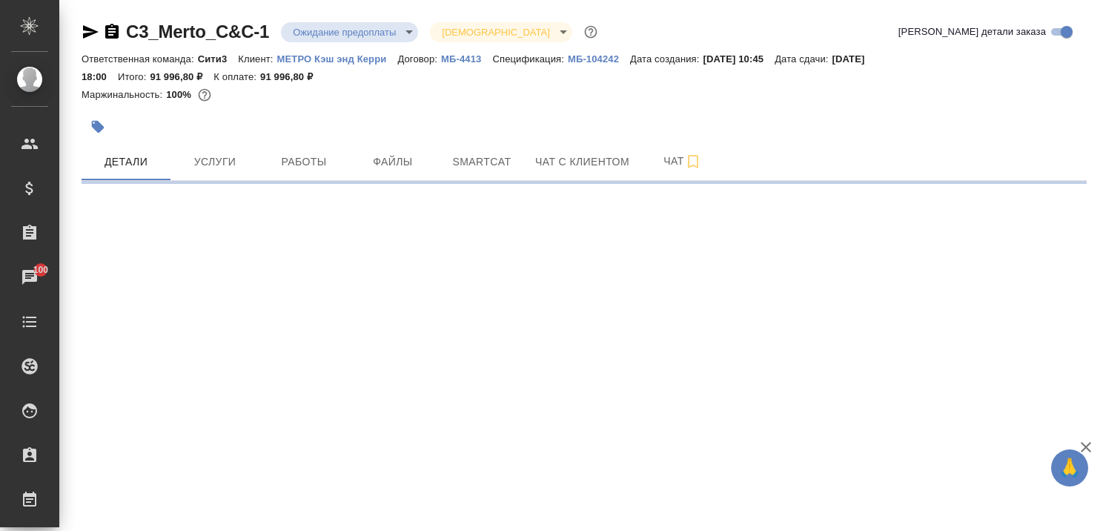
select select "RU"
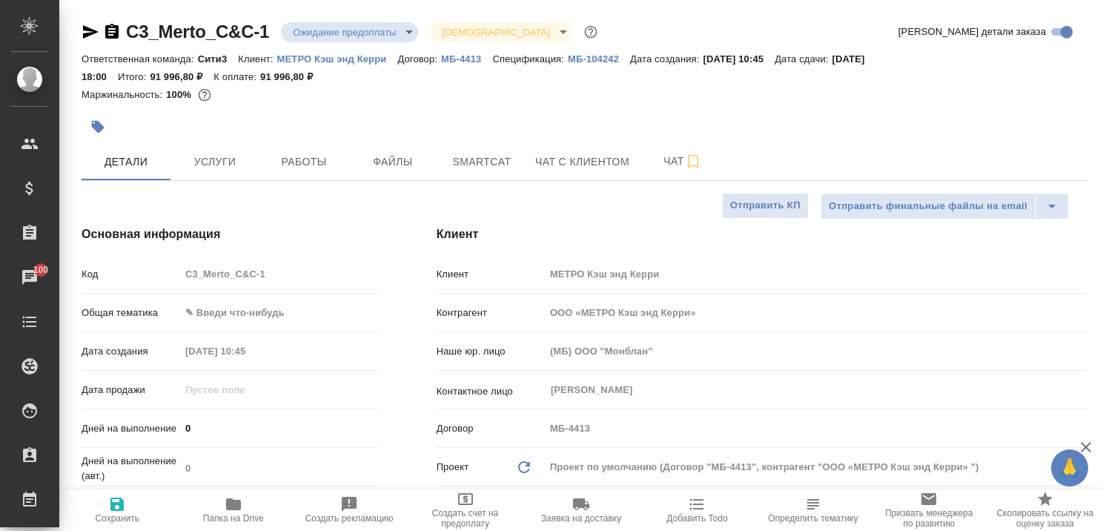
type textarea "x"
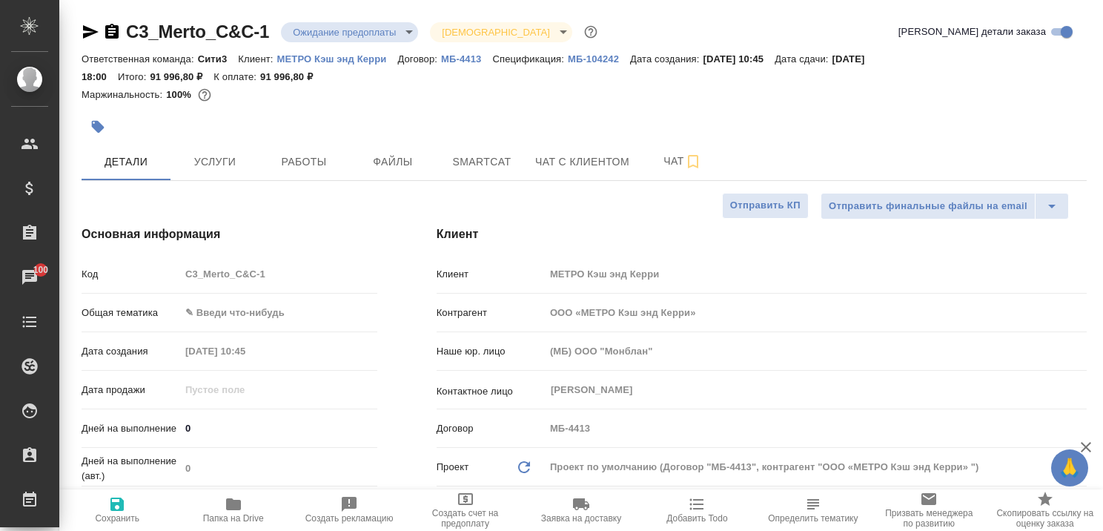
type textarea "x"
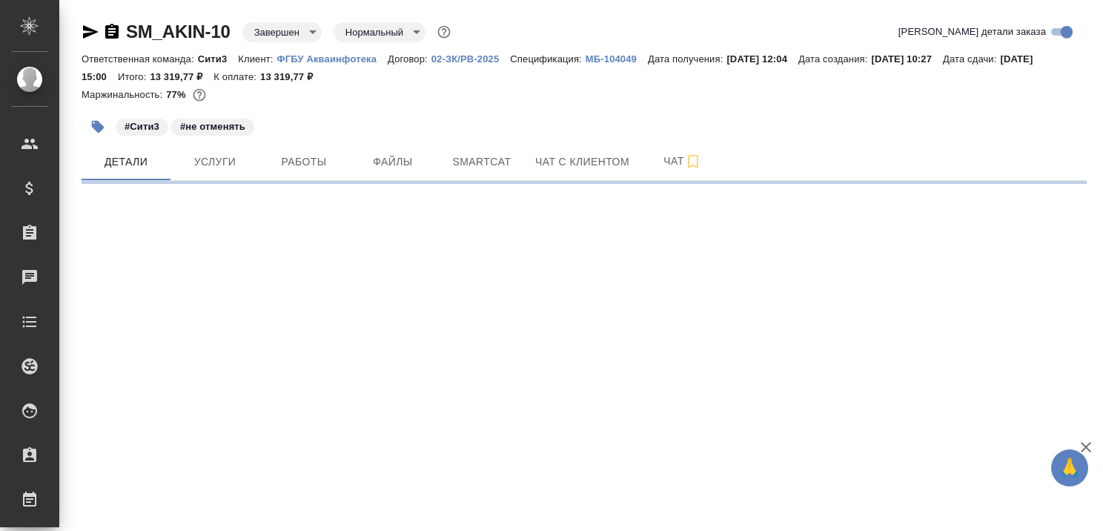
select select "RU"
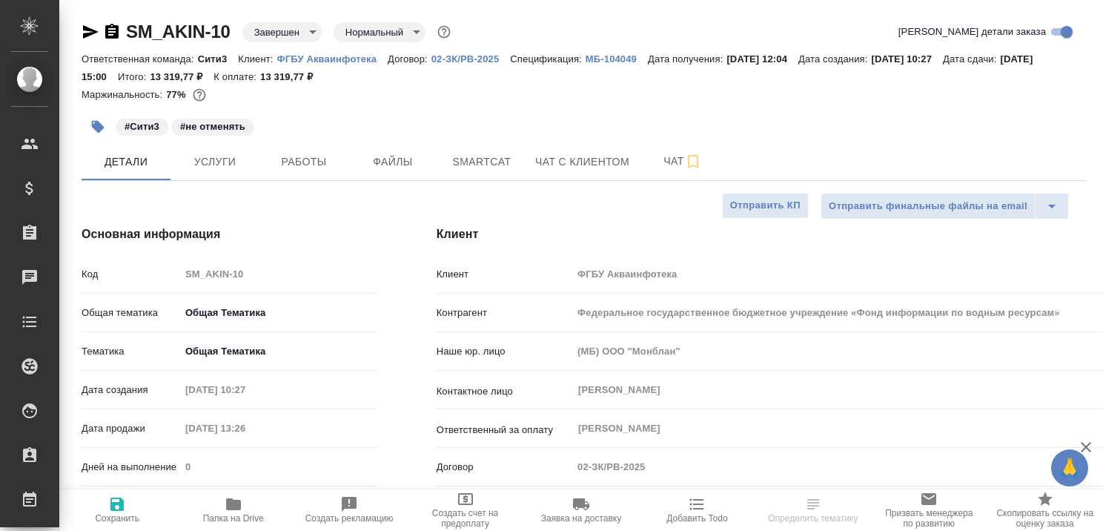
type textarea "x"
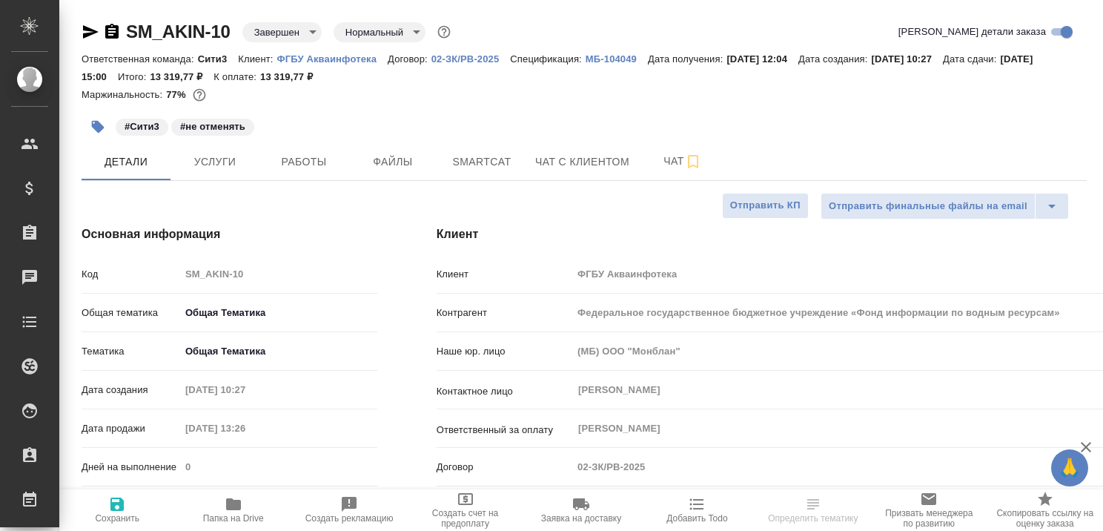
type textarea "x"
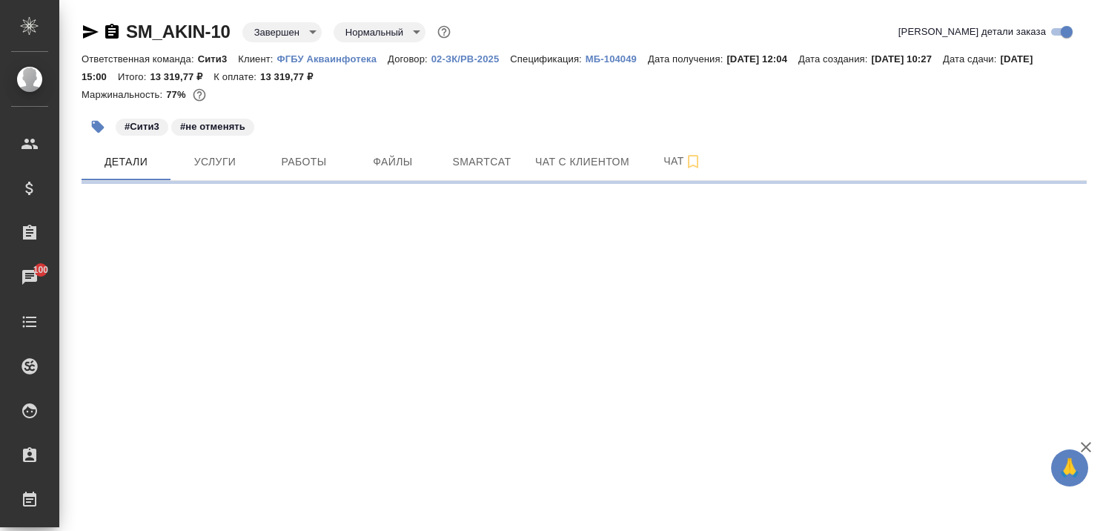
select select "RU"
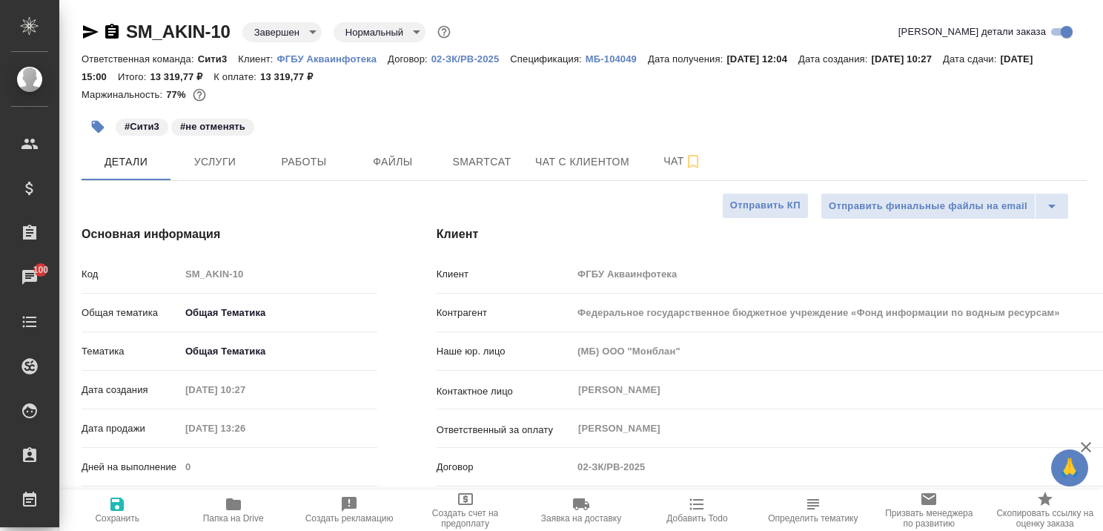
type textarea "x"
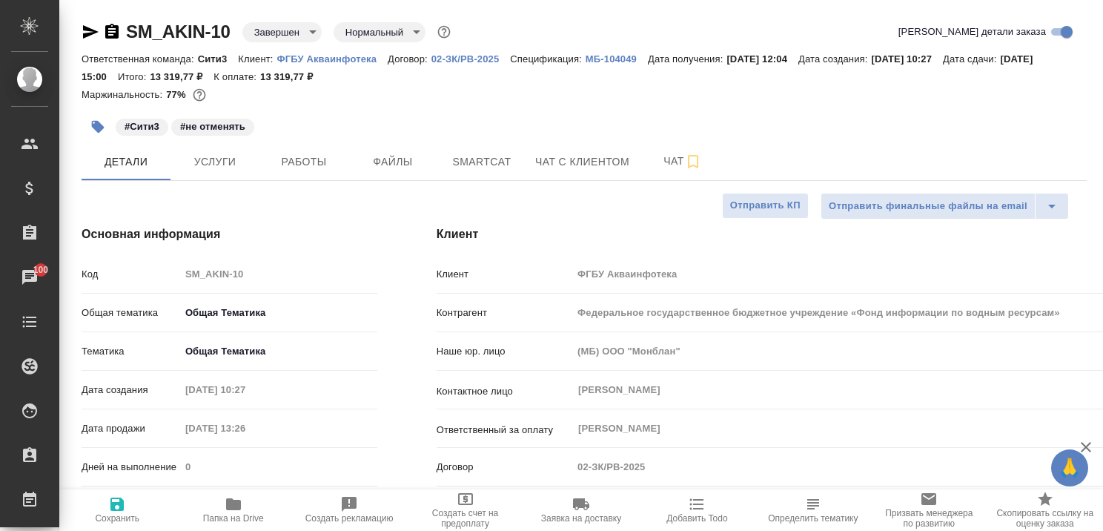
type textarea "x"
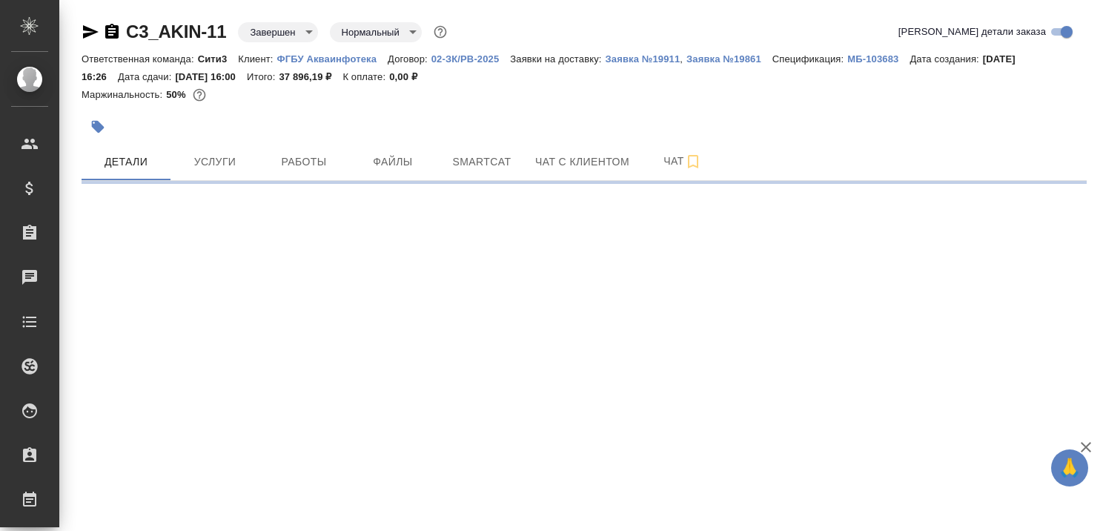
select select "RU"
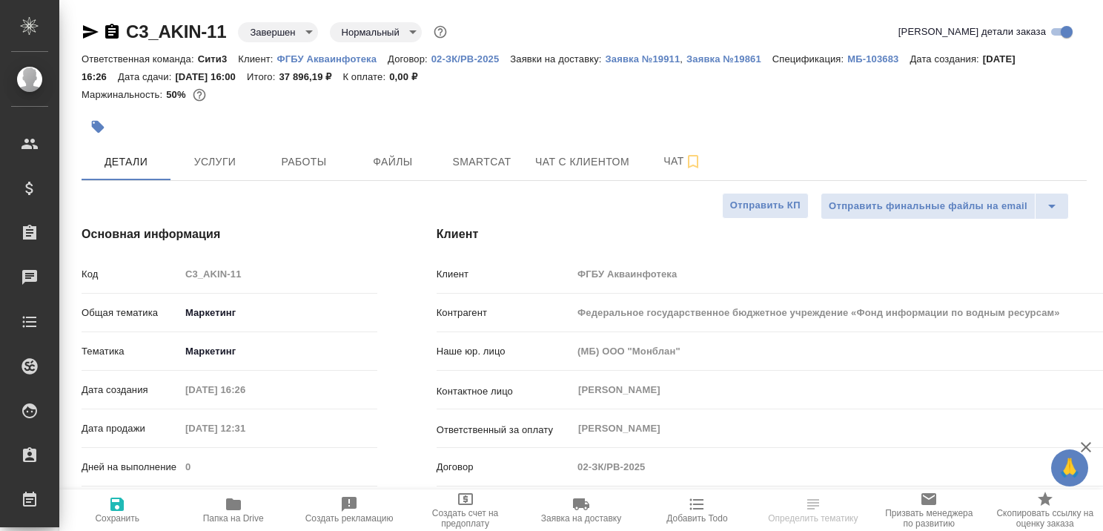
type textarea "x"
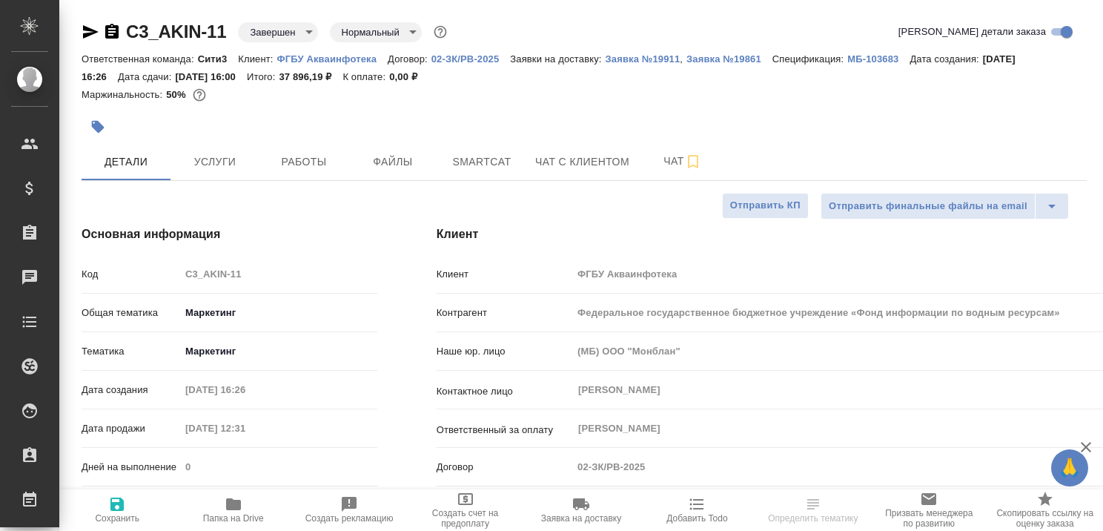
type textarea "x"
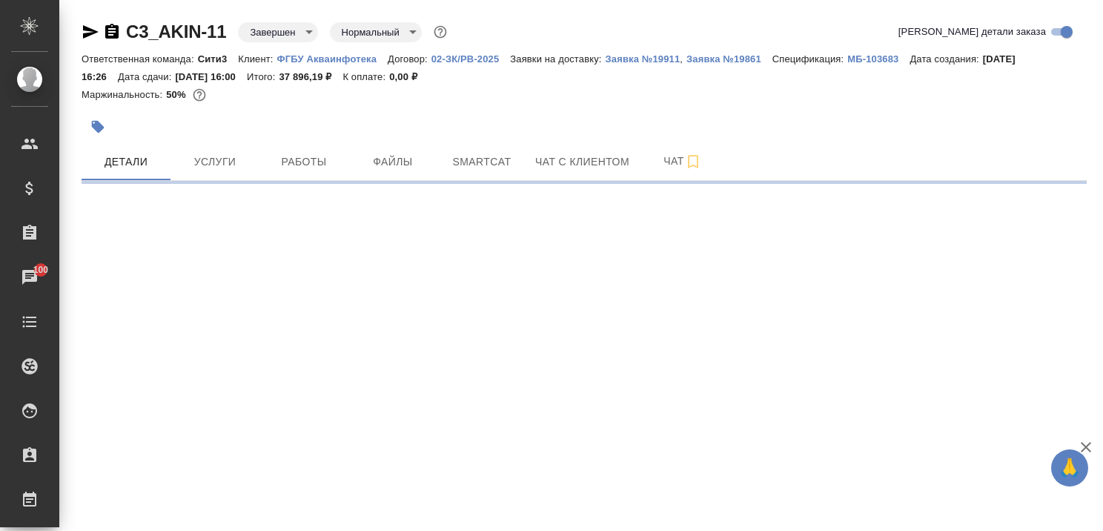
select select "RU"
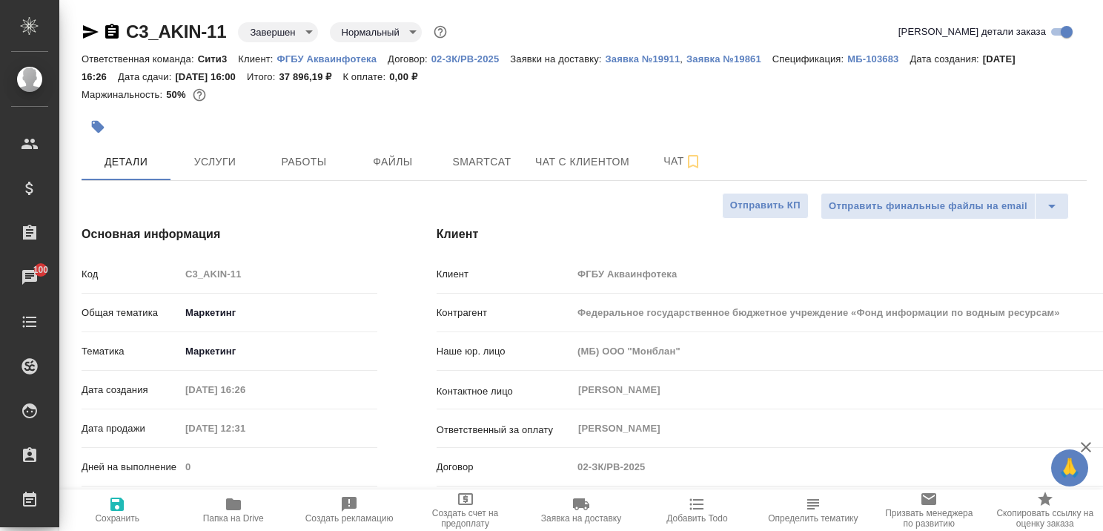
type textarea "x"
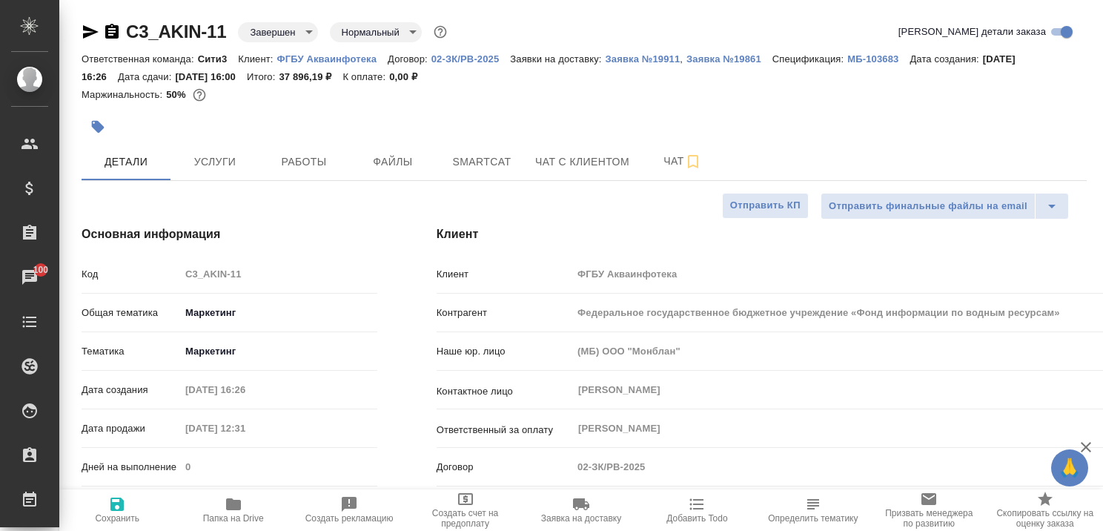
type textarea "x"
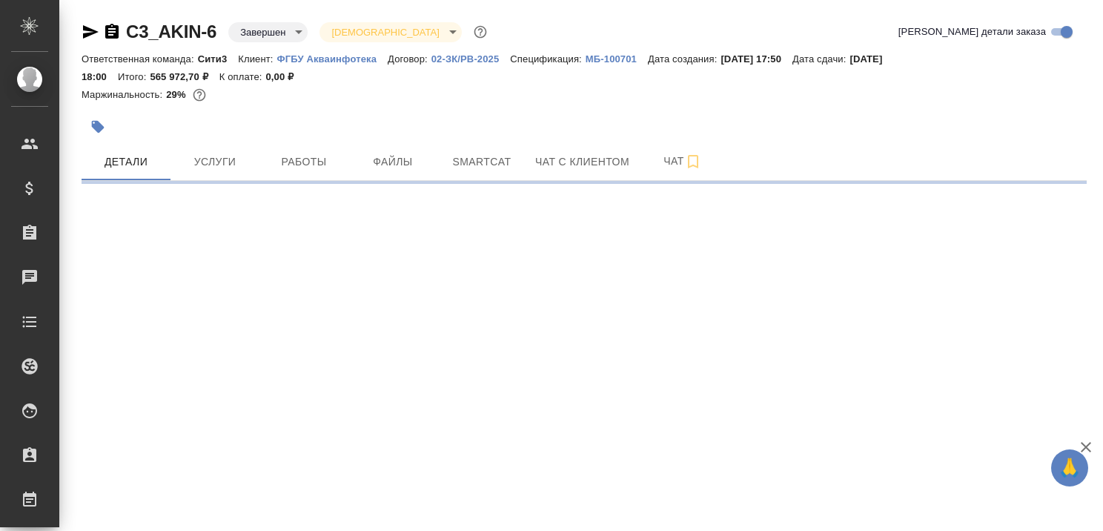
select select "RU"
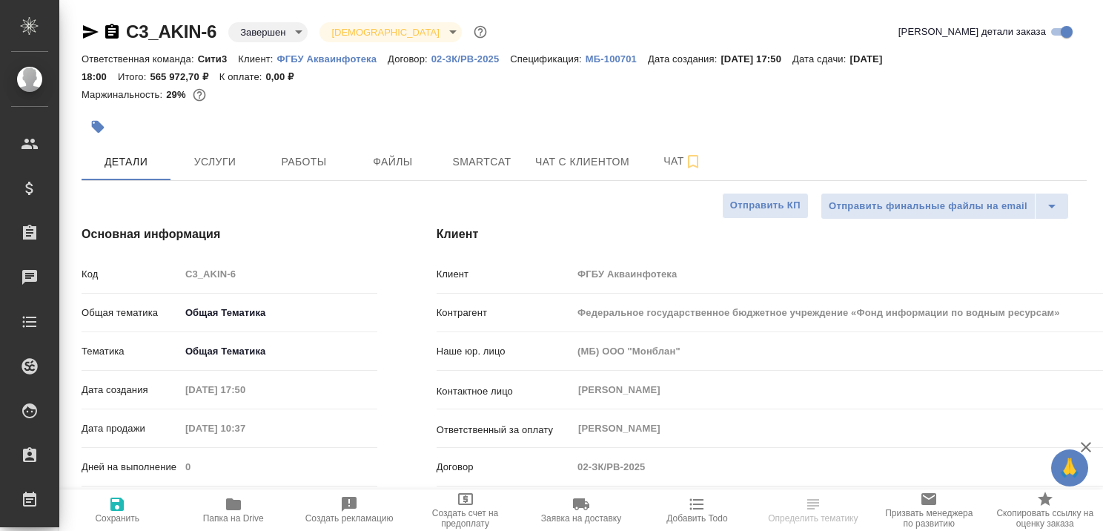
type textarea "x"
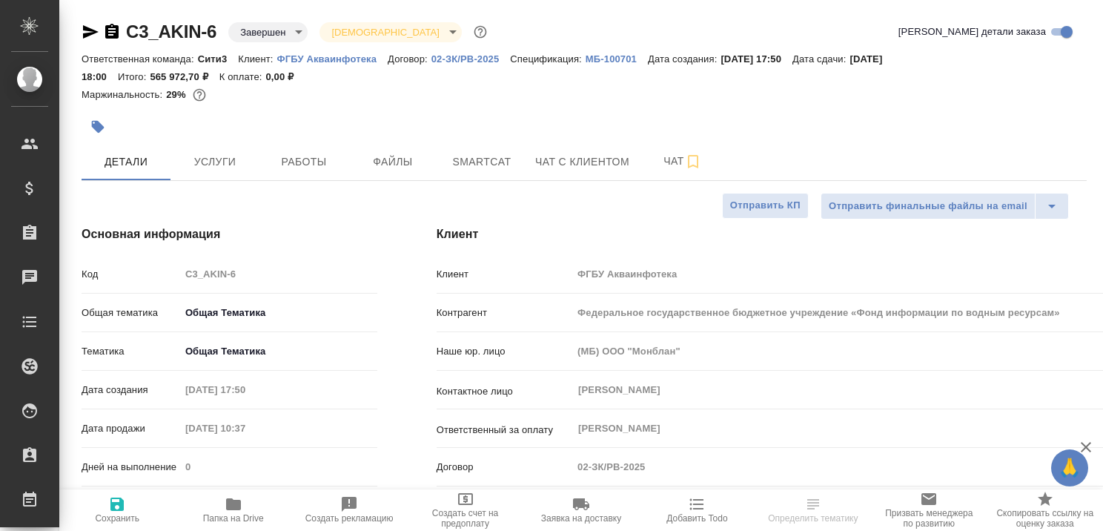
type textarea "x"
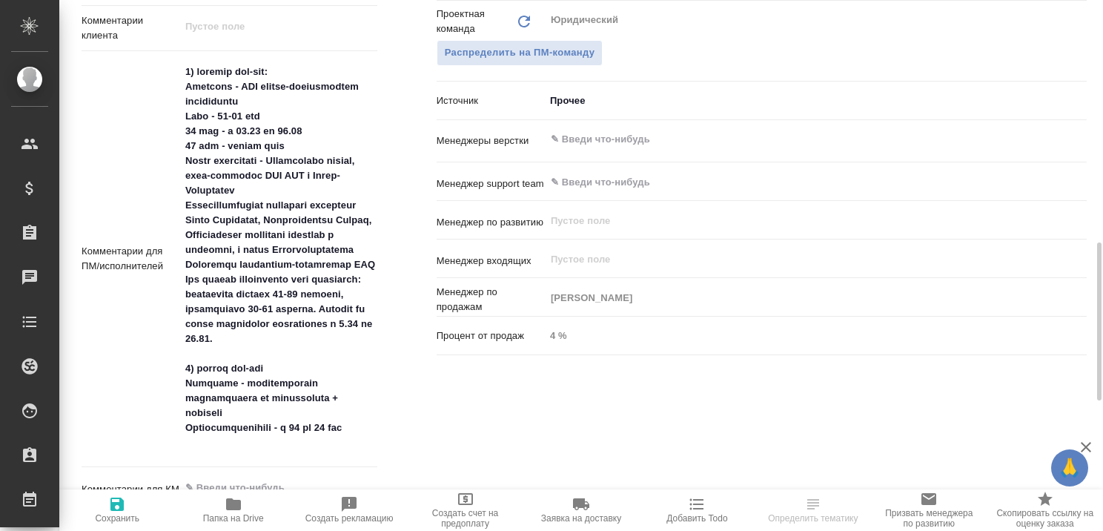
scroll to position [964, 0]
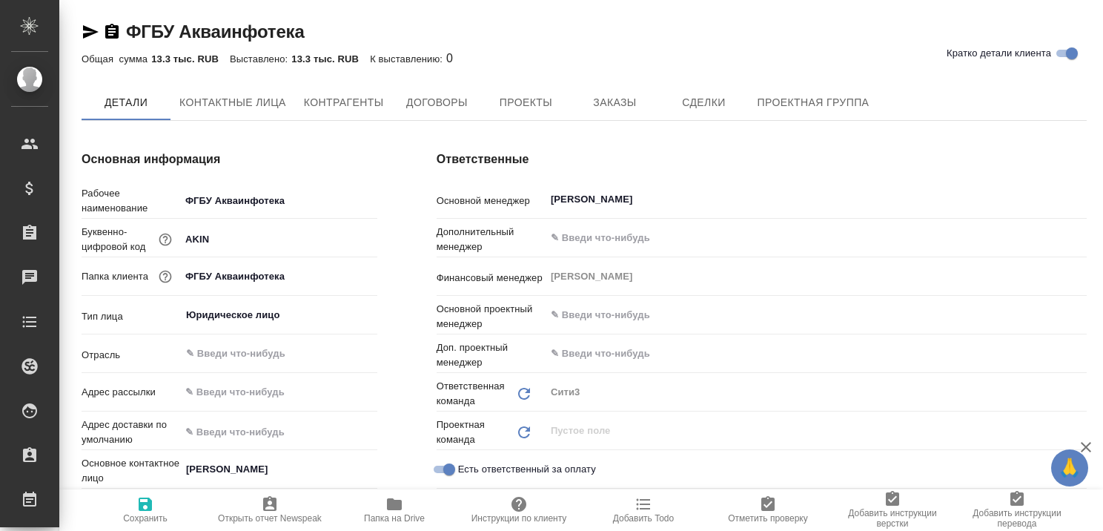
type textarea "x"
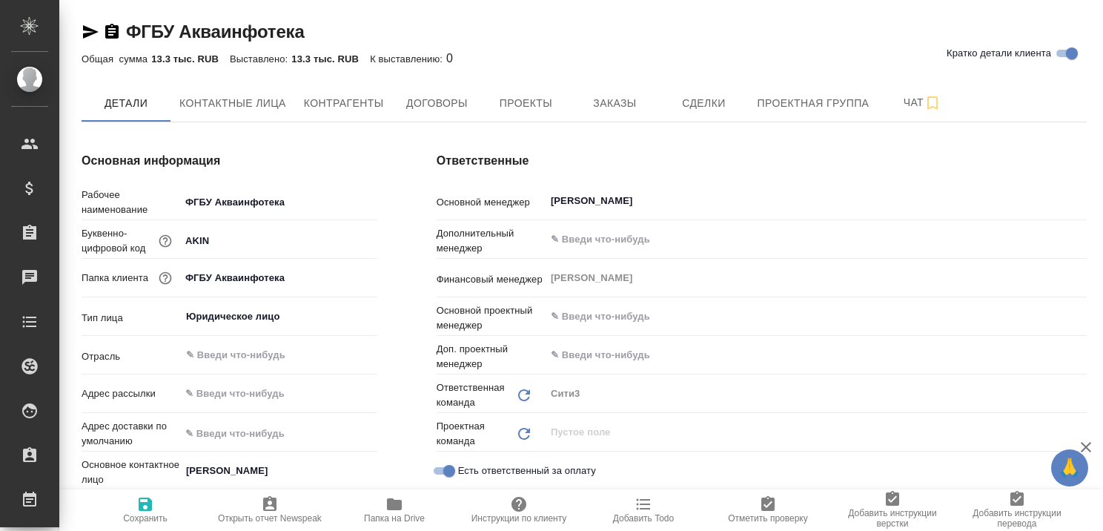
type textarea "x"
click at [516, 105] on span "Проекты" at bounding box center [525, 103] width 71 height 19
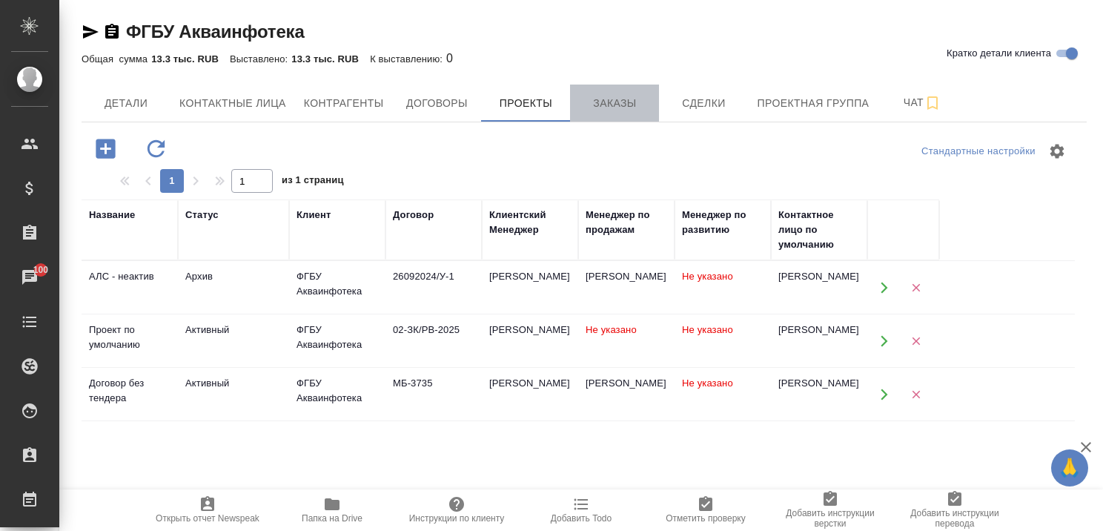
click at [609, 102] on span "Заказы" at bounding box center [614, 103] width 71 height 19
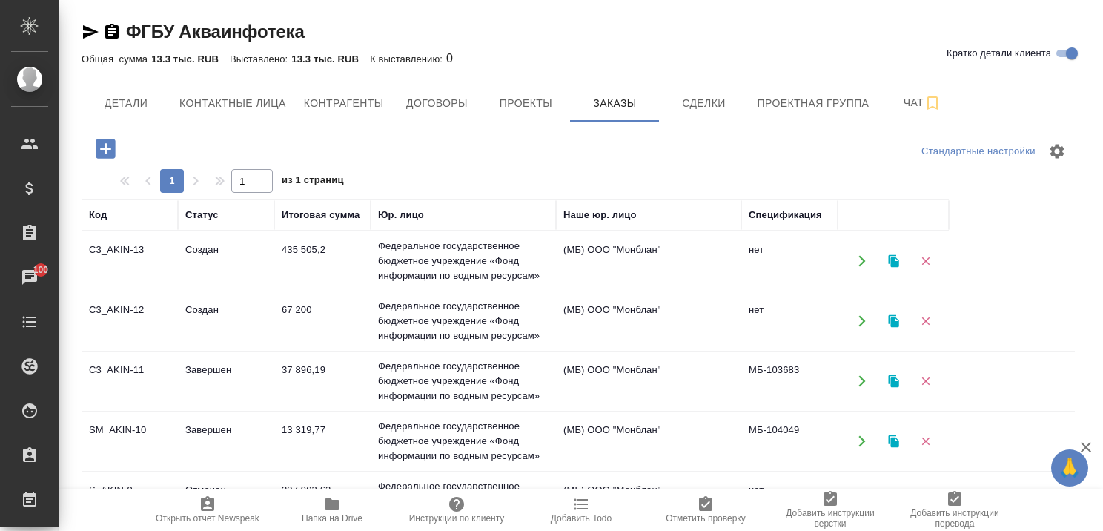
click at [200, 247] on td "Создан" at bounding box center [226, 261] width 96 height 52
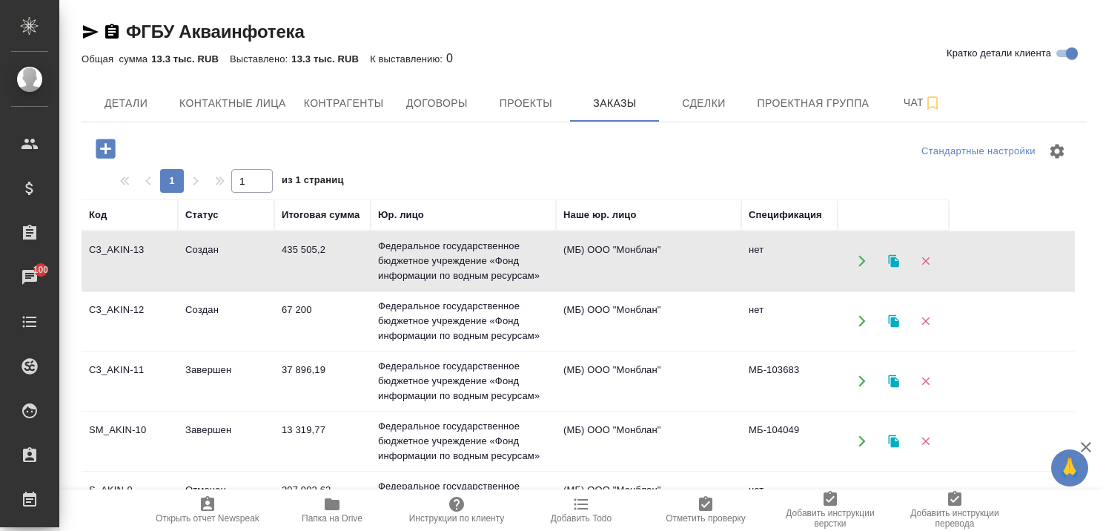
click at [200, 247] on td "Создан" at bounding box center [226, 261] width 96 height 52
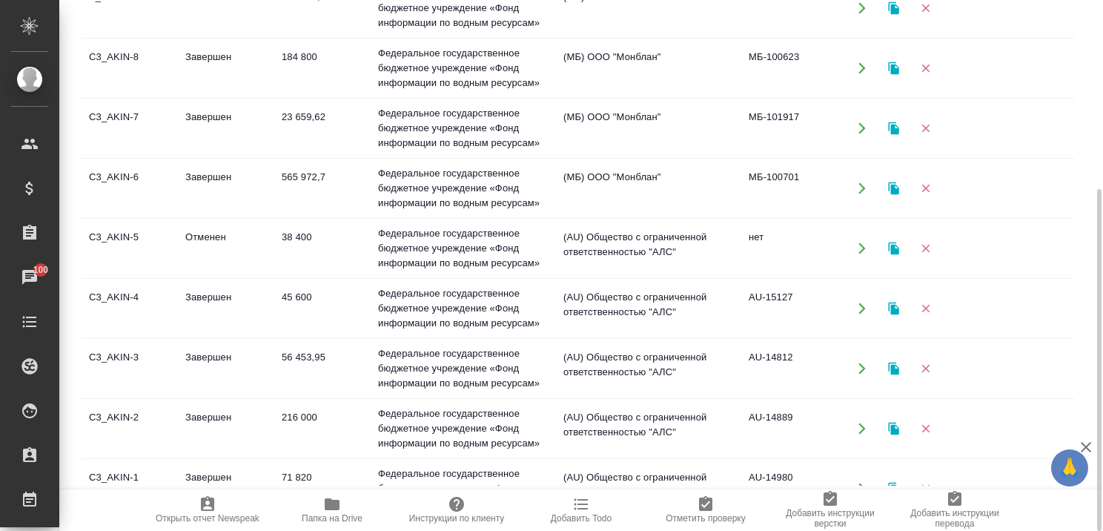
scroll to position [231, 0]
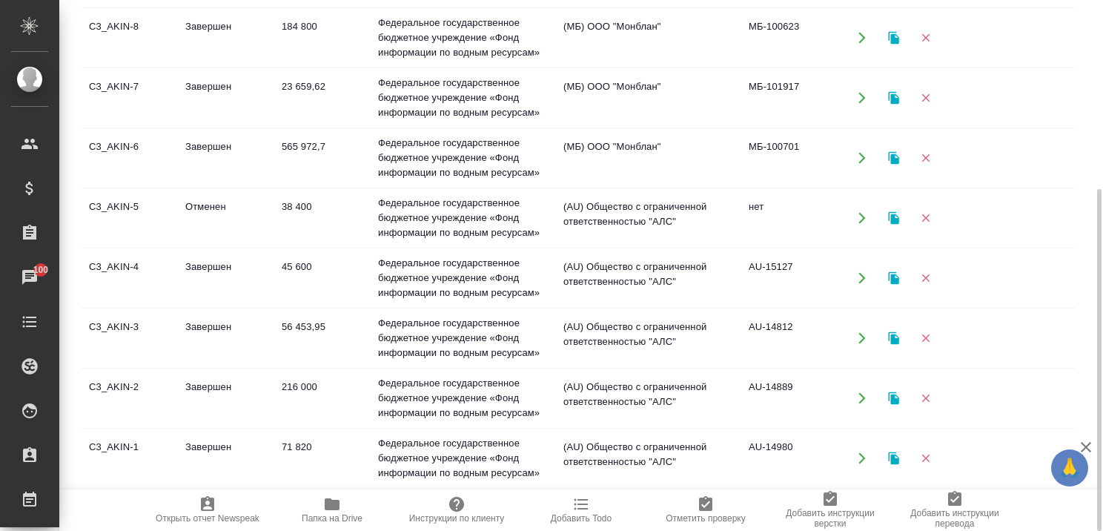
click at [207, 442] on td "Завершен" at bounding box center [226, 458] width 96 height 52
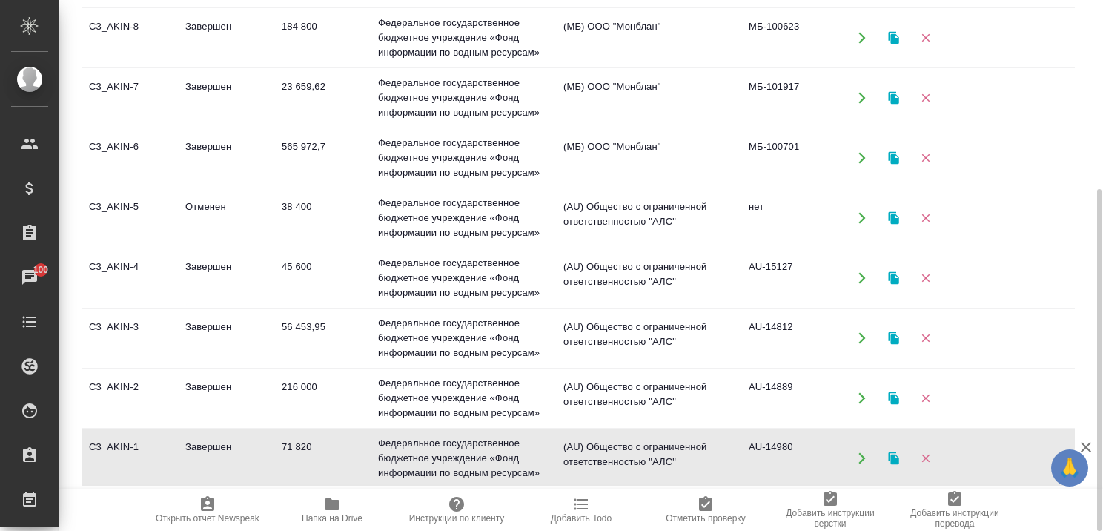
click at [207, 442] on td "Завершен" at bounding box center [226, 458] width 96 height 52
click at [1088, 443] on icon "button" at bounding box center [1086, 447] width 18 height 18
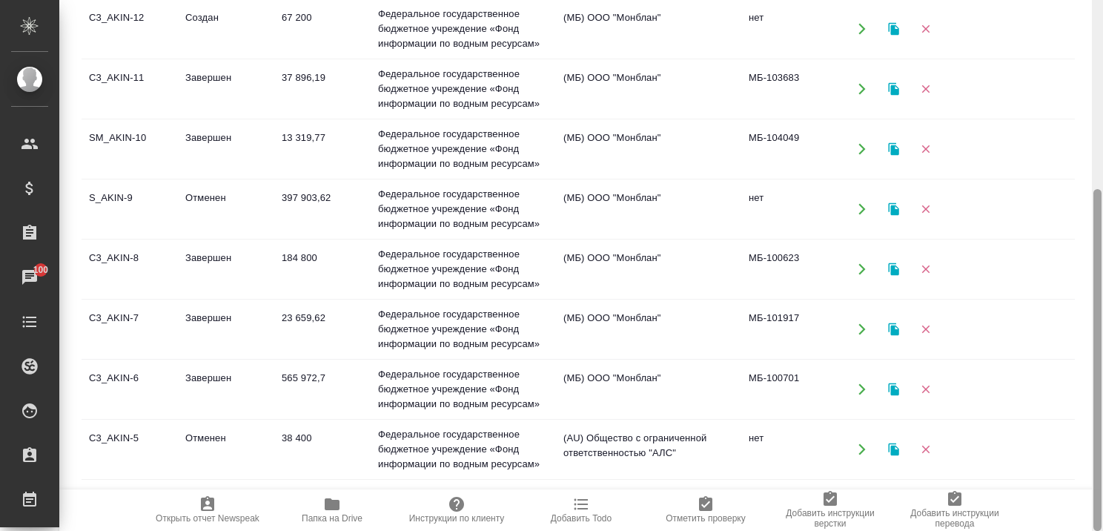
scroll to position [0, 0]
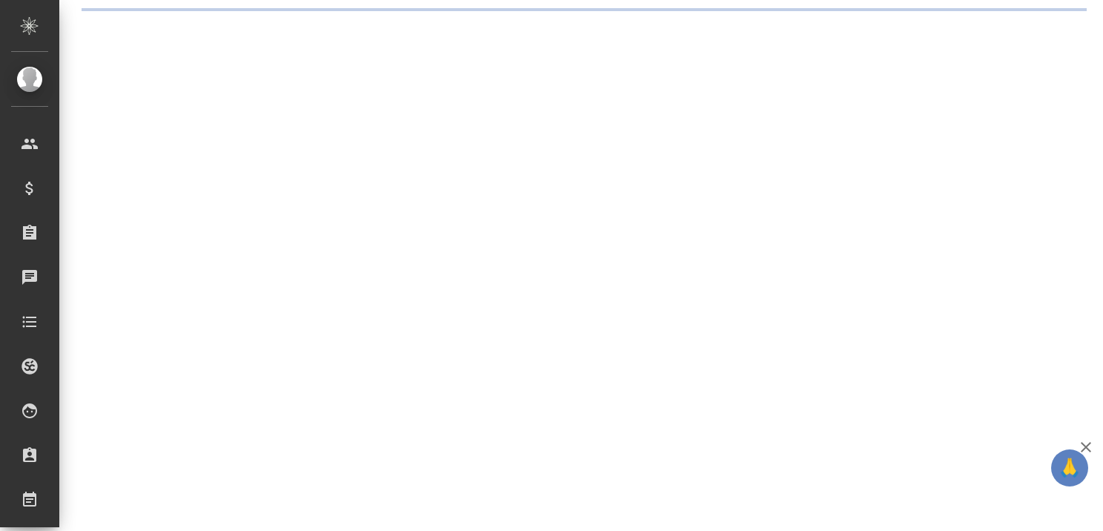
select select "RU"
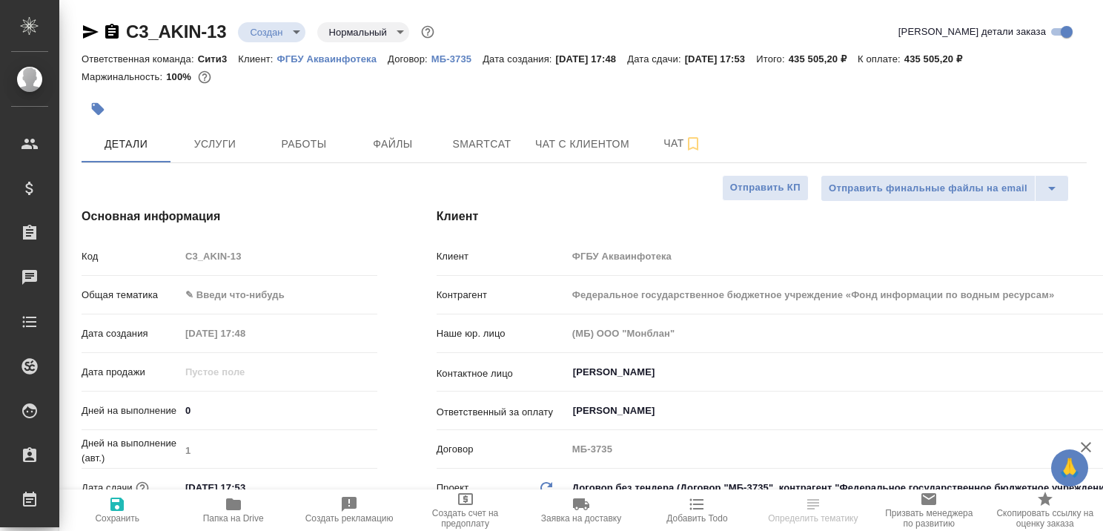
type textarea "x"
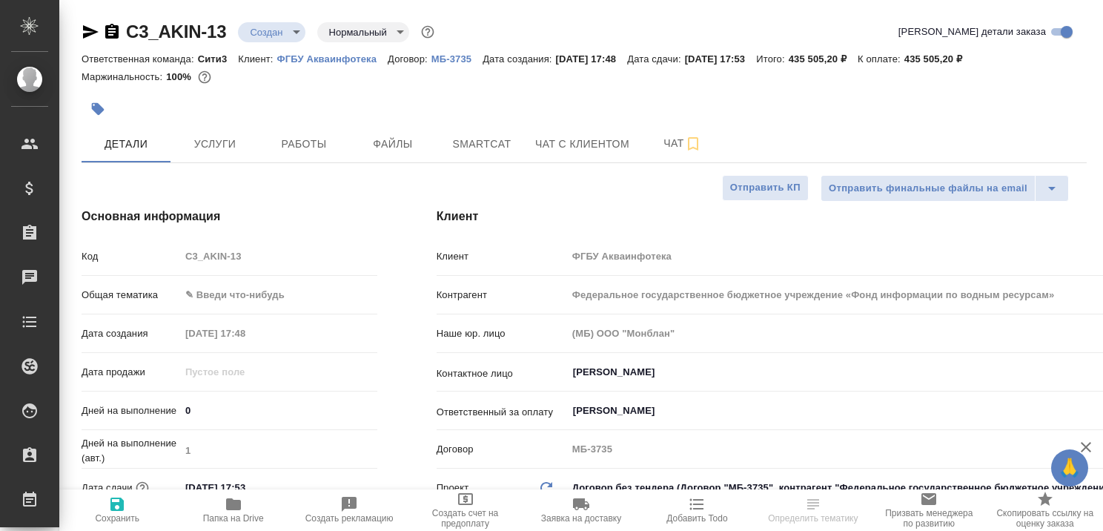
type textarea "x"
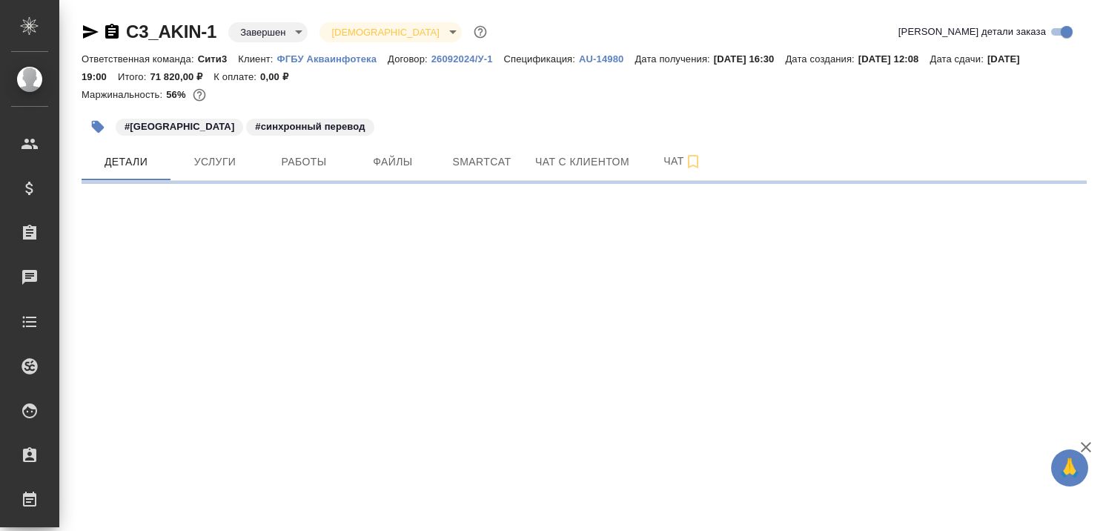
select select "RU"
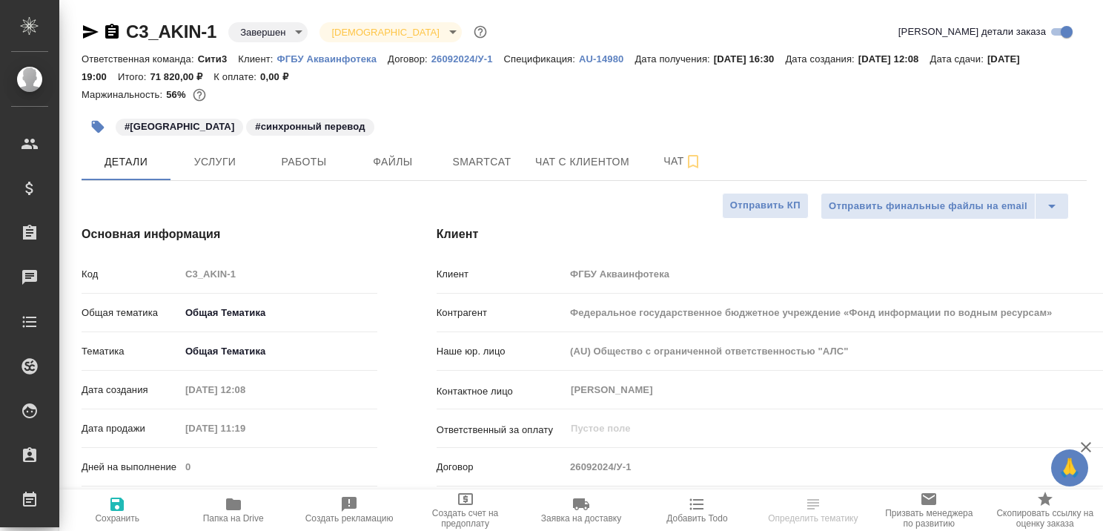
type textarea "x"
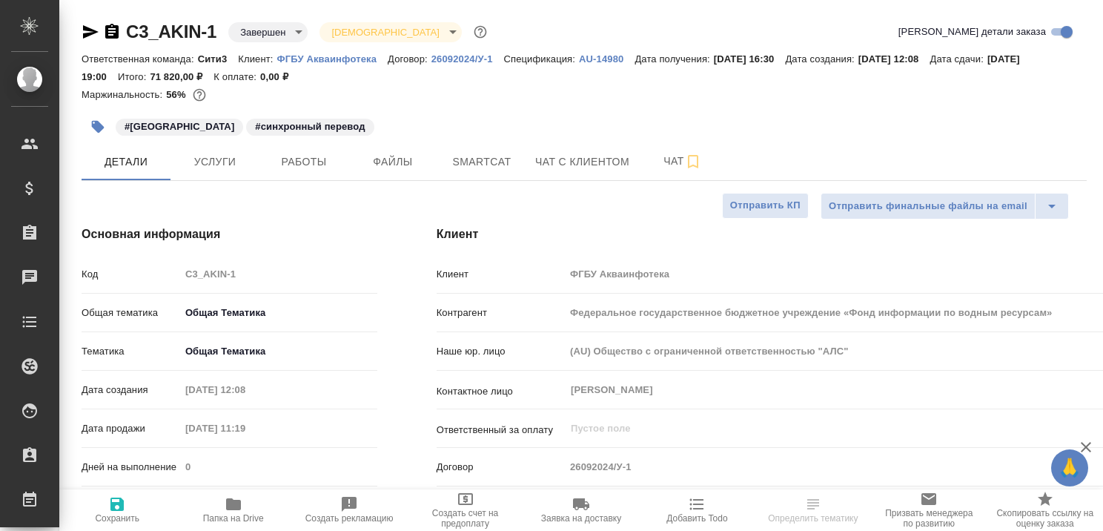
type textarea "x"
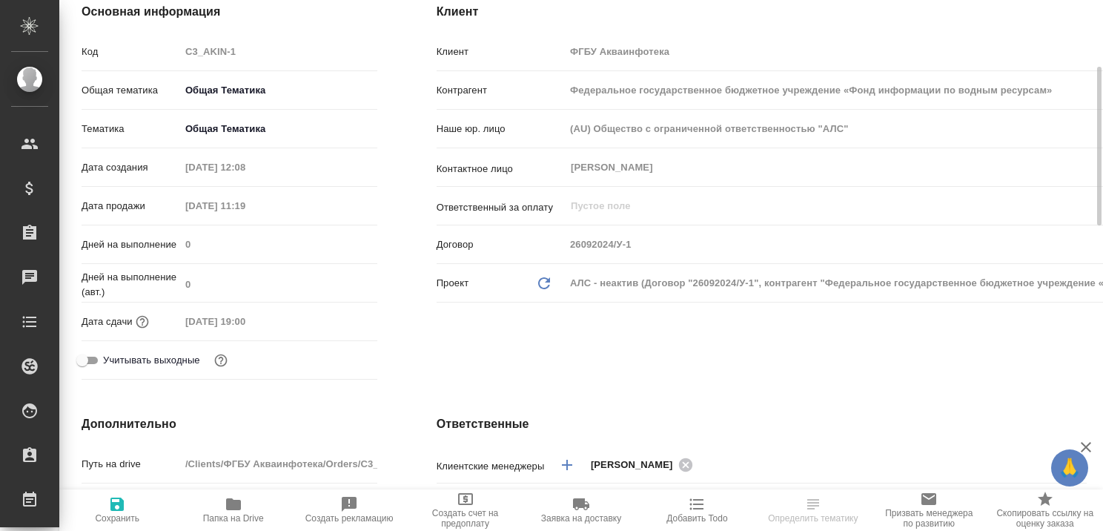
type textarea "x"
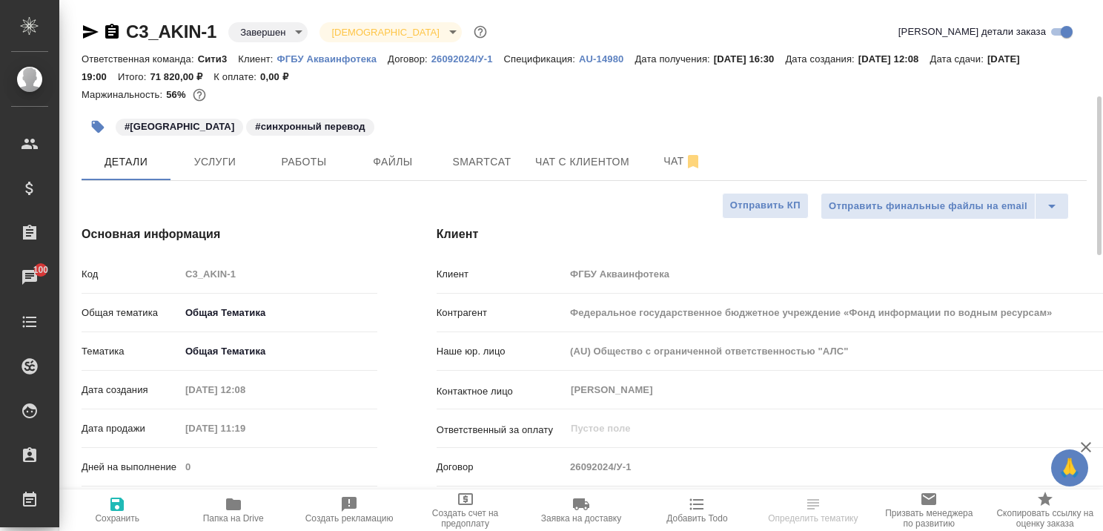
scroll to position [74, 0]
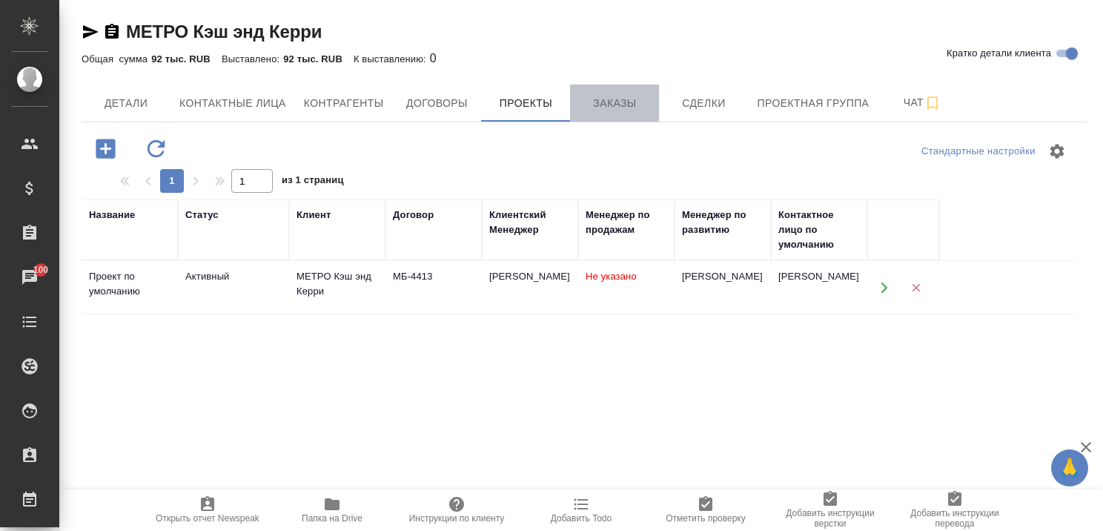
click at [619, 105] on span "Заказы" at bounding box center [614, 103] width 71 height 19
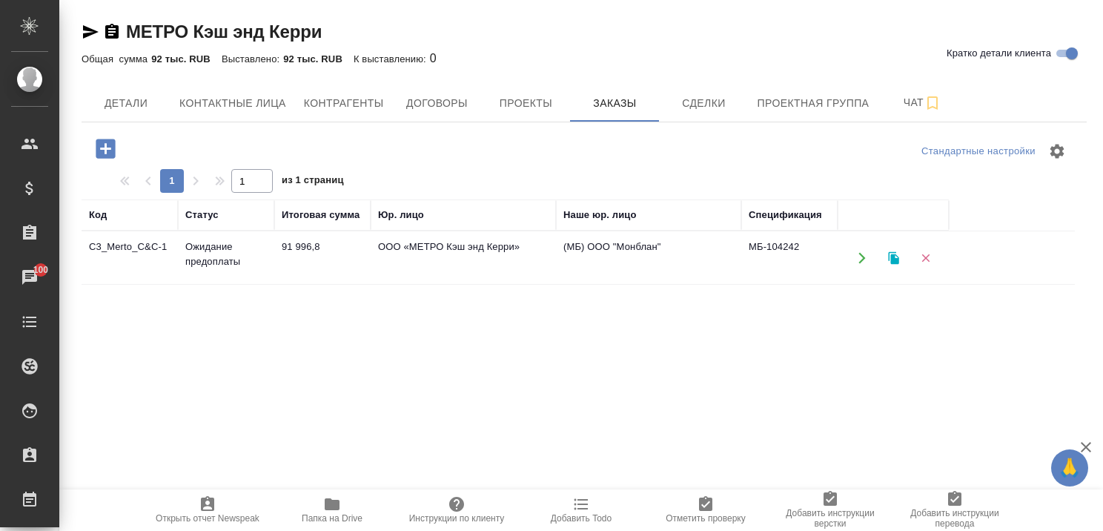
click at [227, 249] on td "Ожидание предоплаты" at bounding box center [226, 258] width 96 height 52
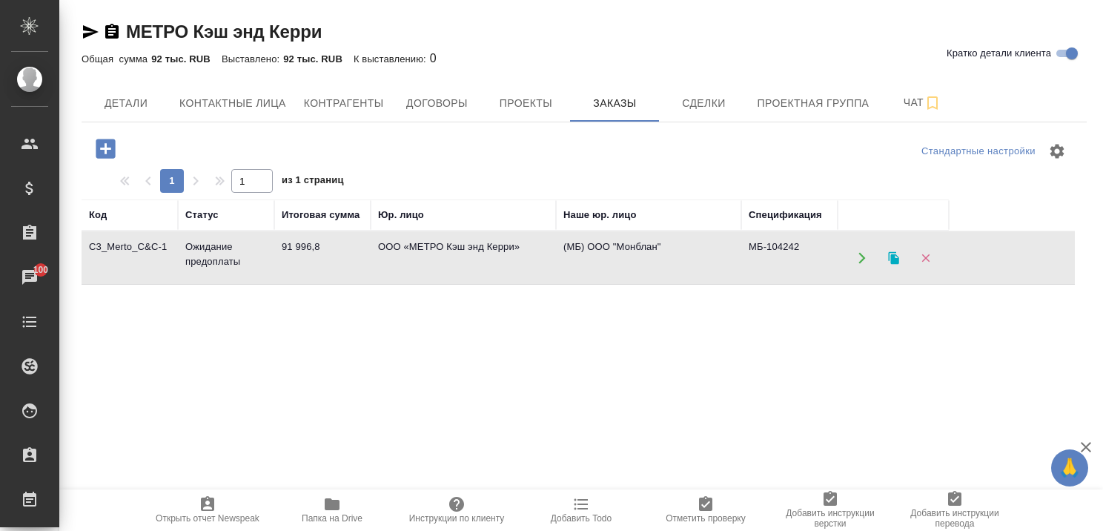
click at [227, 249] on td "Ожидание предоплаты" at bounding box center [226, 258] width 96 height 52
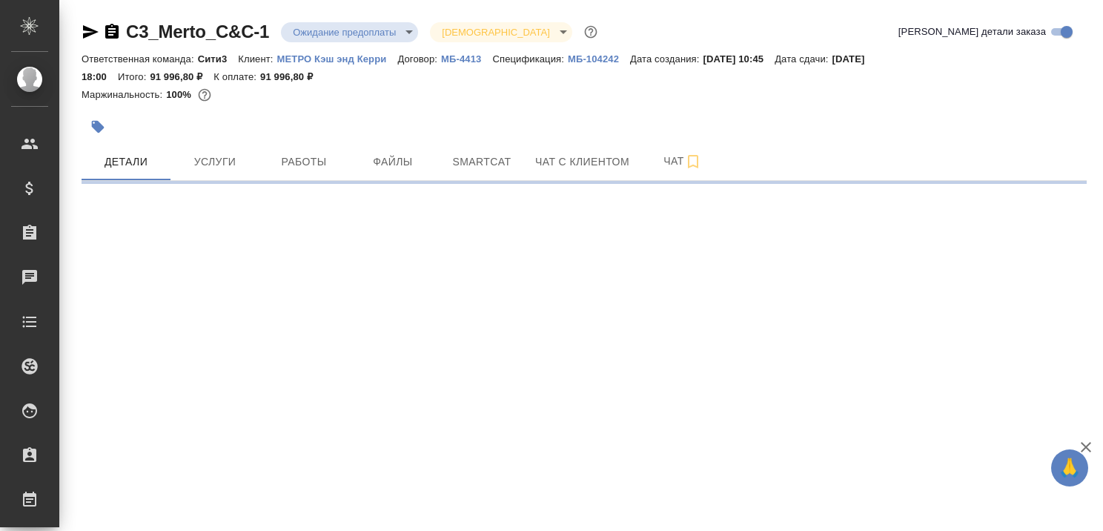
select select "RU"
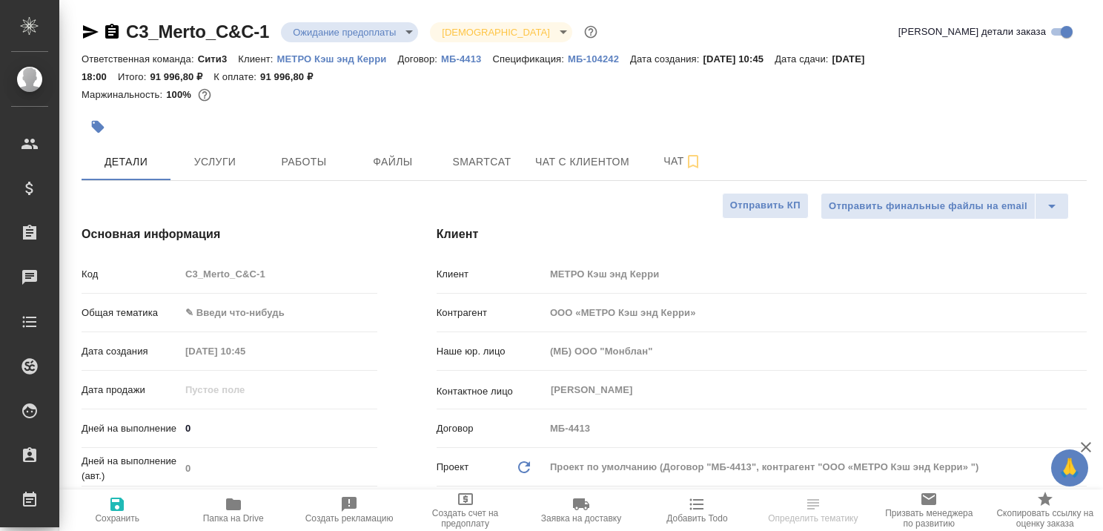
type textarea "x"
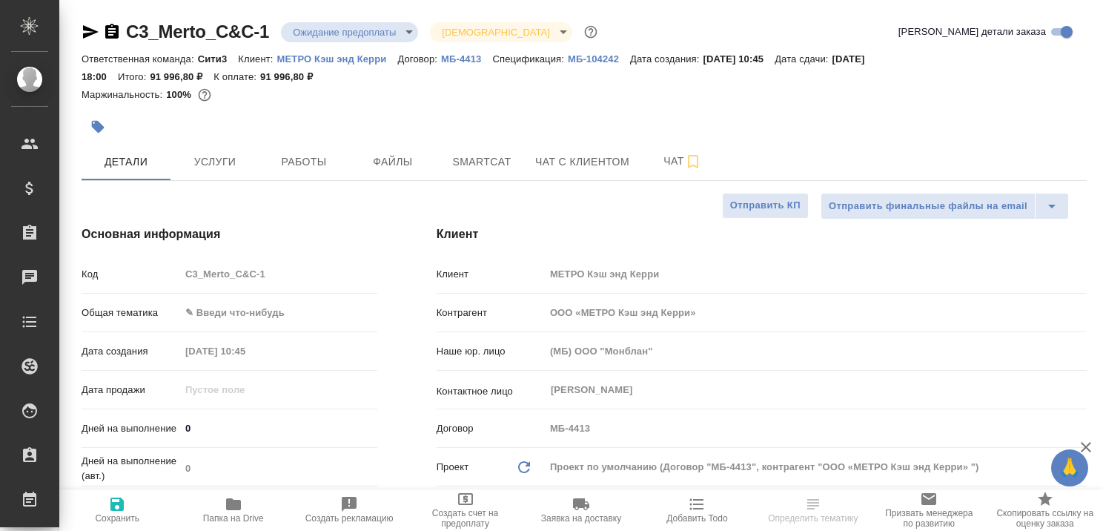
type textarea "x"
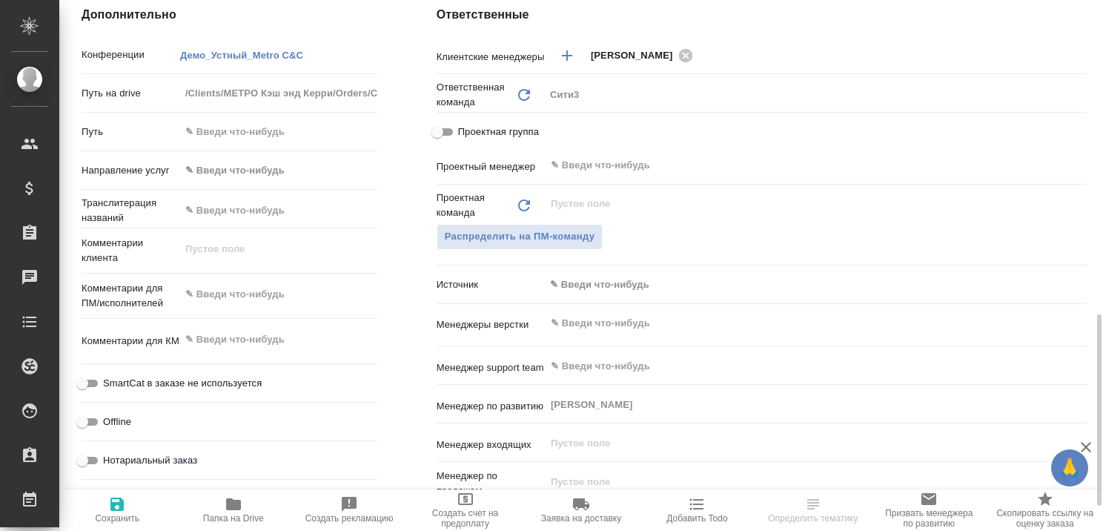
scroll to position [741, 0]
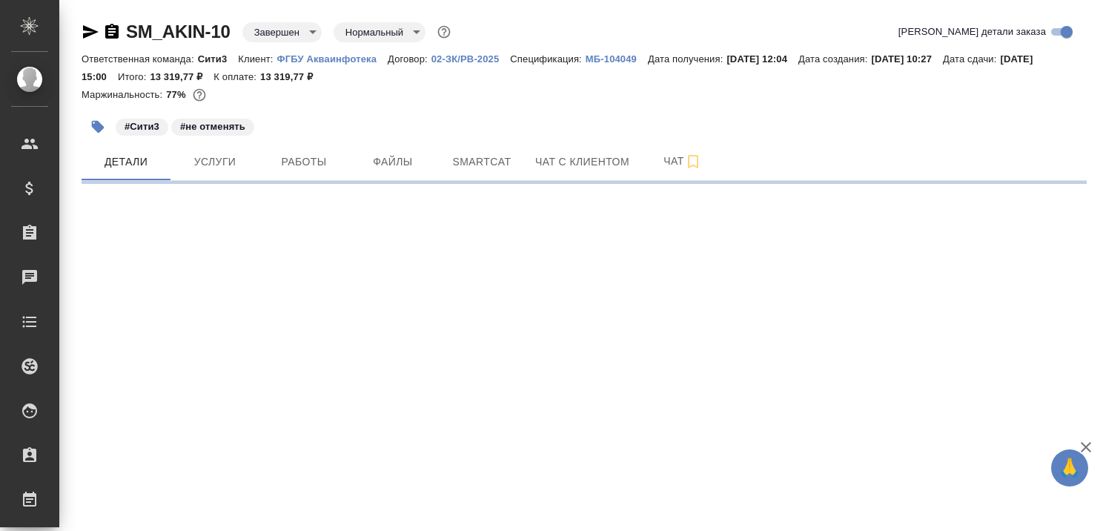
select select "RU"
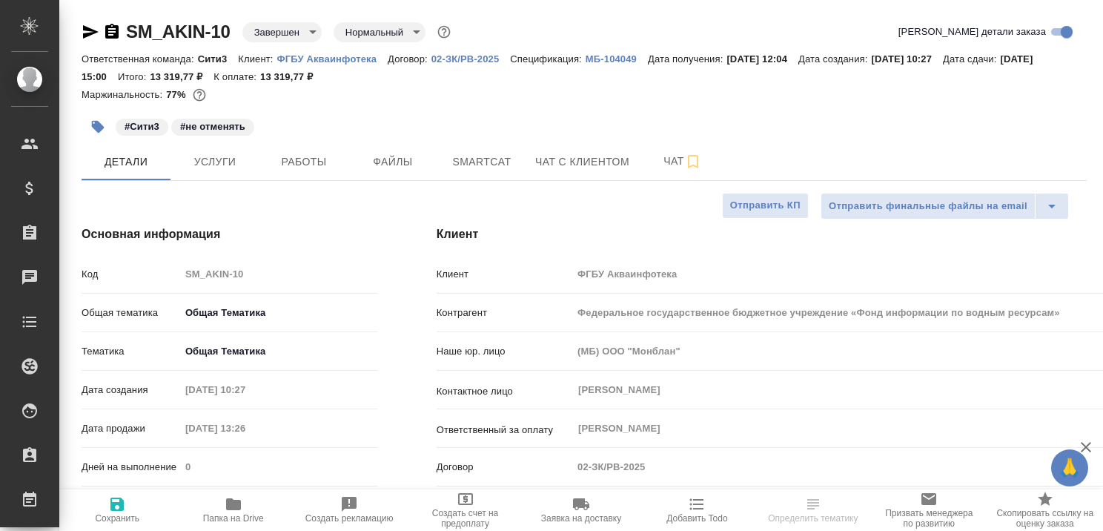
type textarea "x"
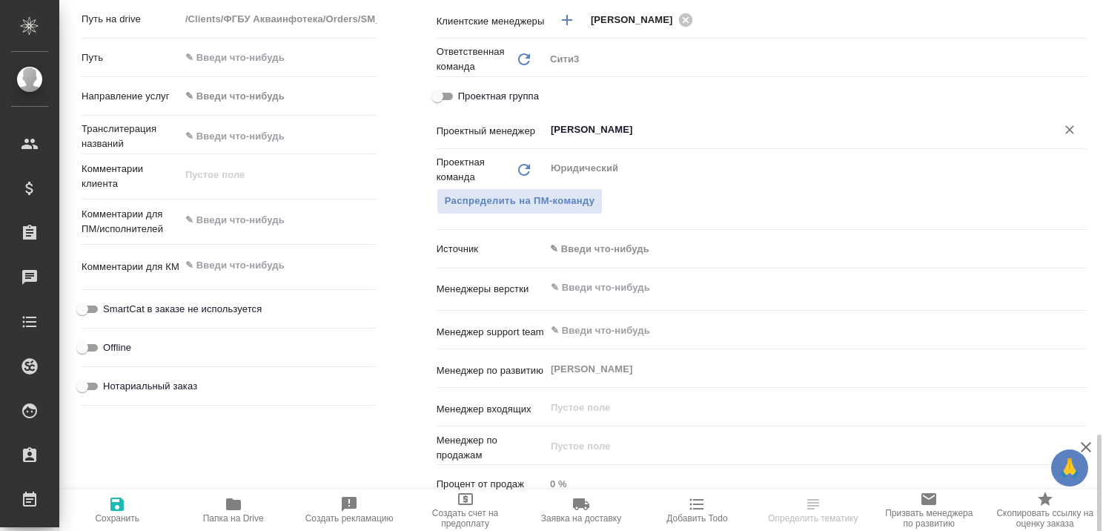
scroll to position [815, 0]
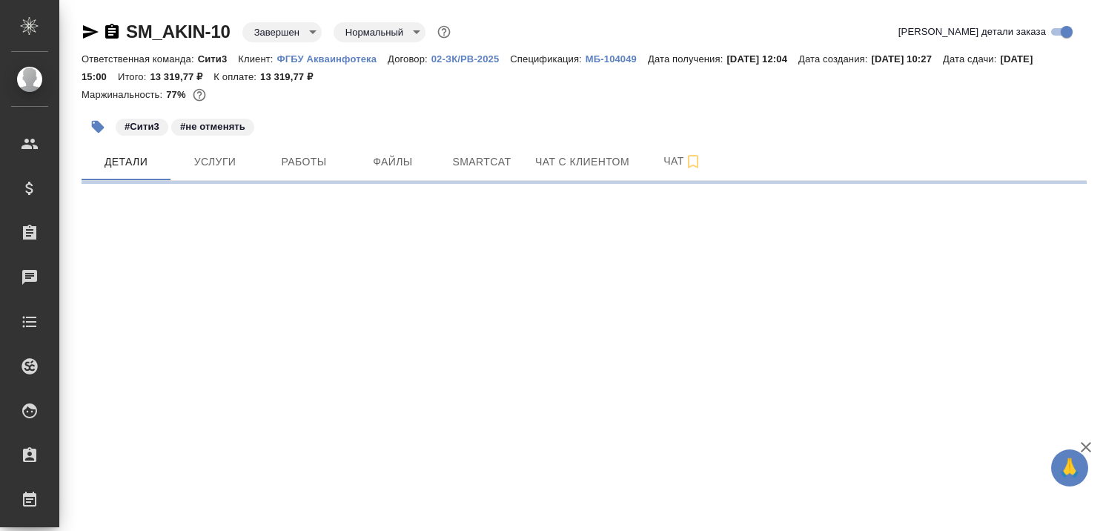
select select "RU"
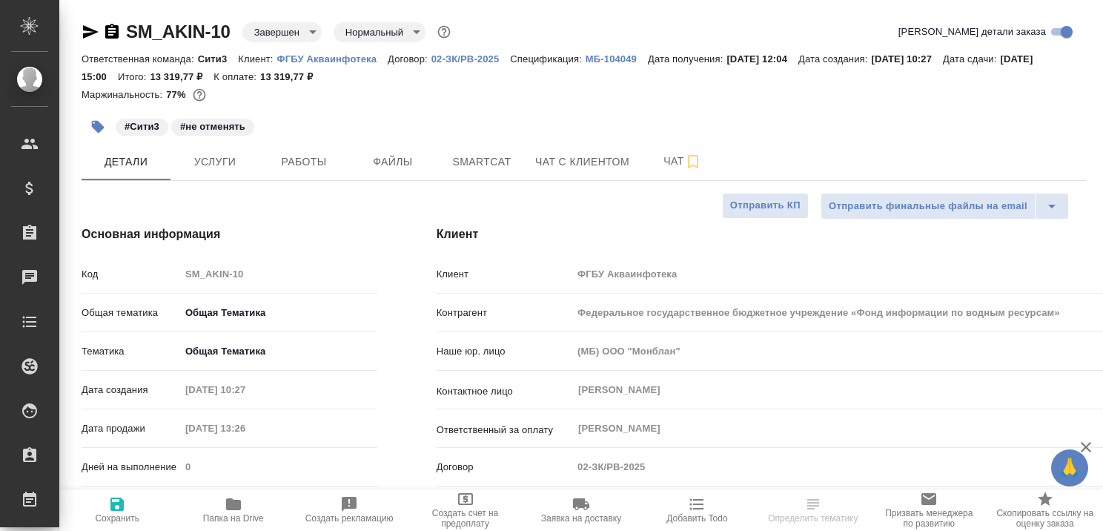
type textarea "x"
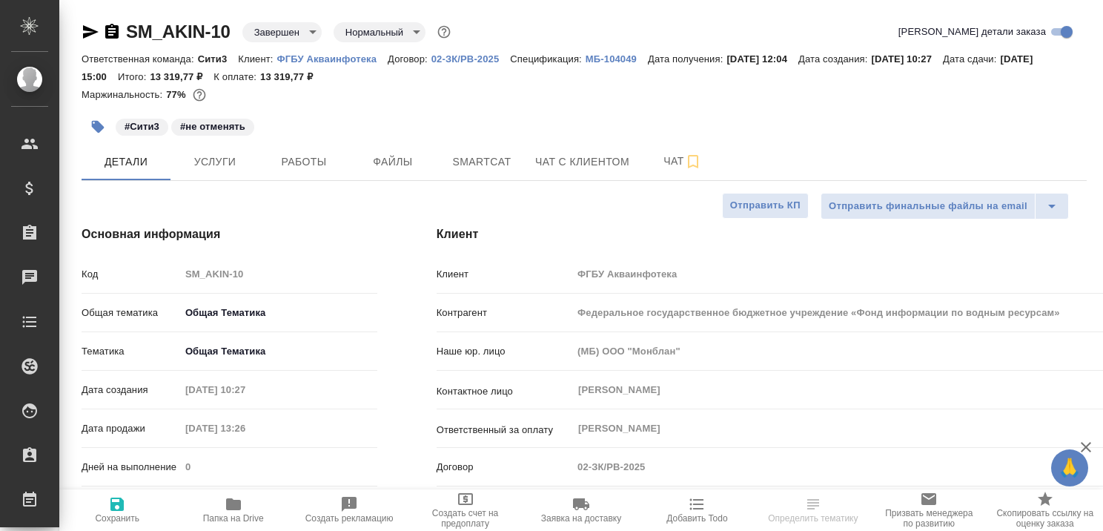
type textarea "x"
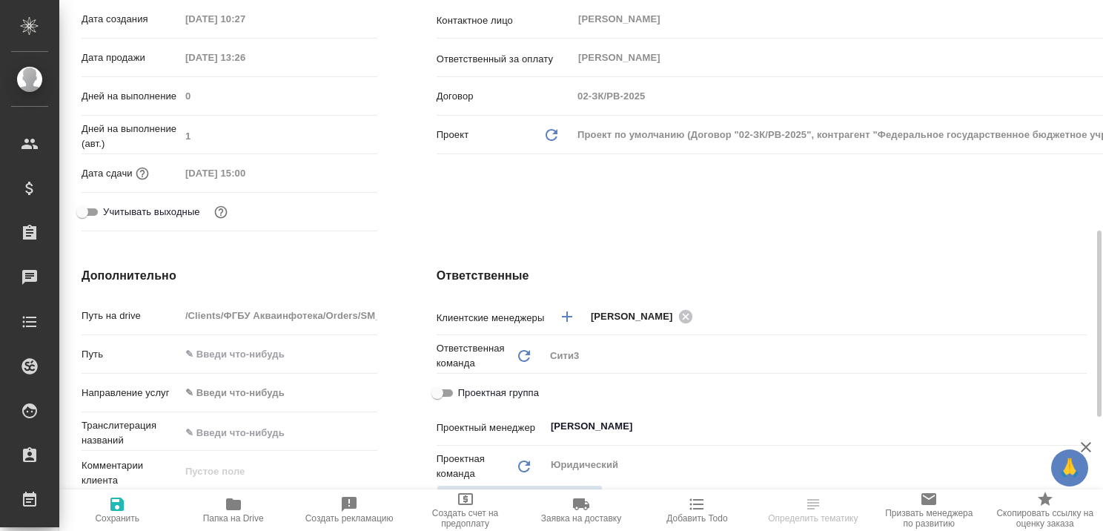
scroll to position [667, 0]
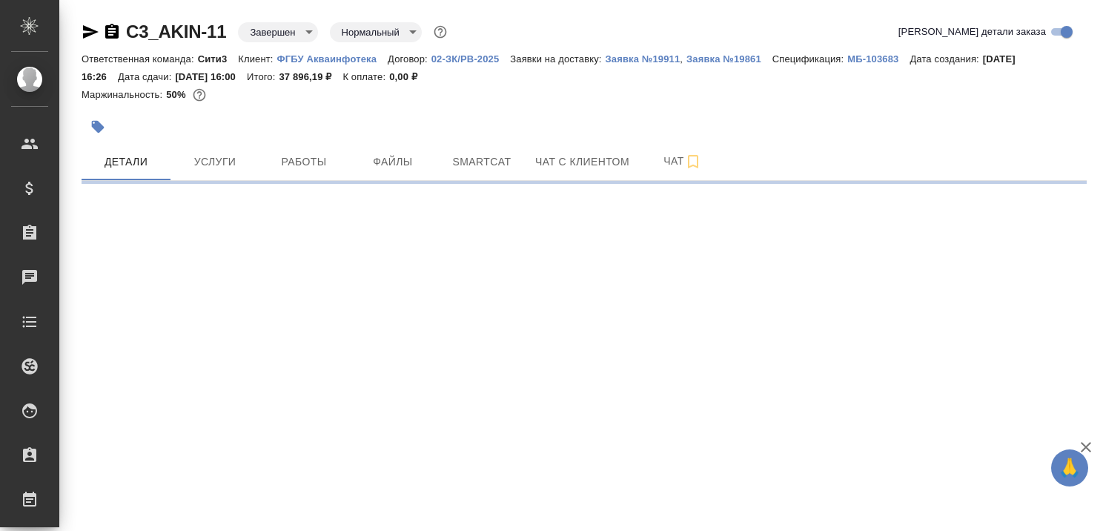
select select "RU"
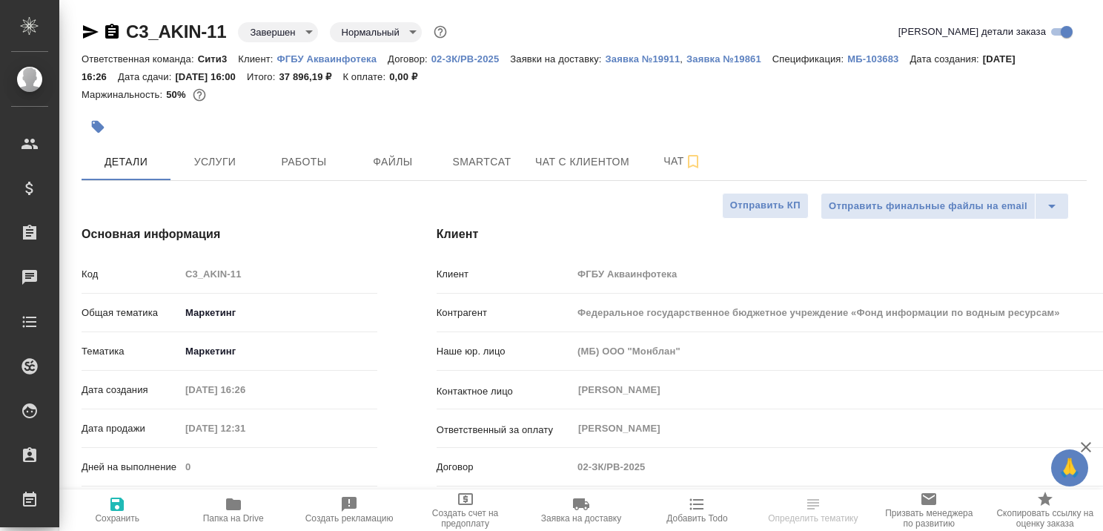
type textarea "x"
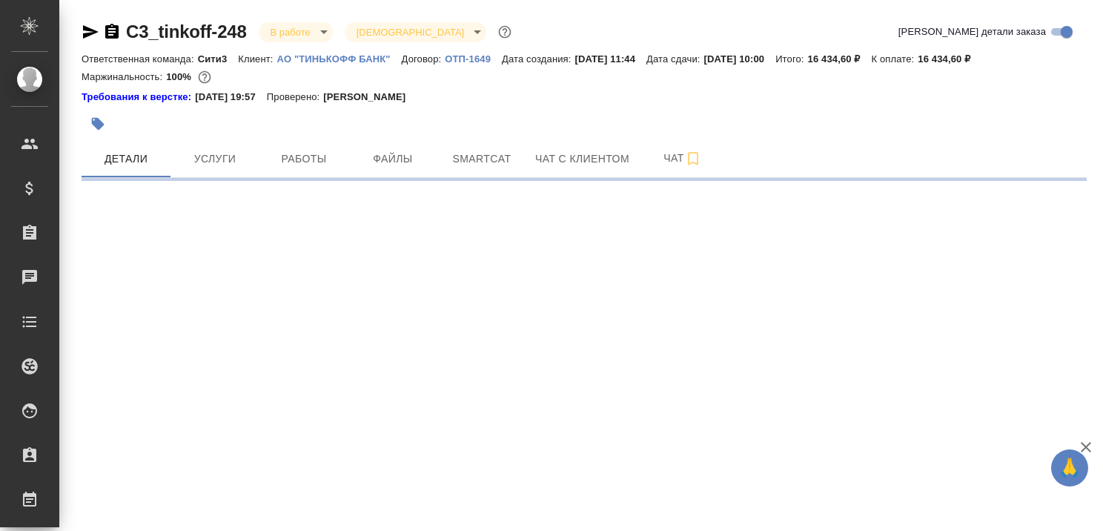
select select "RU"
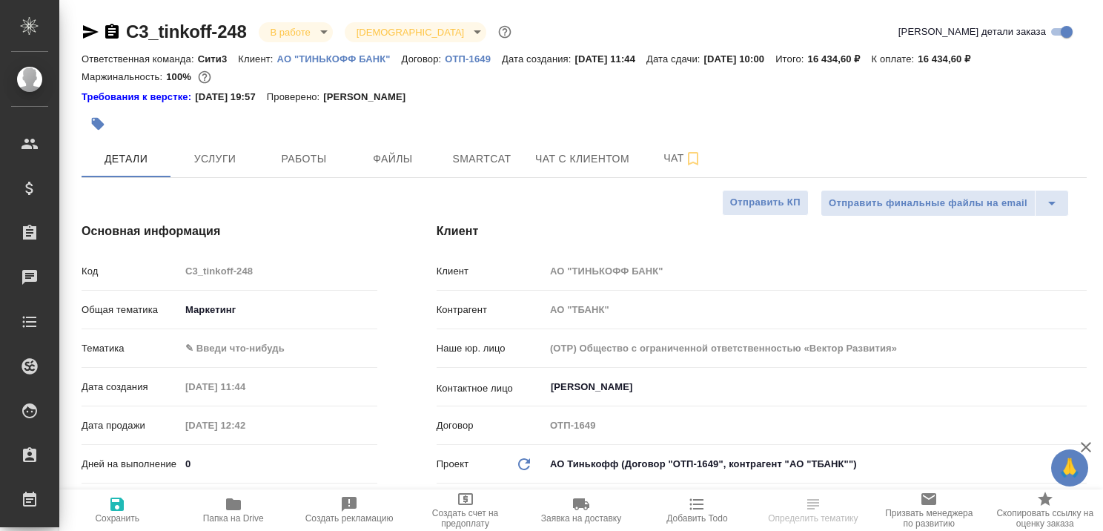
type textarea "x"
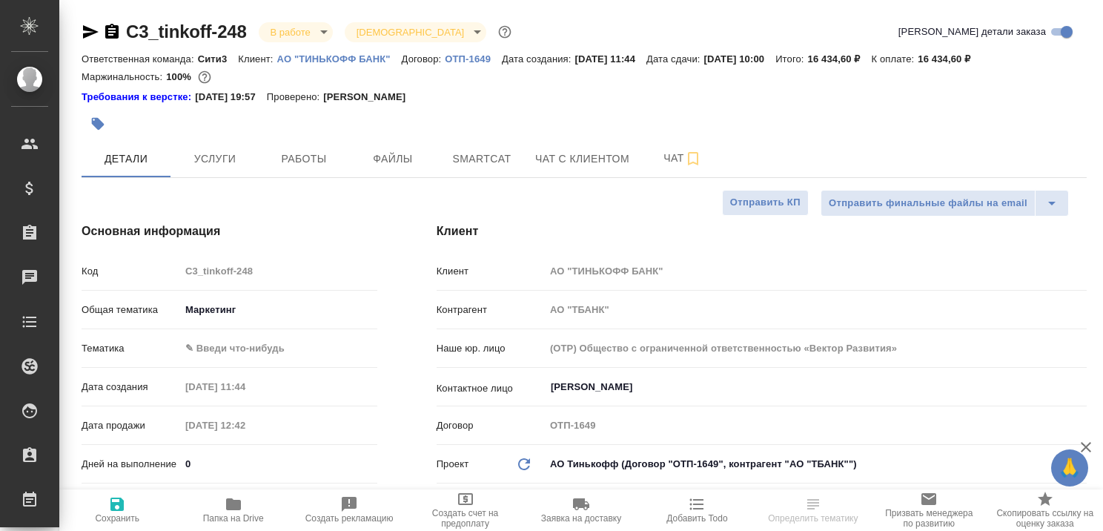
type textarea "x"
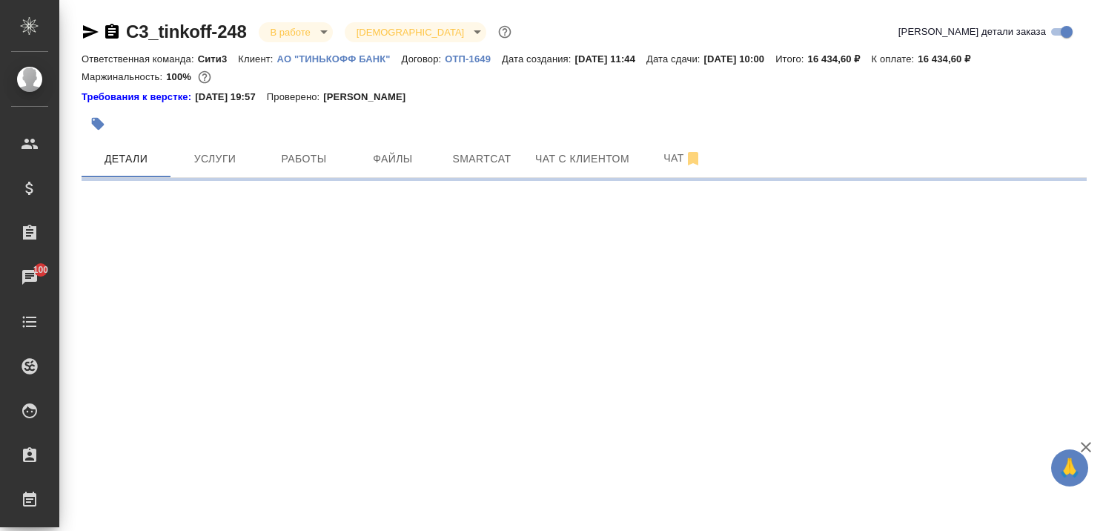
select select "RU"
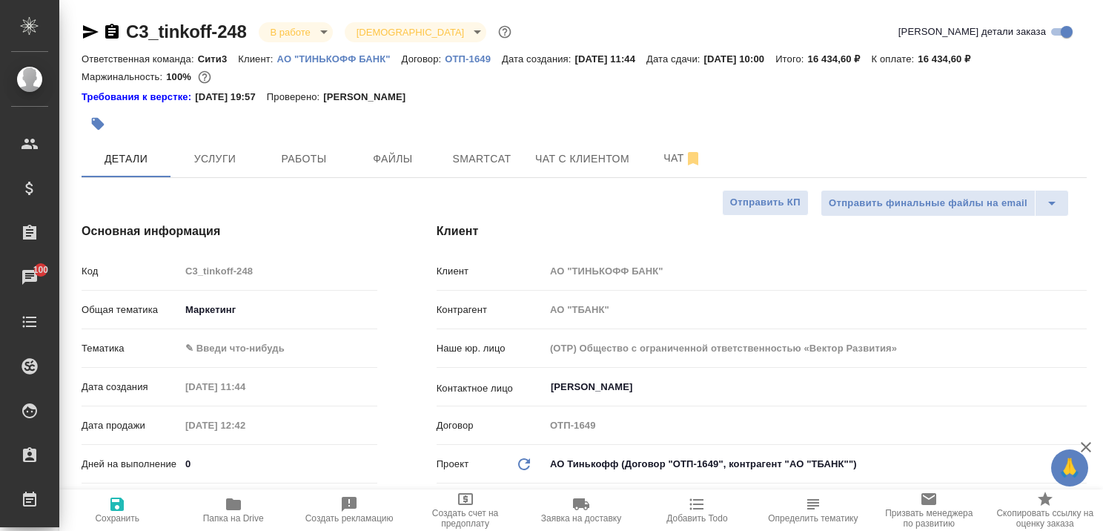
type textarea "x"
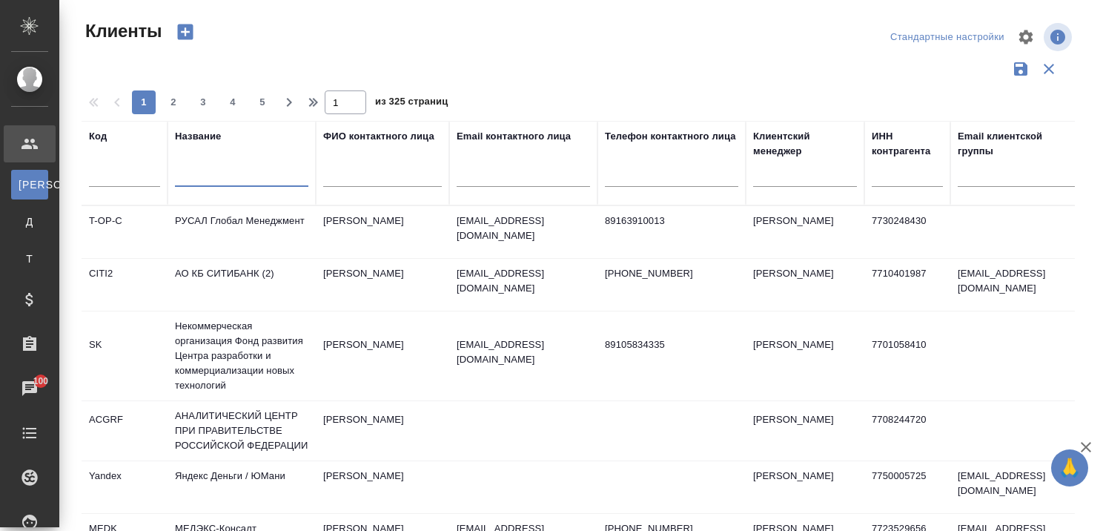
select select "RU"
